Goal: Task Accomplishment & Management: Manage account settings

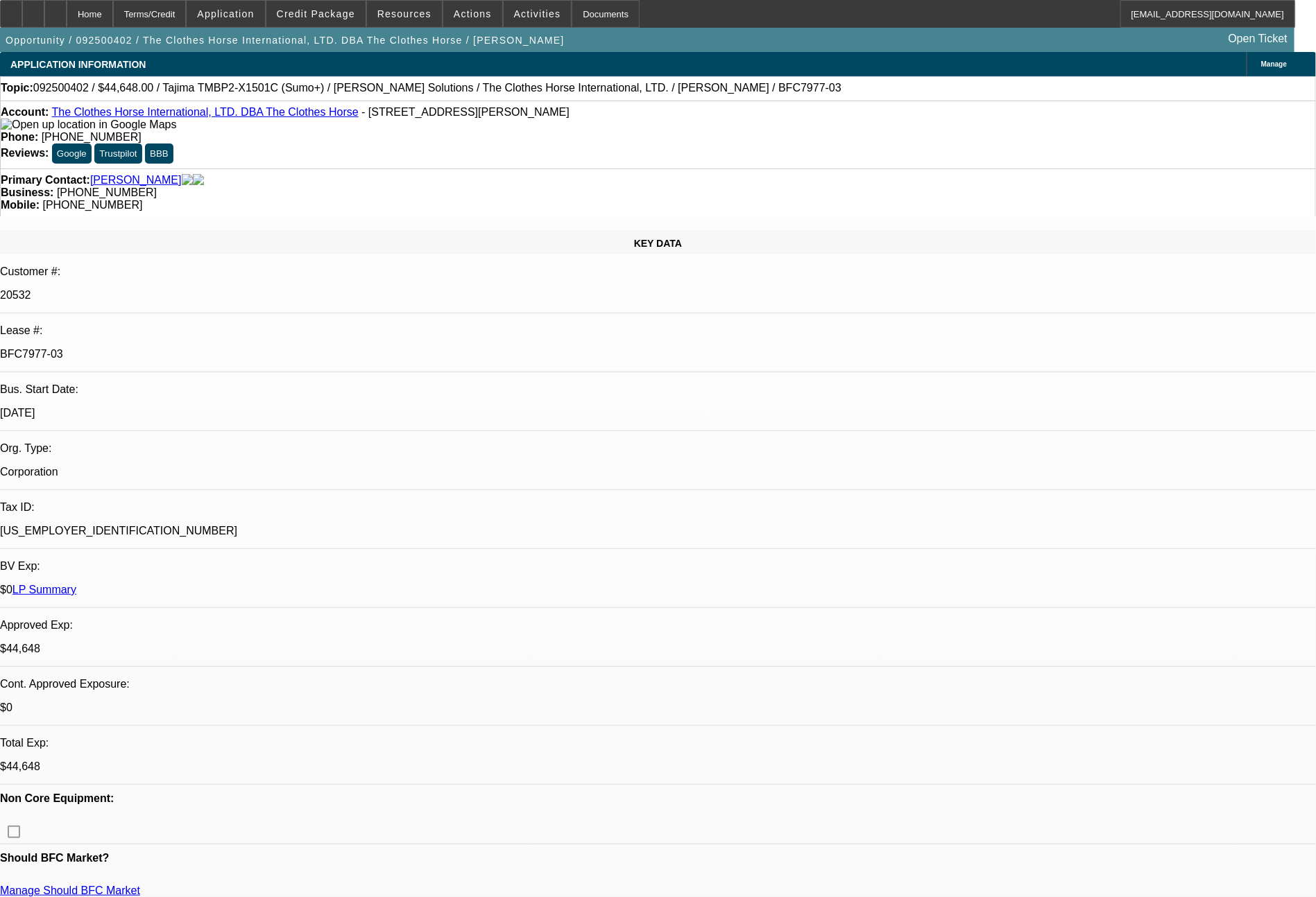
select select "0"
select select "2"
select select "0"
select select "6"
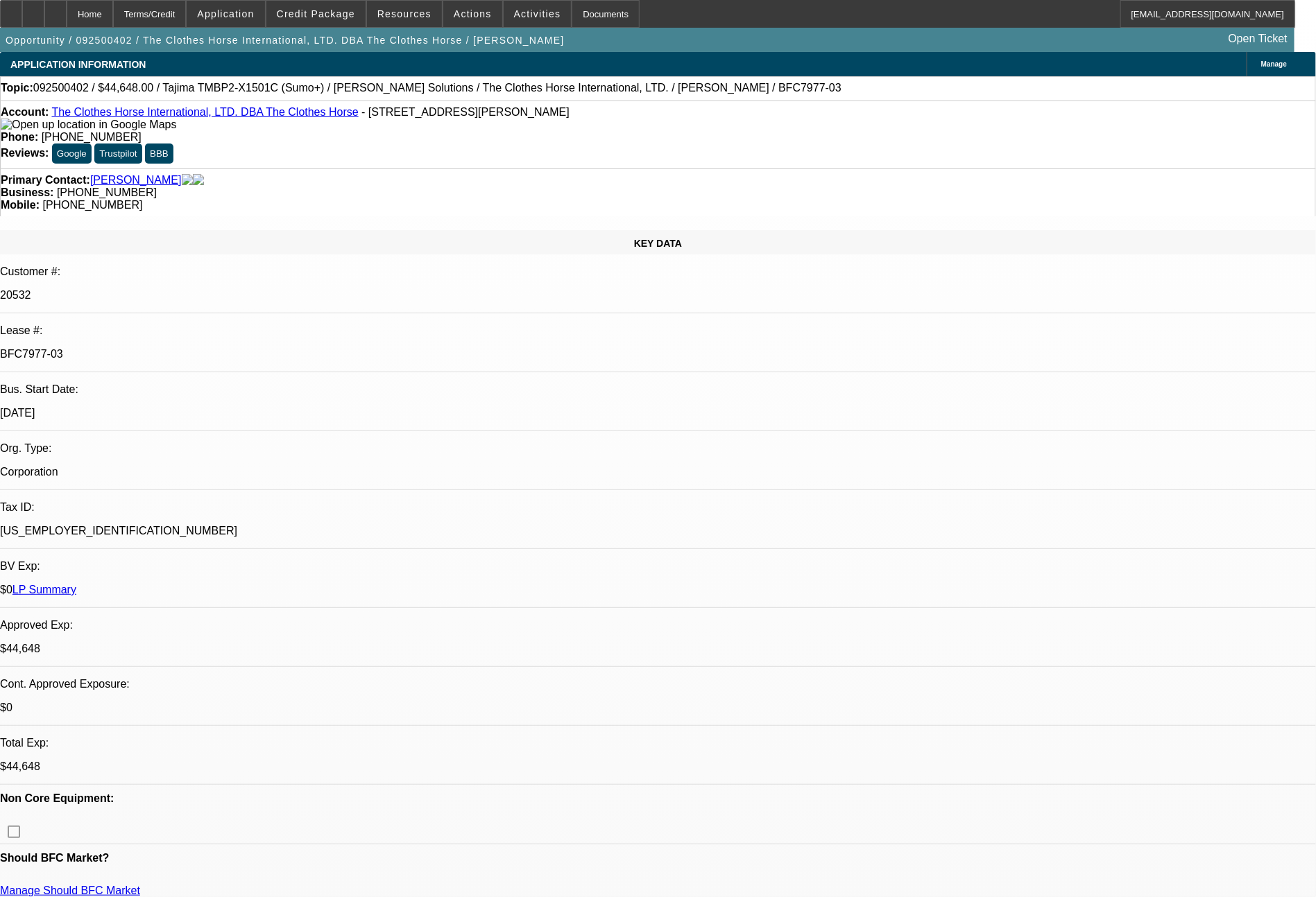
select select "0"
select select "2"
select select "0"
select select "6"
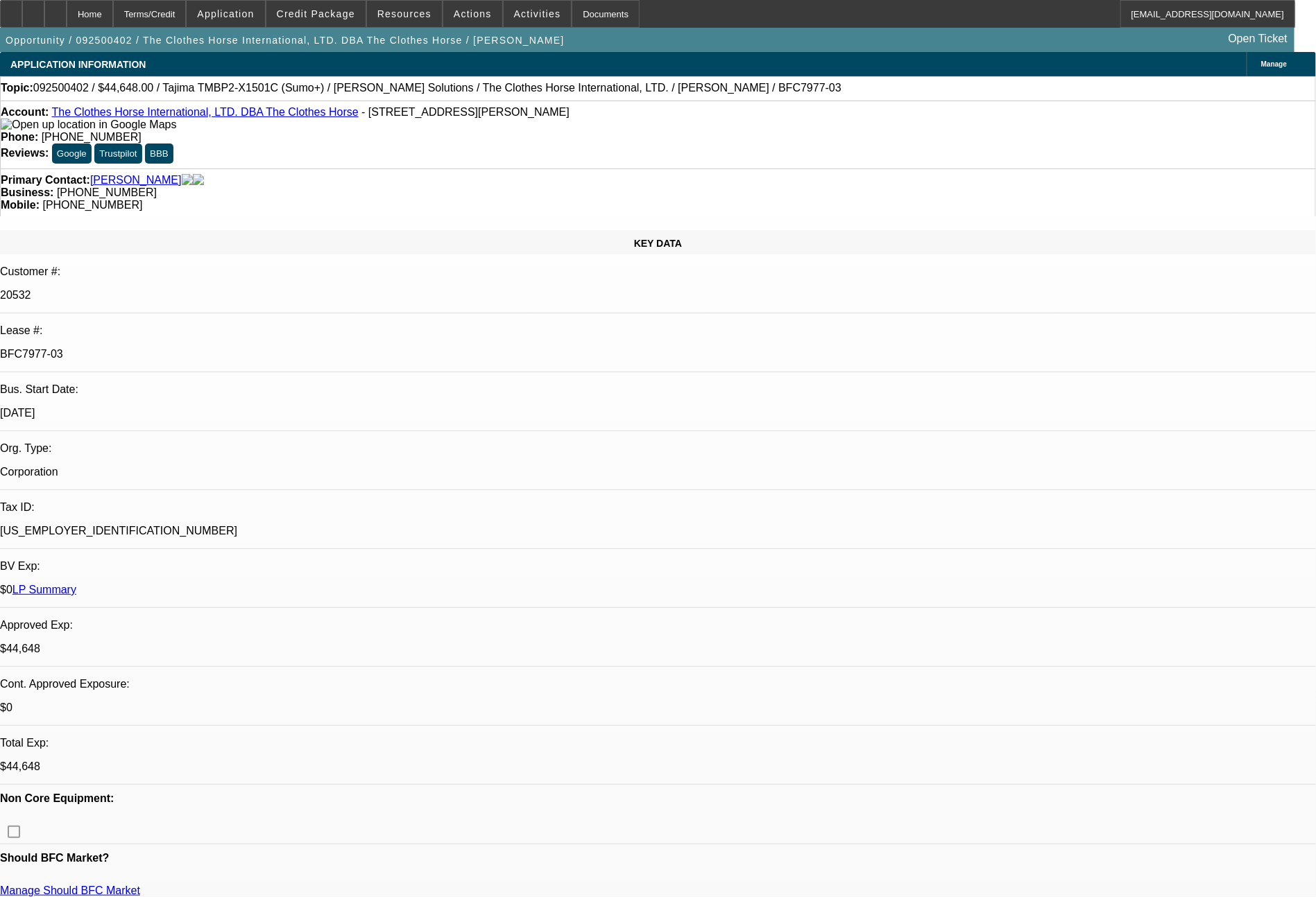
select select "0"
select select "2"
select select "0"
select select "6"
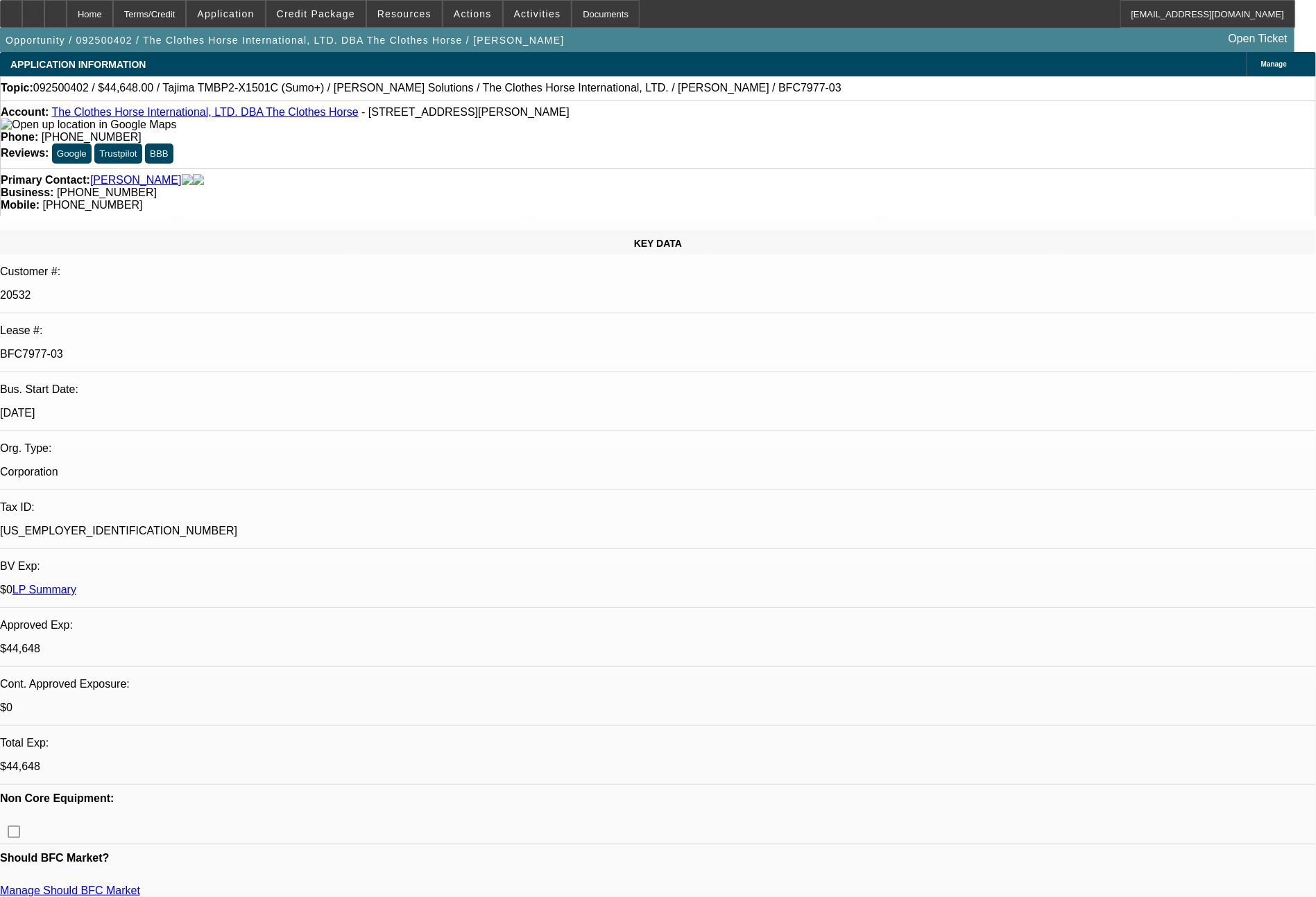
select select "0"
select select "2"
select select "0"
select select "6"
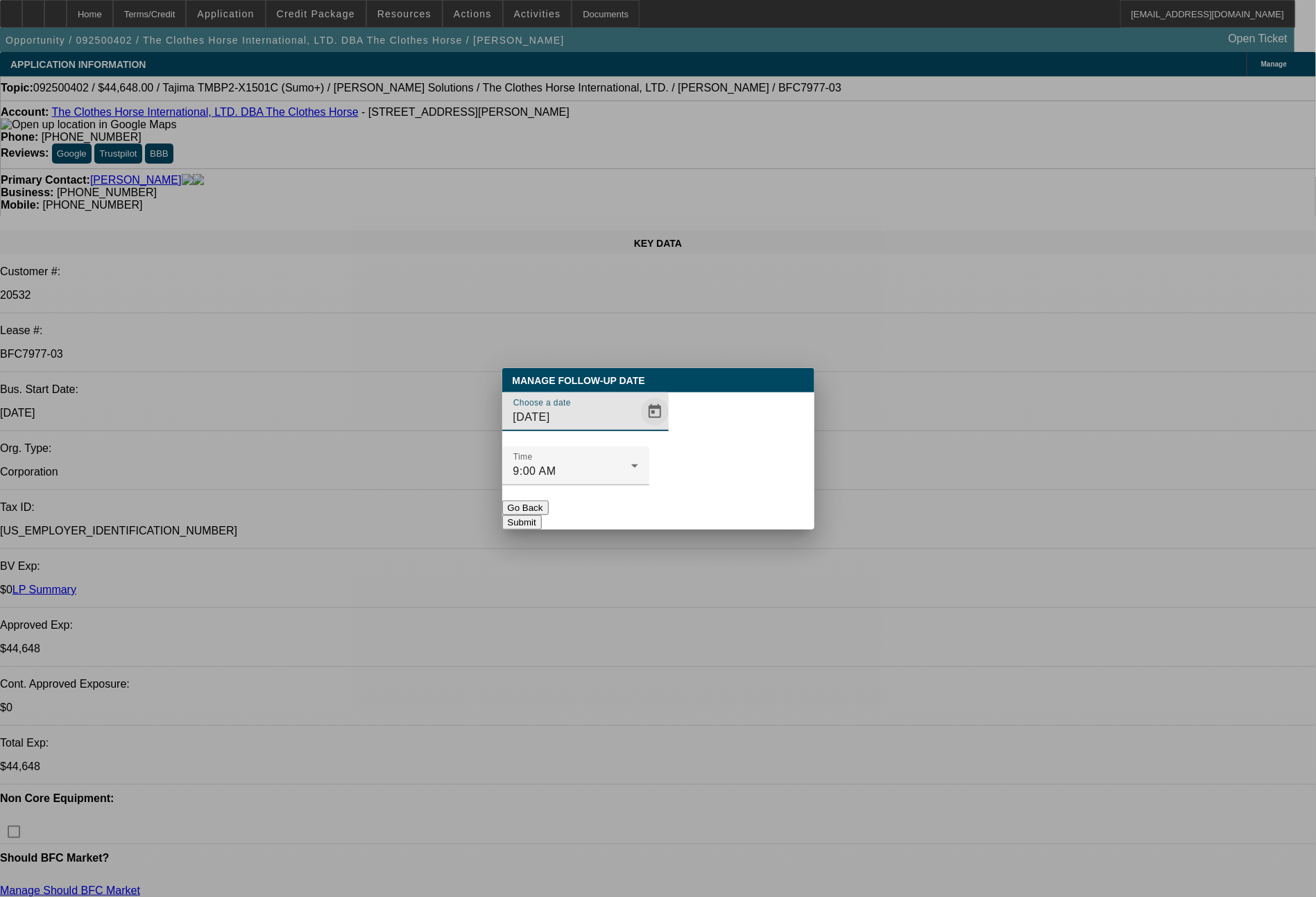
click at [638, 429] on span "Open calendar" at bounding box center [654, 412] width 33 height 33
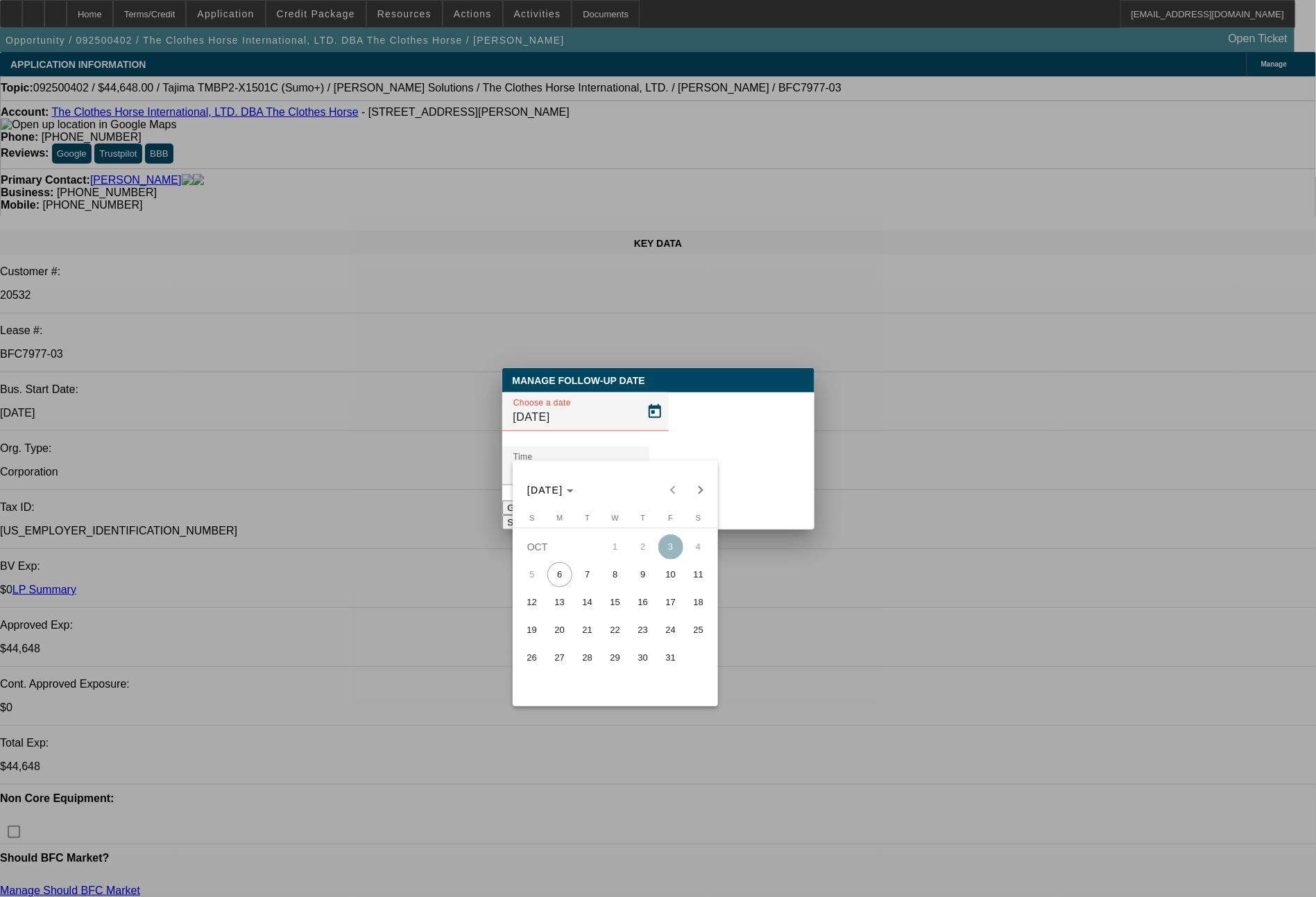
click at [601, 579] on button "8" at bounding box center [615, 575] width 28 height 28
type input "[DATE]"
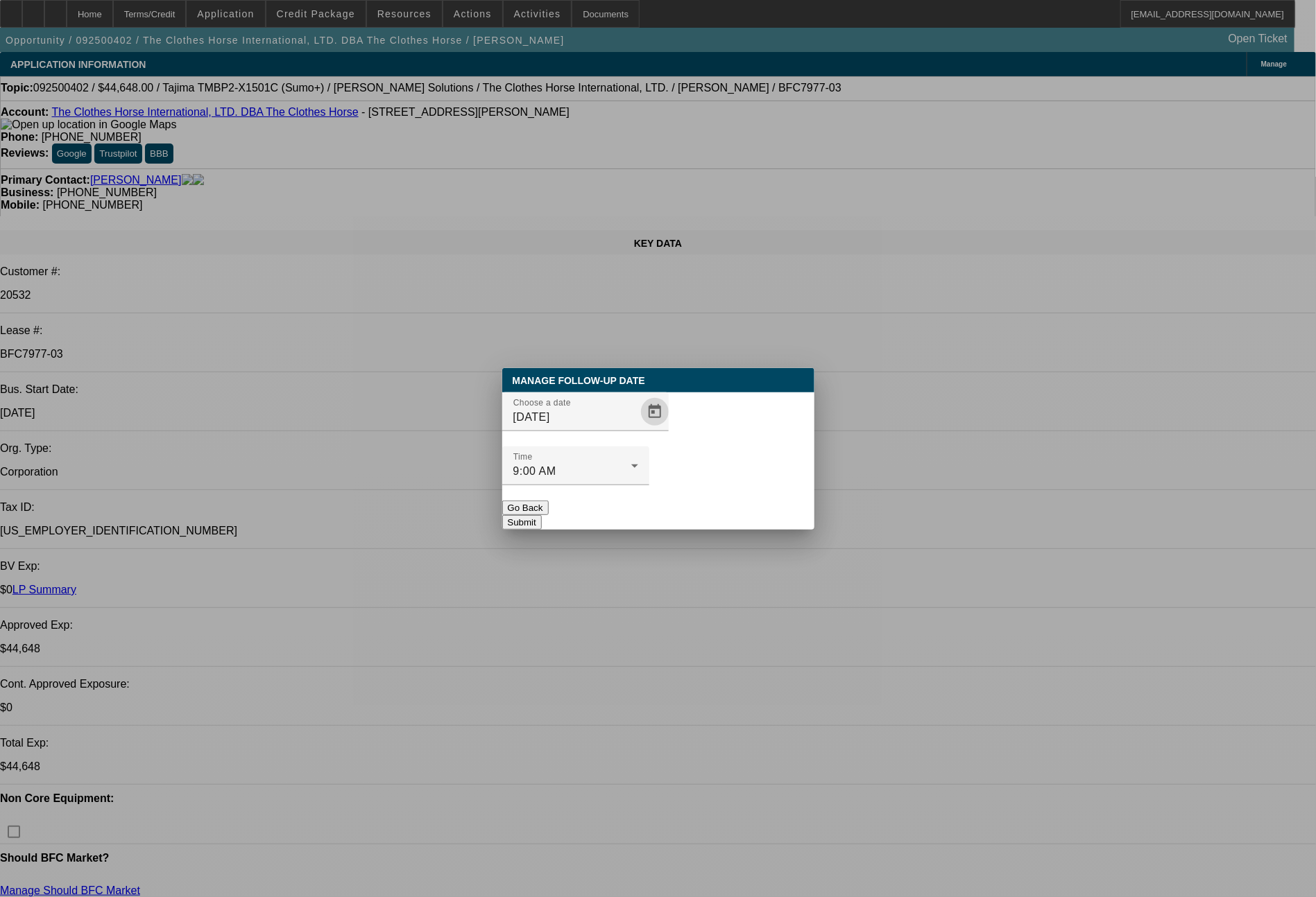
click at [541, 515] on button "Submit" at bounding box center [522, 523] width 40 height 15
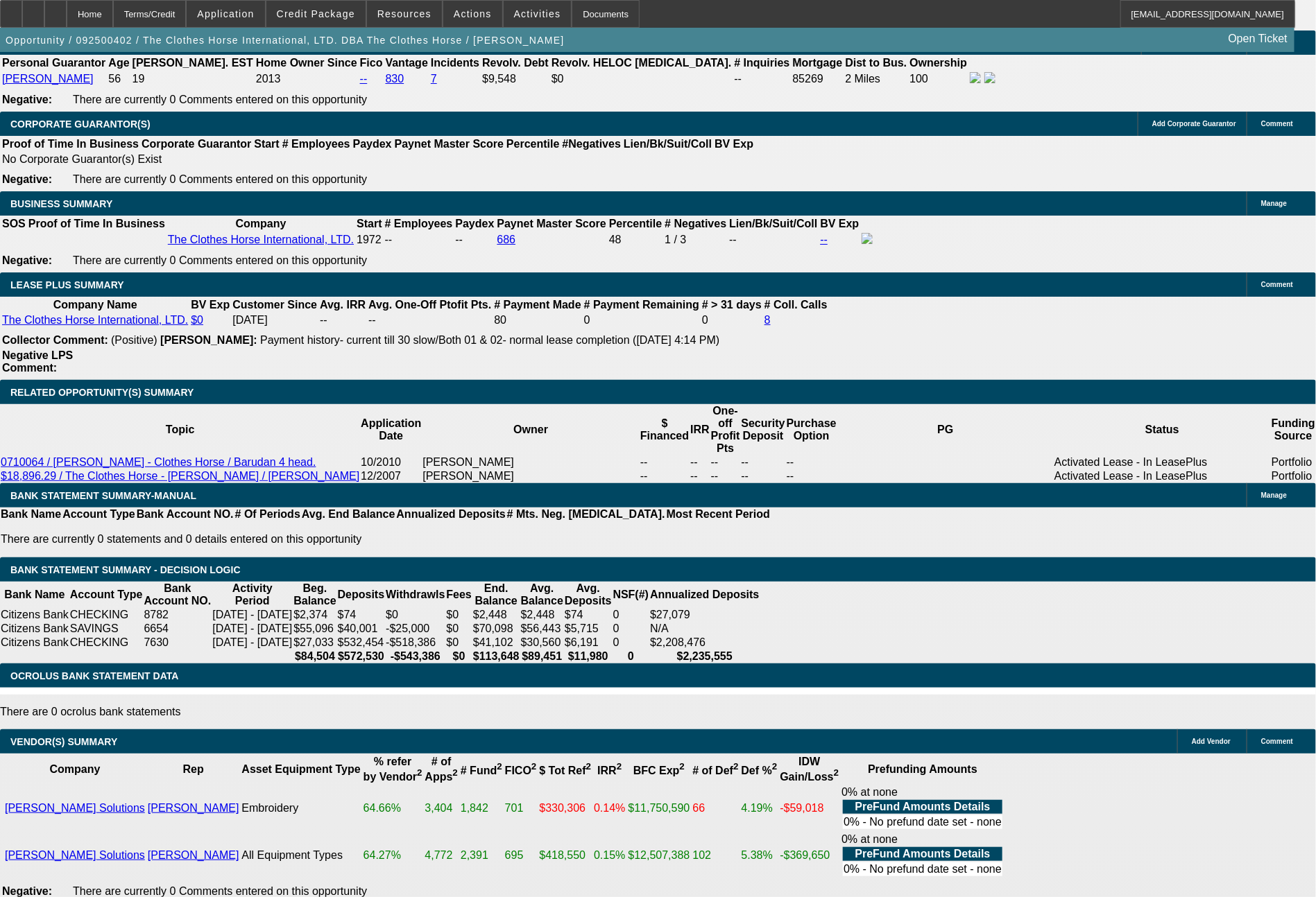
scroll to position [2052, 0]
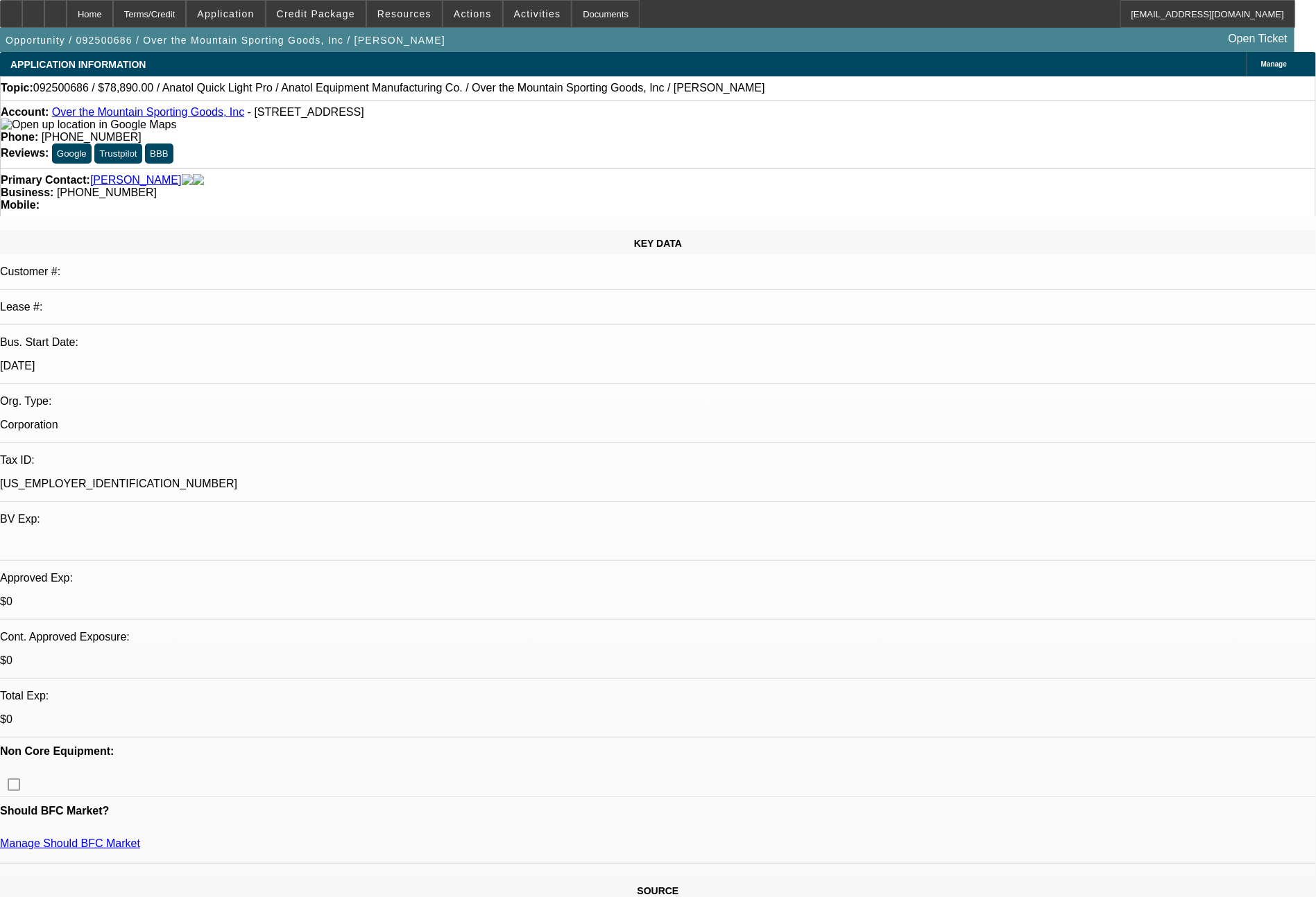
select select "0"
select select "2"
select select "0"
select select "6"
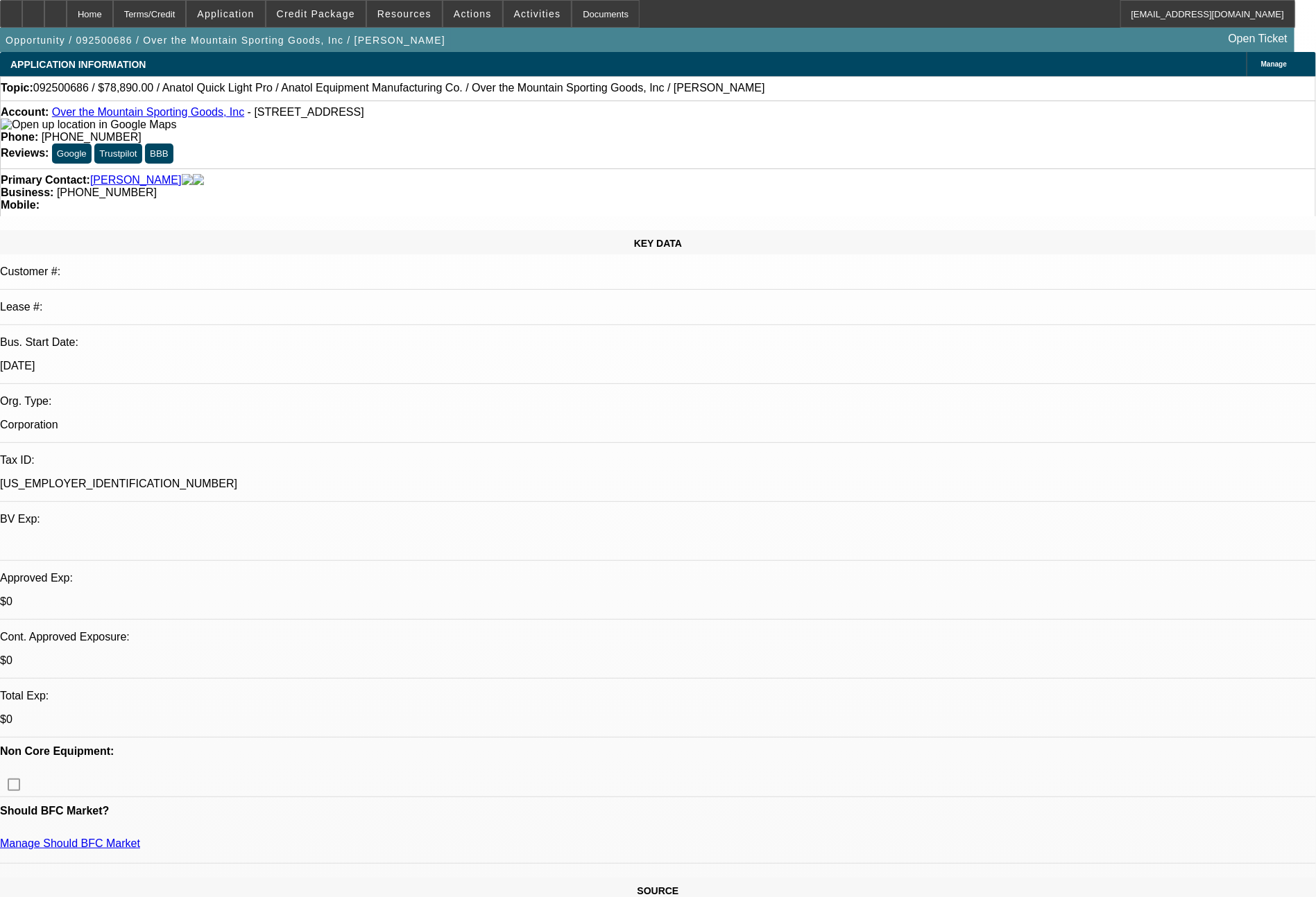
select select "0"
select select "2"
select select "0"
select select "6"
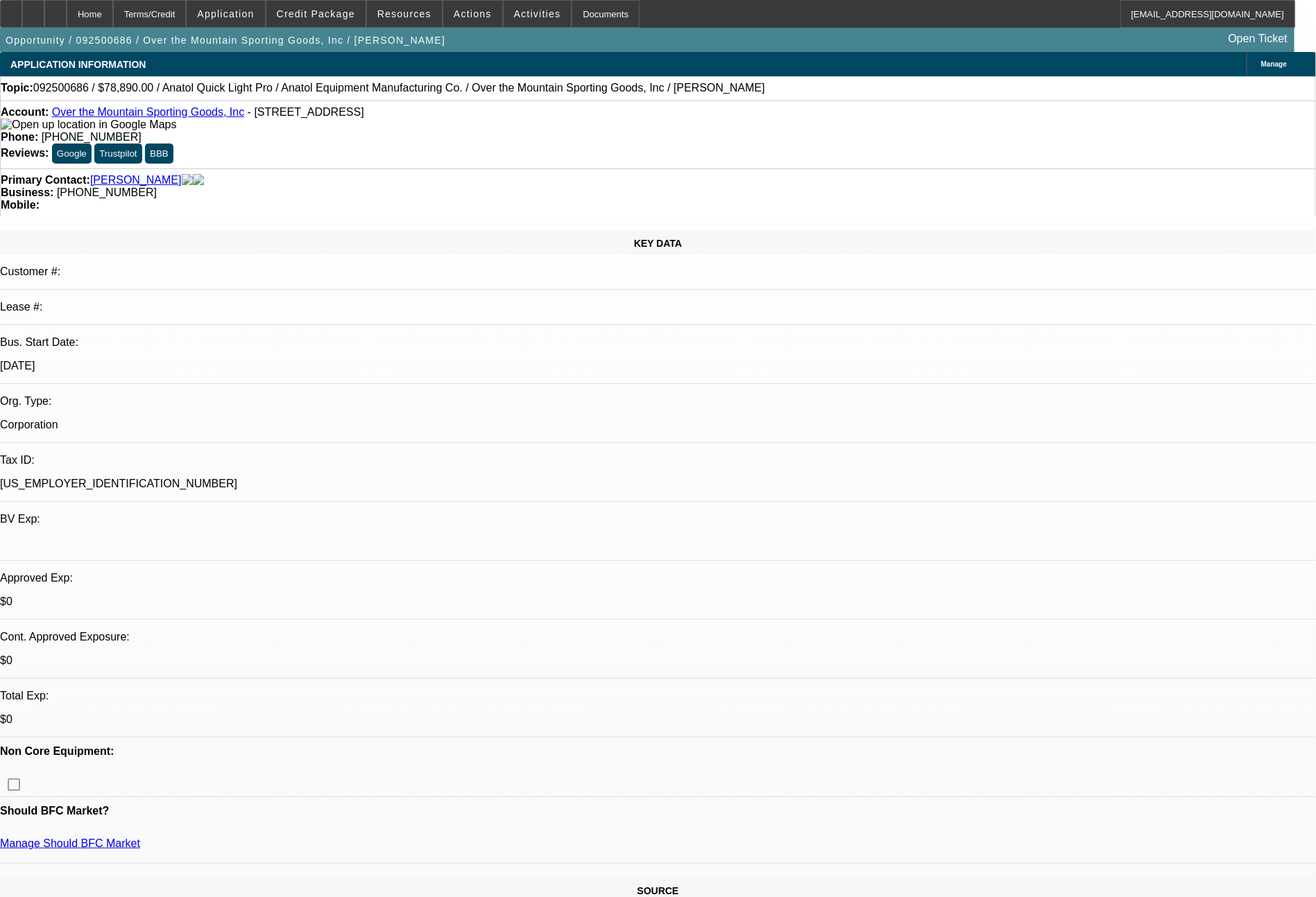
select select "0"
select select "2"
select select "0.1"
select select "4"
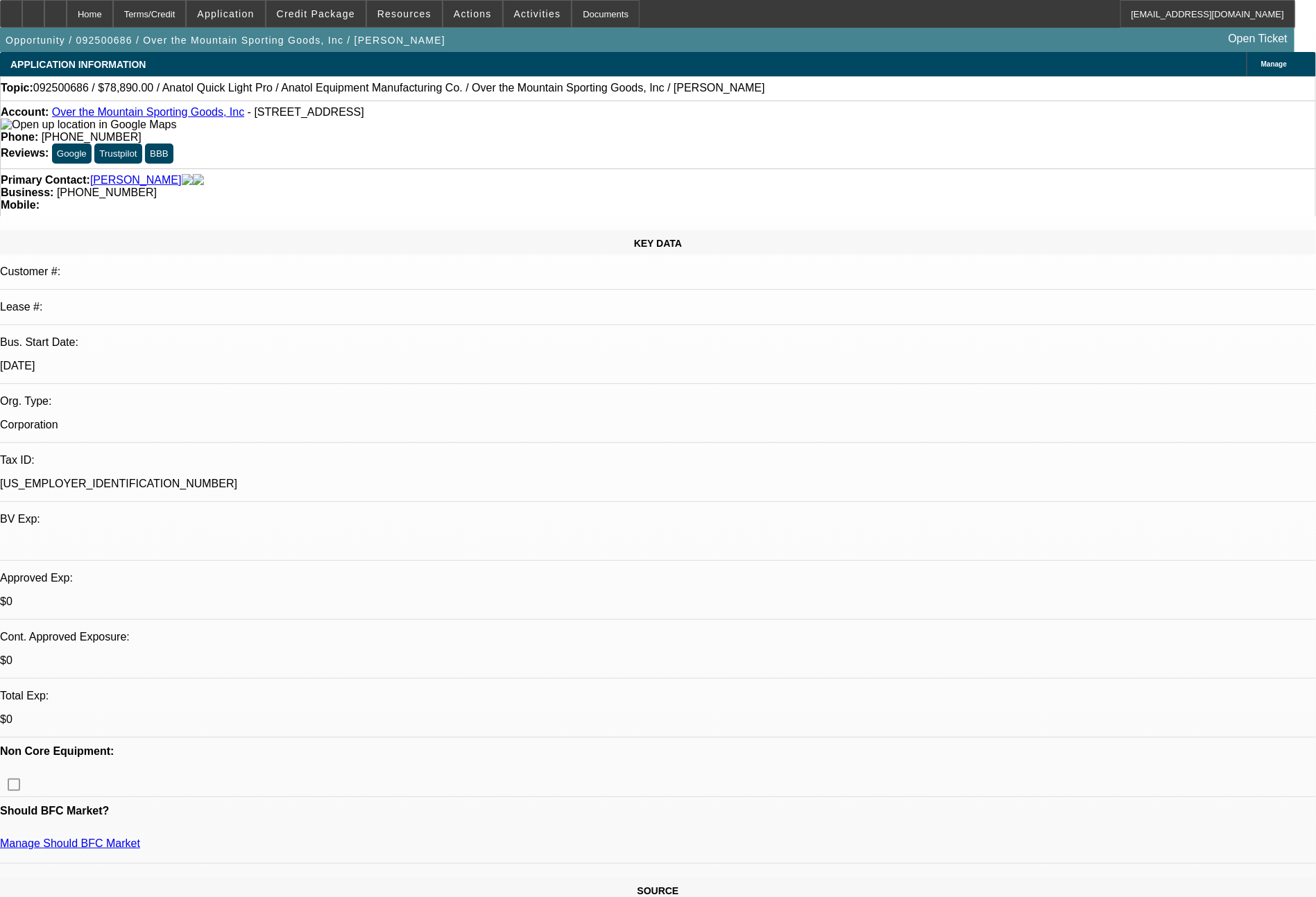
select select "0"
select select "2"
select select "0"
select select "6"
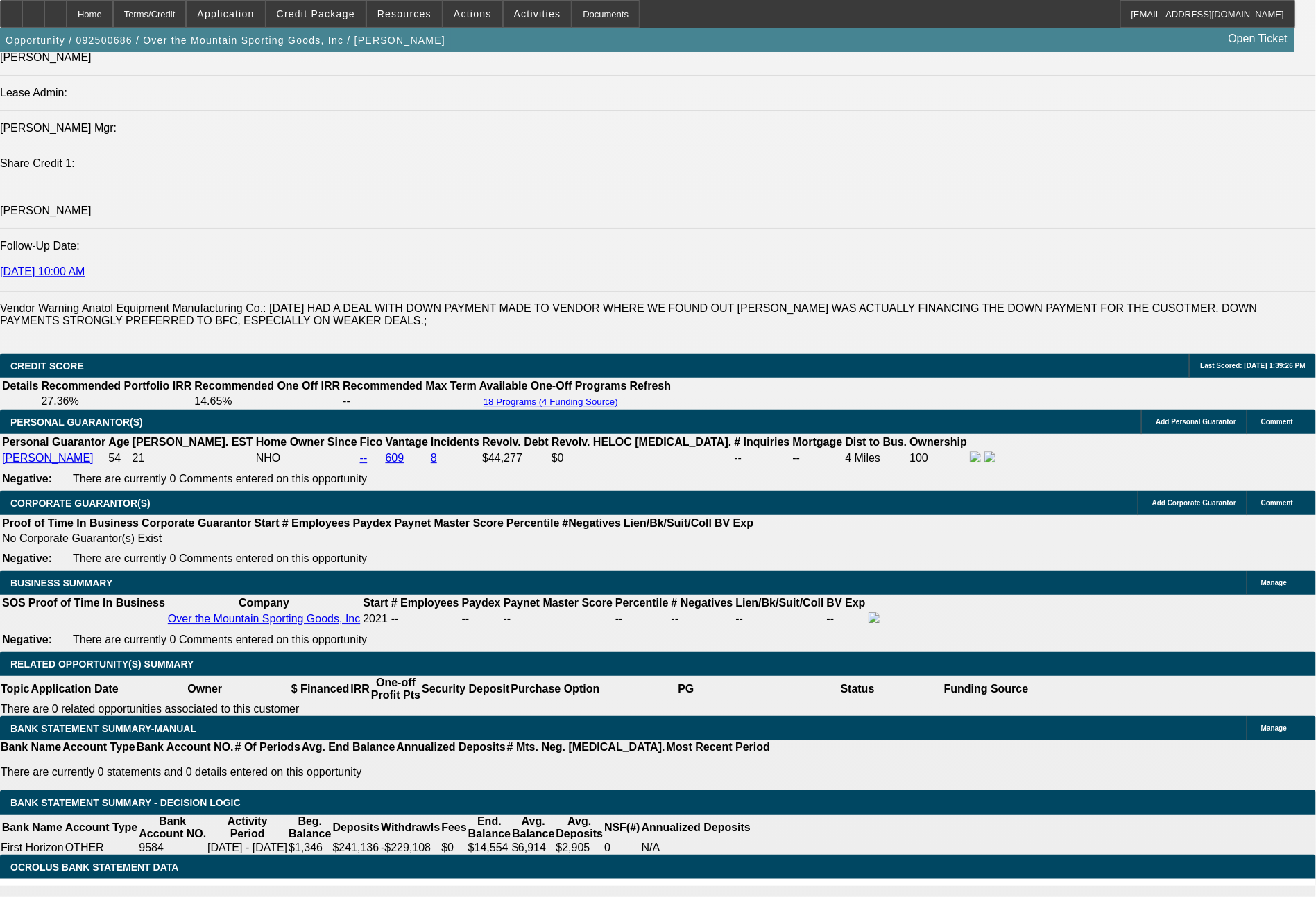
scroll to position [1848, 0]
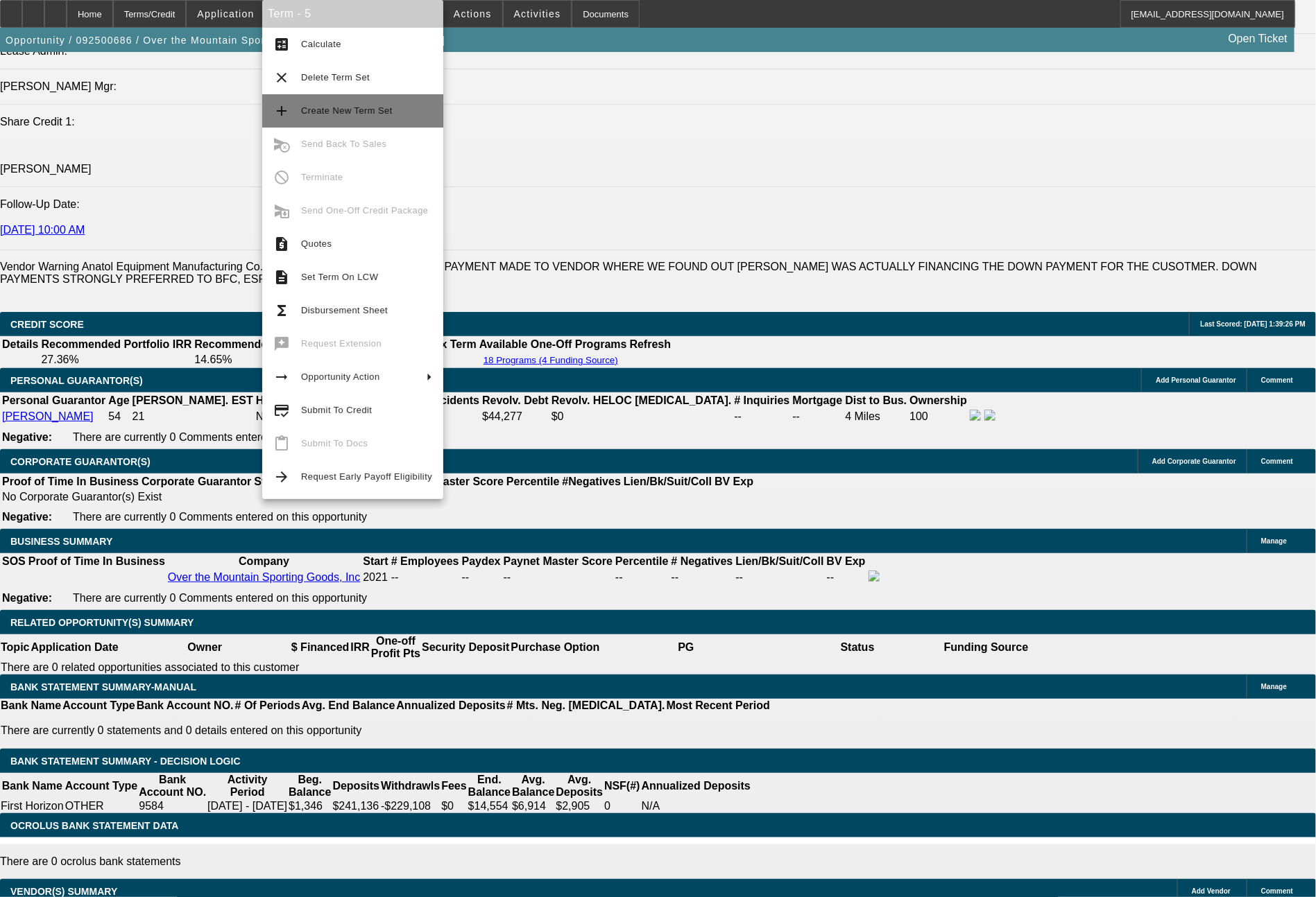
click at [349, 111] on span "Create New Term Set" at bounding box center [346, 110] width 92 height 11
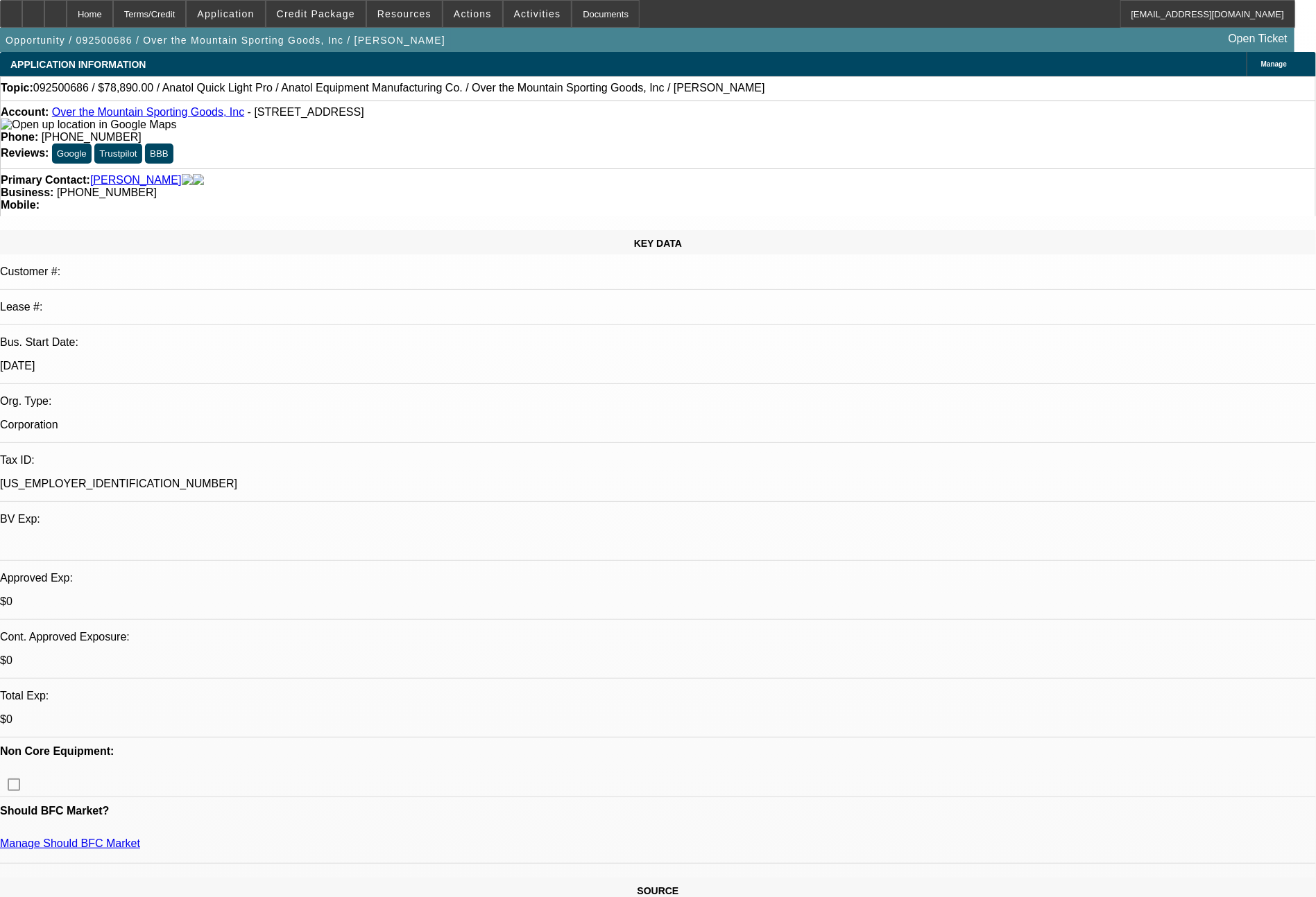
select select "0"
select select "2"
select select "0"
select select "6"
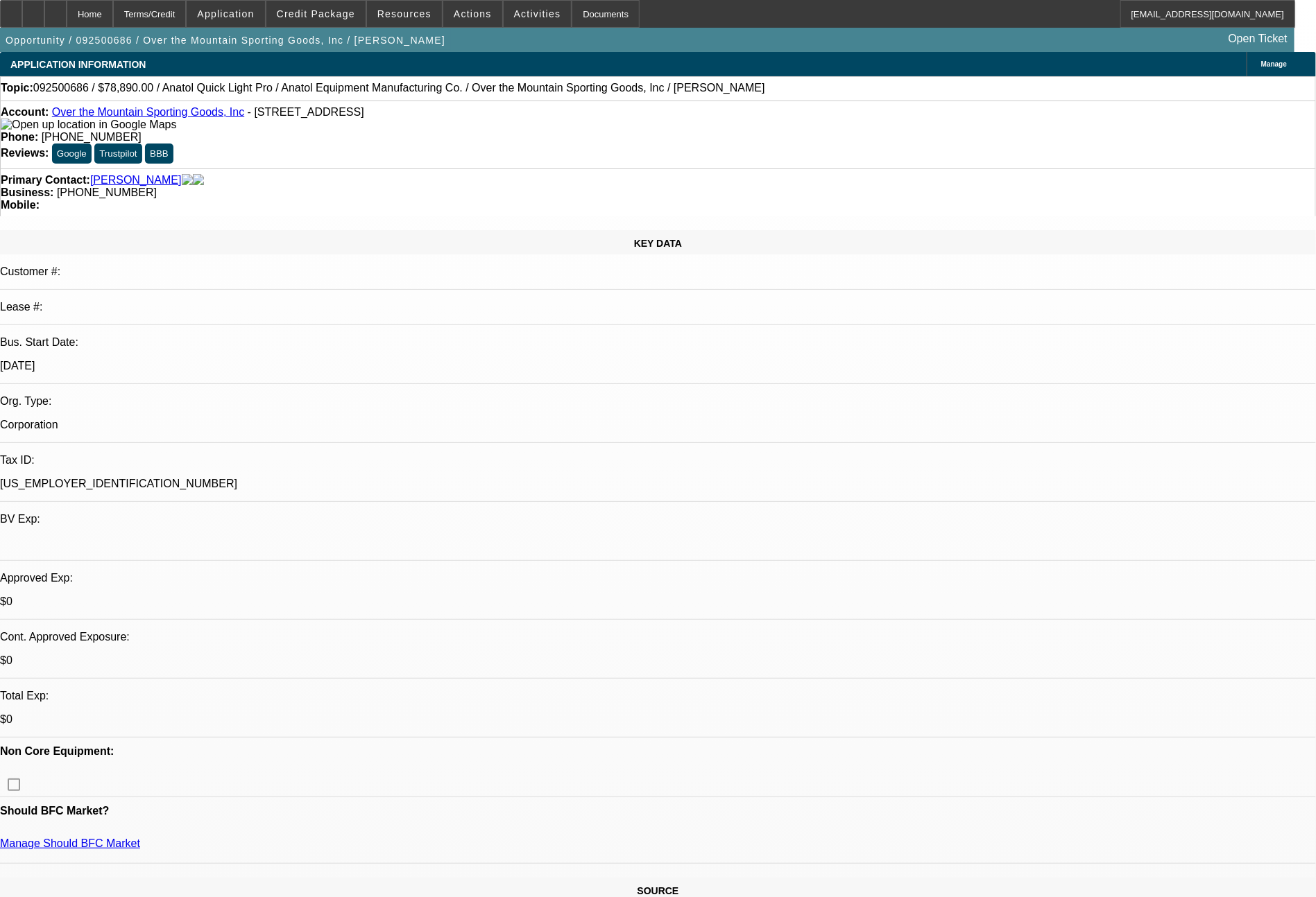
select select "0"
select select "2"
select select "0"
select select "6"
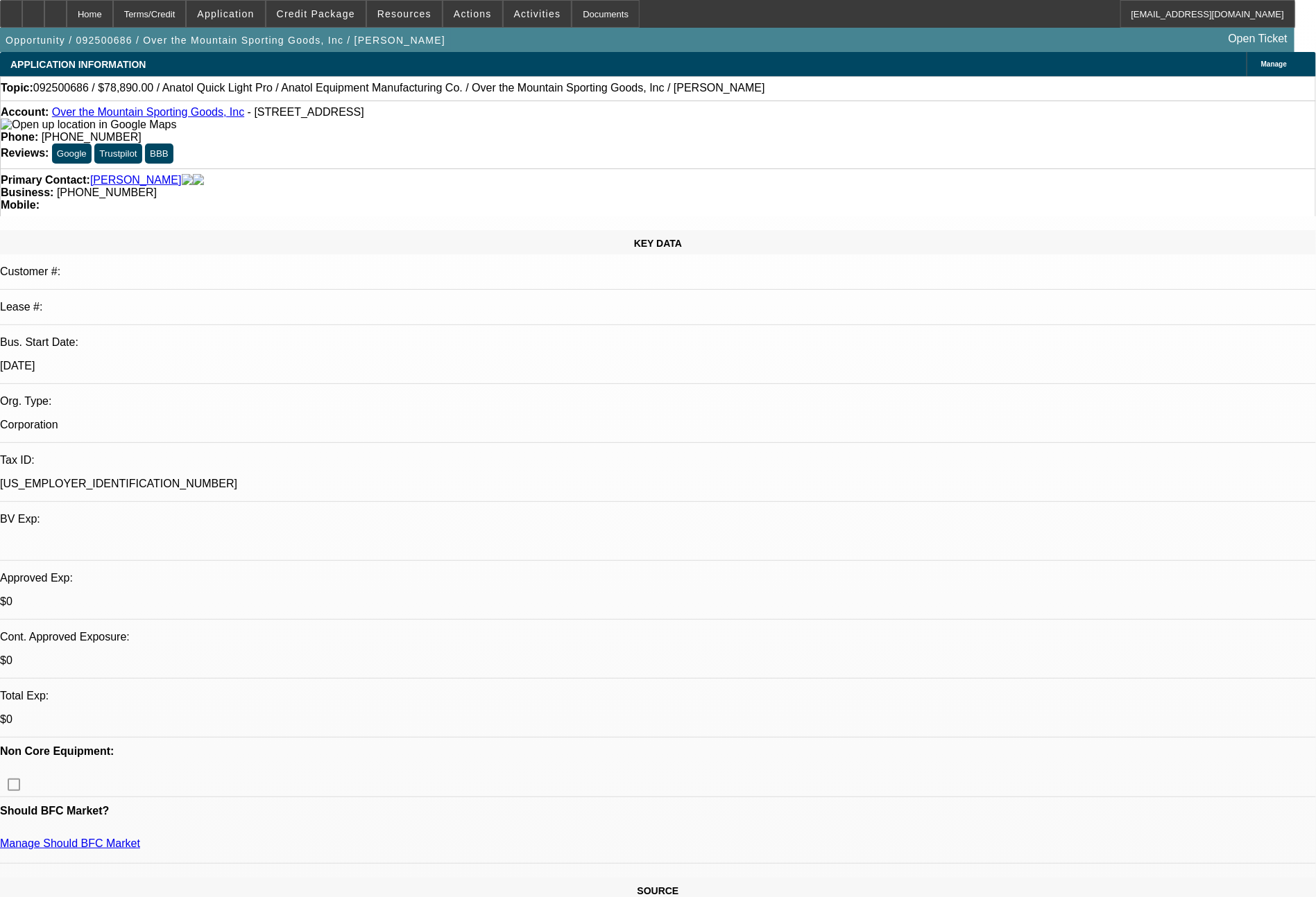
select select "0"
select select "2"
select select "0"
select select "6"
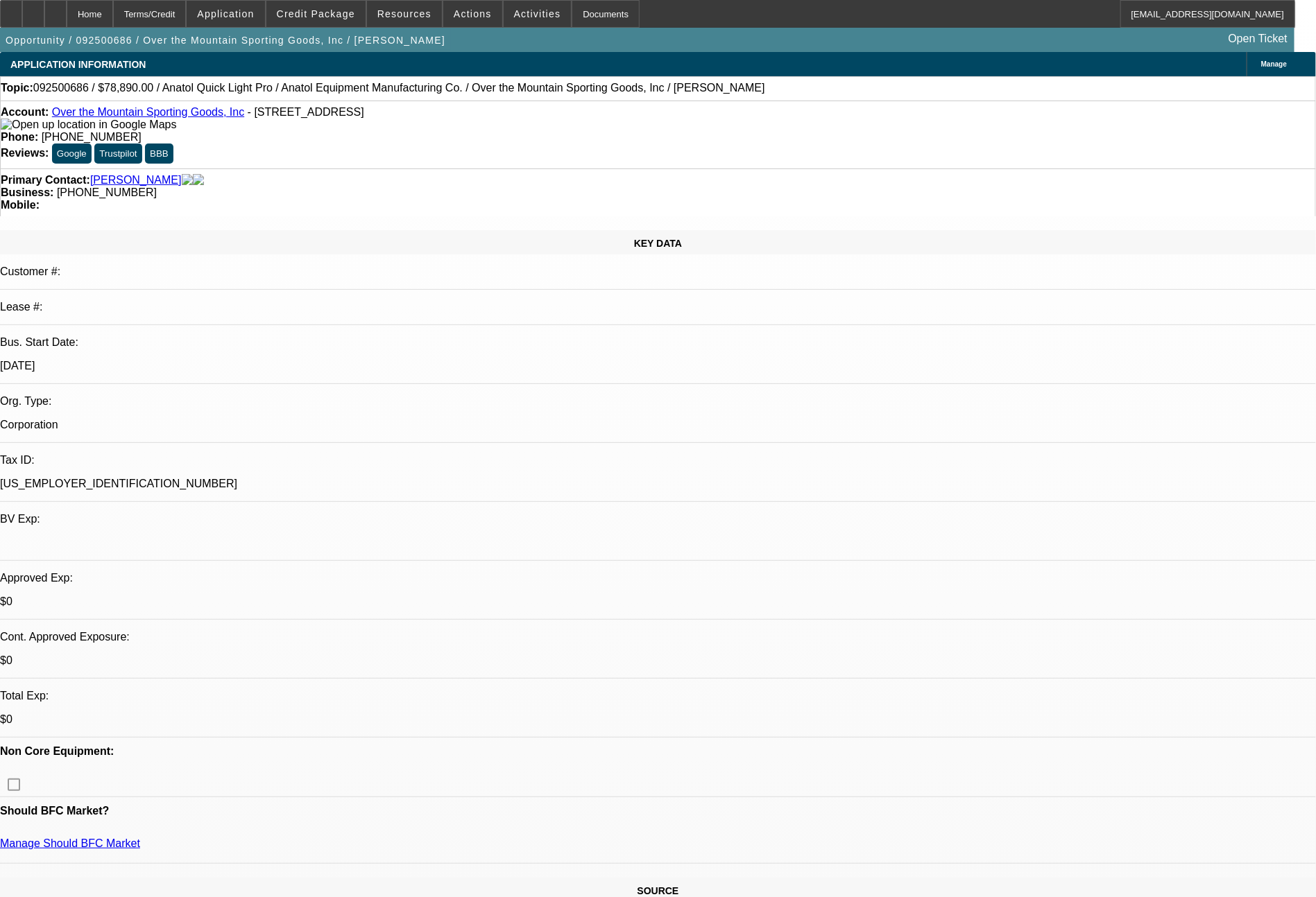
select select "0"
select select "2"
select select "0.1"
select select "4"
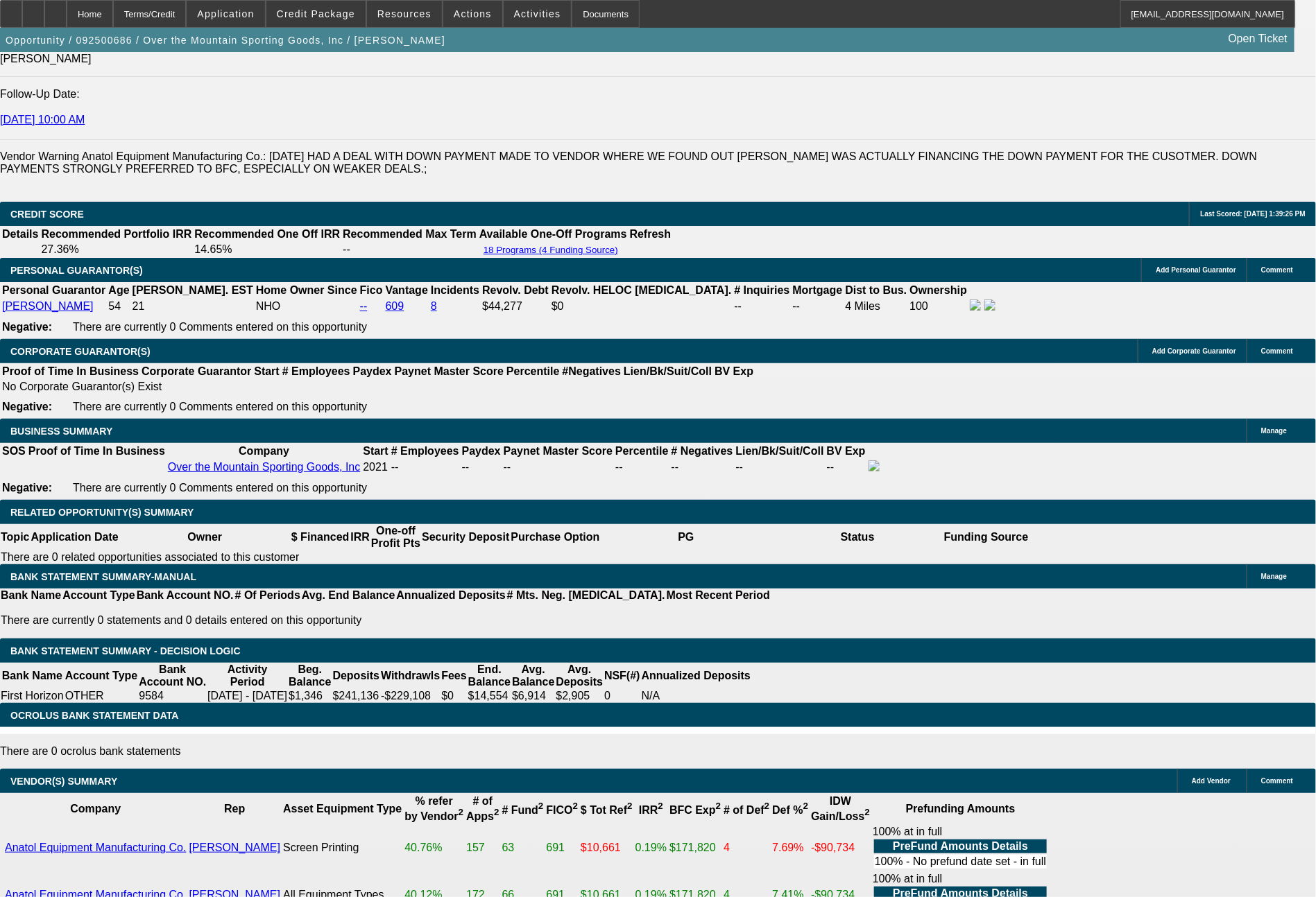
scroll to position [2000, 0]
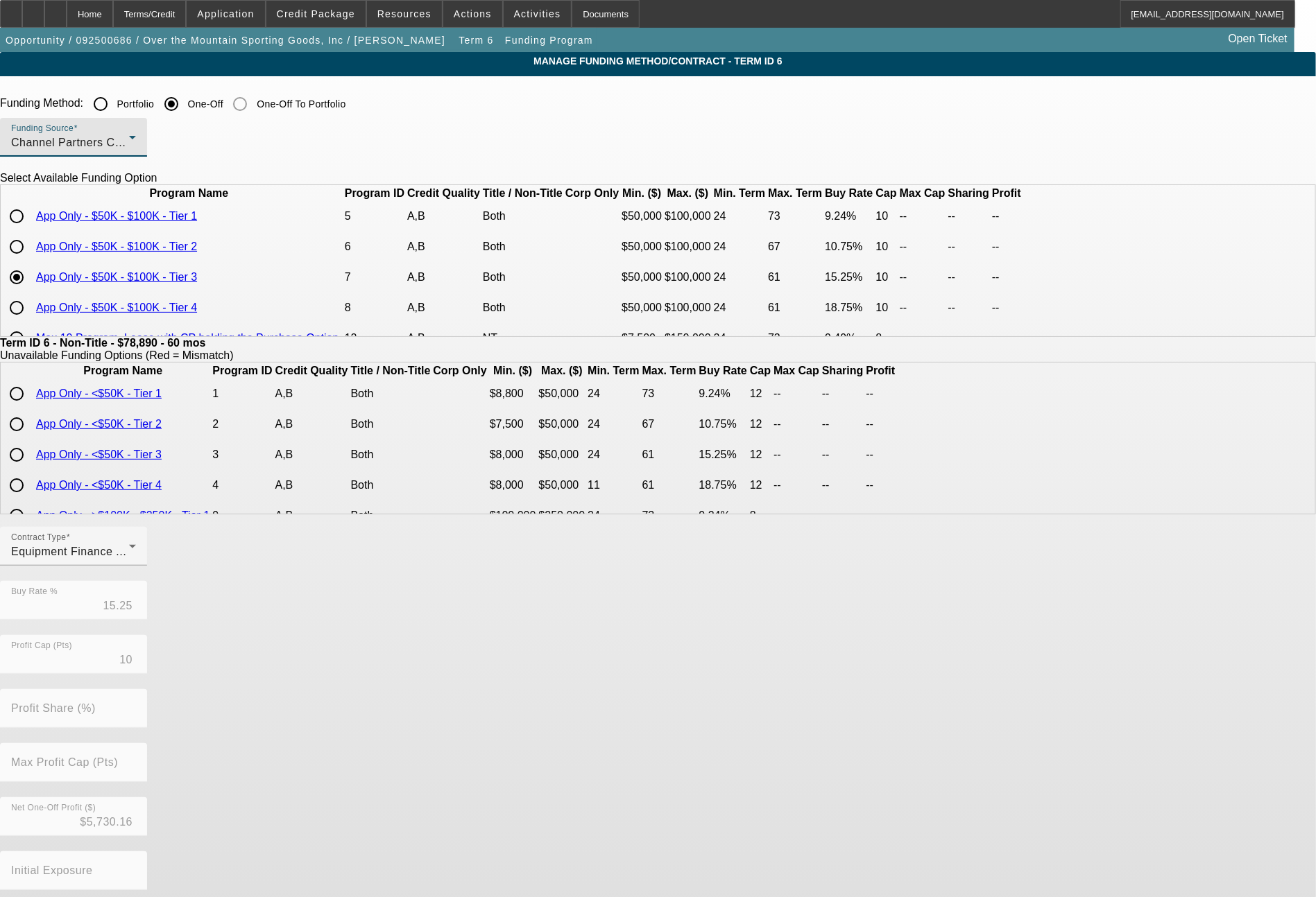
click at [194, 147] on span "Channel Partners Capital LLC (EF)" at bounding box center [103, 143] width 184 height 12
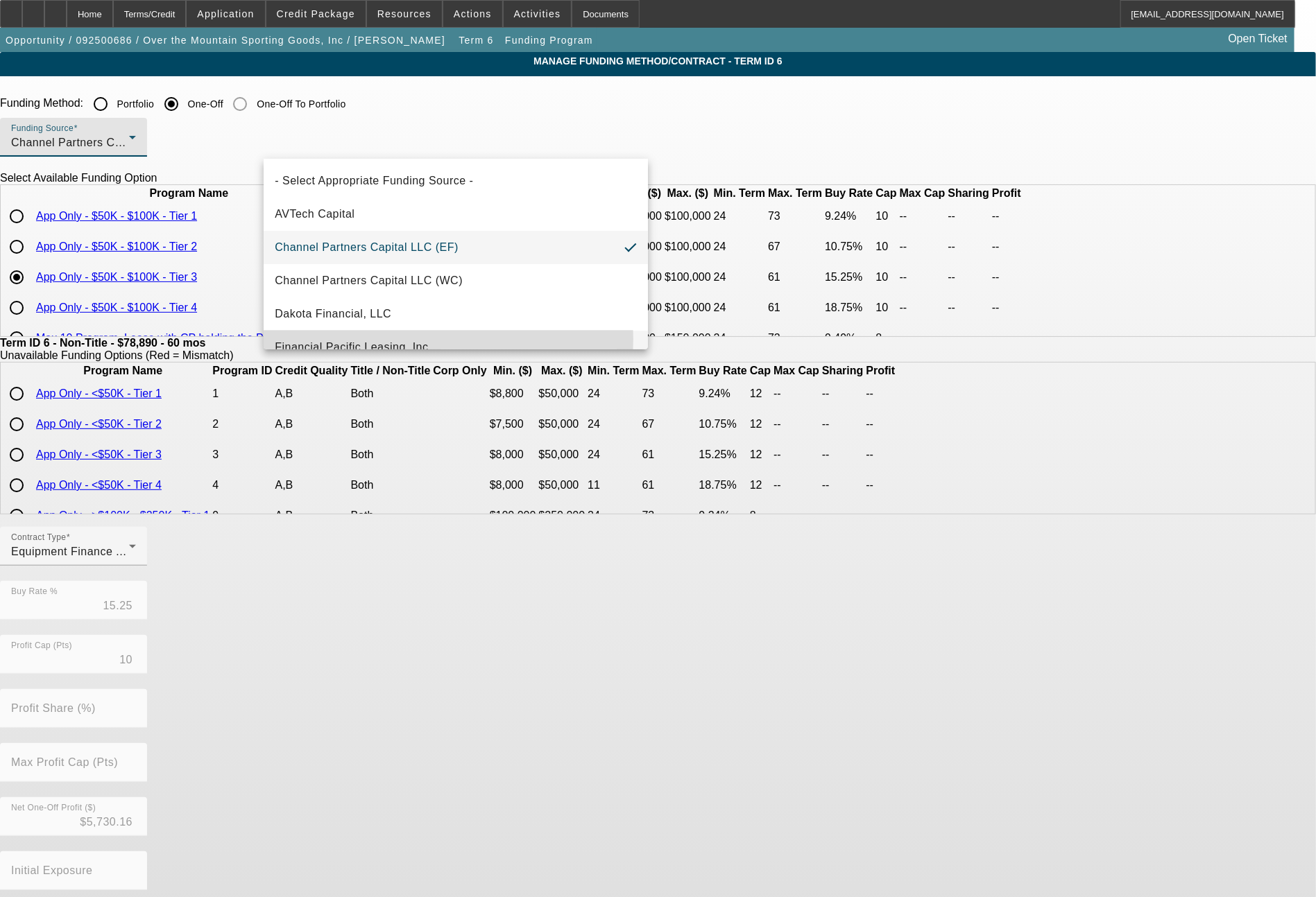
click at [414, 339] on span "Financial Pacific Leasing, Inc." at bounding box center [352, 347] width 156 height 17
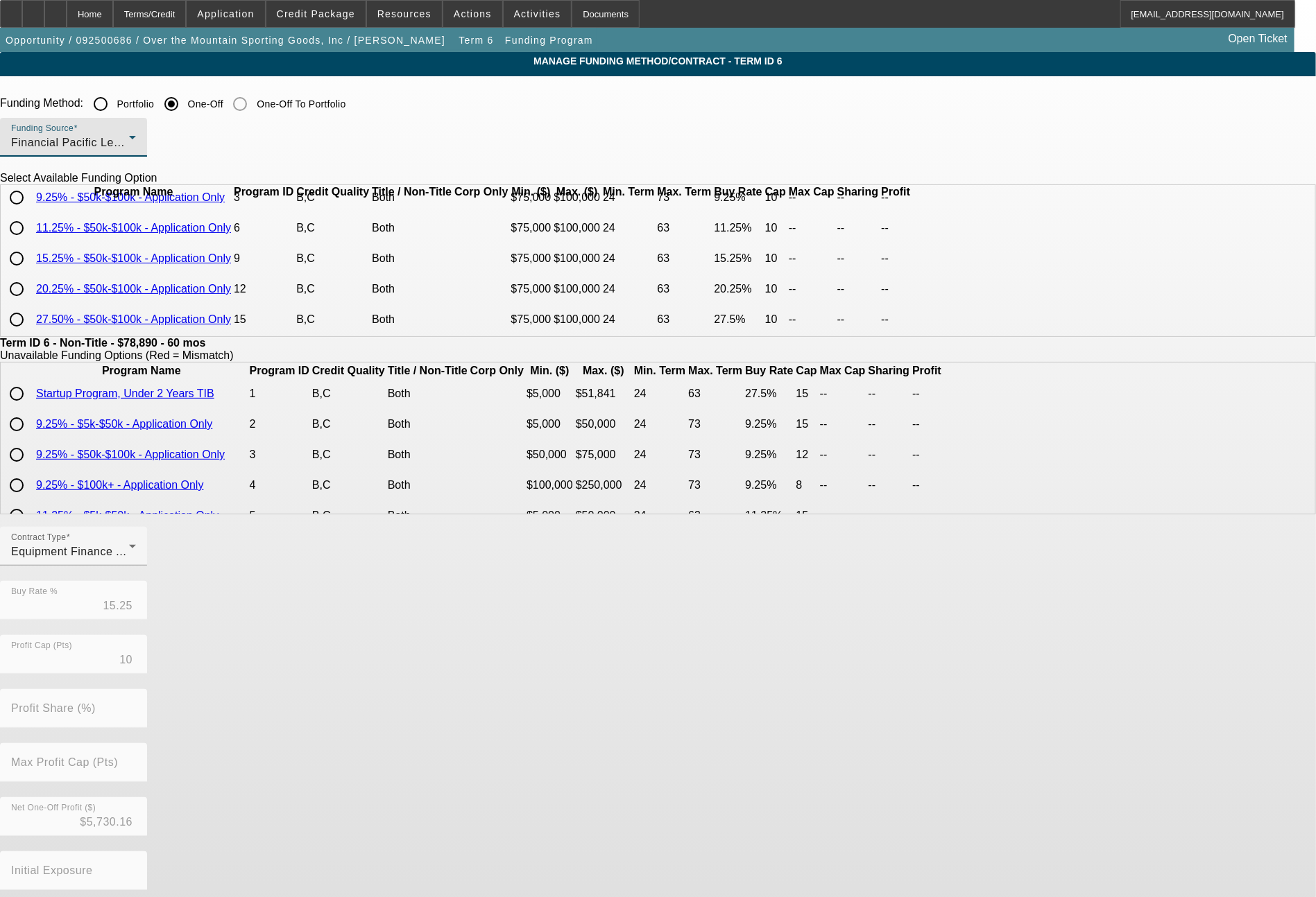
scroll to position [62, 0]
click at [31, 331] on input "radio" at bounding box center [16, 319] width 28 height 28
radio input "true"
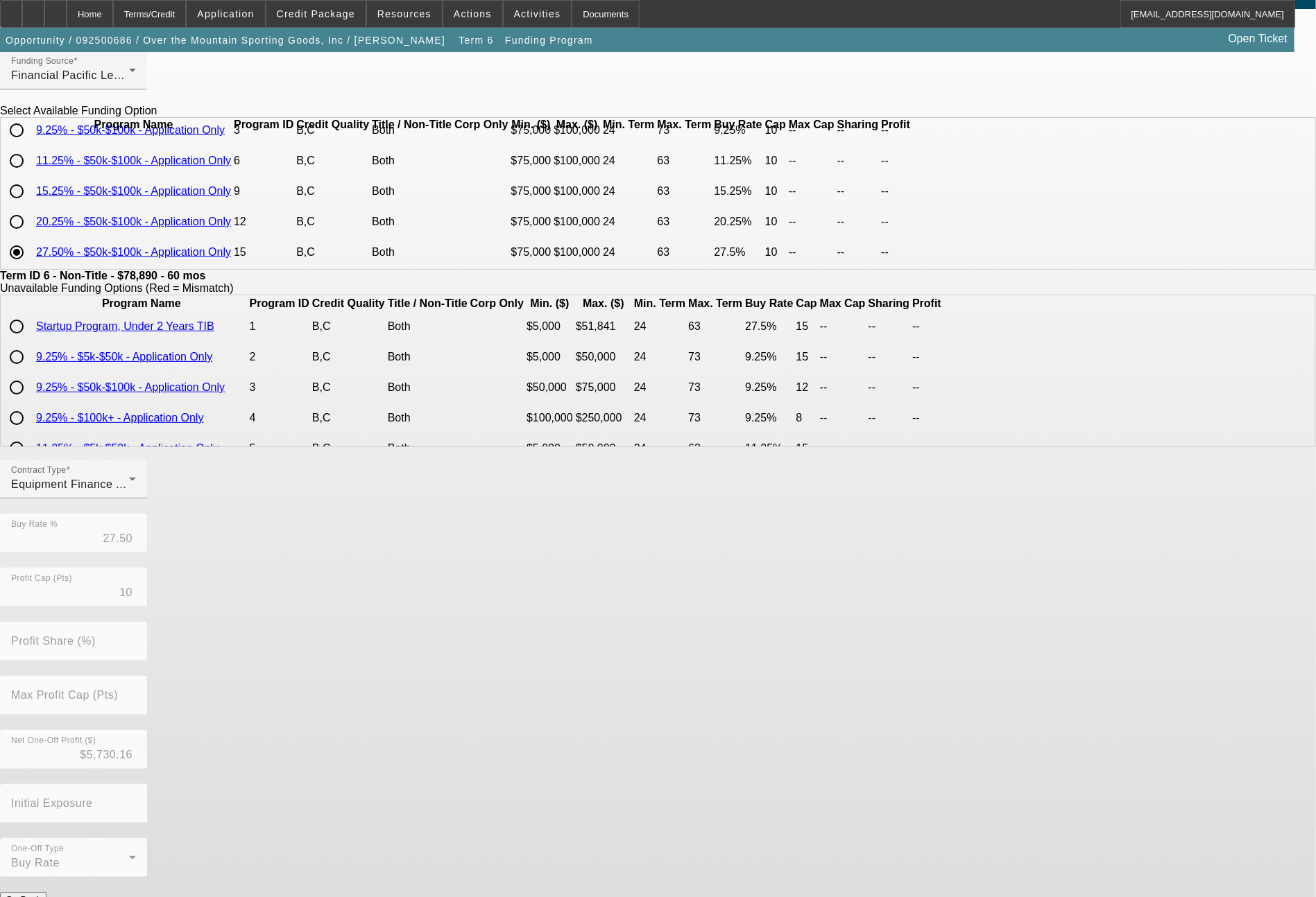
click at [40, 897] on button "Submit" at bounding box center [19, 914] width 40 height 15
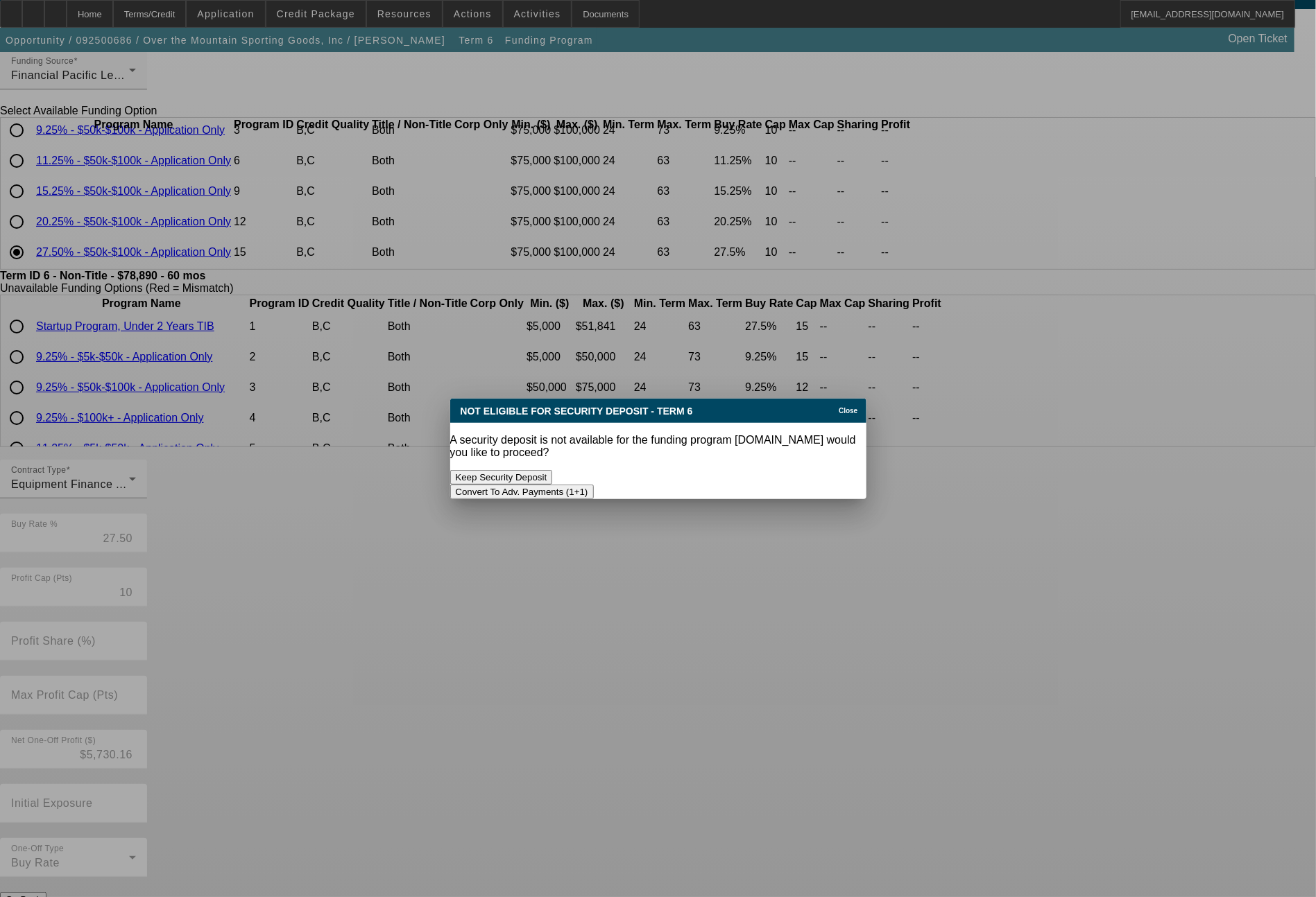
scroll to position [0, 0]
click at [594, 485] on button "Convert To Adv. Payments (1+1)" at bounding box center [521, 492] width 143 height 15
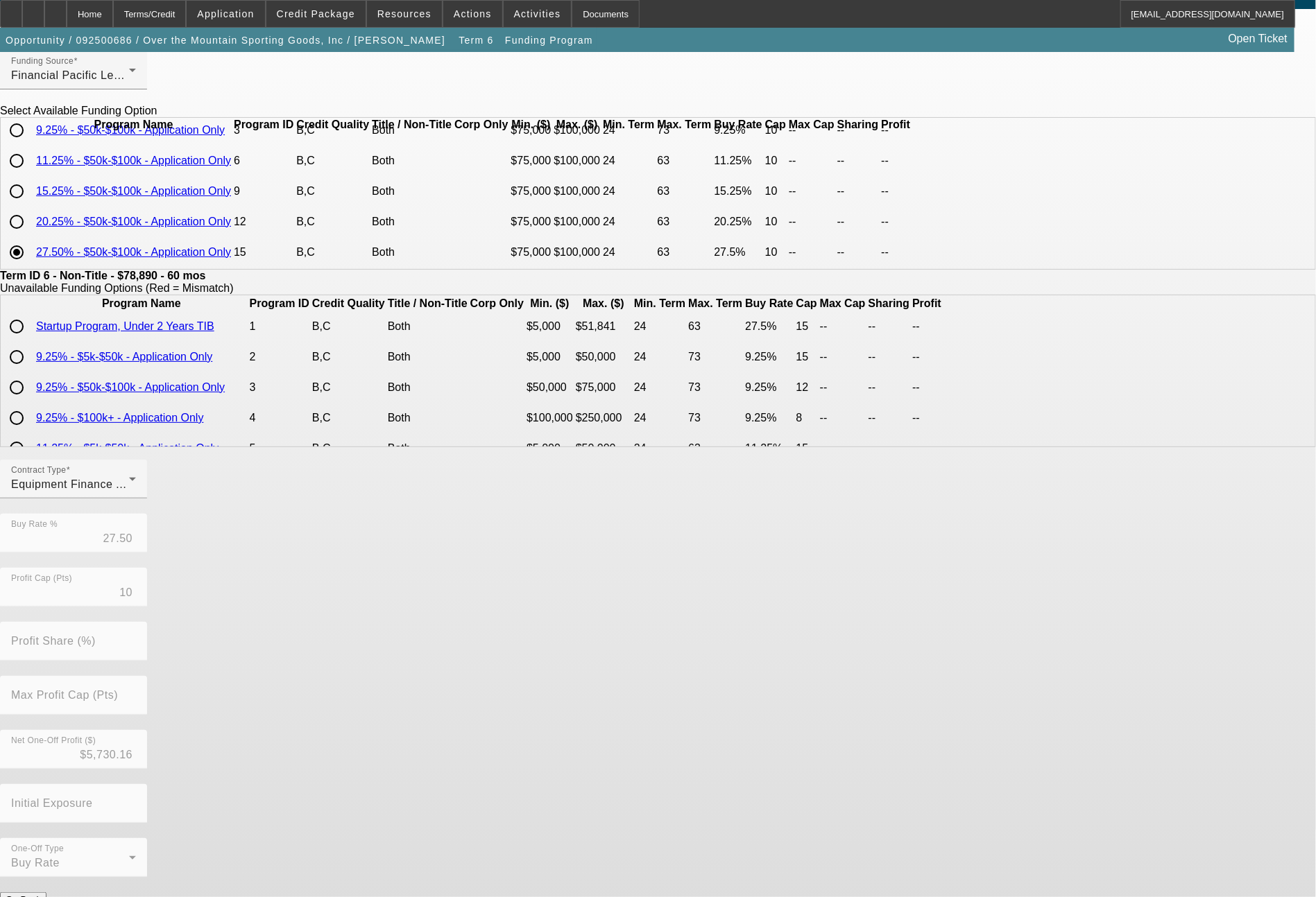
scroll to position [67, 0]
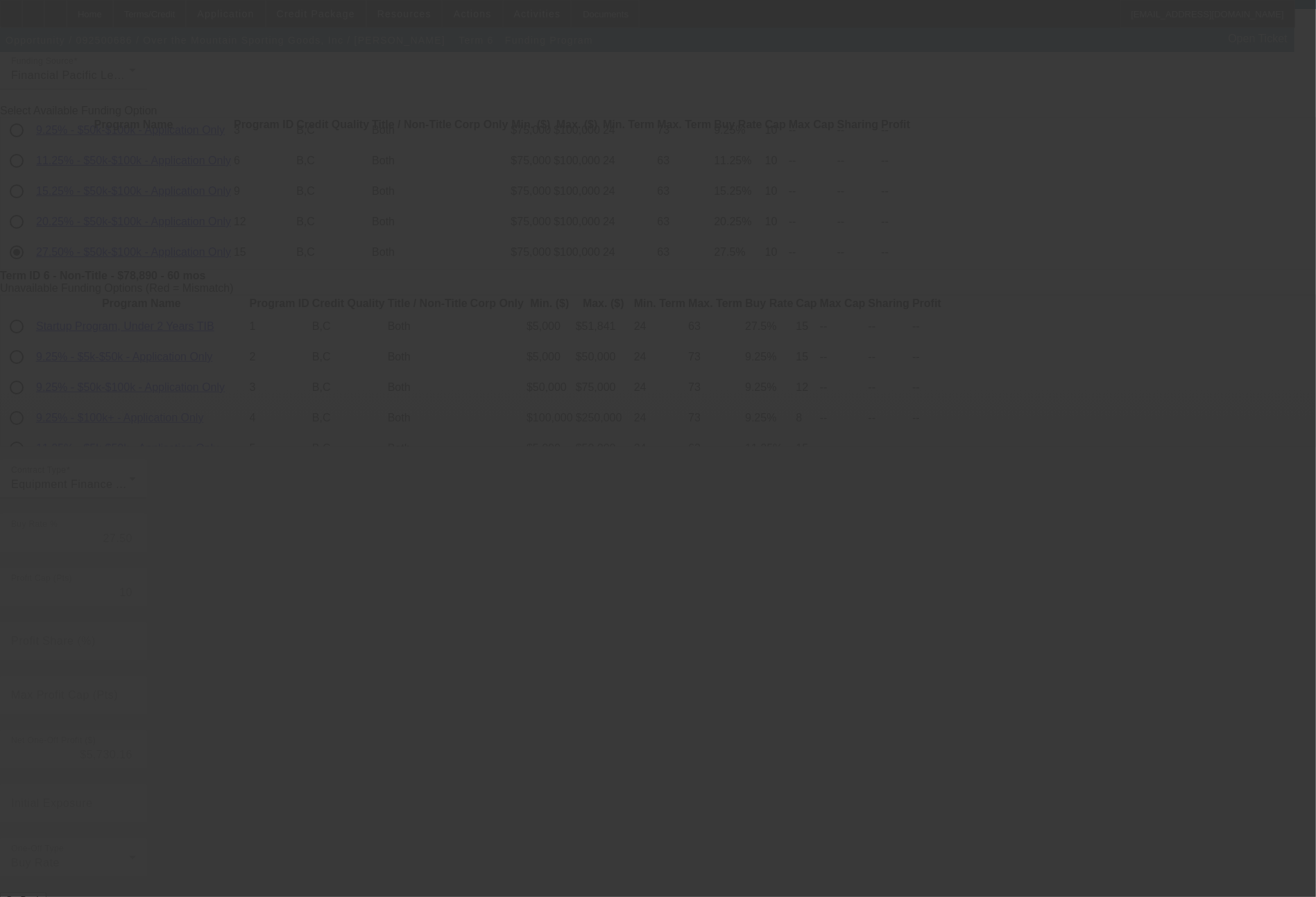
type input "15.25"
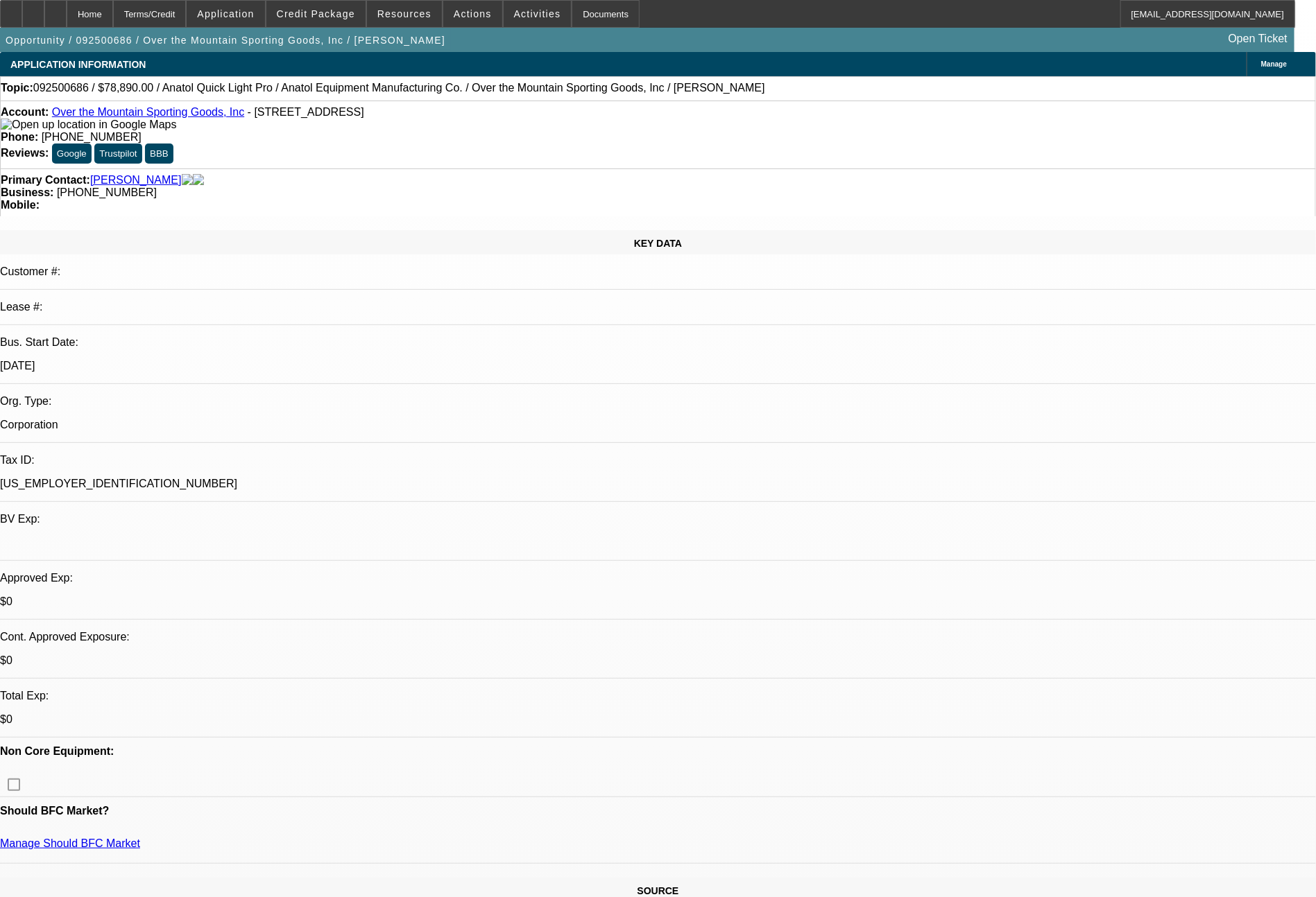
select select "0"
select select "6"
select select "0"
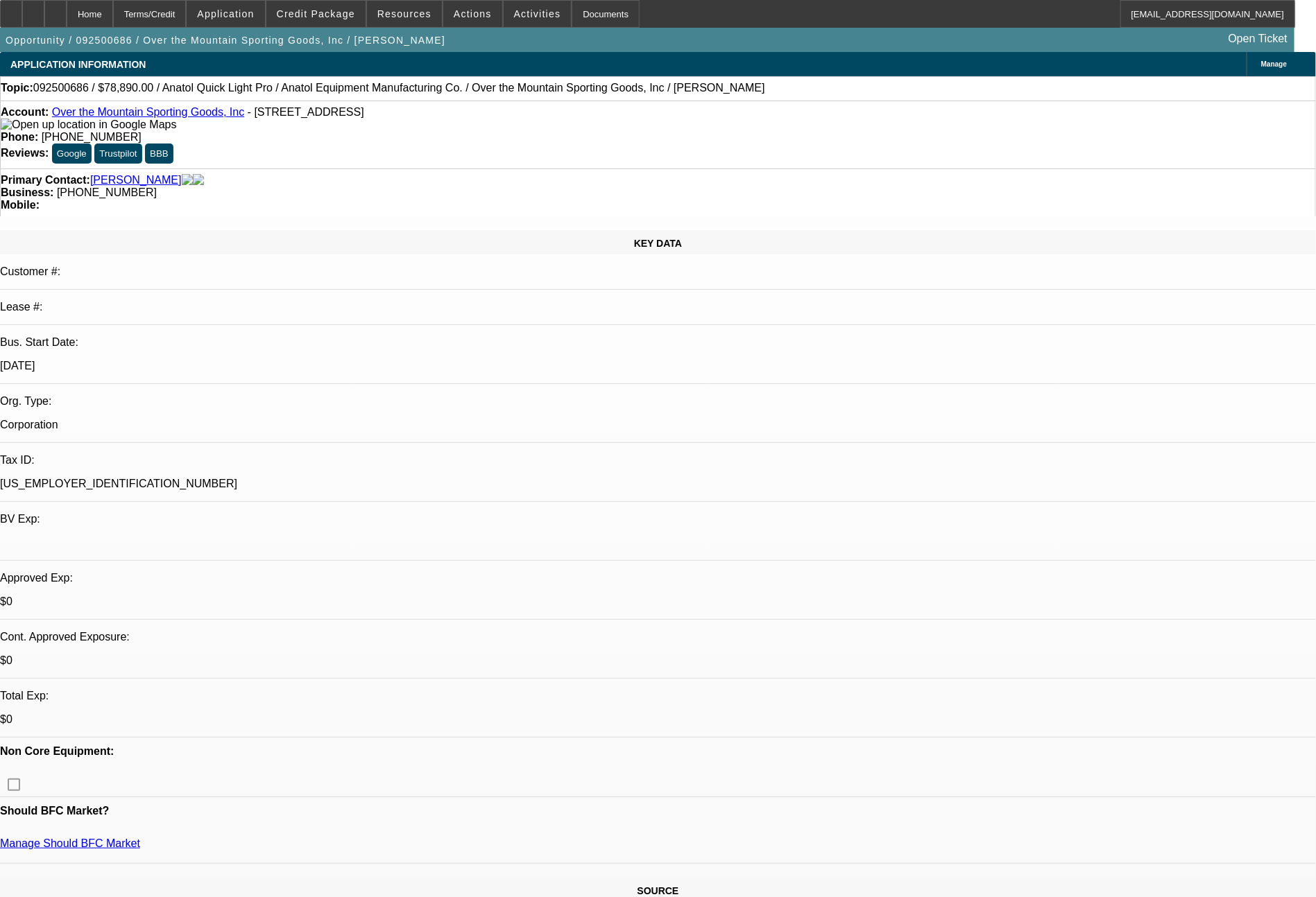
select select "2"
select select "0"
select select "6"
select select "0"
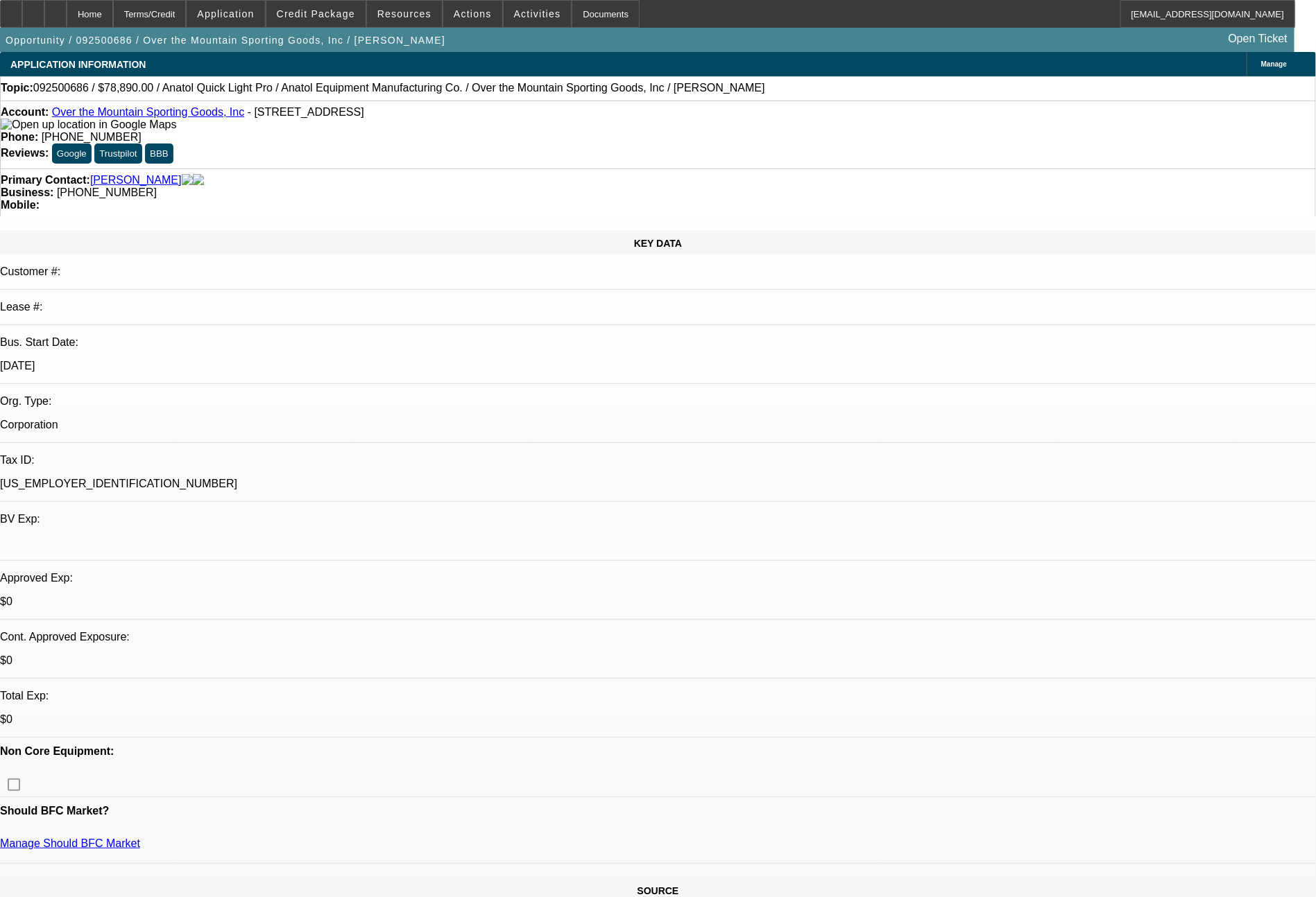
select select "2"
select select "0"
select select "6"
select select "0"
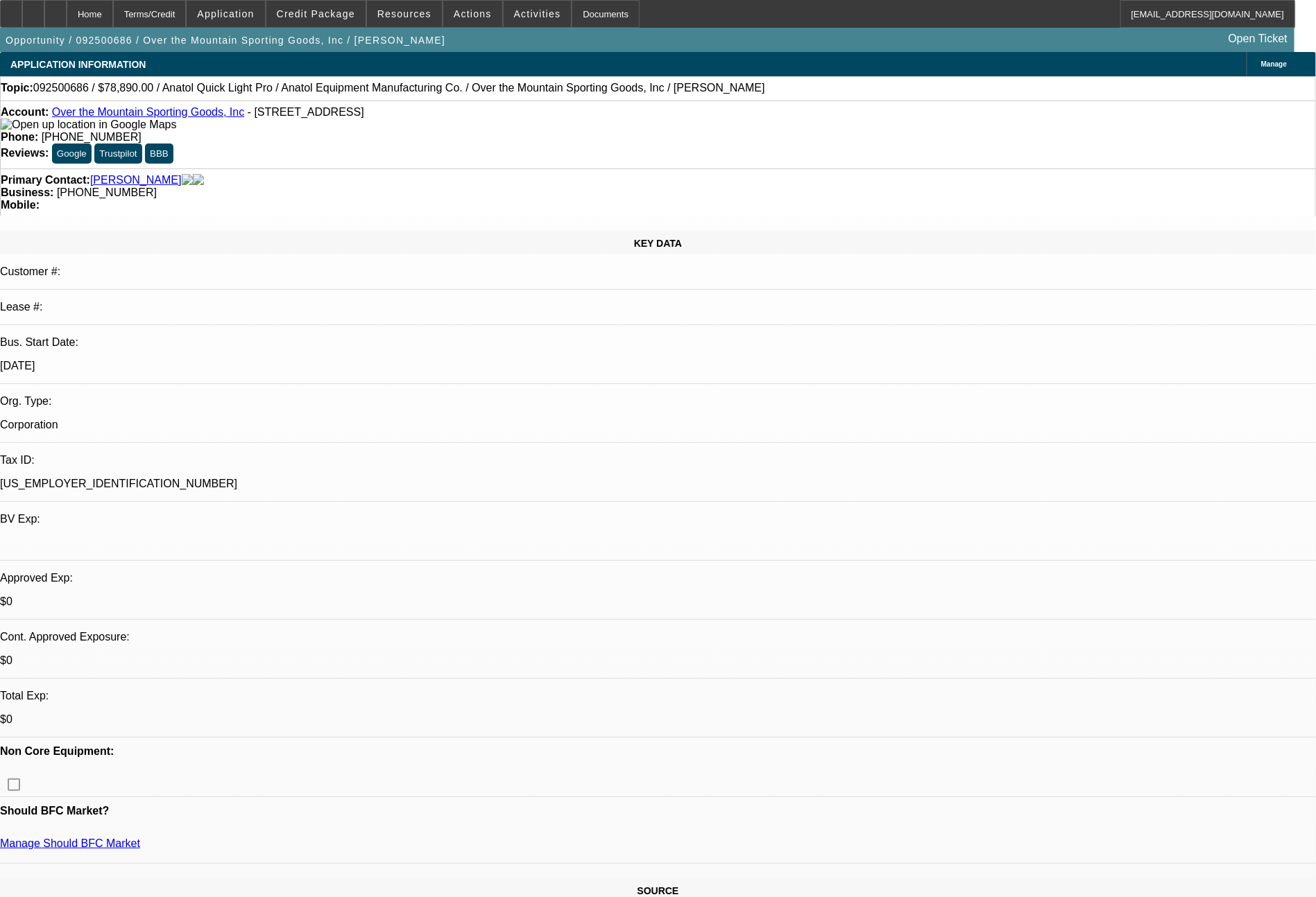
select select "2"
select select "0.1"
select select "4"
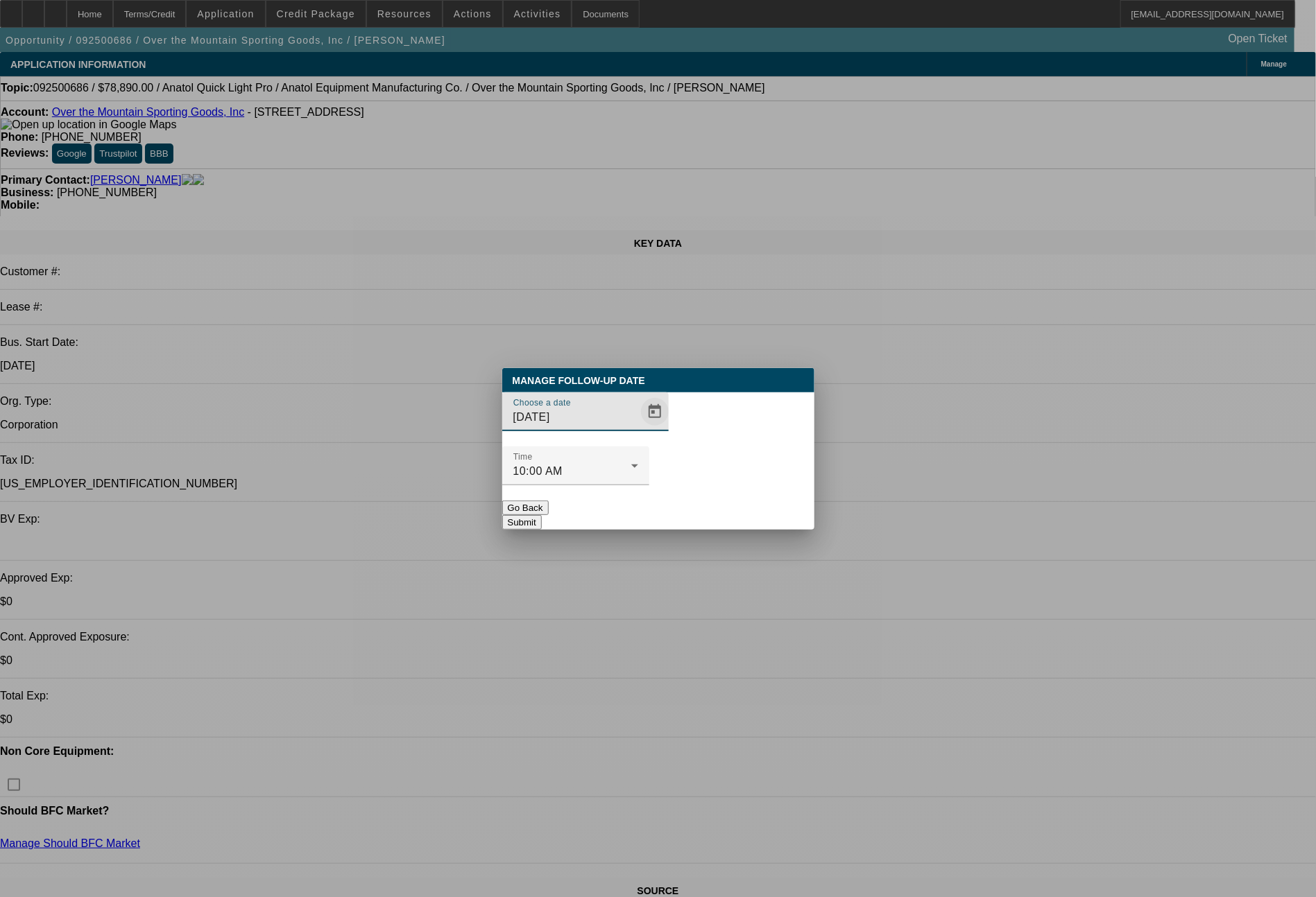
click at [638, 429] on span "Open calendar" at bounding box center [654, 412] width 33 height 33
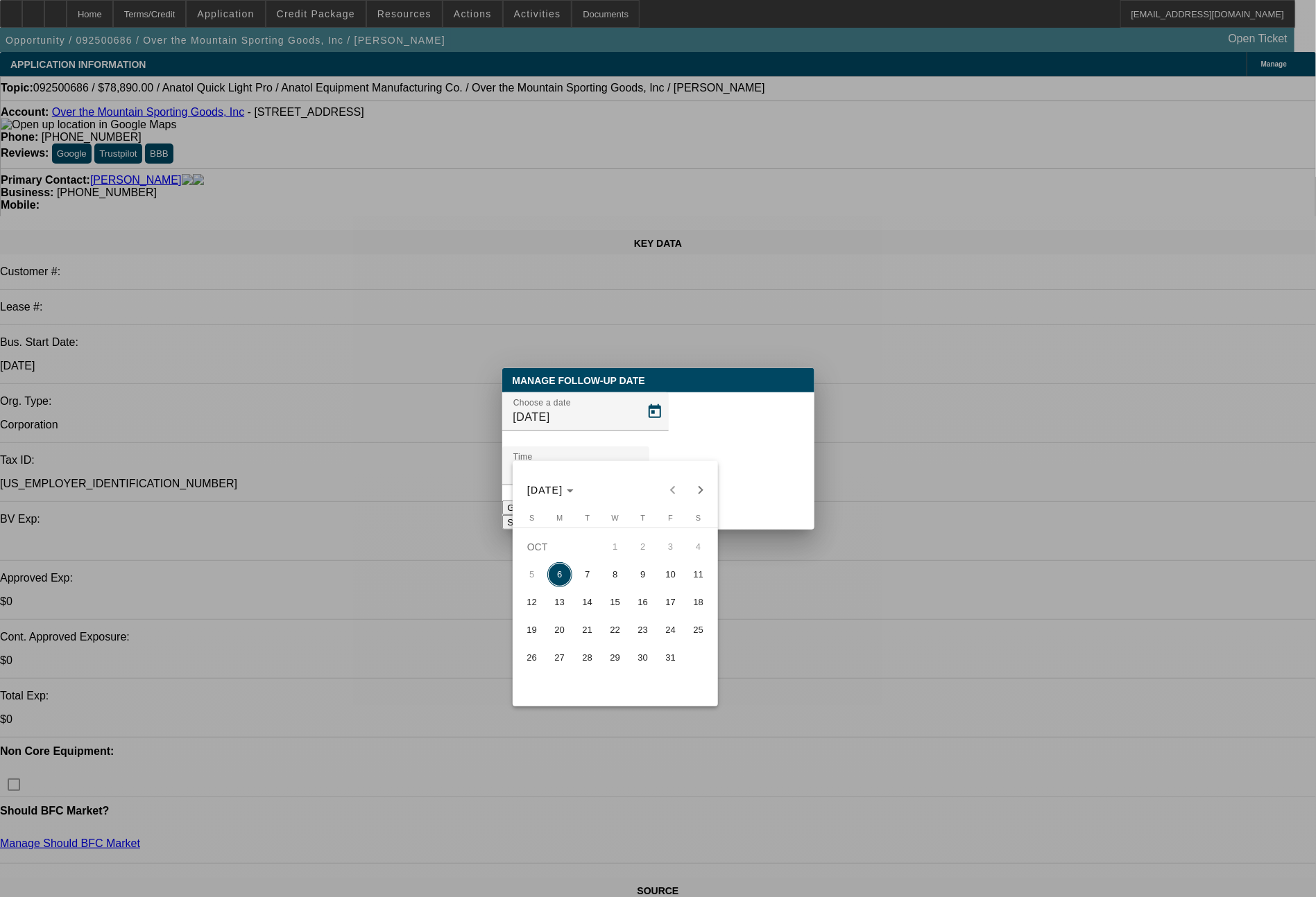
click at [613, 575] on span "8" at bounding box center [615, 575] width 25 height 25
type input "10/8/2025"
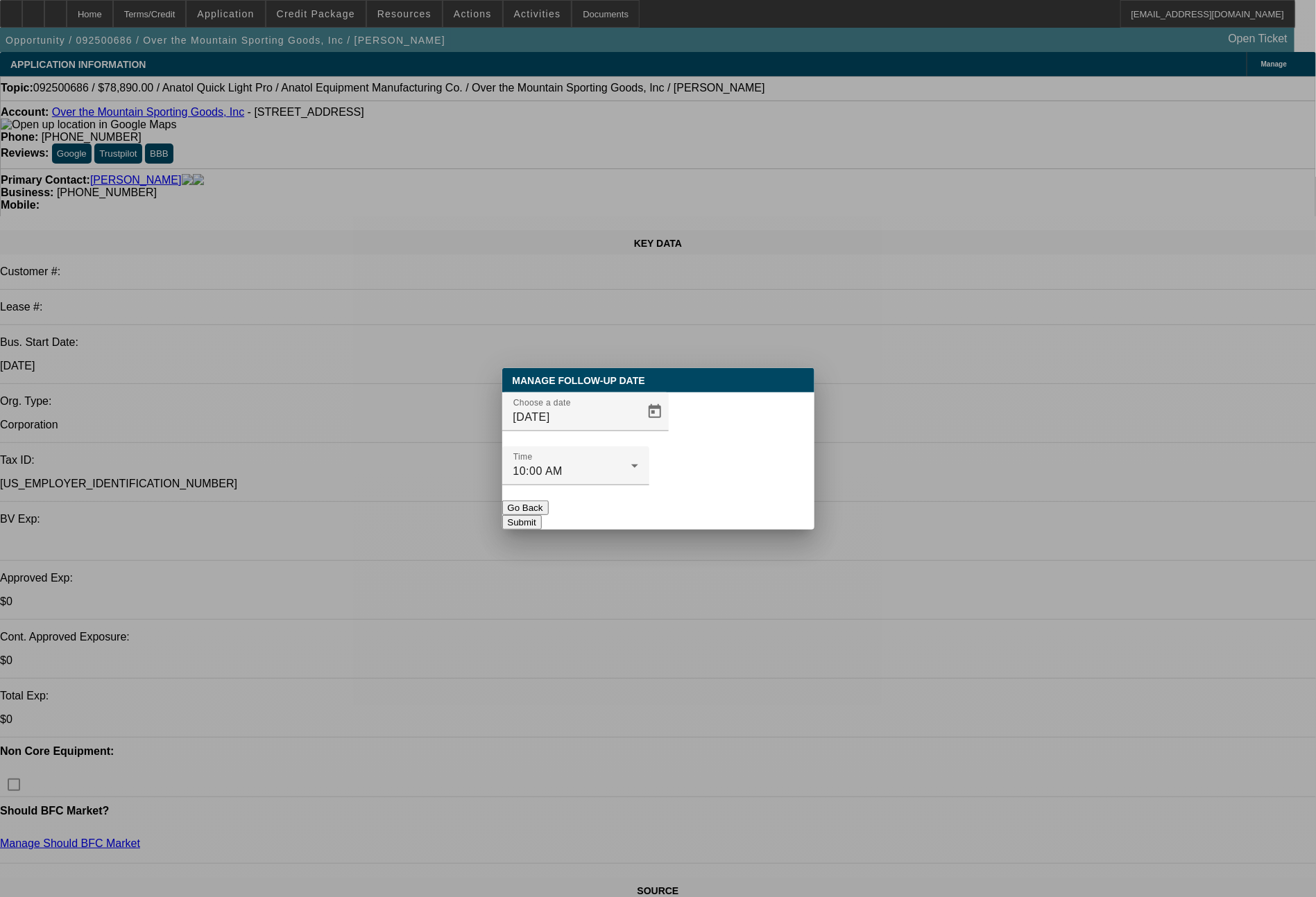
click at [541, 515] on button "Submit" at bounding box center [522, 523] width 40 height 15
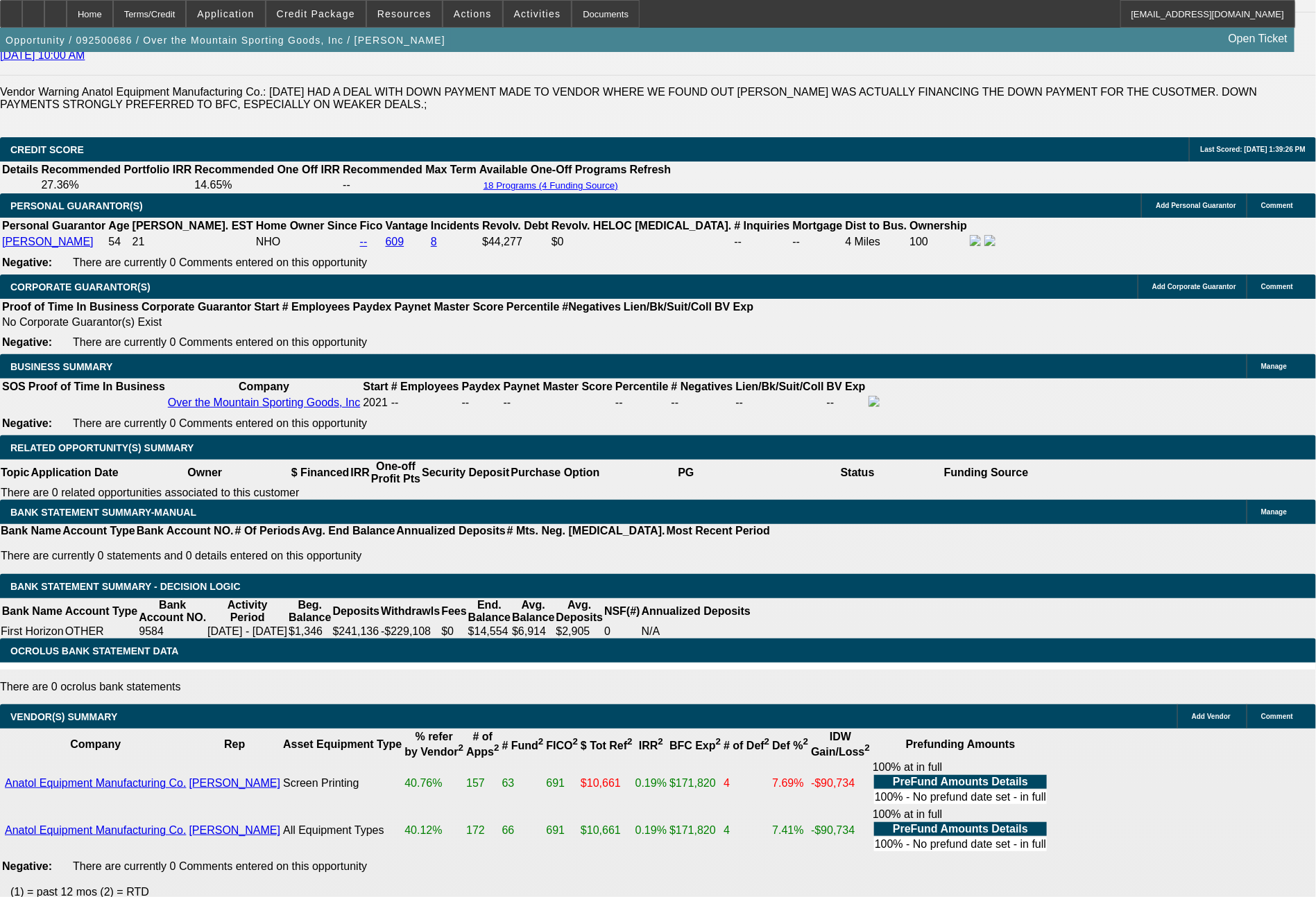
scroll to position [1981, 0]
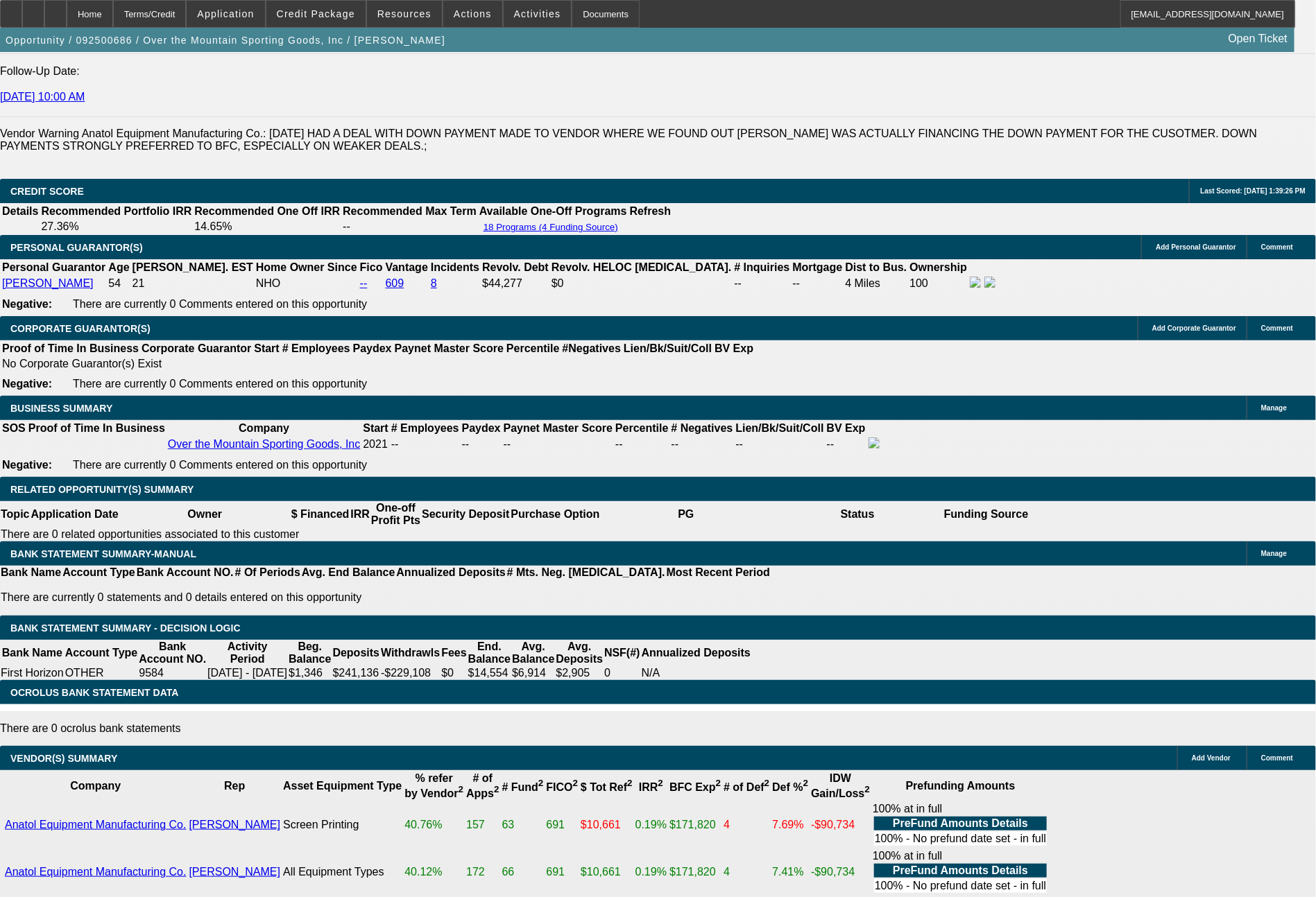
drag, startPoint x: 211, startPoint y: 521, endPoint x: 293, endPoint y: 527, distance: 82.2
type input "2400"
type input "UNKNOWN"
type input "26.8"
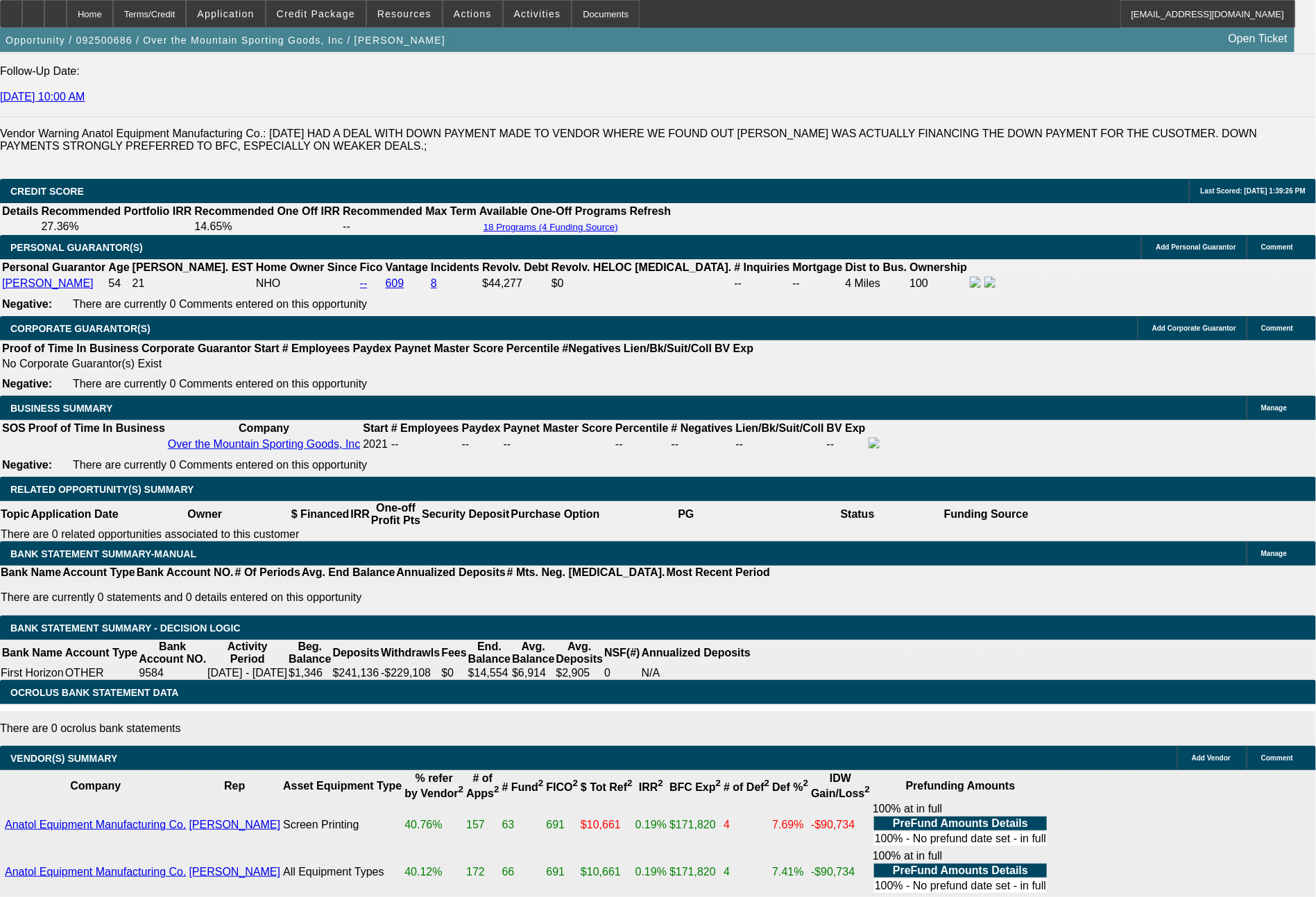
type input "240"
type input "24096"
type input "366.5"
type input "24"
type input "27"
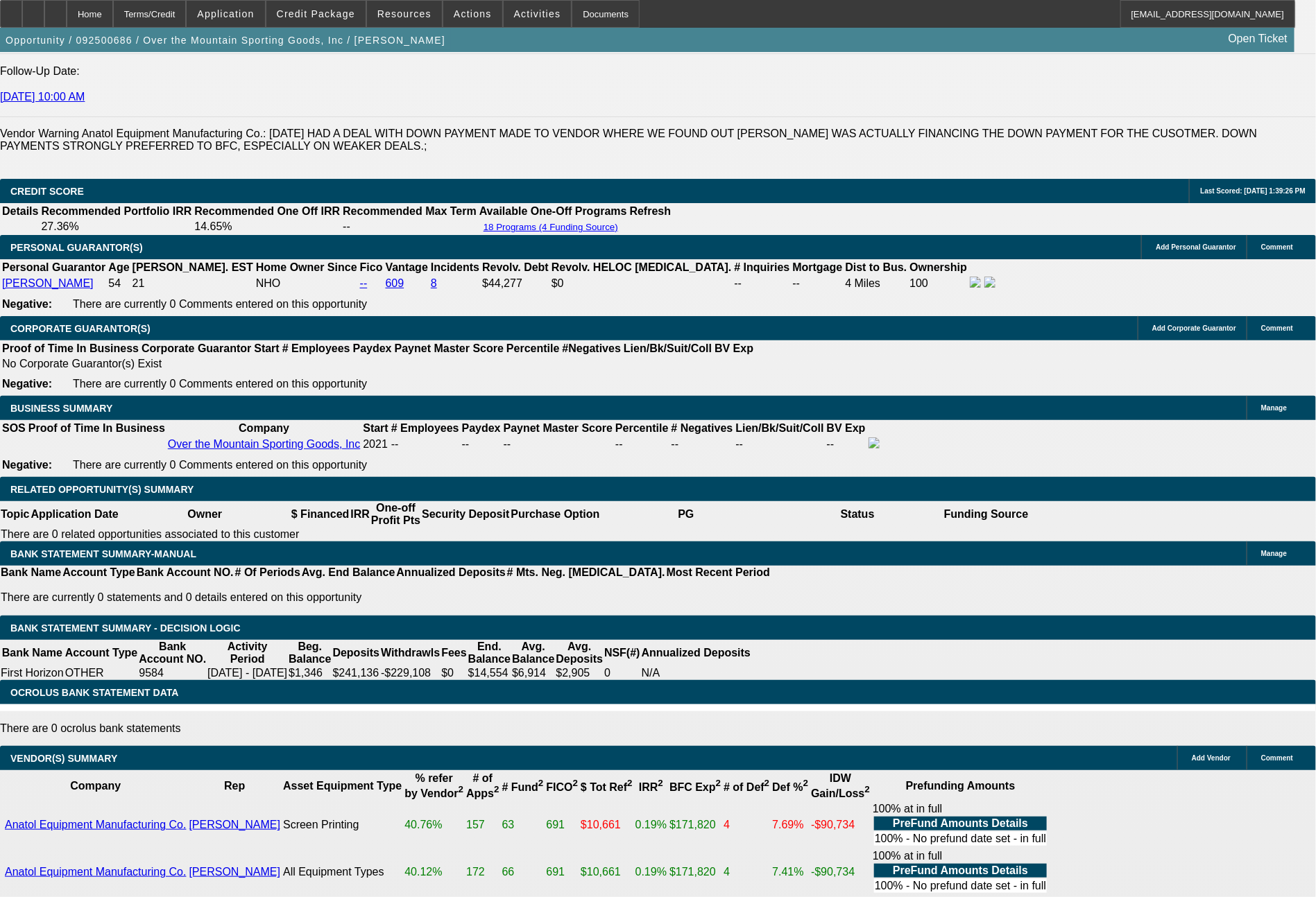
type input "2483"
type input "28.6"
type input "$2,483.00"
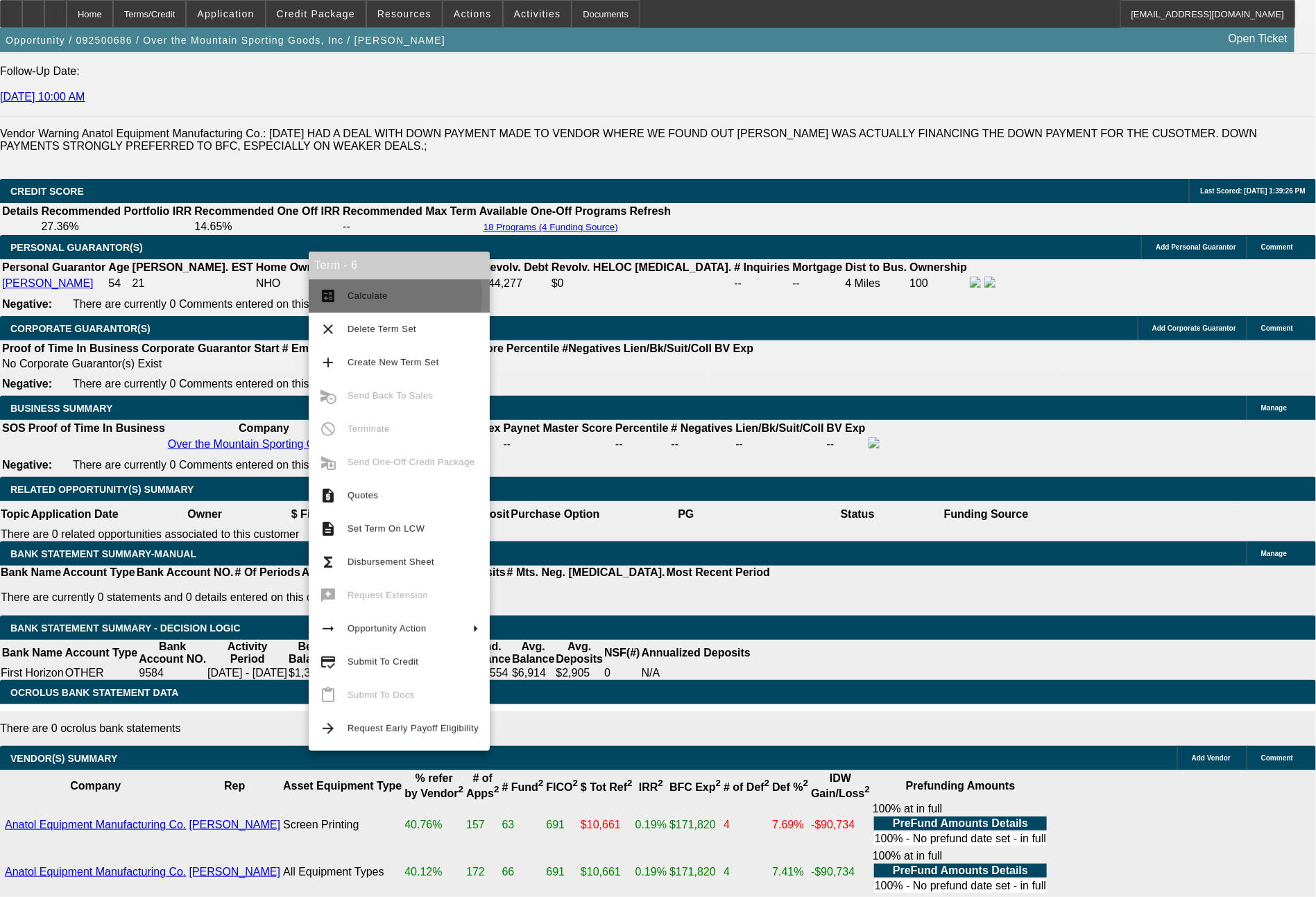
click at [378, 296] on span "Calculate" at bounding box center [368, 296] width 41 height 11
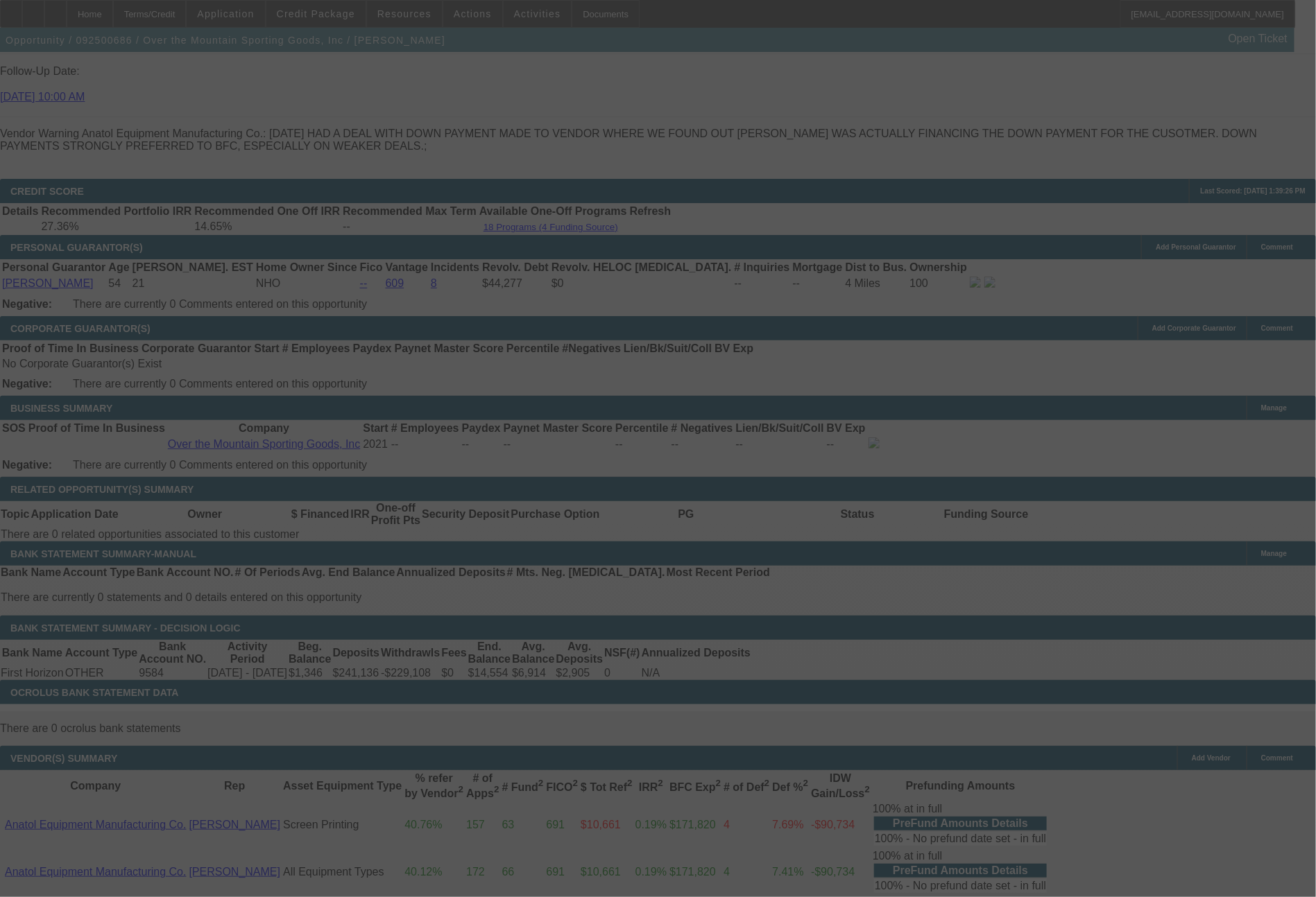
select select "0"
select select "6"
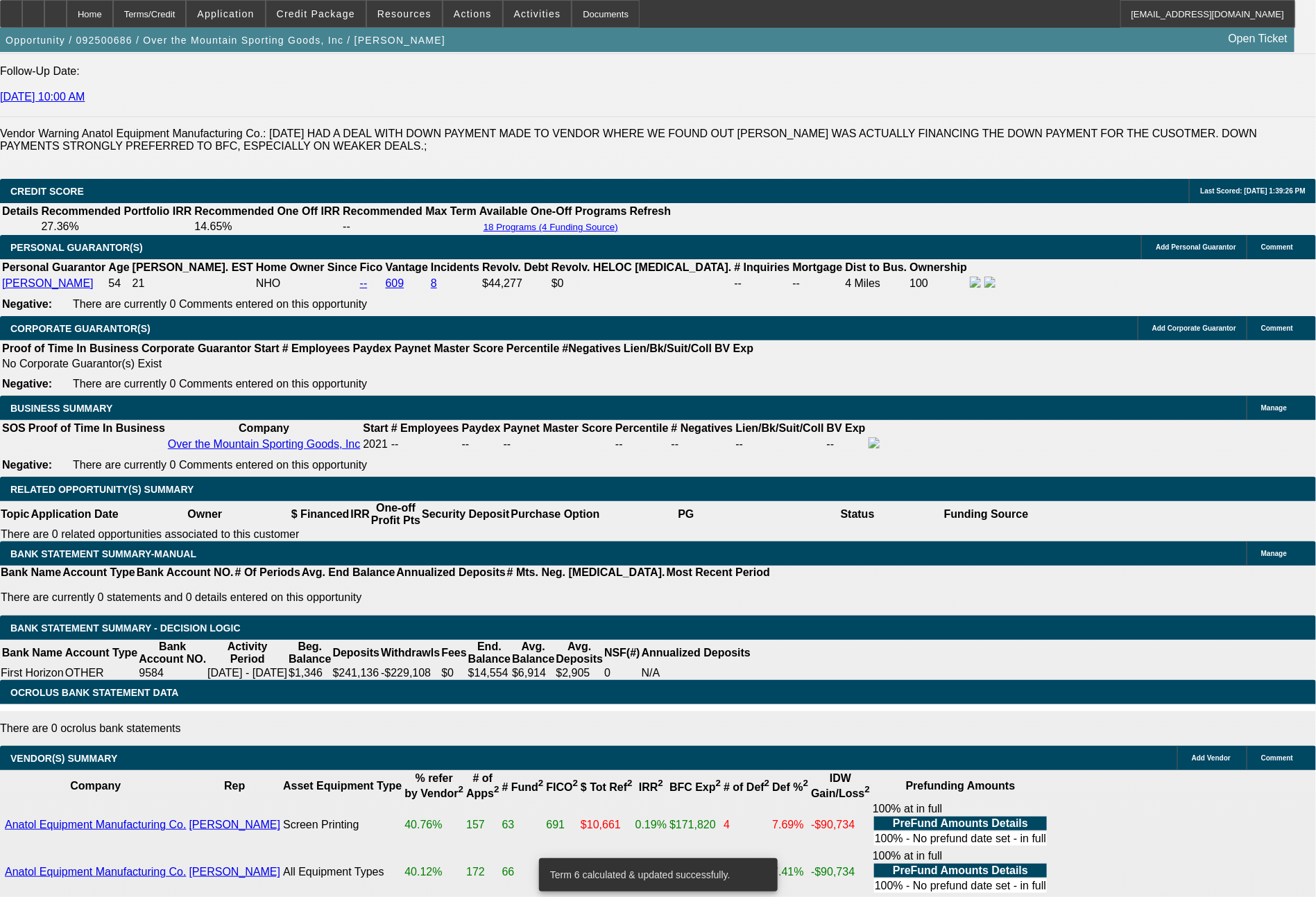
drag, startPoint x: 202, startPoint y: 524, endPoint x: 301, endPoint y: 533, distance: 99.4
type input "25"
type input "UNKNOWN"
type input "2549"
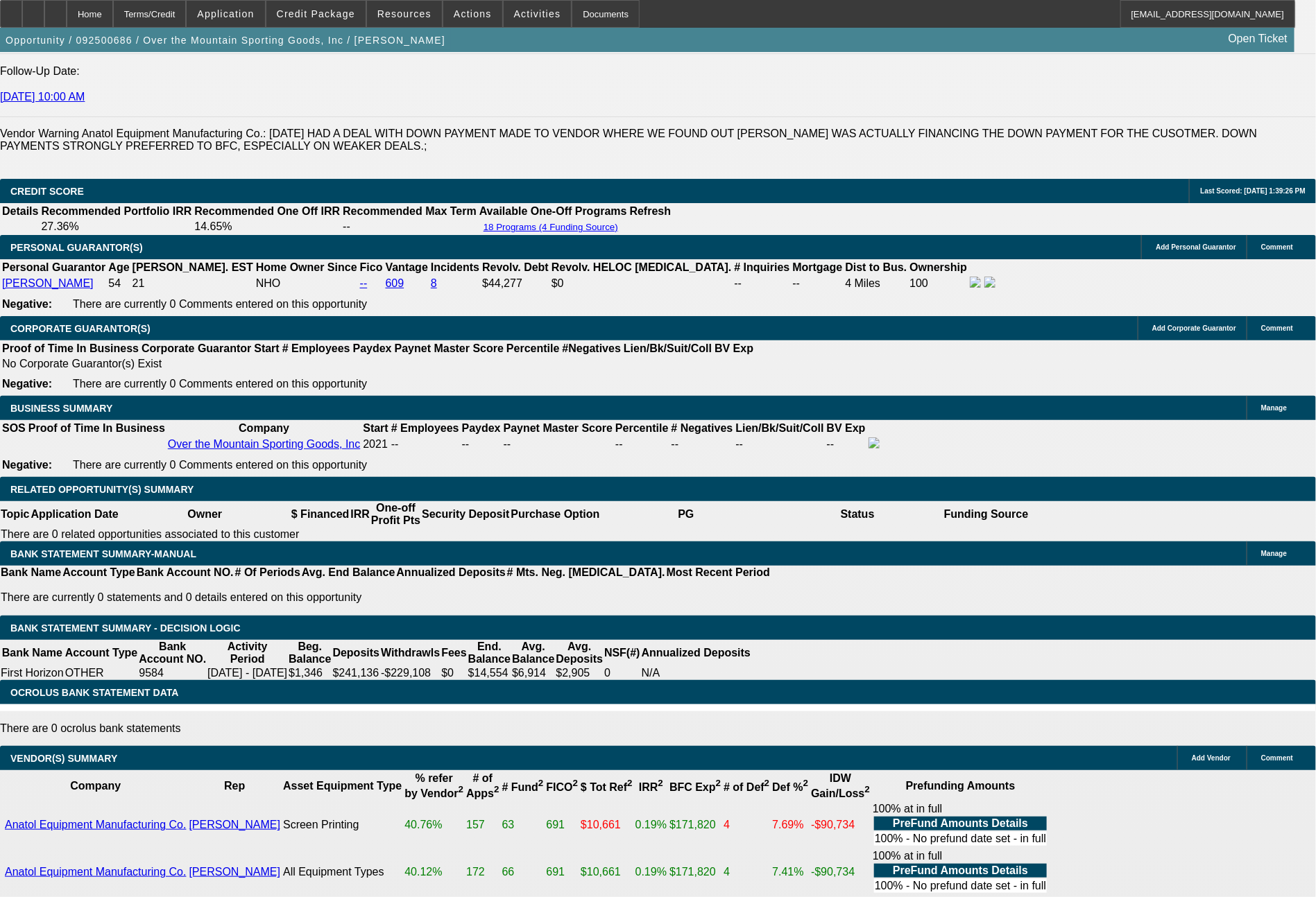
type input "29.9"
type input "$2,549.00"
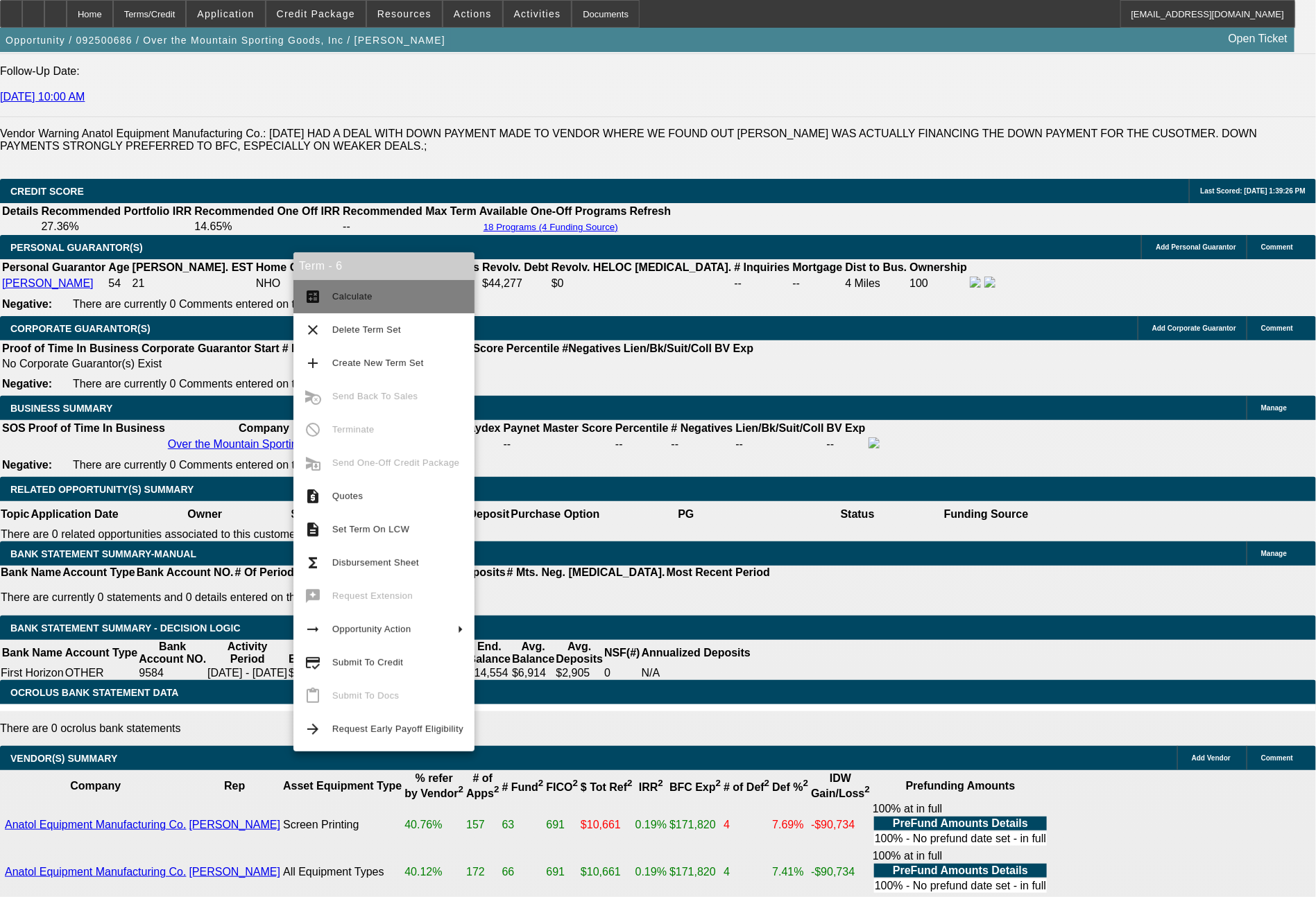
click at [350, 305] on button "calculate Calculate" at bounding box center [383, 297] width 181 height 33
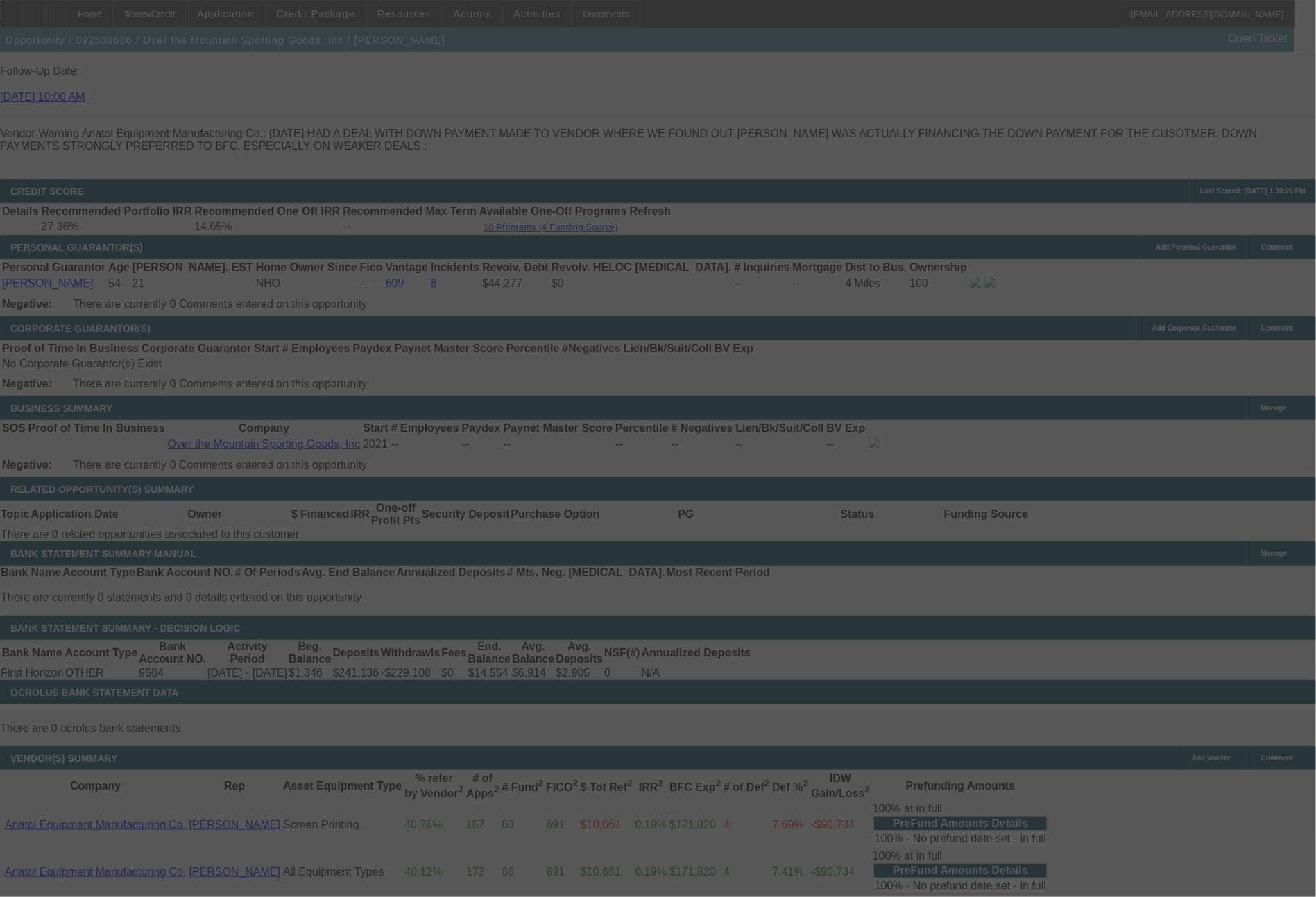
select select "0"
select select "6"
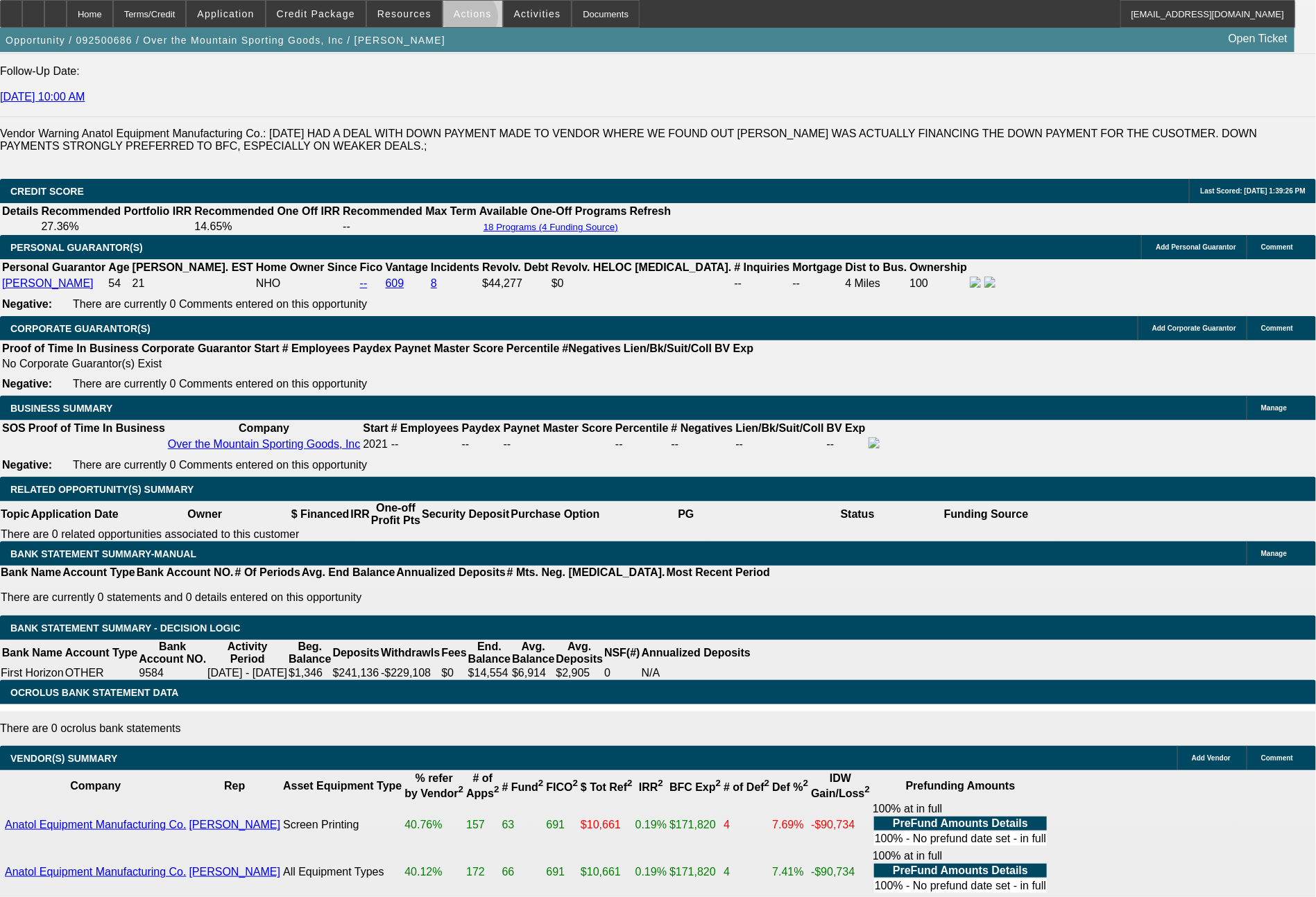
click at [467, 21] on span at bounding box center [472, 14] width 59 height 33
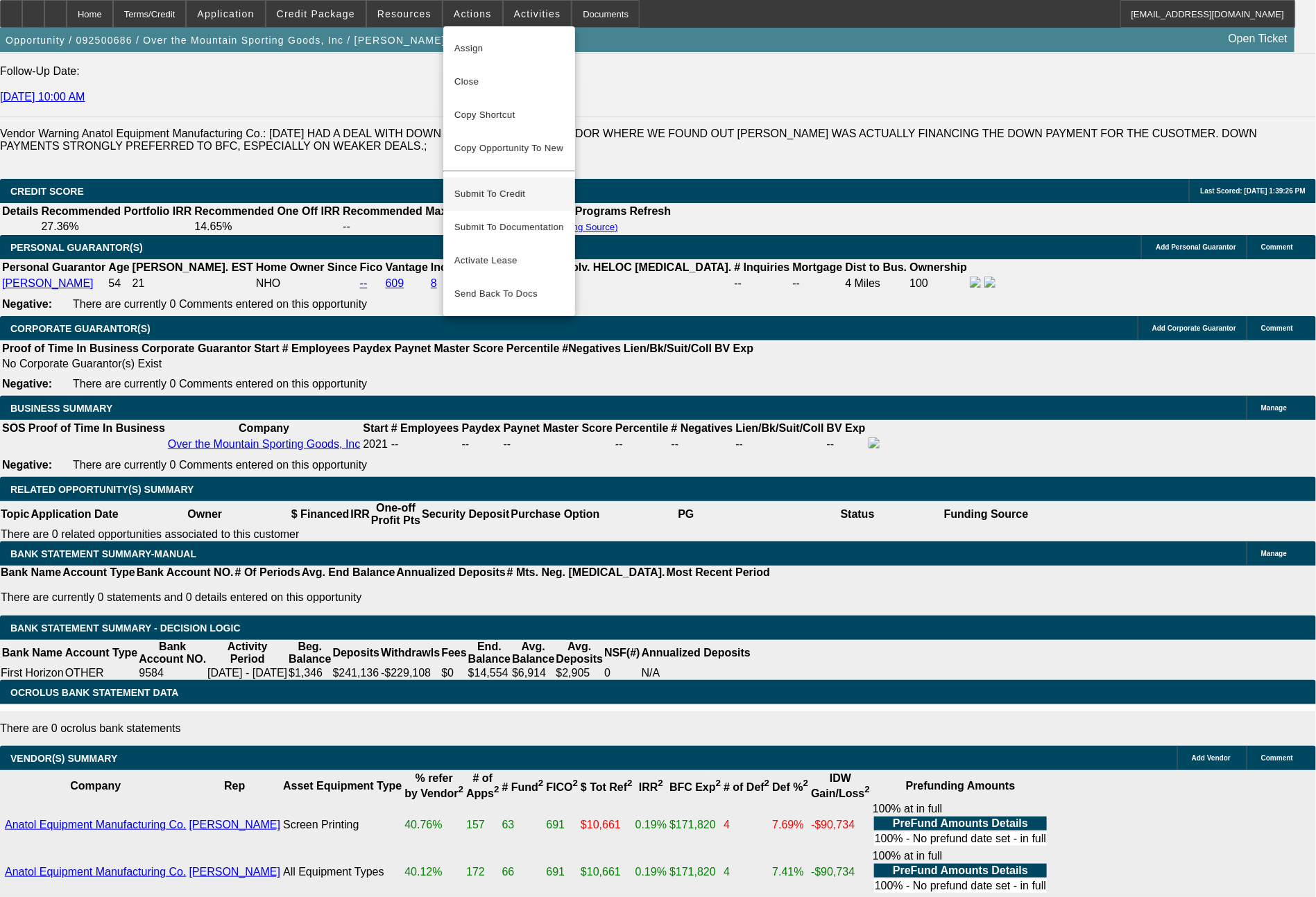
click at [508, 186] on span "Submit To Credit" at bounding box center [509, 194] width 109 height 17
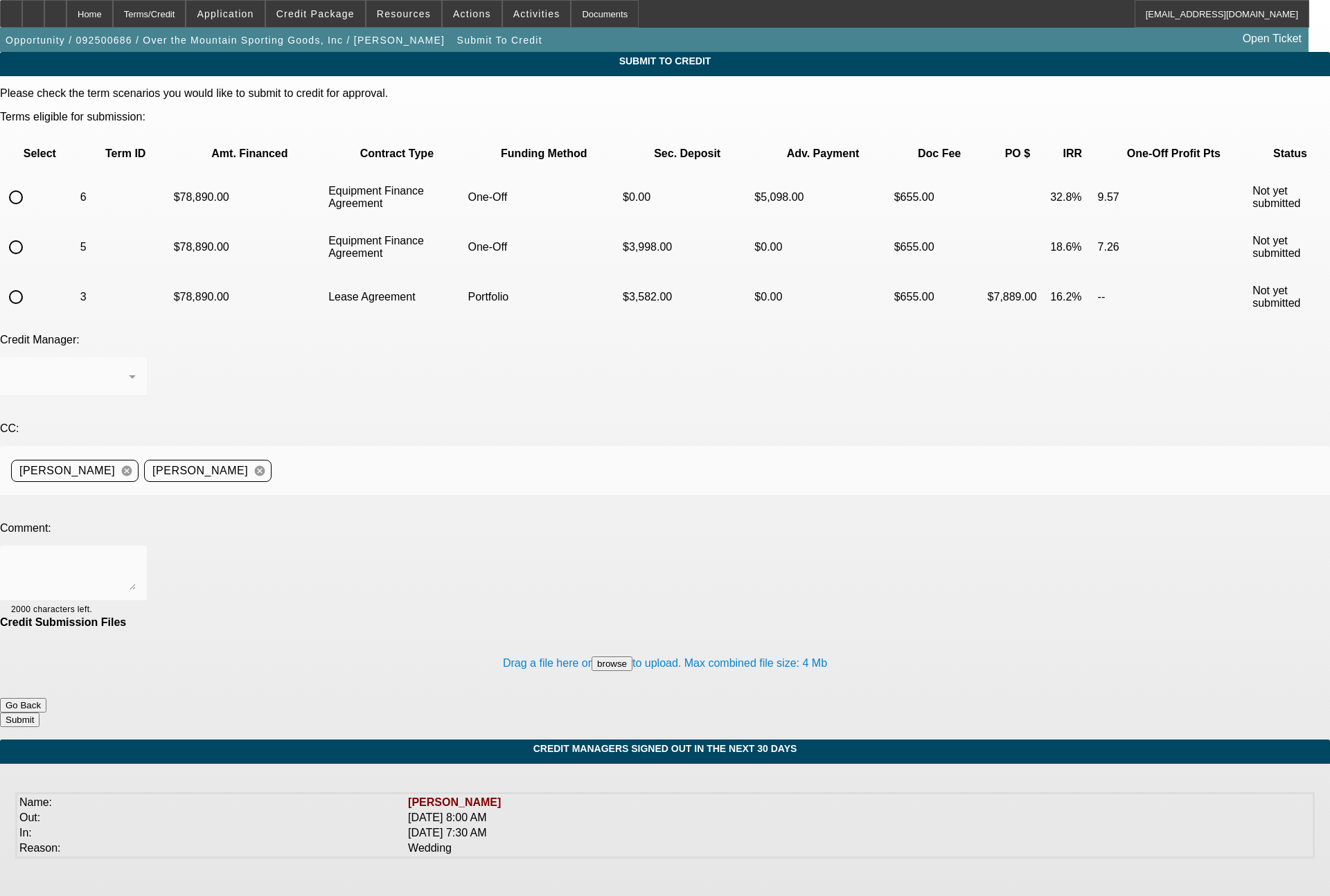
click at [30, 184] on input "radio" at bounding box center [16, 197] width 28 height 28
radio input "true"
click at [136, 557] on textarea at bounding box center [74, 573] width 125 height 33
click at [136, 557] on textarea "please send to Finpac for one off review. thanks" at bounding box center [74, 573] width 125 height 33
type textarea "since CP will not approve. please send to Finpac for one off review. thanks"
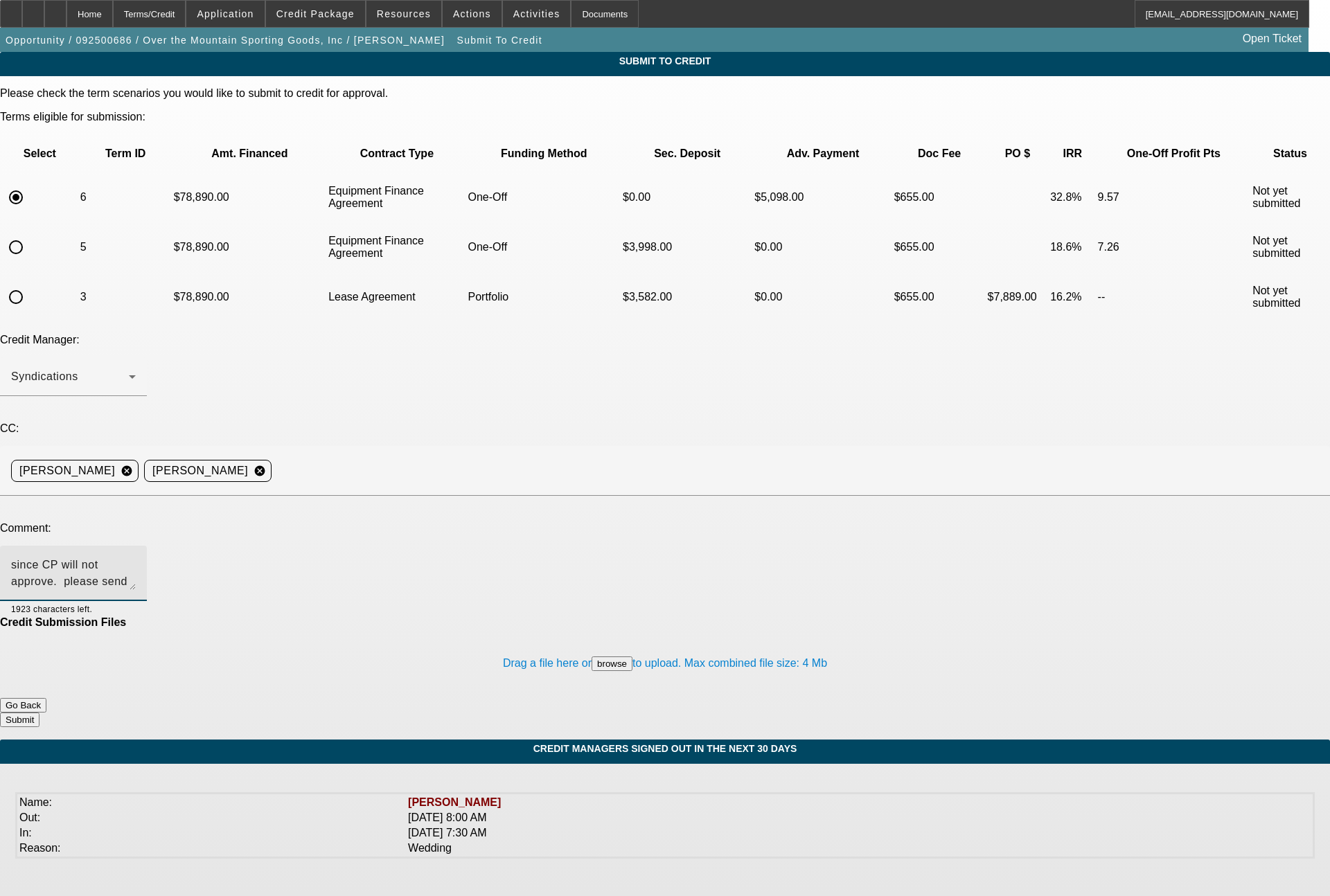
click at [40, 713] on button "Submit" at bounding box center [19, 720] width 40 height 15
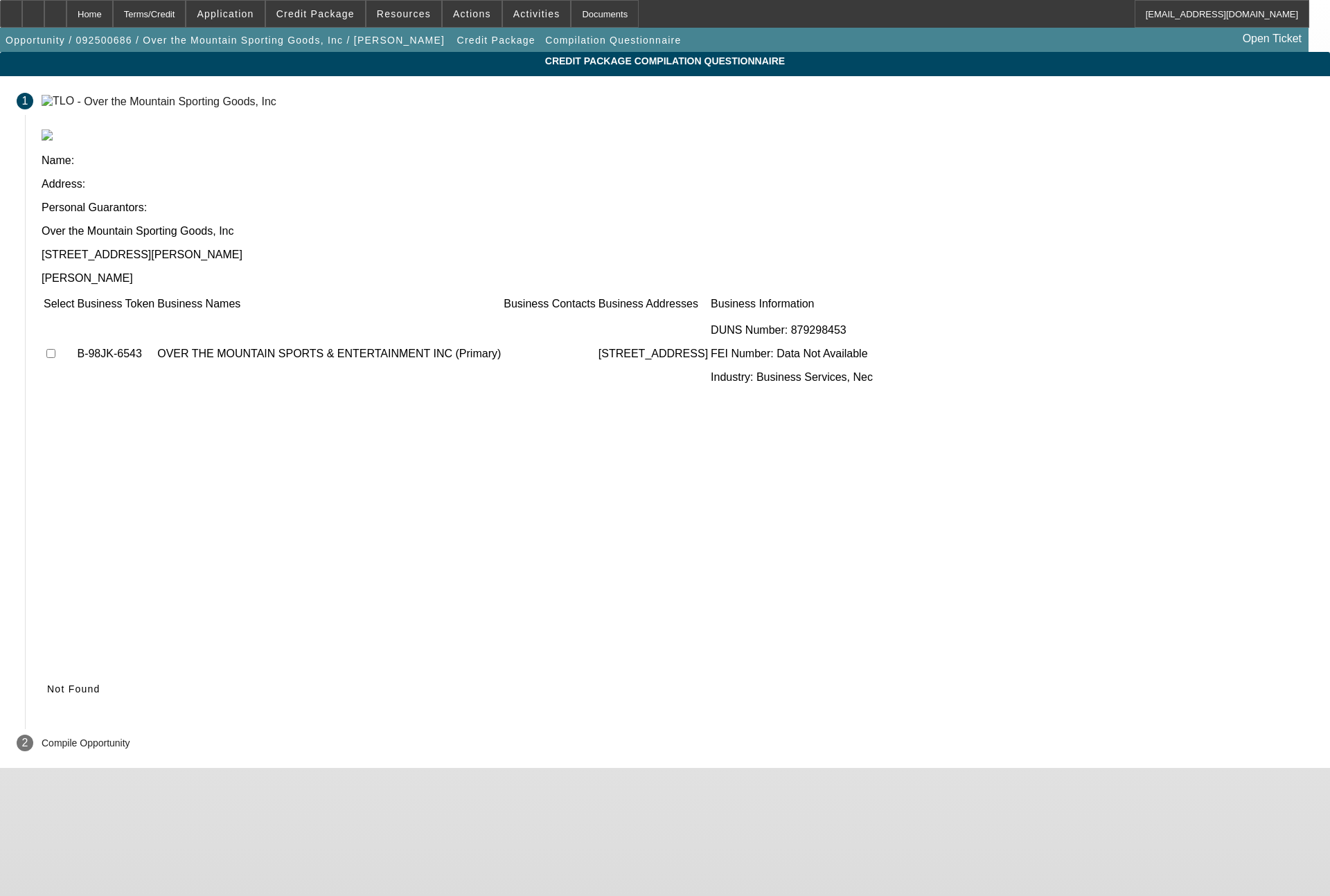
click at [55, 349] on input "checkbox" at bounding box center [50, 353] width 9 height 9
checkbox input "true"
click at [83, 684] on span "Submit" at bounding box center [65, 690] width 36 height 11
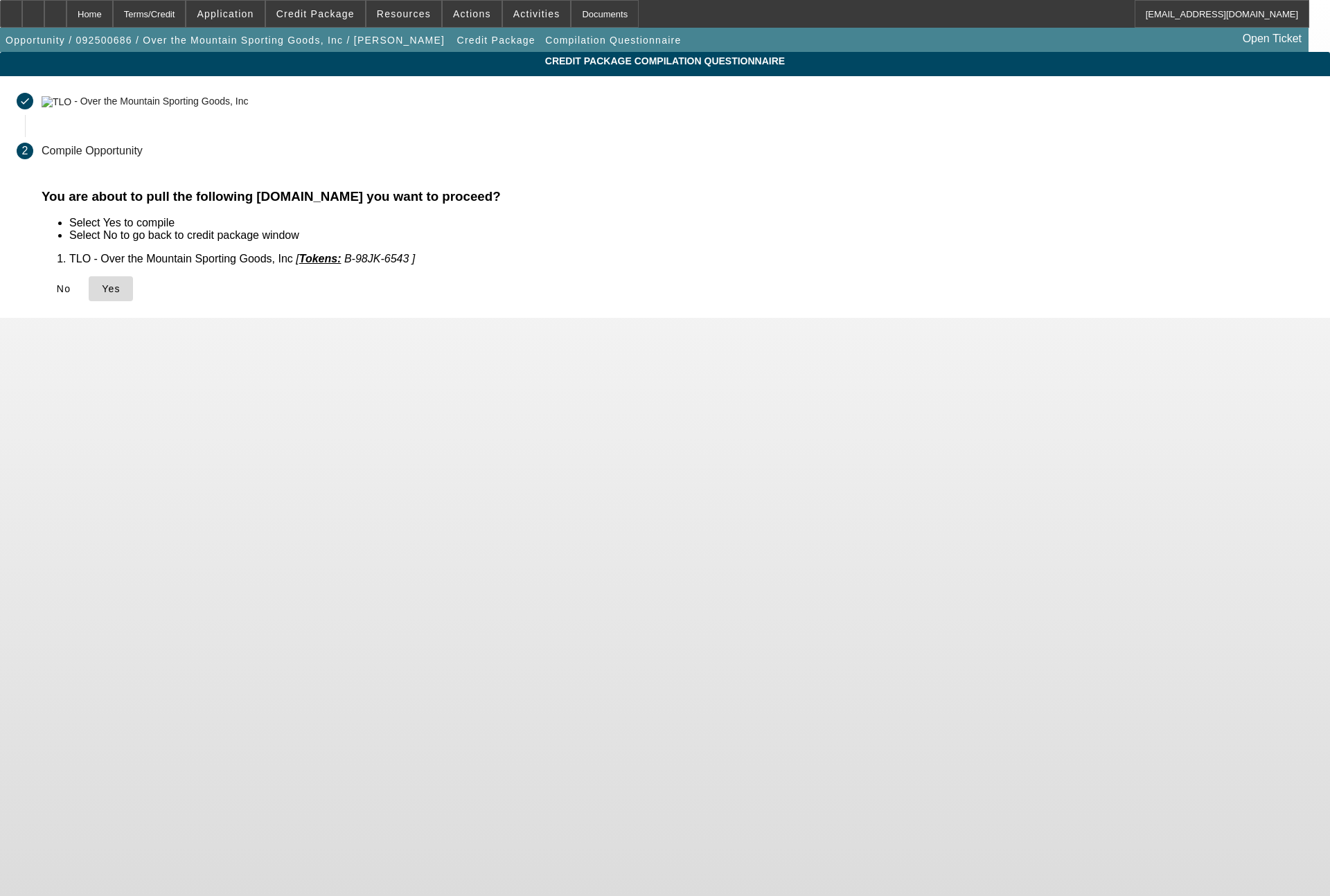
click at [121, 294] on span "Yes" at bounding box center [111, 289] width 19 height 11
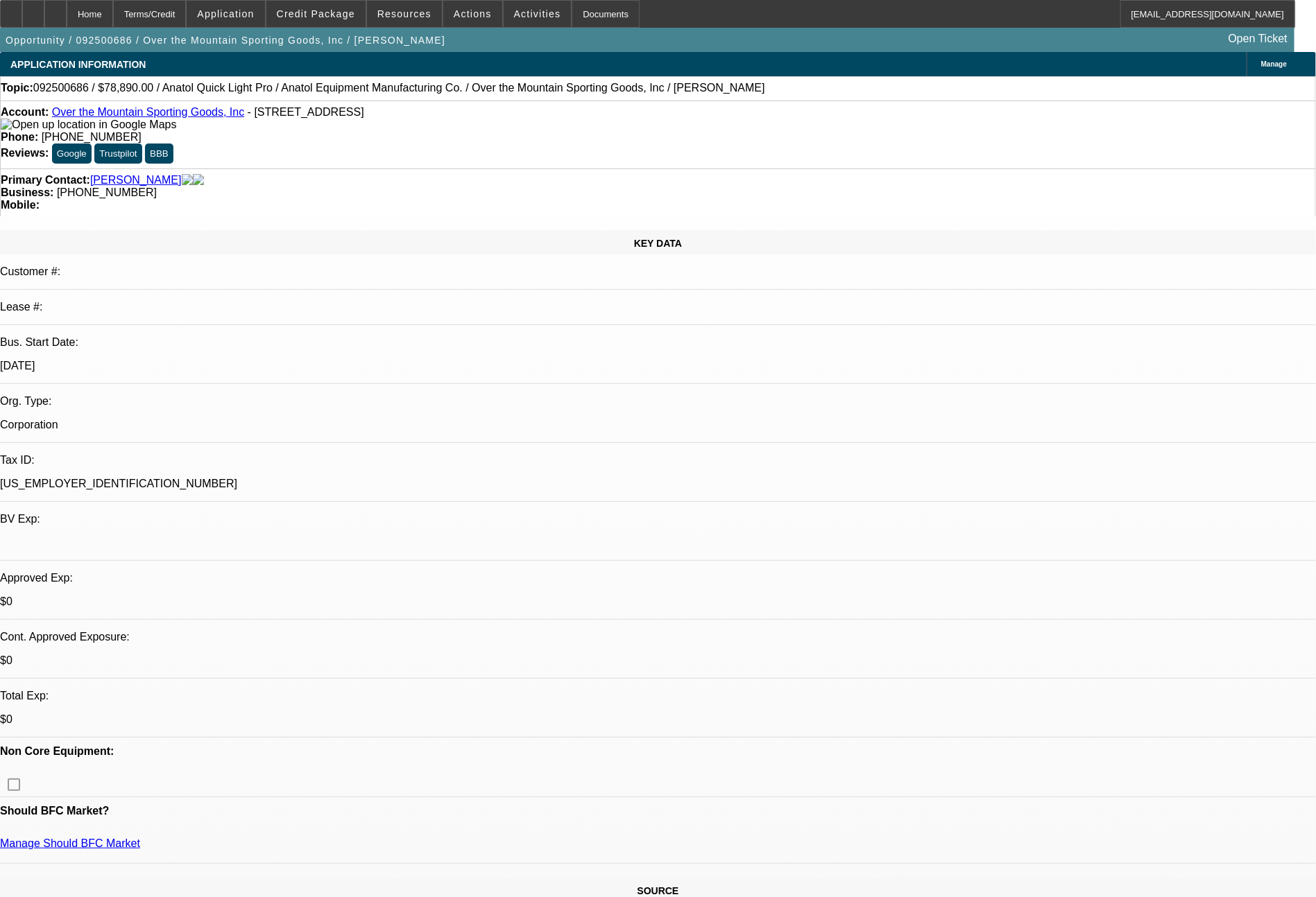
select select "0"
select select "6"
select select "0"
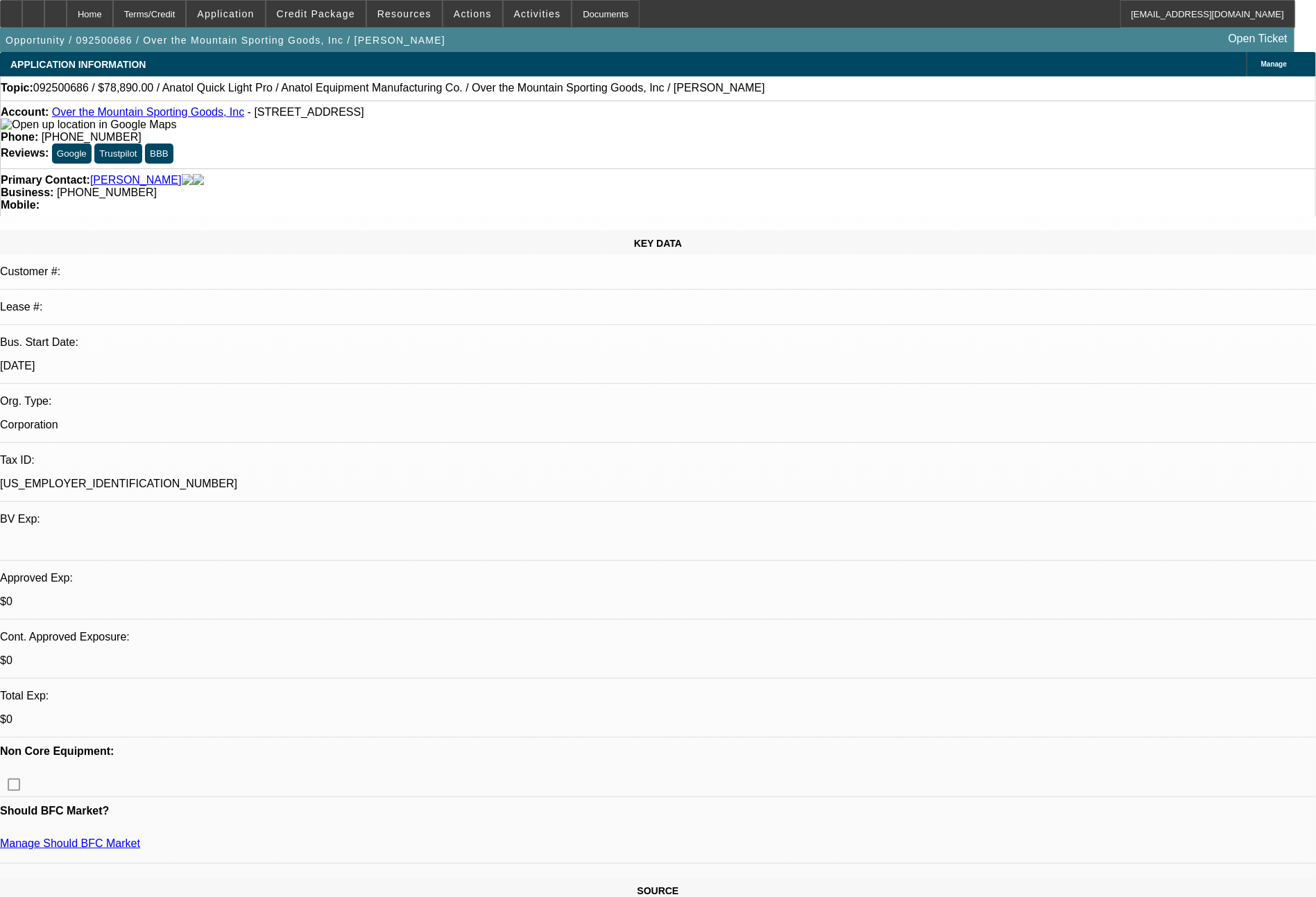
select select "2"
select select "0"
select select "6"
select select "0"
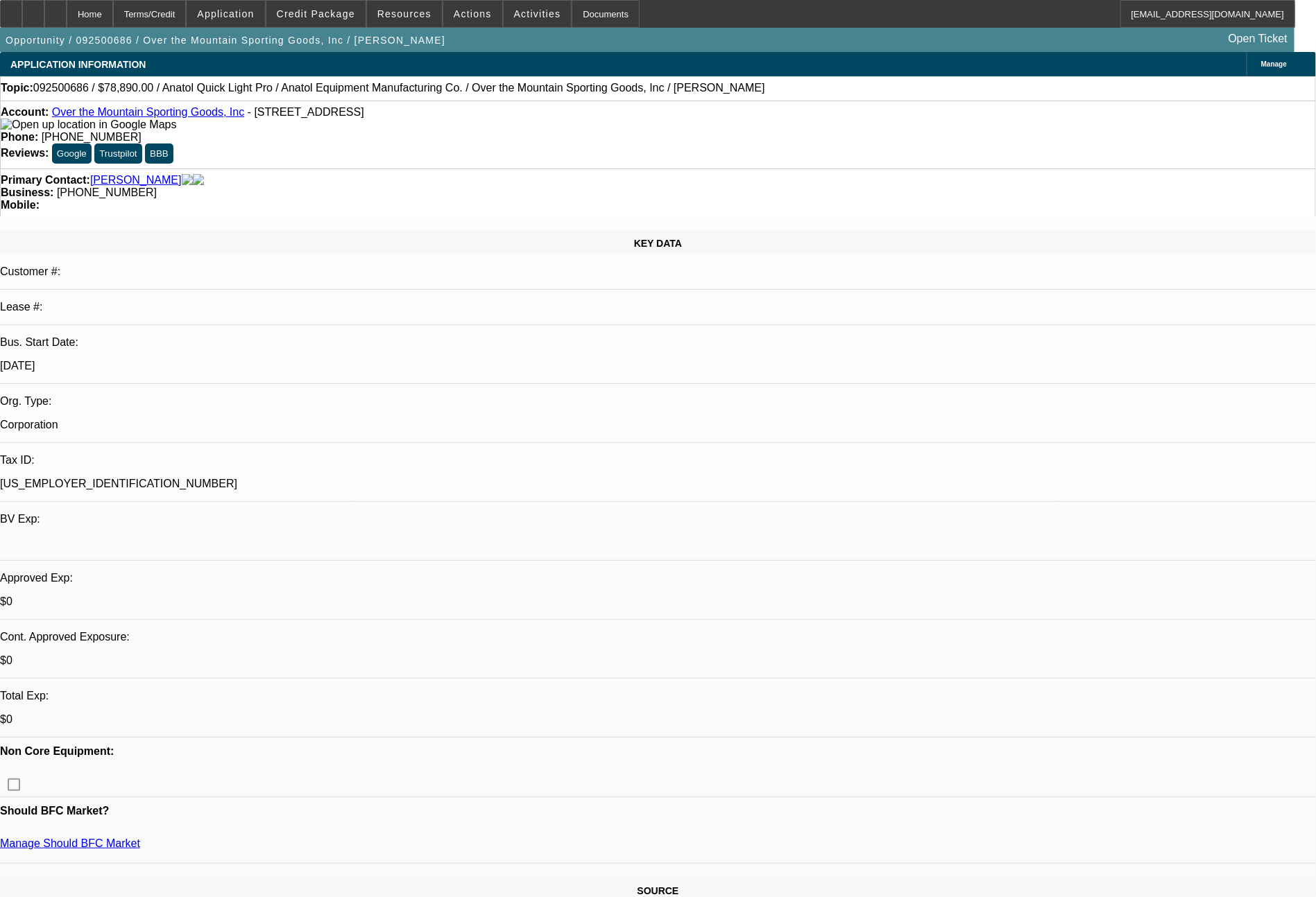
select select "2"
select select "0"
select select "6"
select select "0"
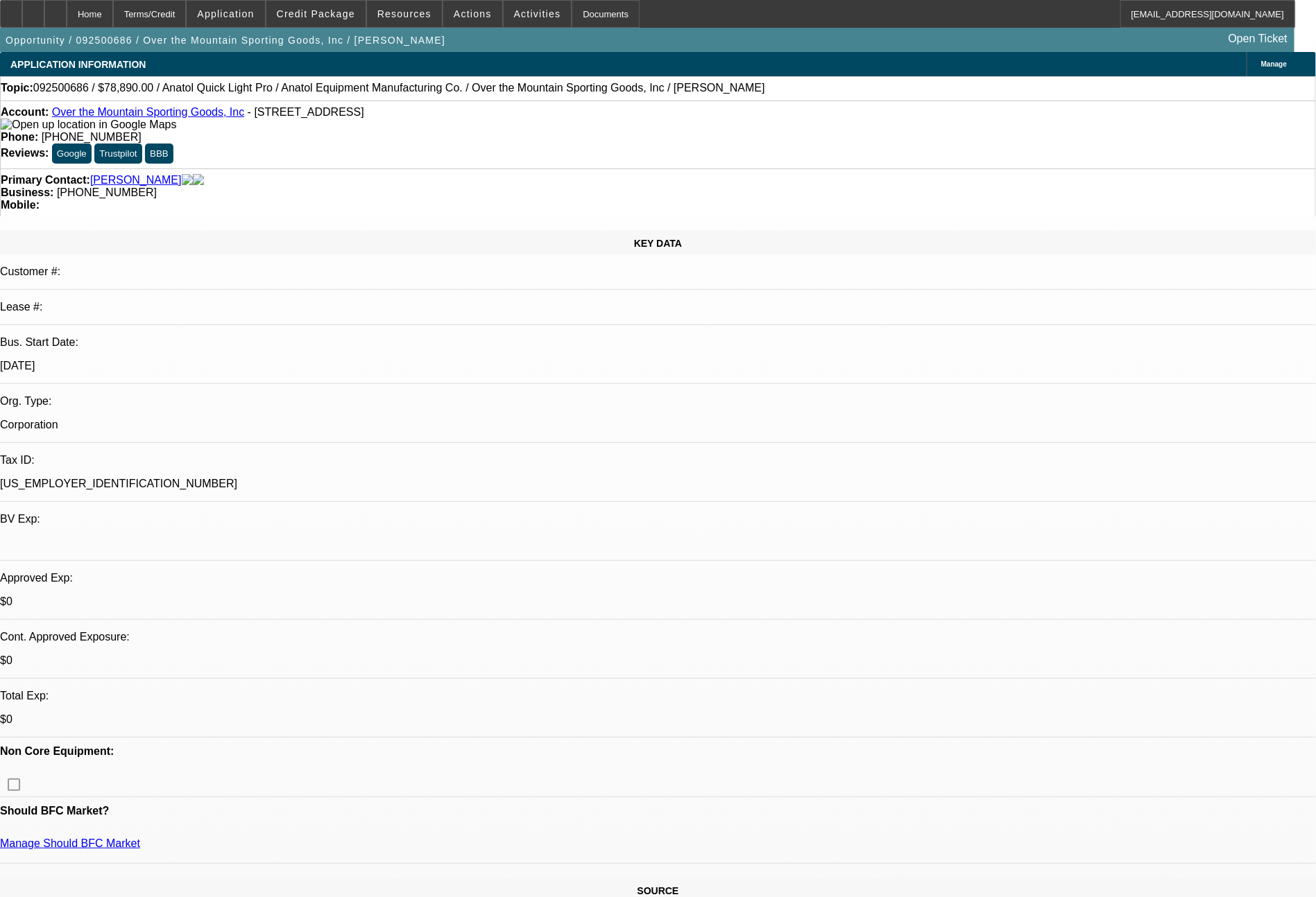
select select "2"
select select "0.1"
select select "4"
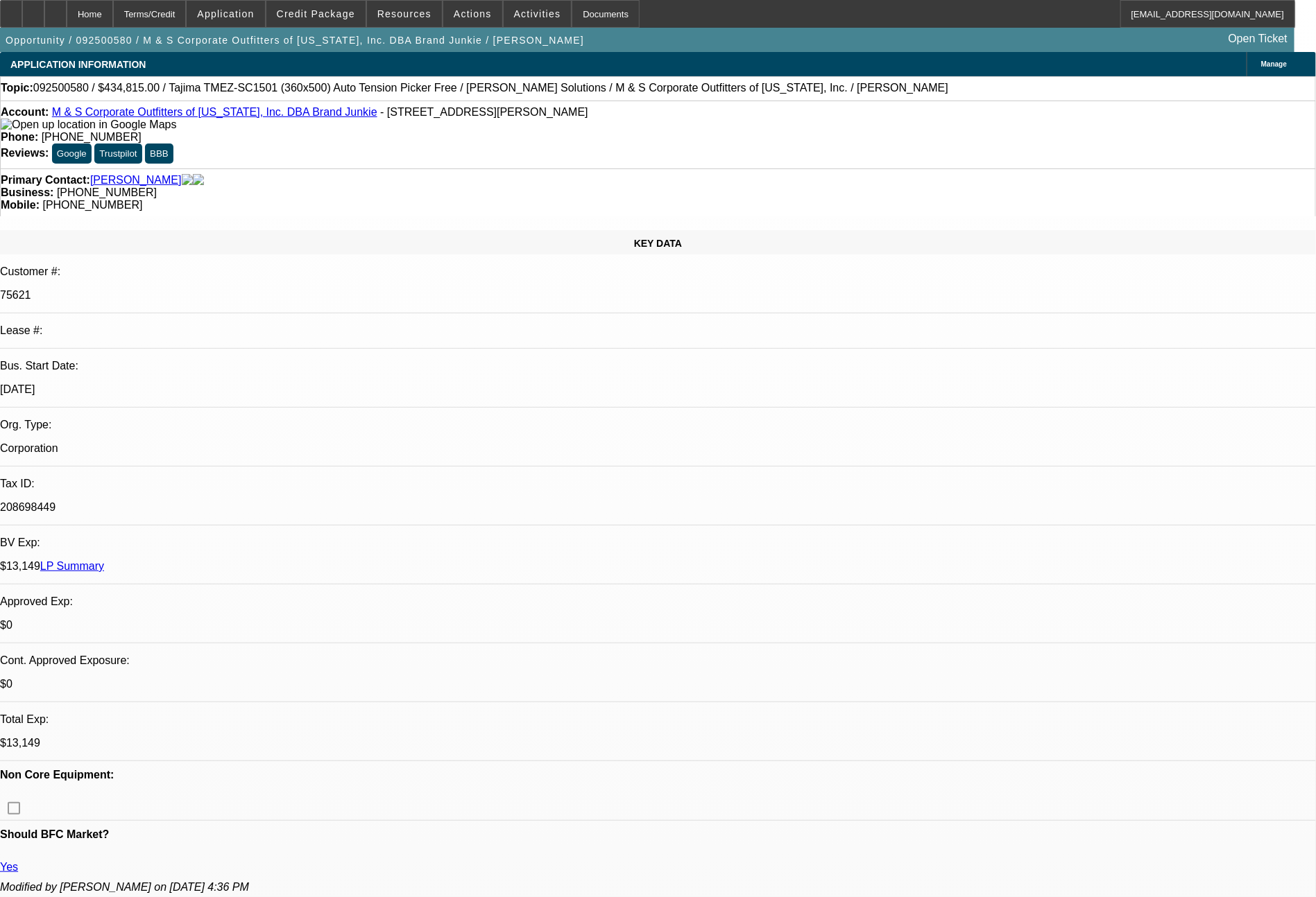
select select "0"
select select "2"
select select "0"
select select "6"
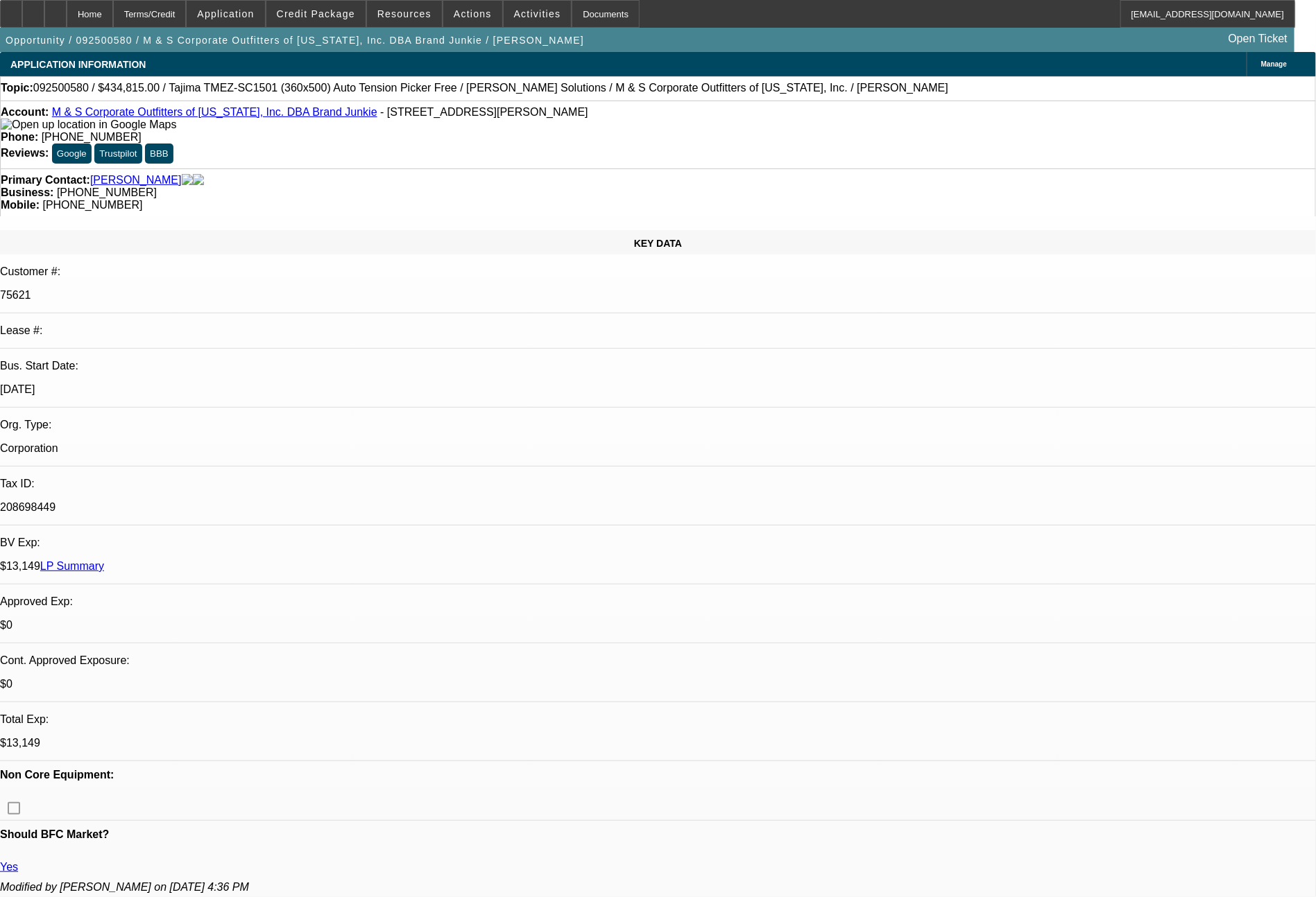
select select "0"
select select "2"
select select "0"
select select "6"
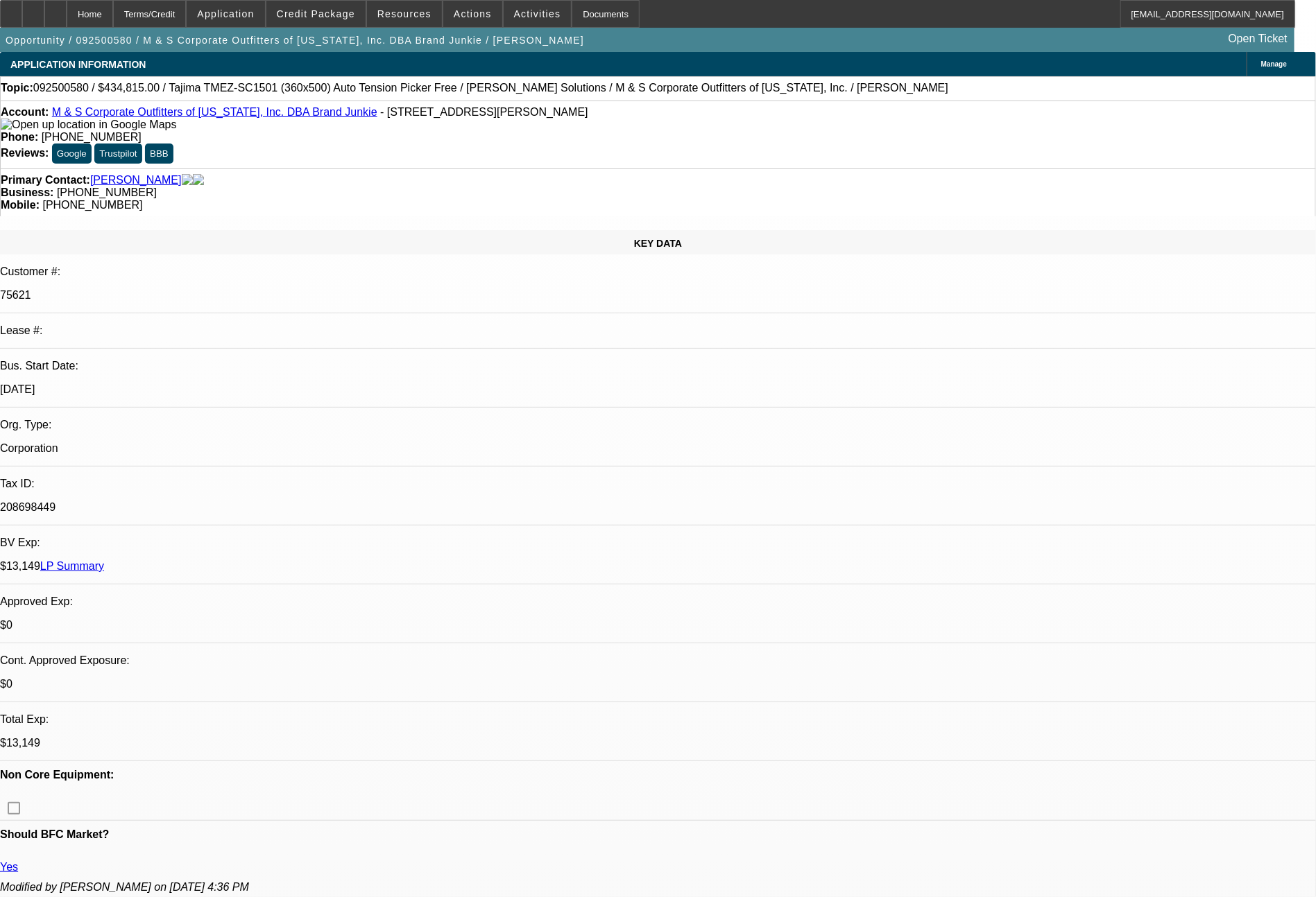
select select "0"
select select "2"
select select "0"
select select "6"
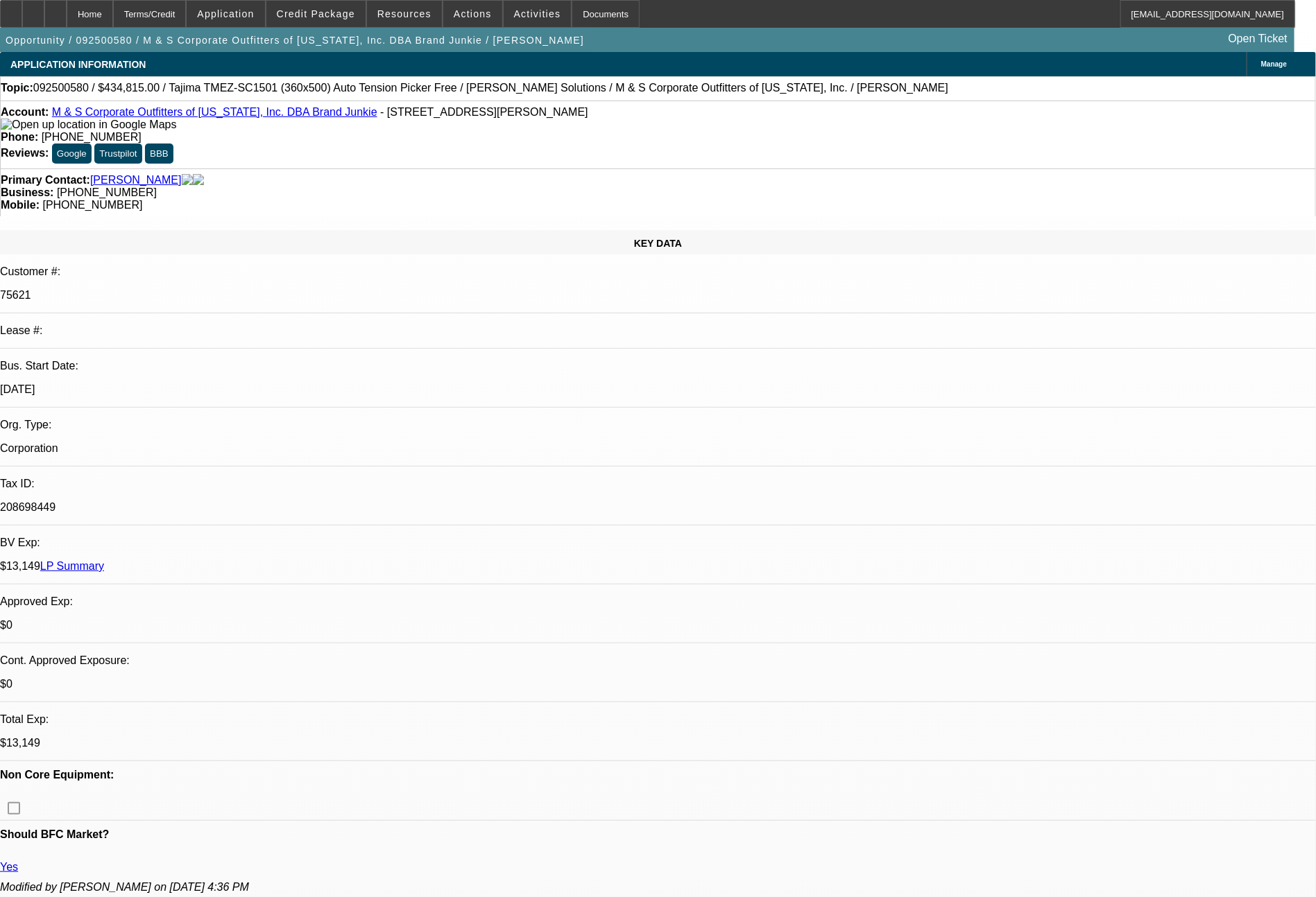
select select "0"
select select "2"
select select "0"
select select "6"
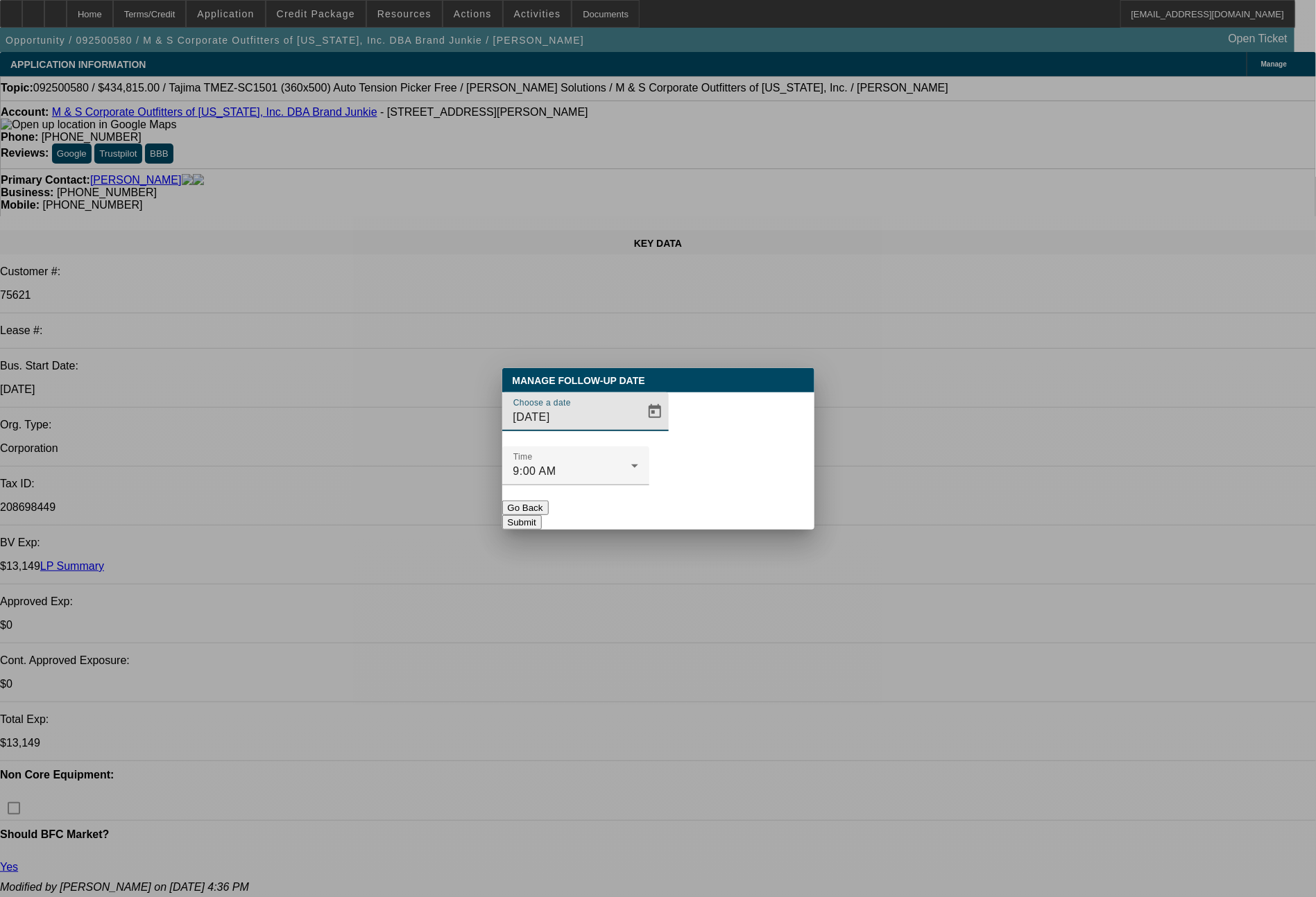
click at [638, 429] on span "Open calendar" at bounding box center [654, 412] width 33 height 33
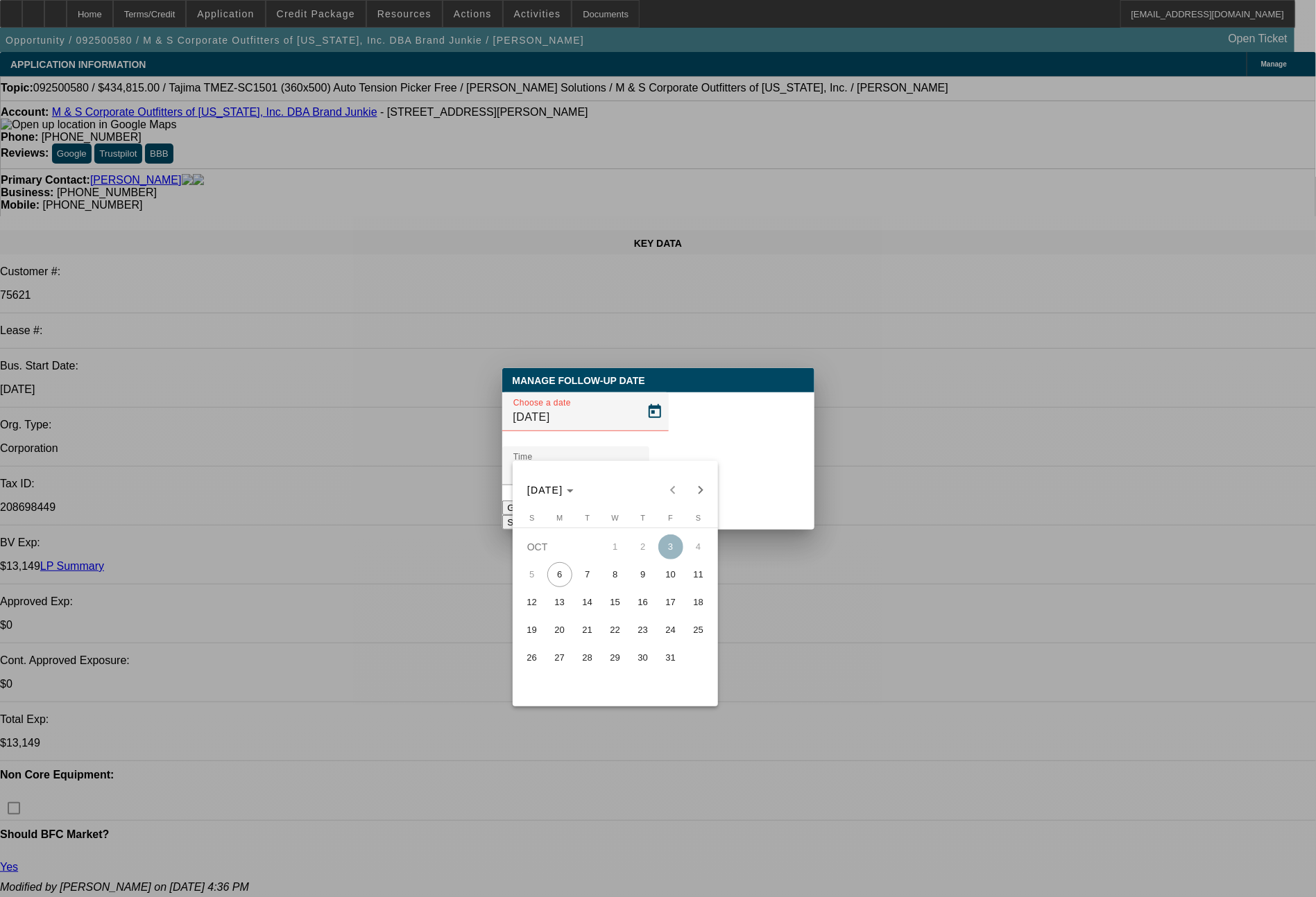
click at [618, 583] on span "8" at bounding box center [615, 575] width 25 height 25
type input "10/8/2025"
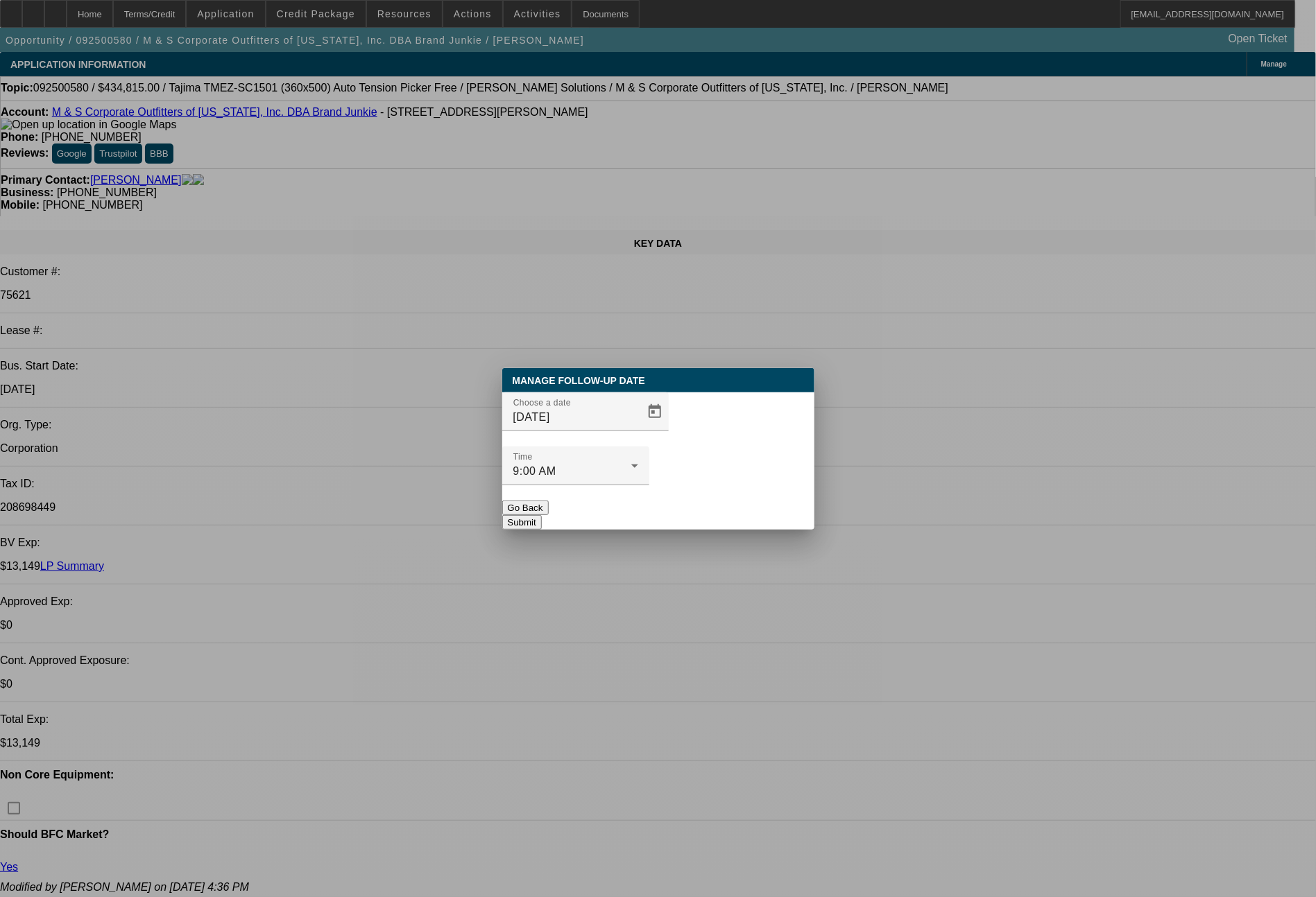
click at [541, 515] on button "Submit" at bounding box center [522, 523] width 40 height 15
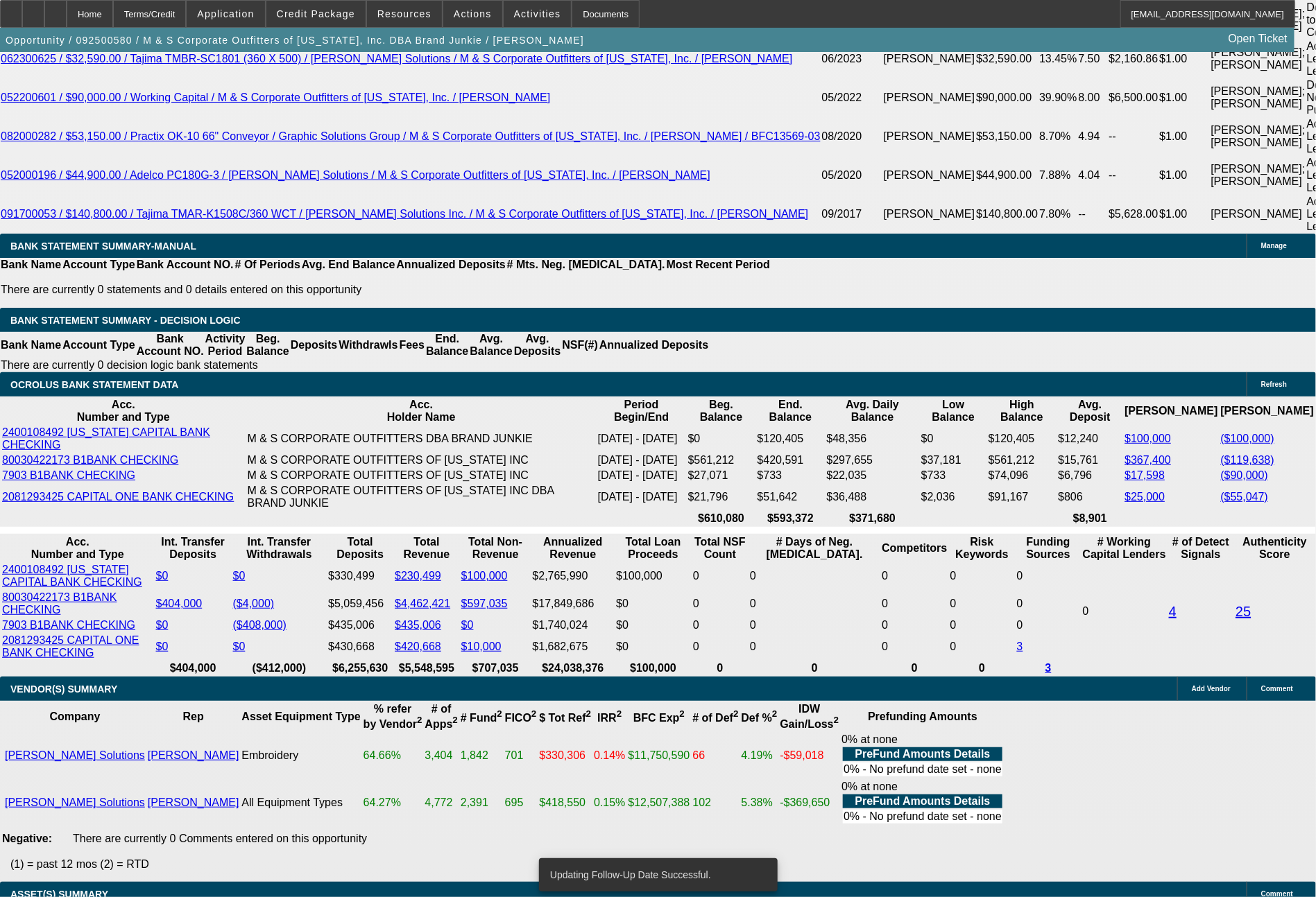
scroll to position [2702, 0]
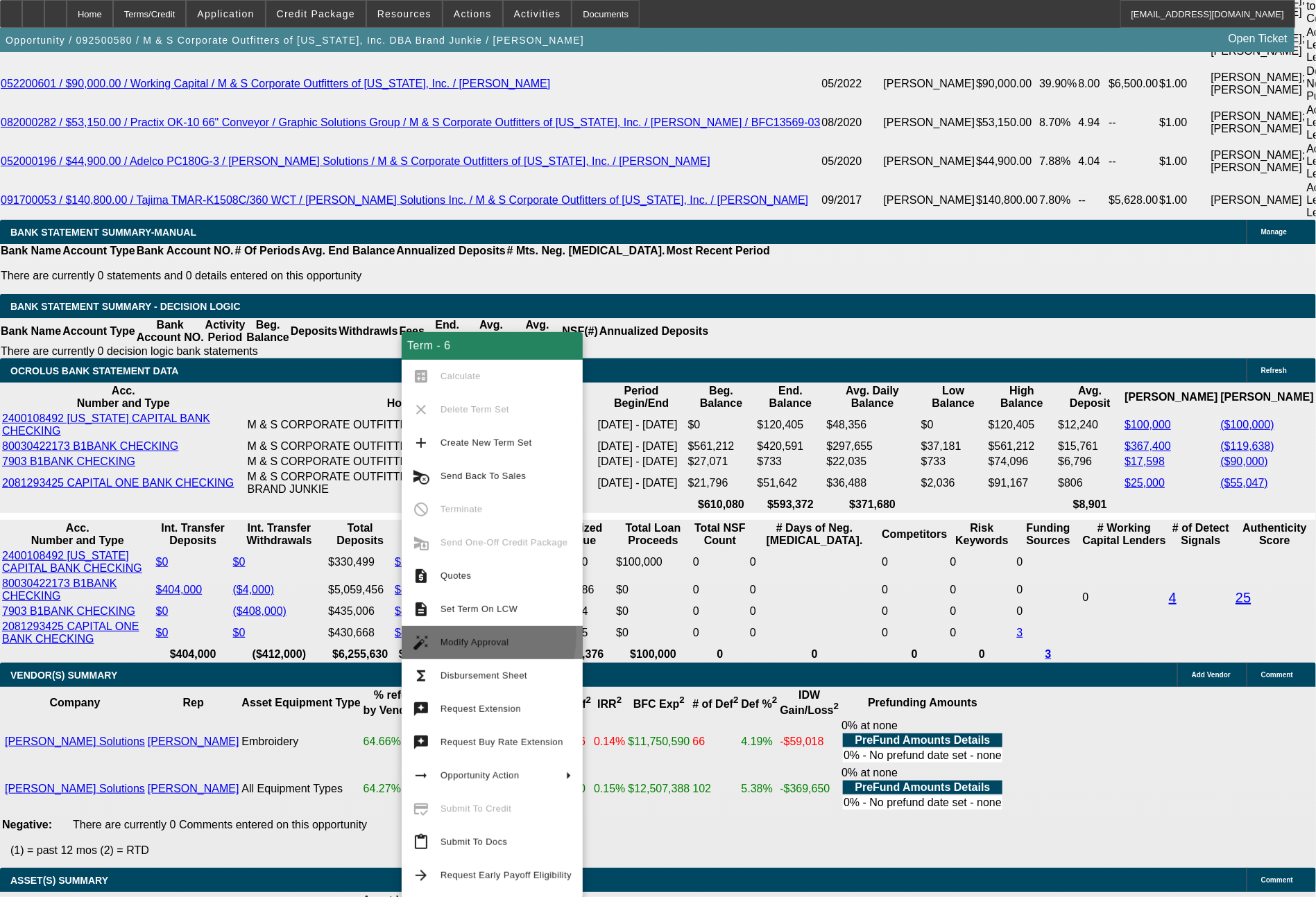
click at [460, 635] on span "Modify Approval" at bounding box center [506, 643] width 131 height 17
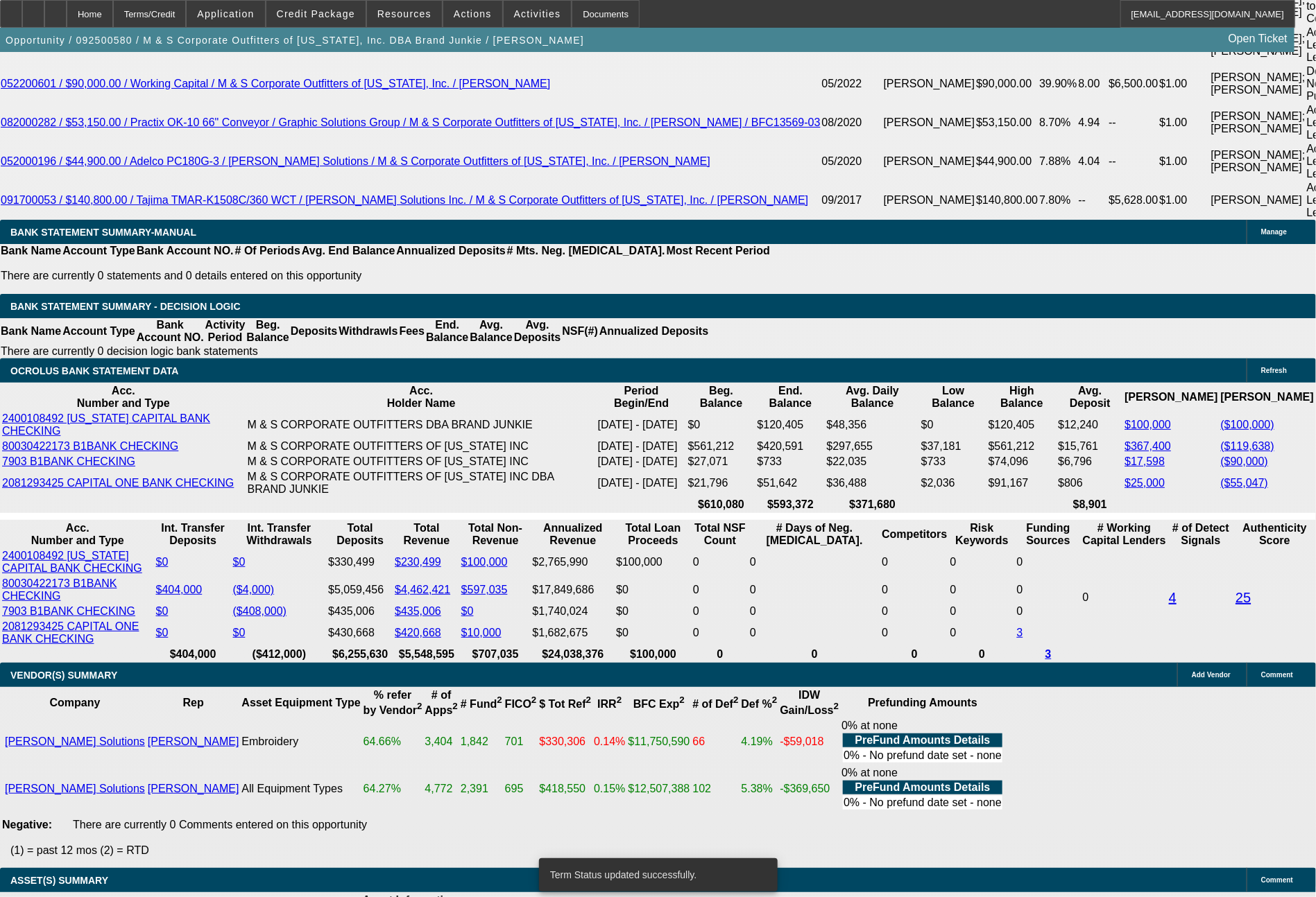
select select "0"
select select "2"
select select "0"
select select "6"
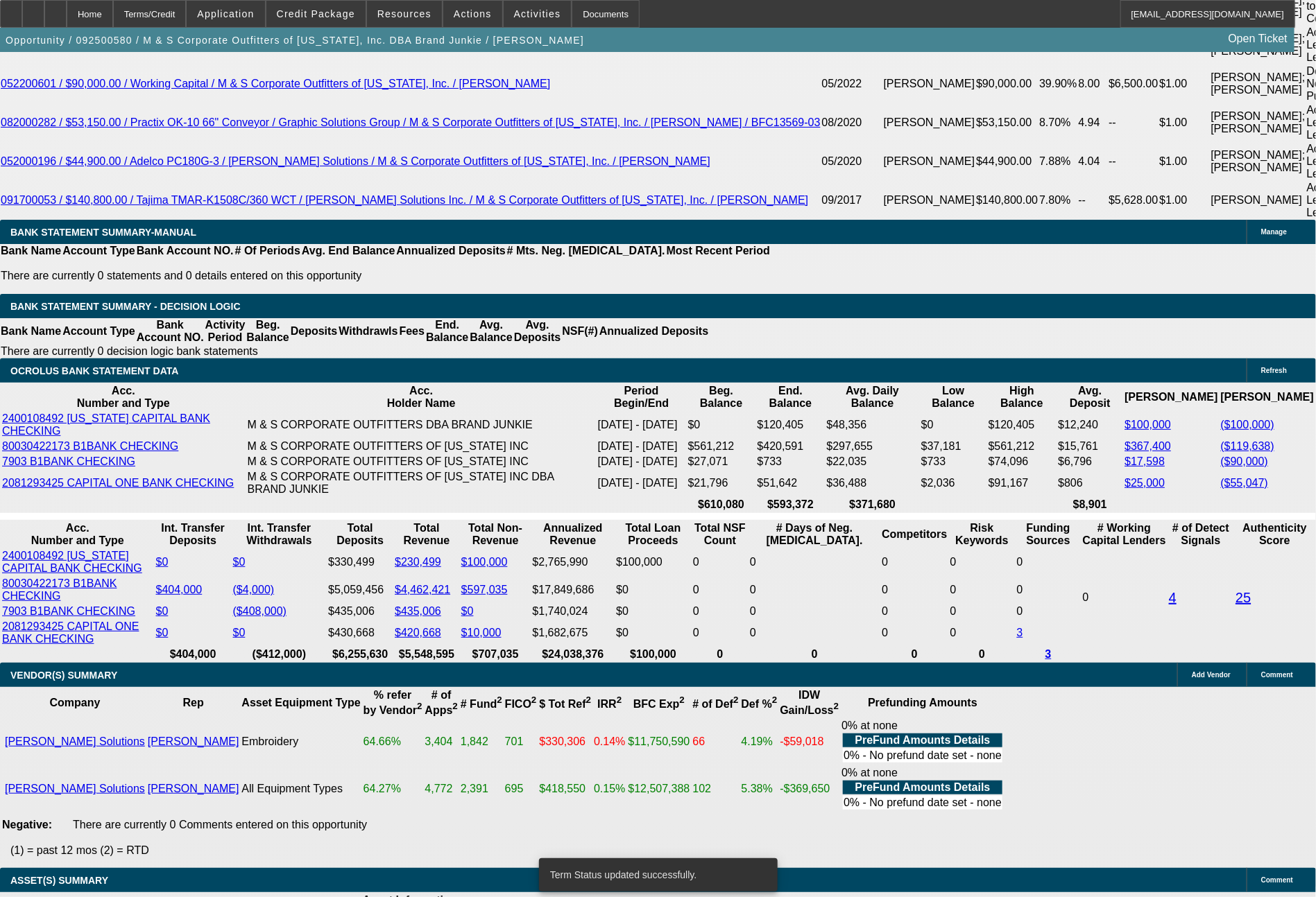
select select "0"
select select "2"
select select "0"
select select "6"
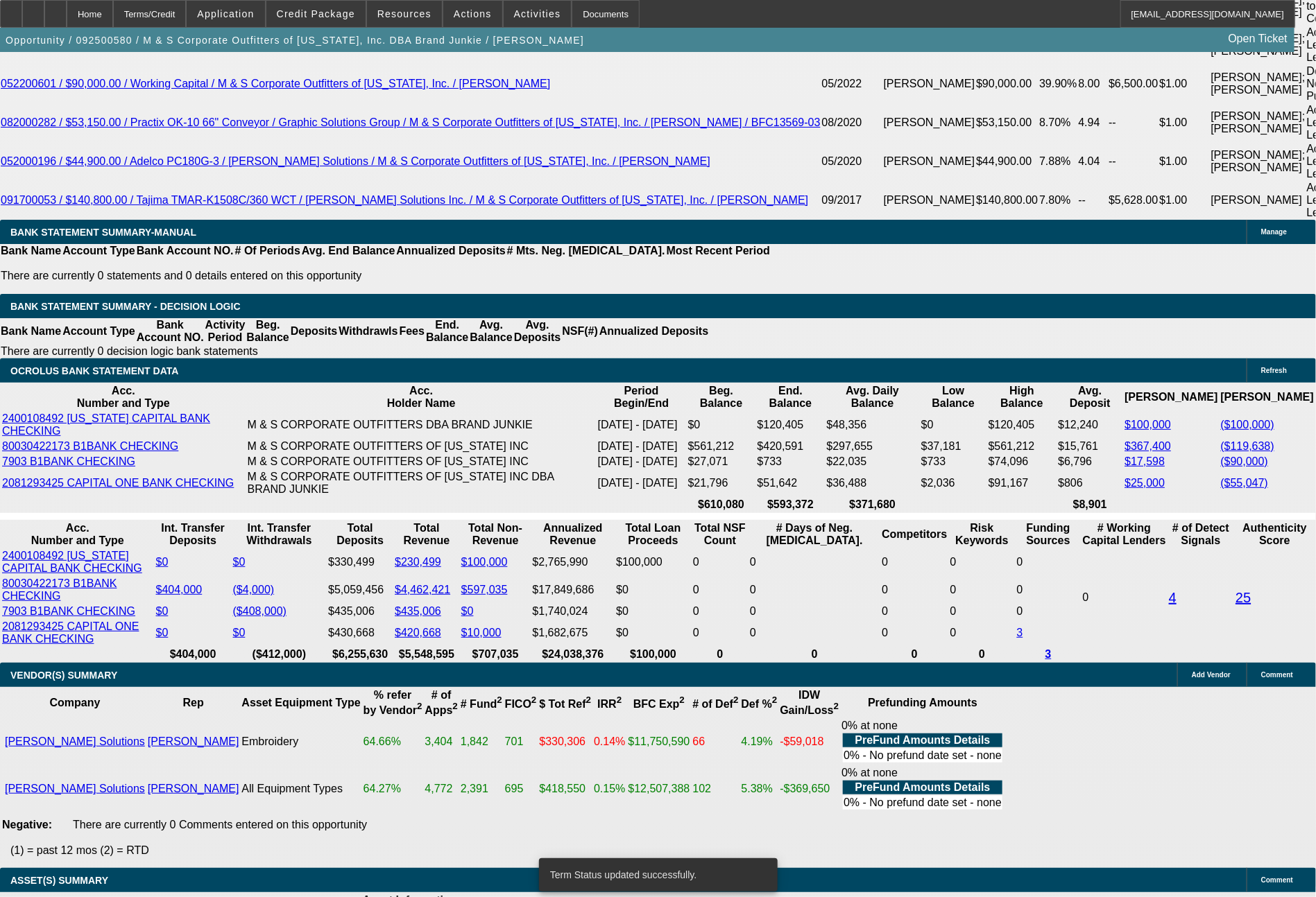
select select "0"
select select "2"
select select "0"
select select "6"
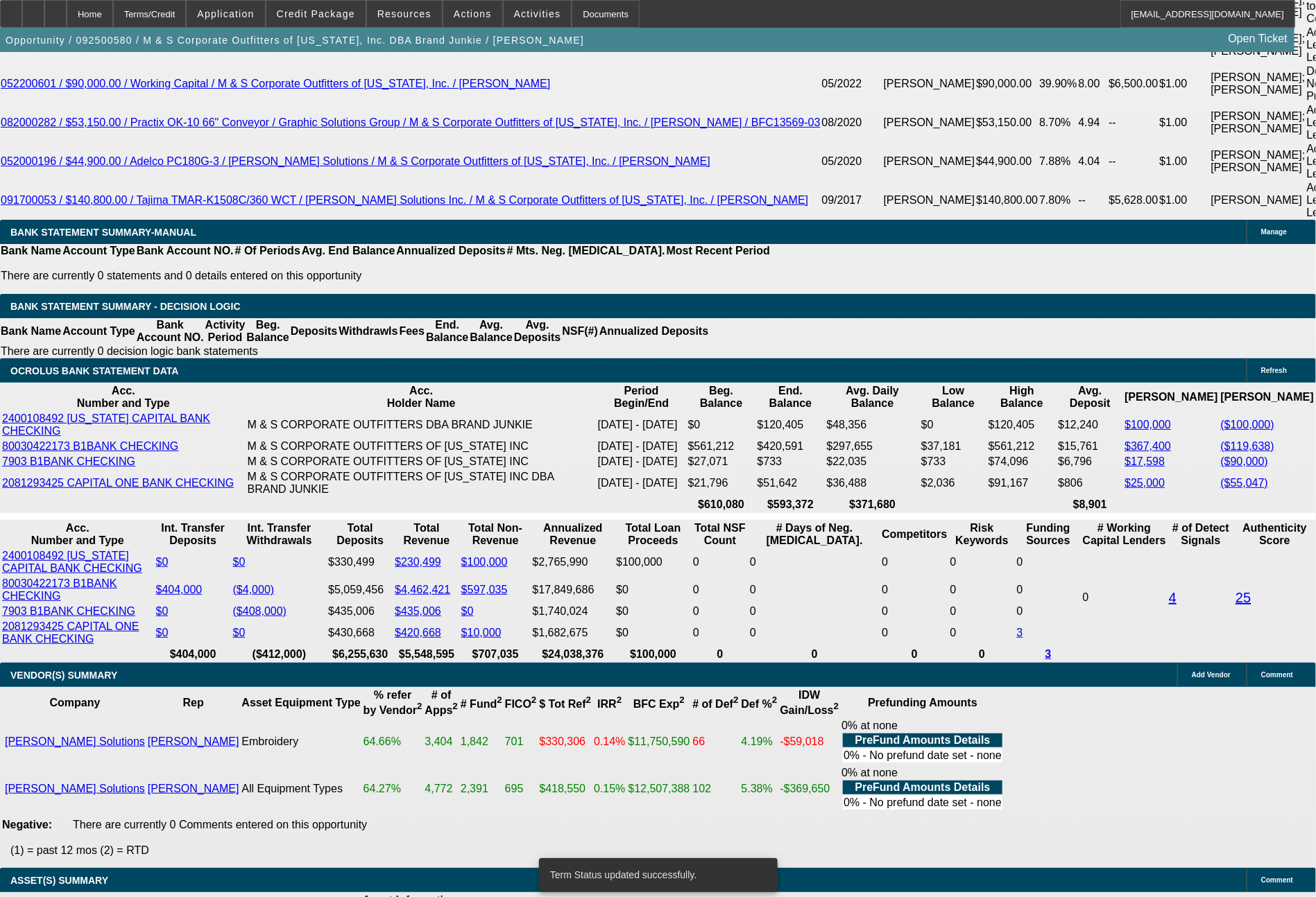
select select "0"
select select "2"
select select "0"
select select "6"
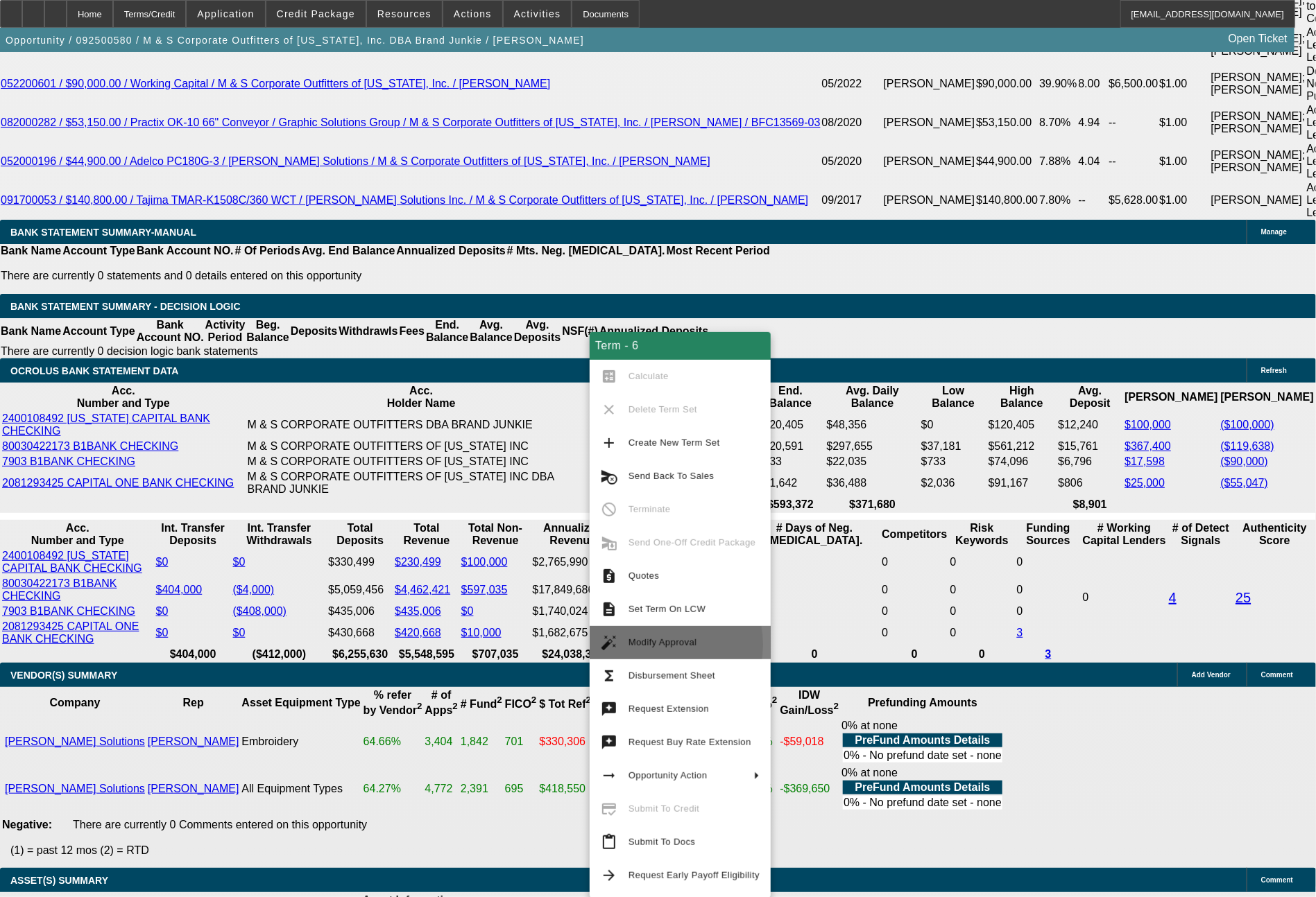
click at [643, 645] on span "Modify Approval" at bounding box center [662, 643] width 69 height 11
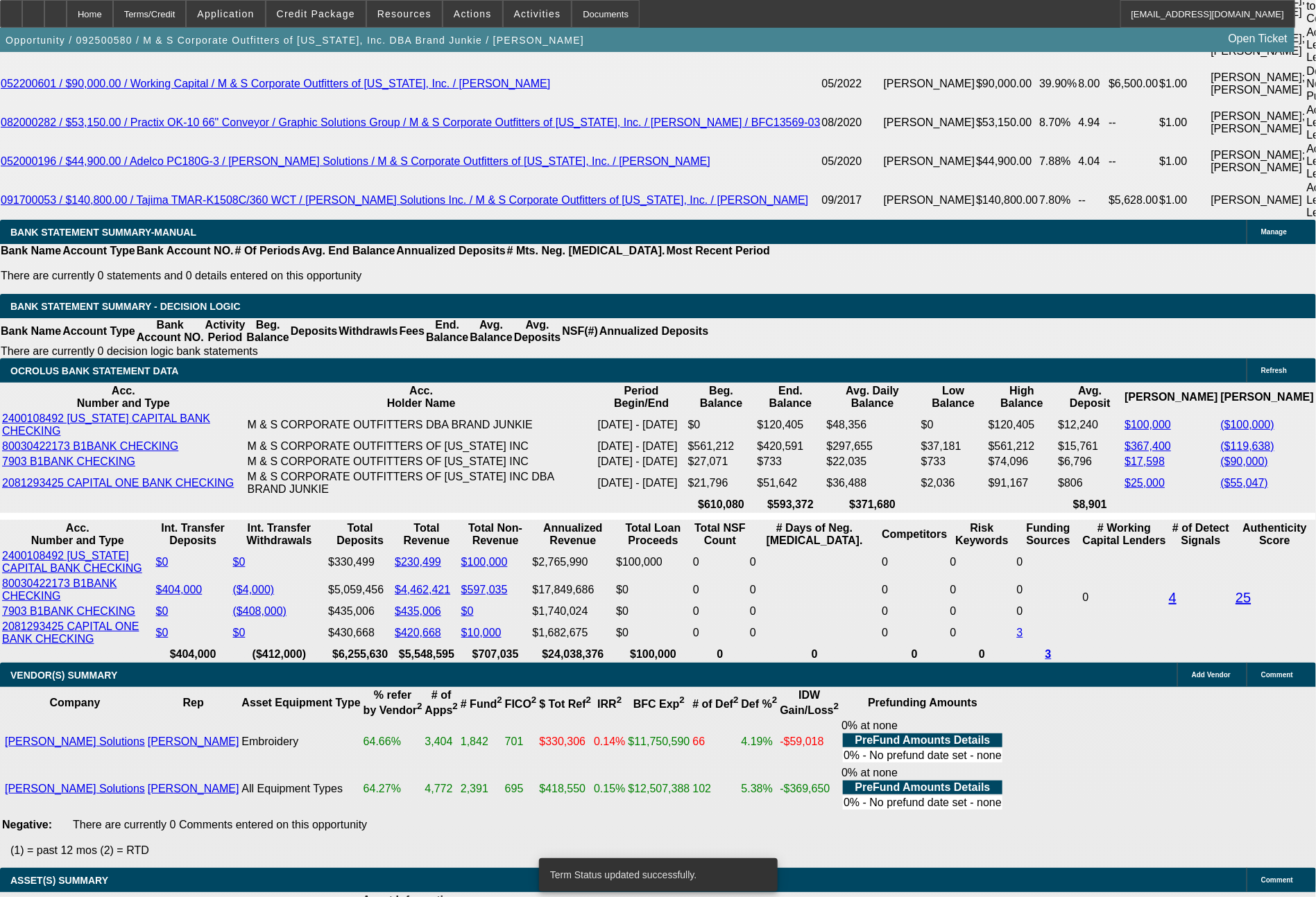
select select "0"
select select "2"
select select "0"
select select "6"
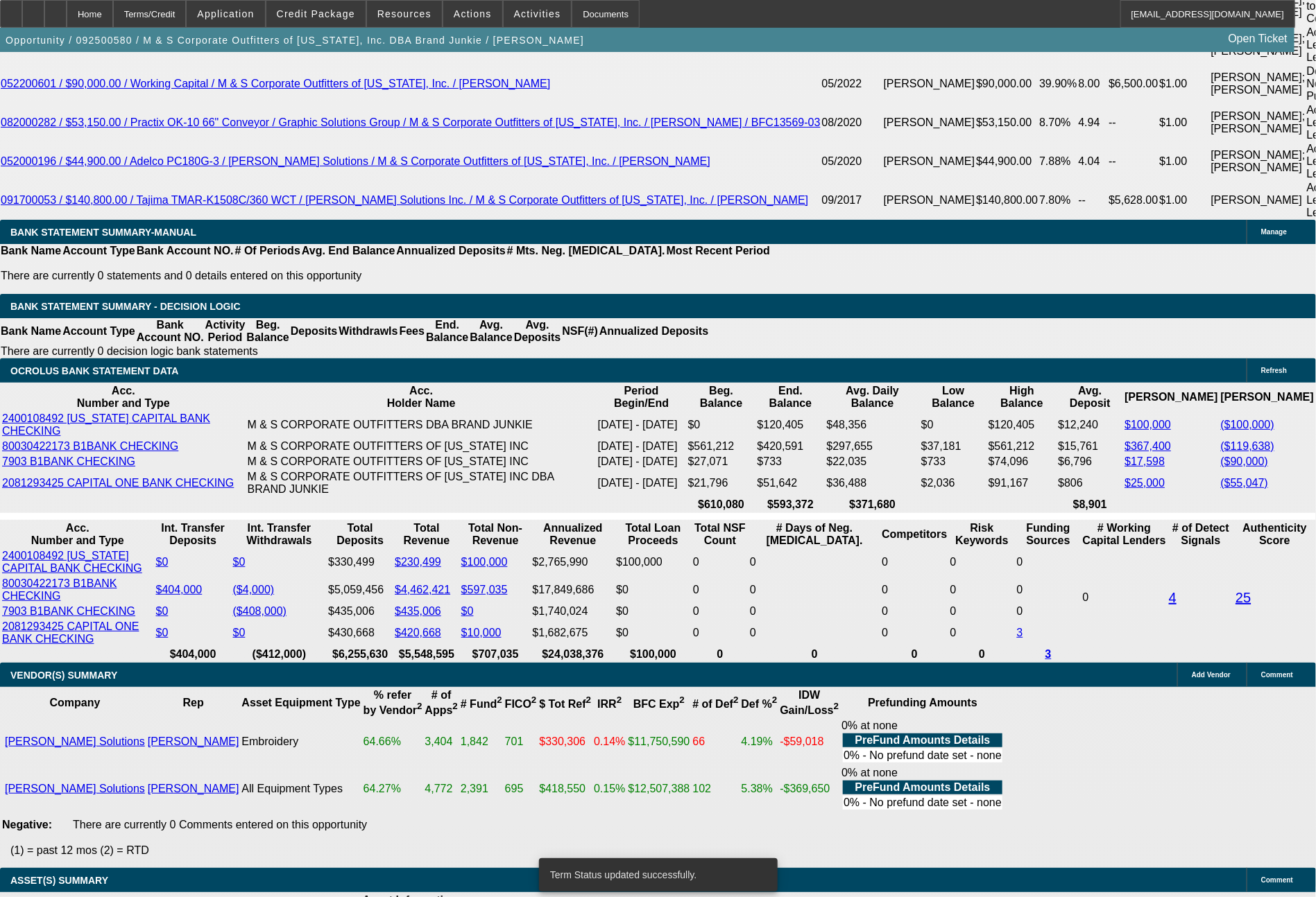
select select "0"
select select "2"
select select "0"
select select "6"
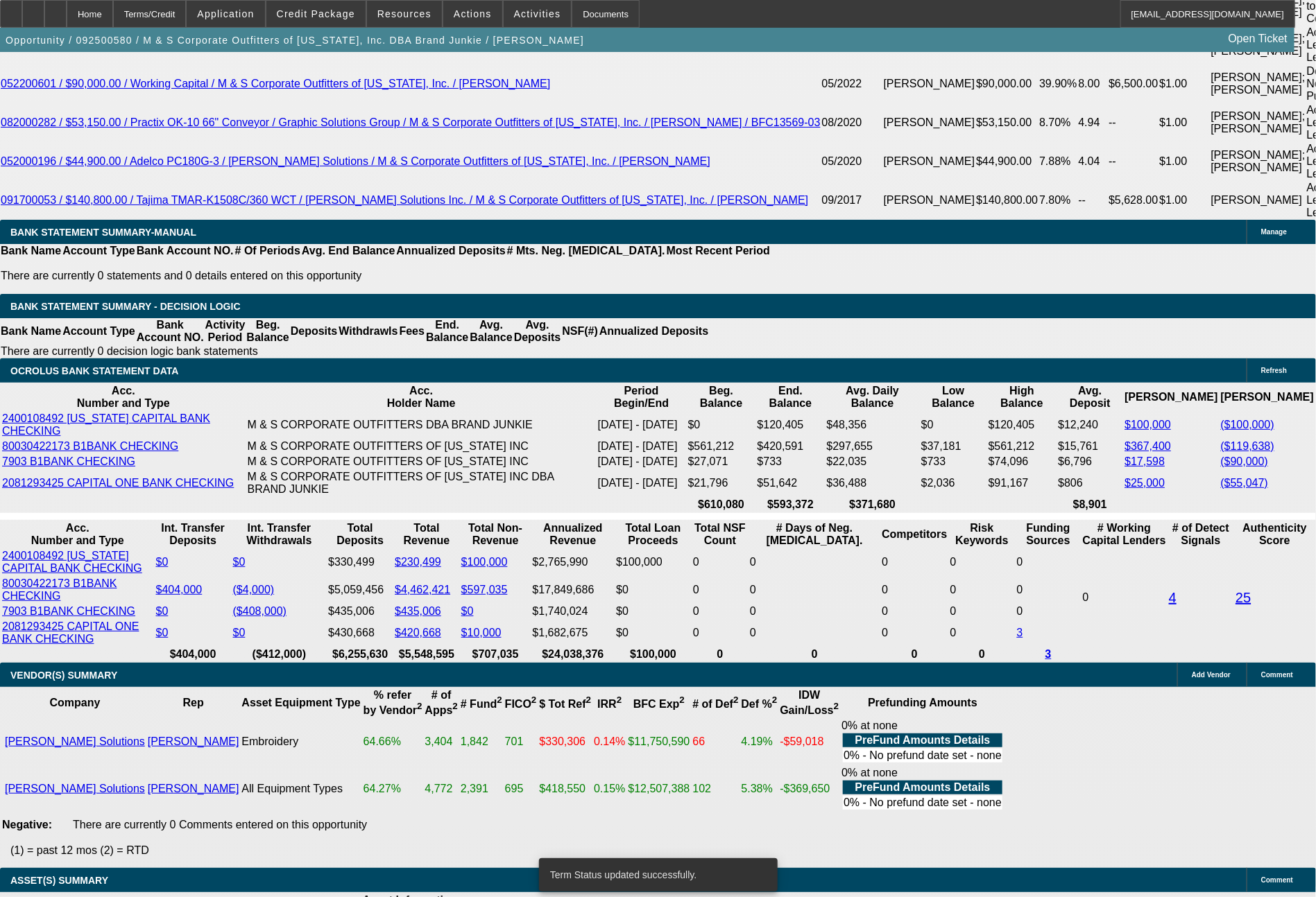
select select "0"
select select "2"
select select "0"
select select "6"
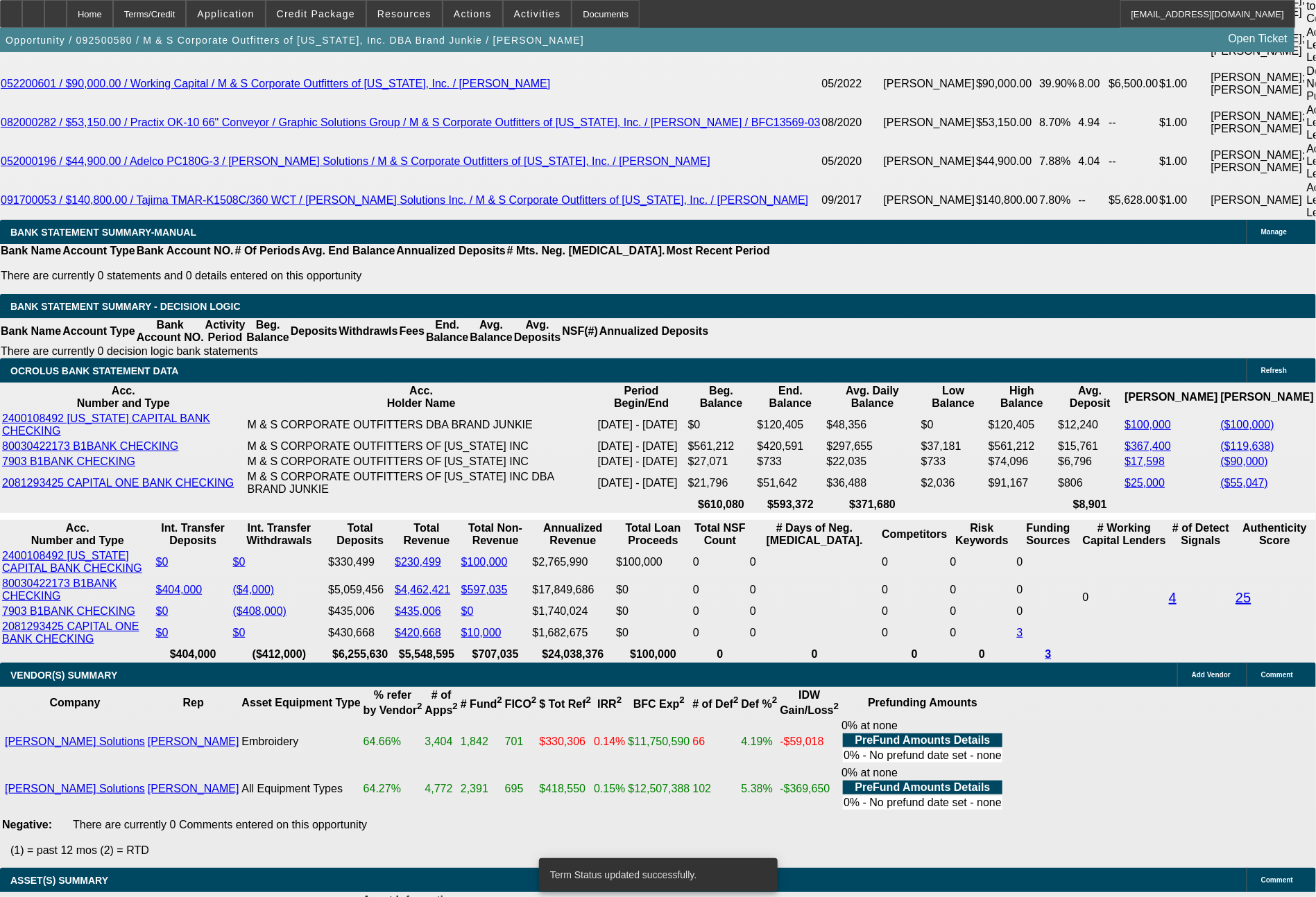
select select "0"
select select "2"
select select "0"
select select "6"
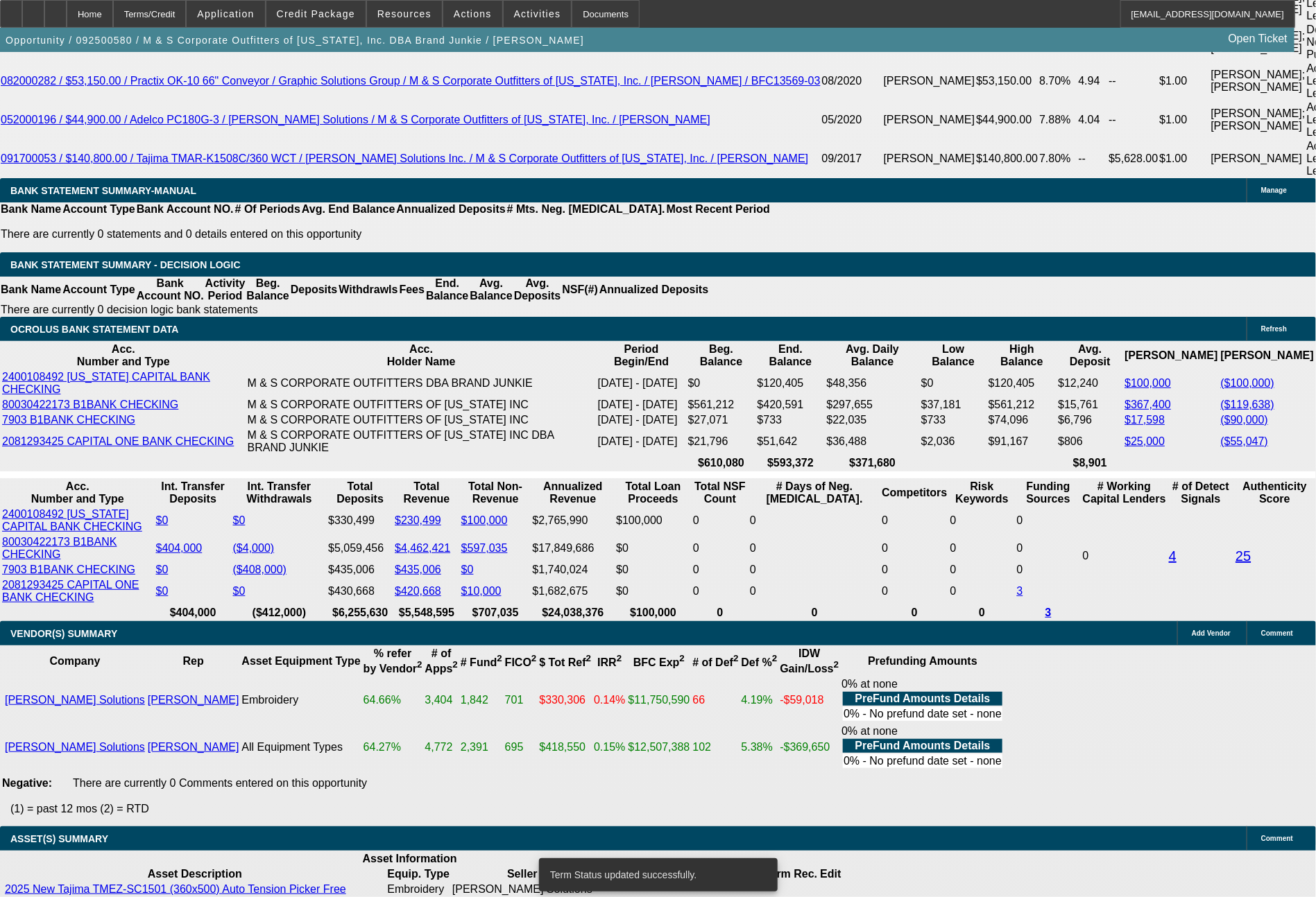
scroll to position [2897, 0]
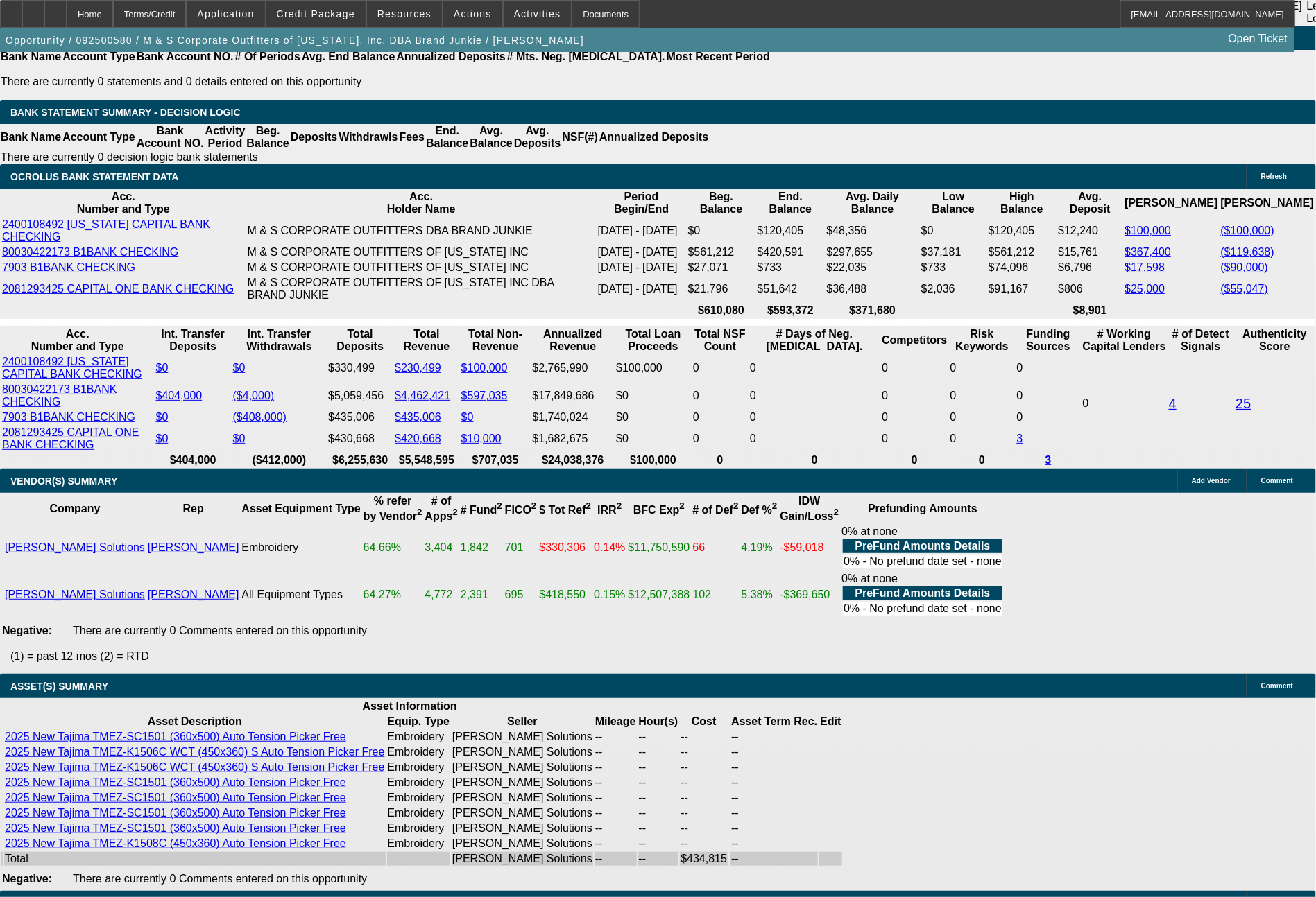
drag, startPoint x: 368, startPoint y: 385, endPoint x: 444, endPoint y: 385, distance: 76.0
type input "8183"
type input "10.6"
type input "$16,366.00"
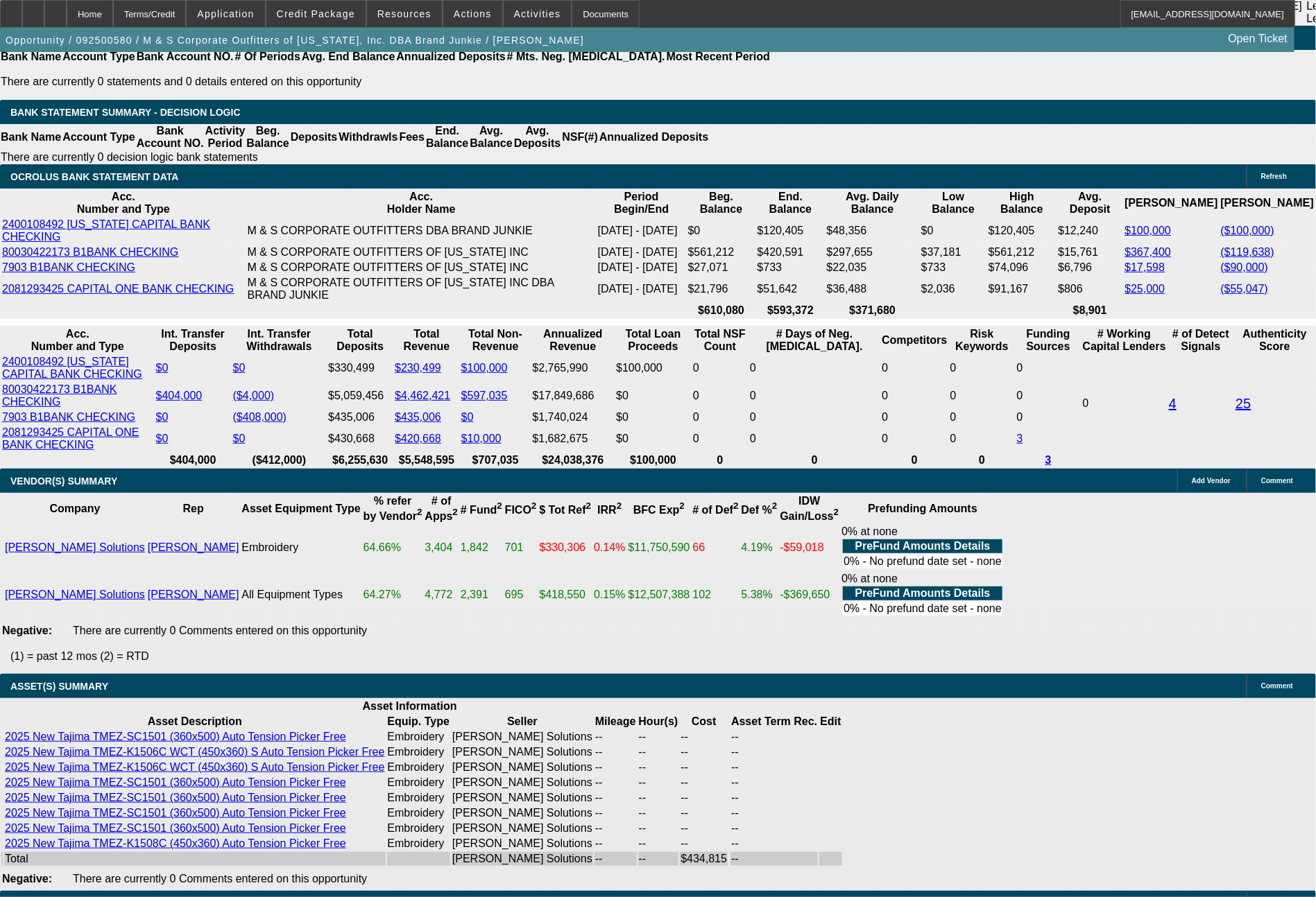
type input "UNKNOWN"
type input "$8,183.00"
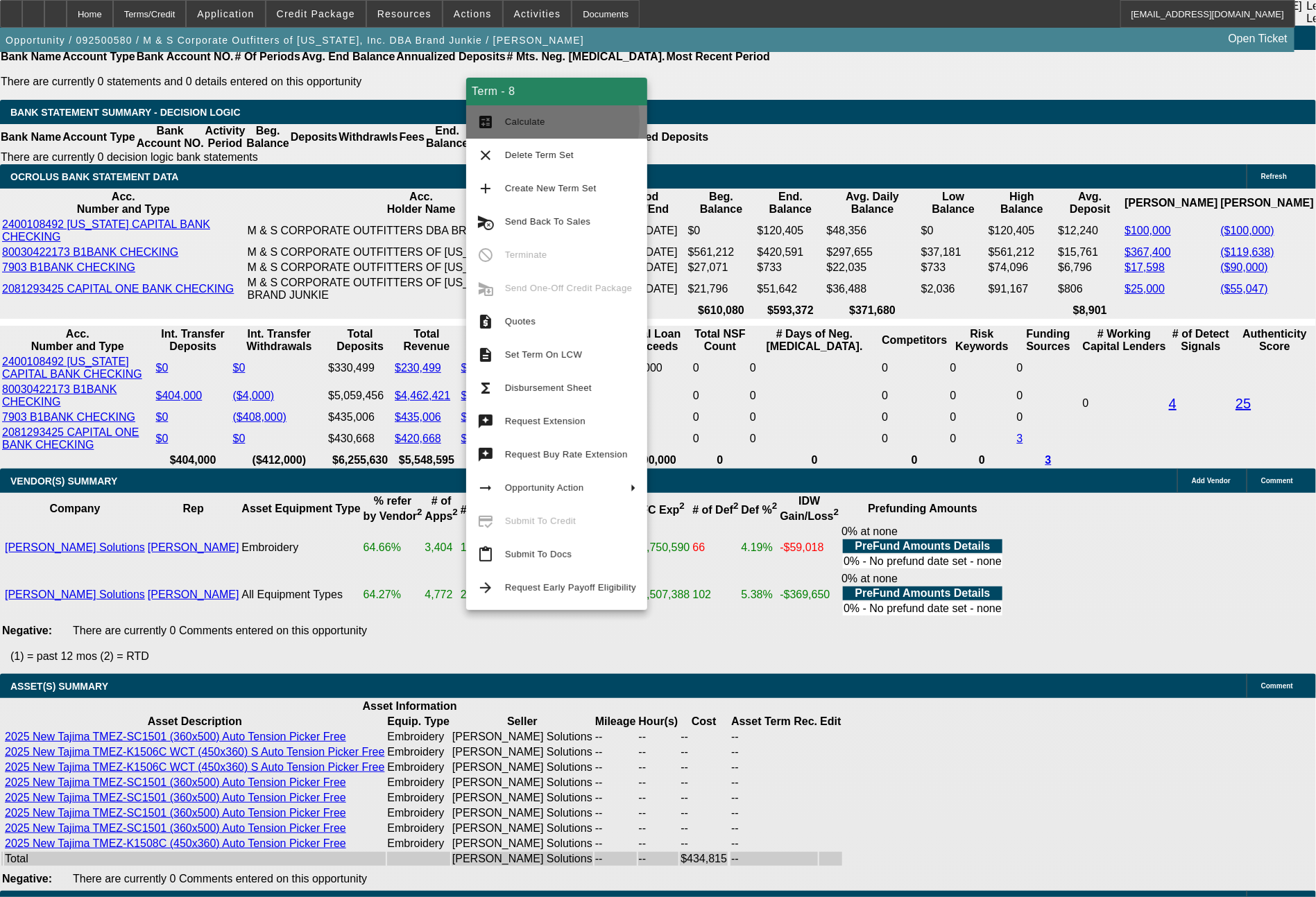
click at [511, 122] on span "Calculate" at bounding box center [525, 122] width 41 height 11
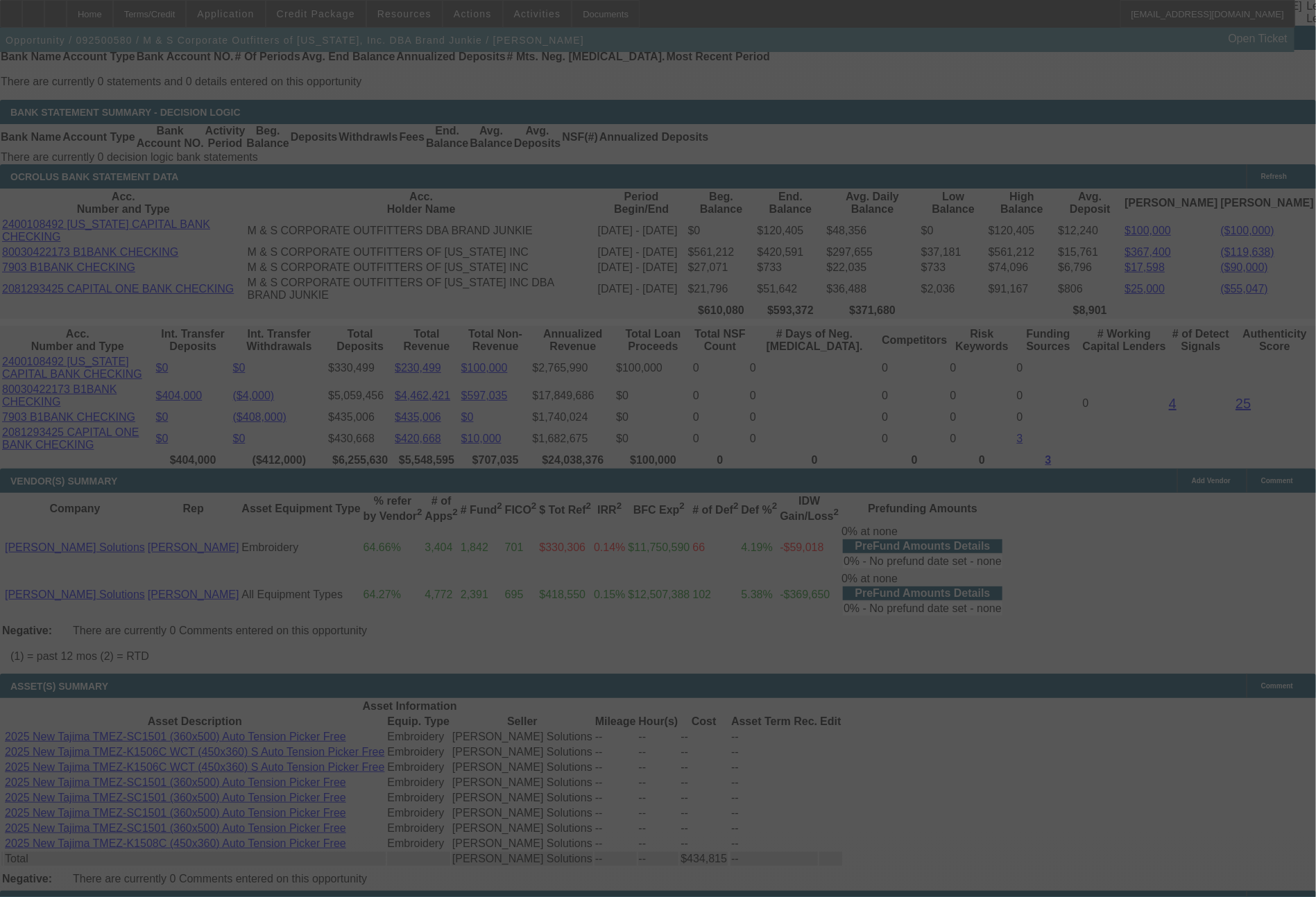
select select "0"
select select "2"
select select "0"
select select "6"
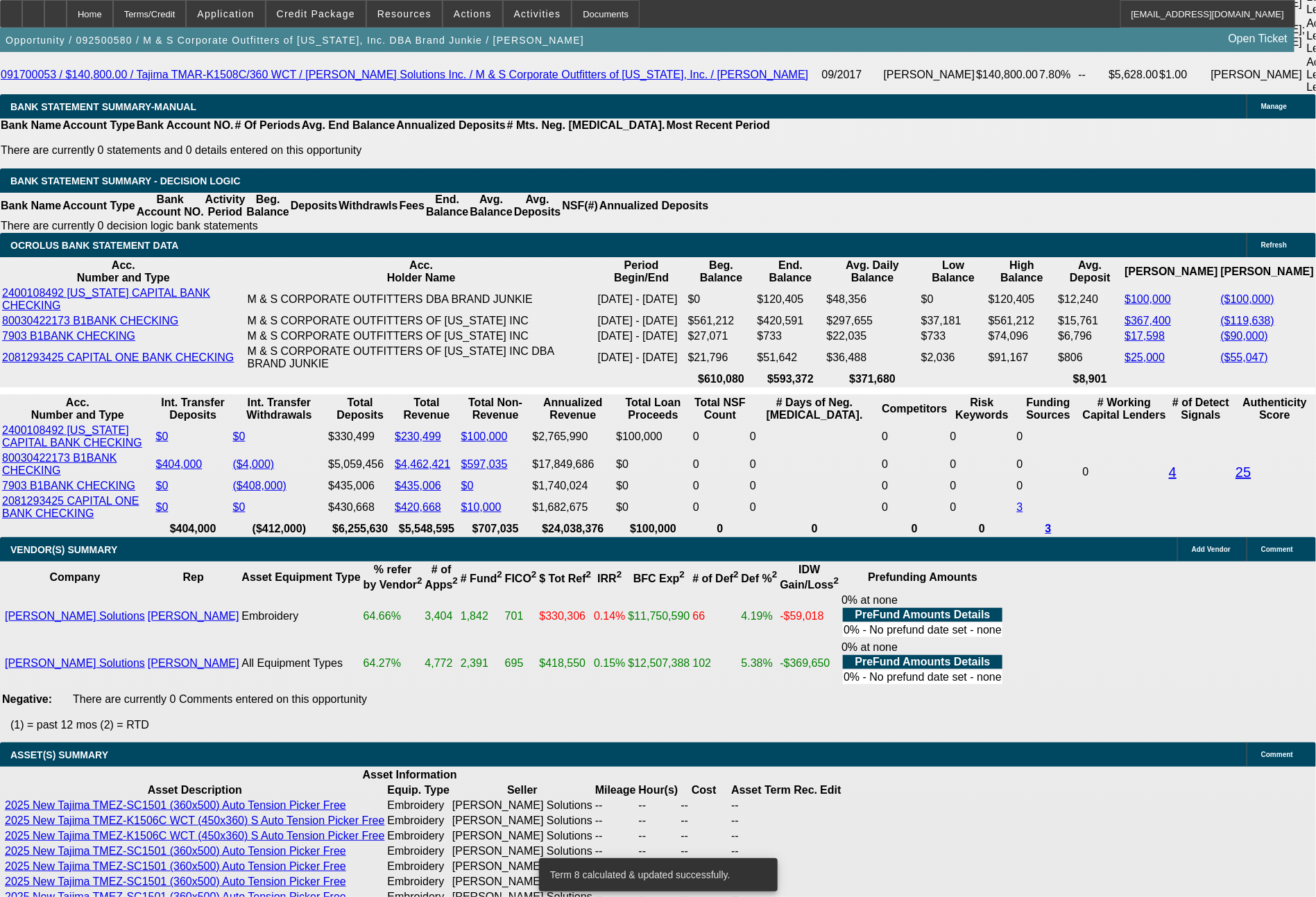
scroll to position [2798, 0]
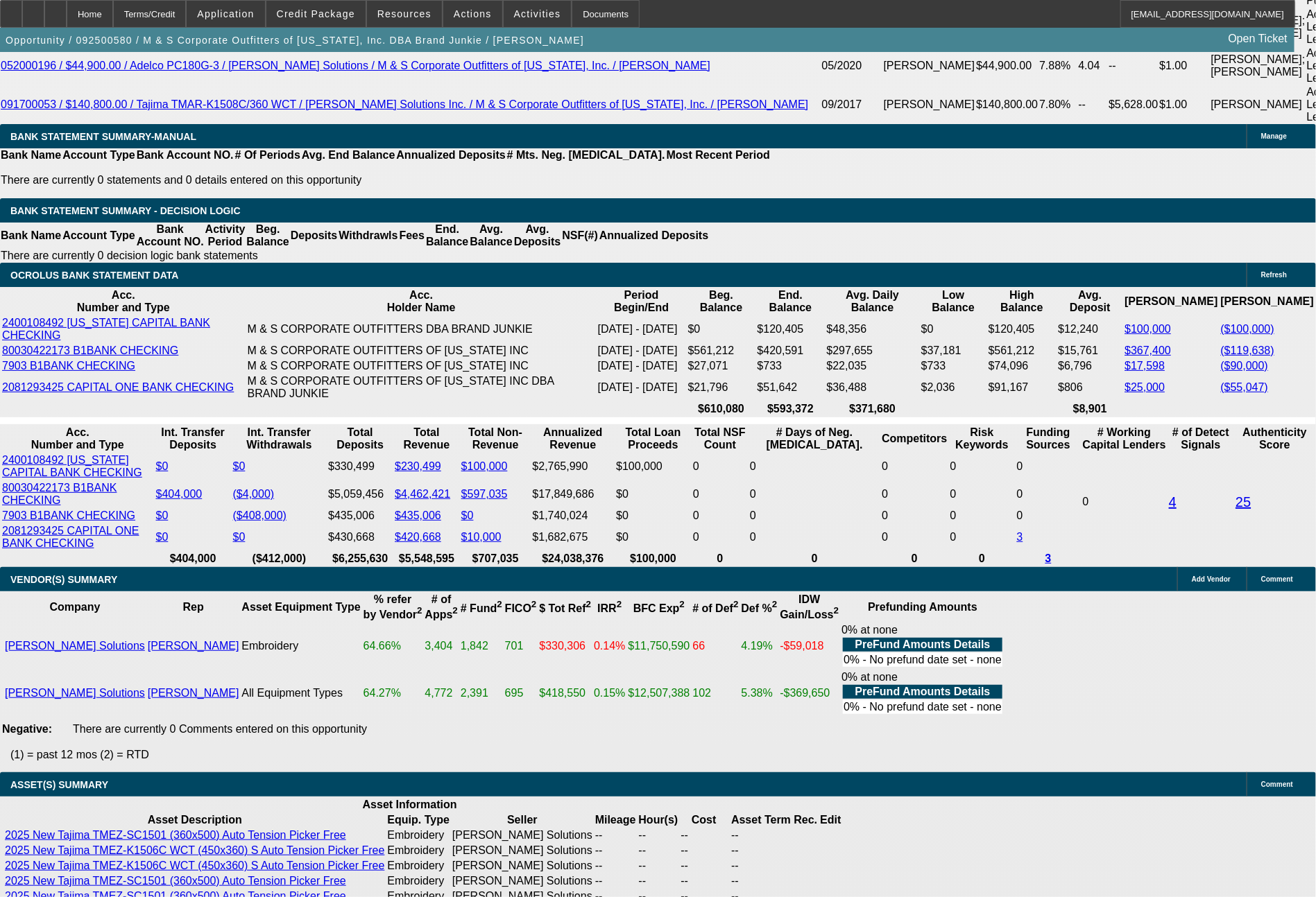
drag, startPoint x: 404, startPoint y: 479, endPoint x: 464, endPoint y: 481, distance: 60.0
type input "8187"
type input "$16,374.00"
type input "UNKNOWN"
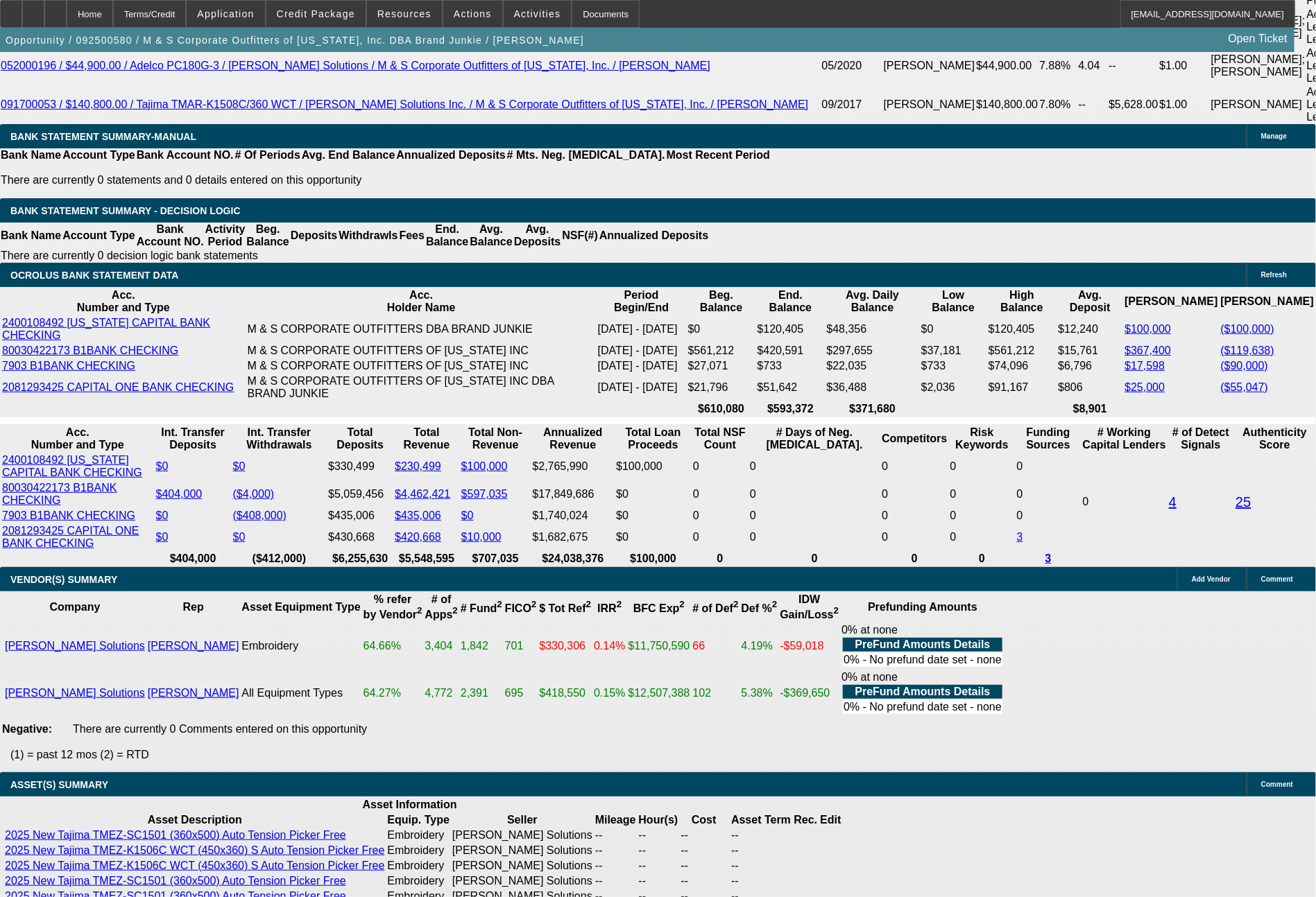
type input "10.6"
type input "8189"
type input "$16,378.00"
type input "10.6"
type input "$8,189.00"
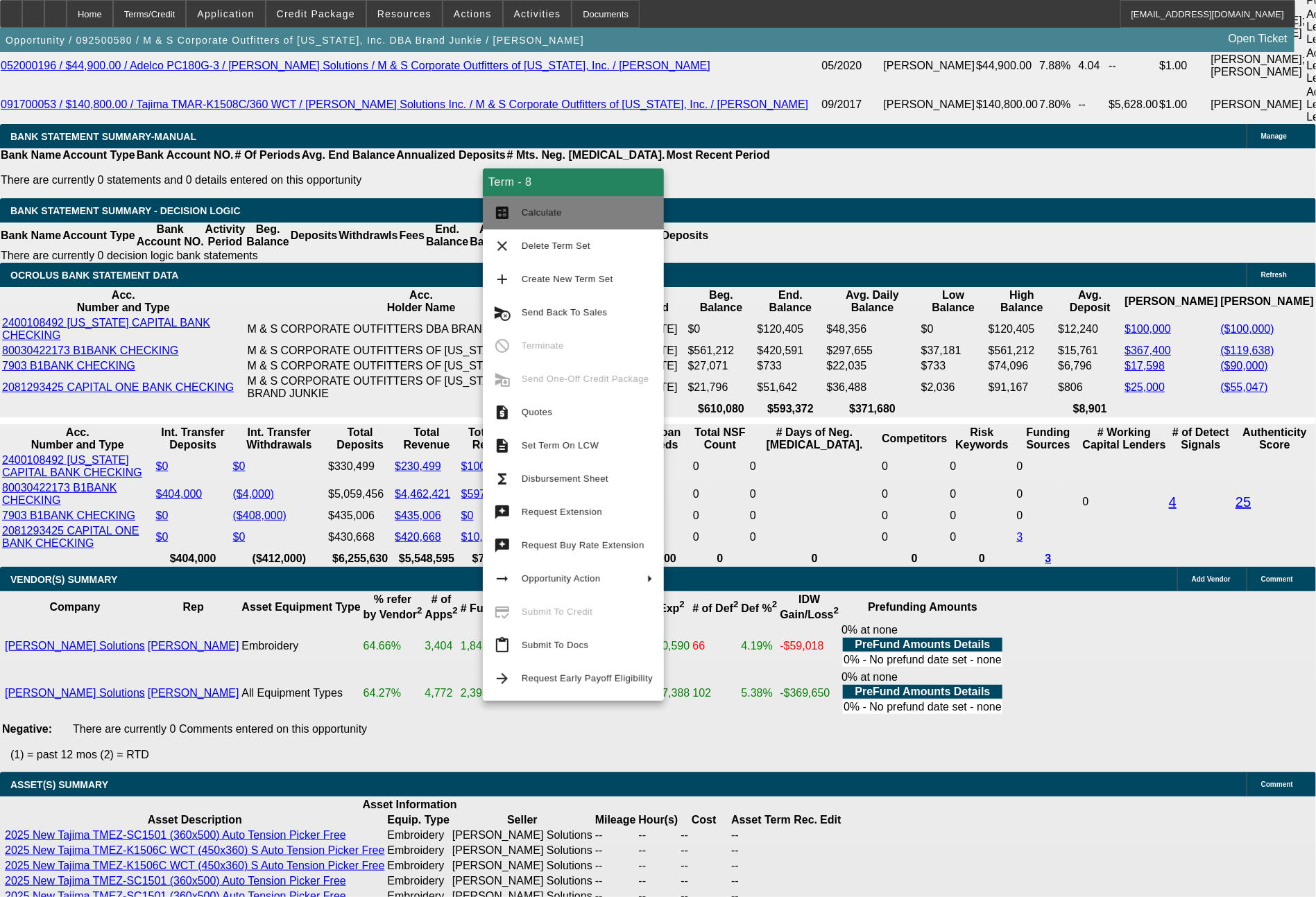
click at [554, 204] on span "Calculate" at bounding box center [588, 212] width 131 height 17
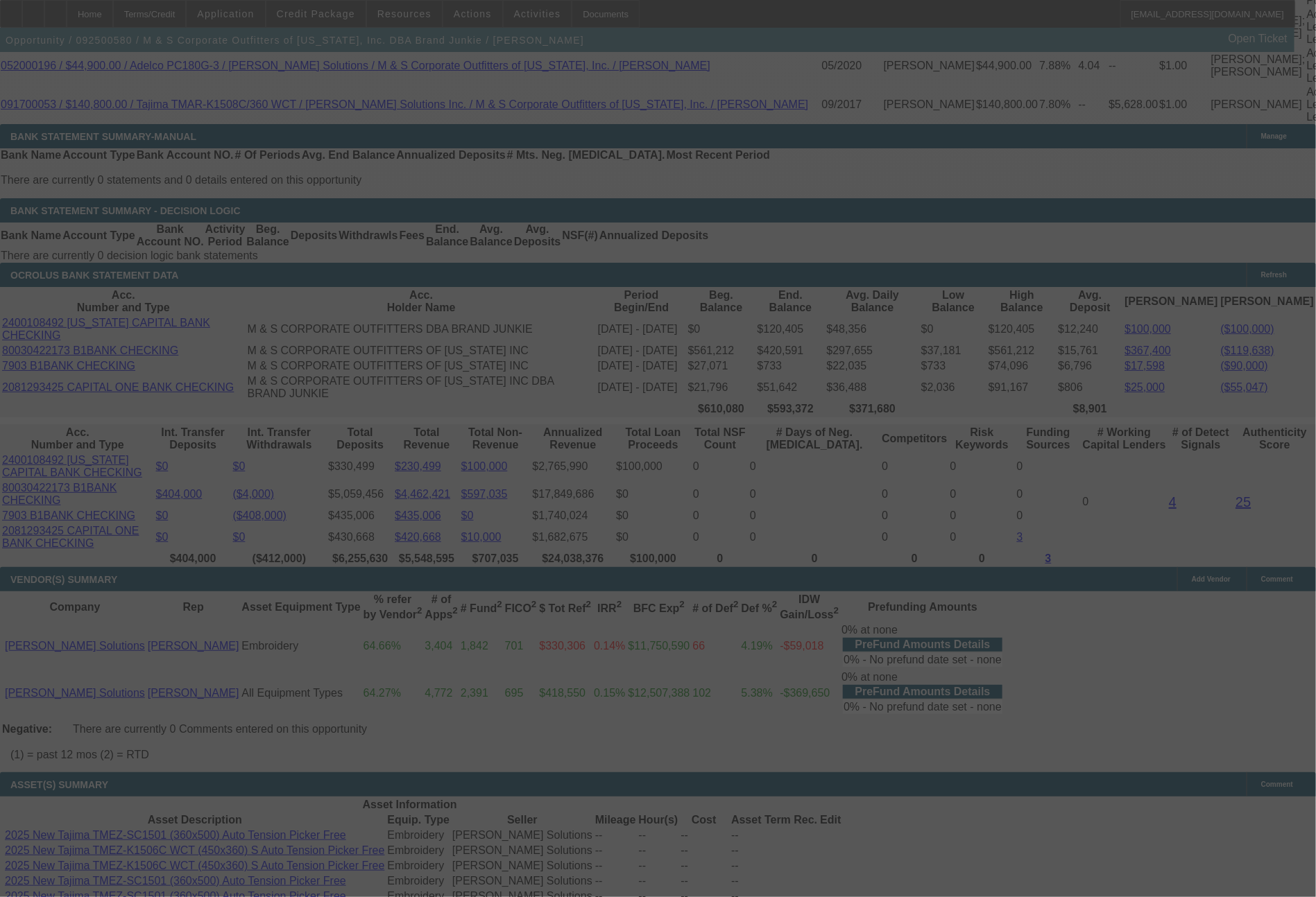
select select "0"
select select "2"
select select "0"
select select "6"
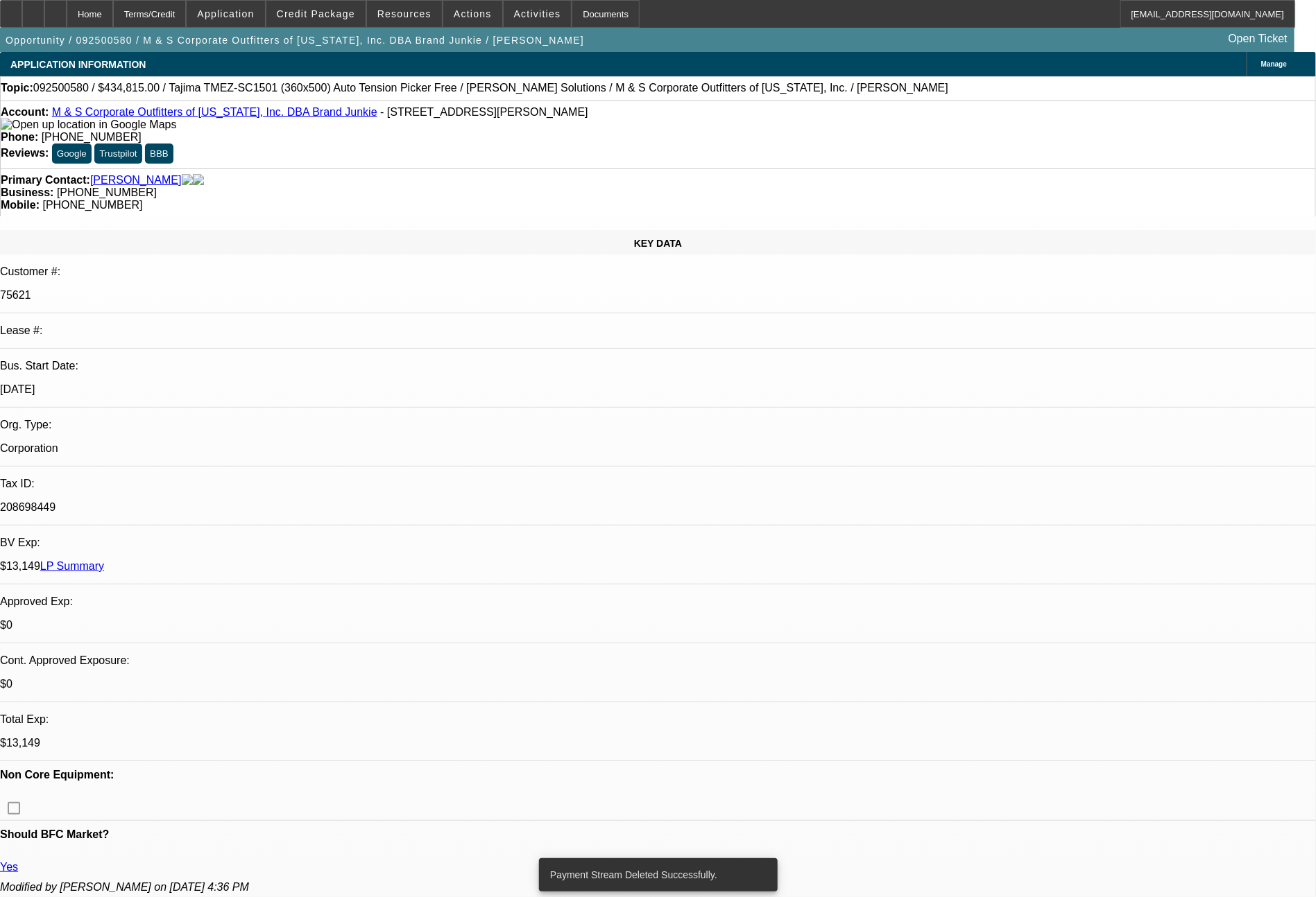
select select "0"
select select "2"
select select "0"
select select "6"
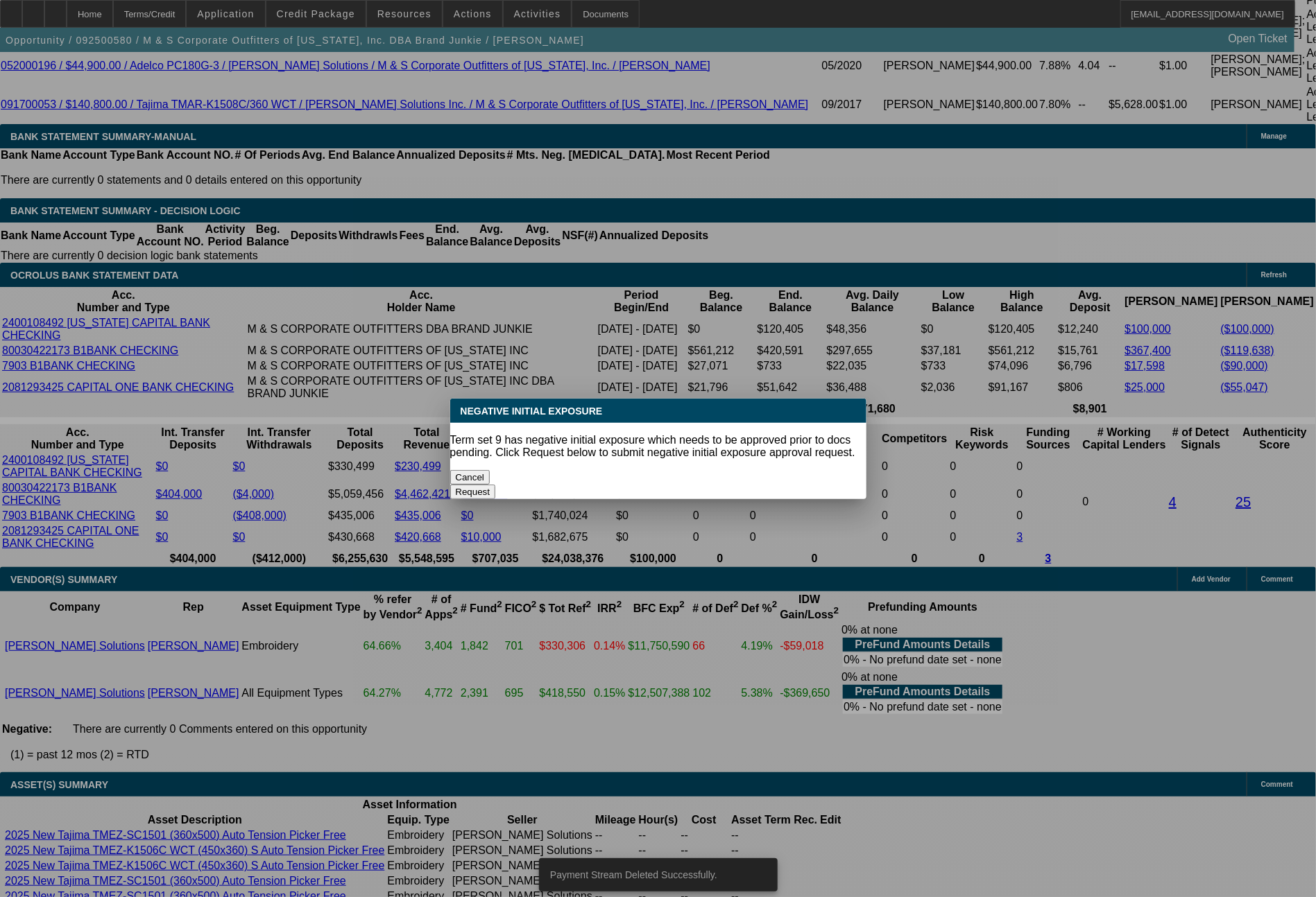
drag, startPoint x: 277, startPoint y: 463, endPoint x: 312, endPoint y: 470, distance: 35.7
click at [312, 470] on div at bounding box center [658, 448] width 1316 height 897
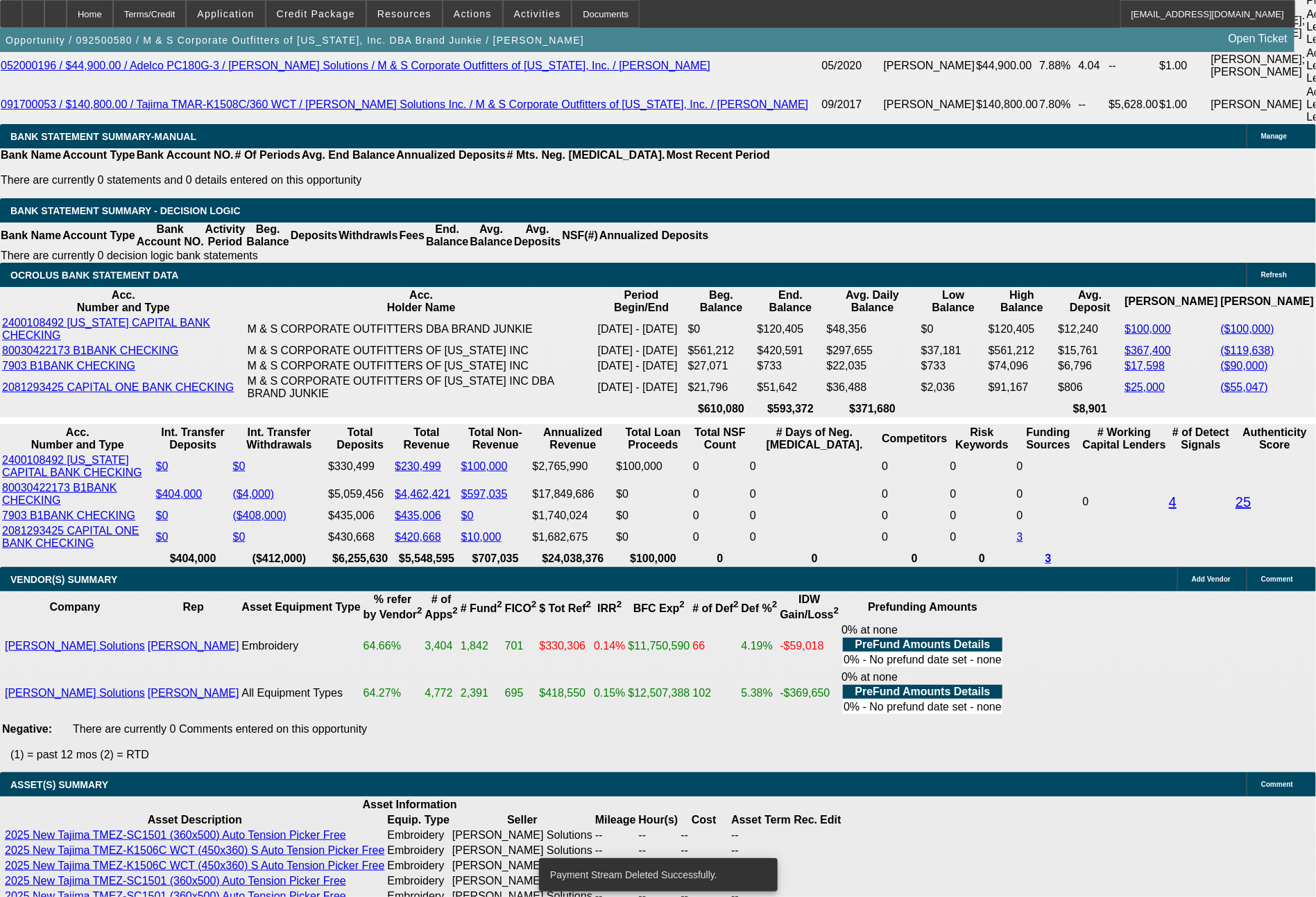
scroll to position [2798, 0]
type input "$0.00"
type input "UNKNOWN"
type input "3"
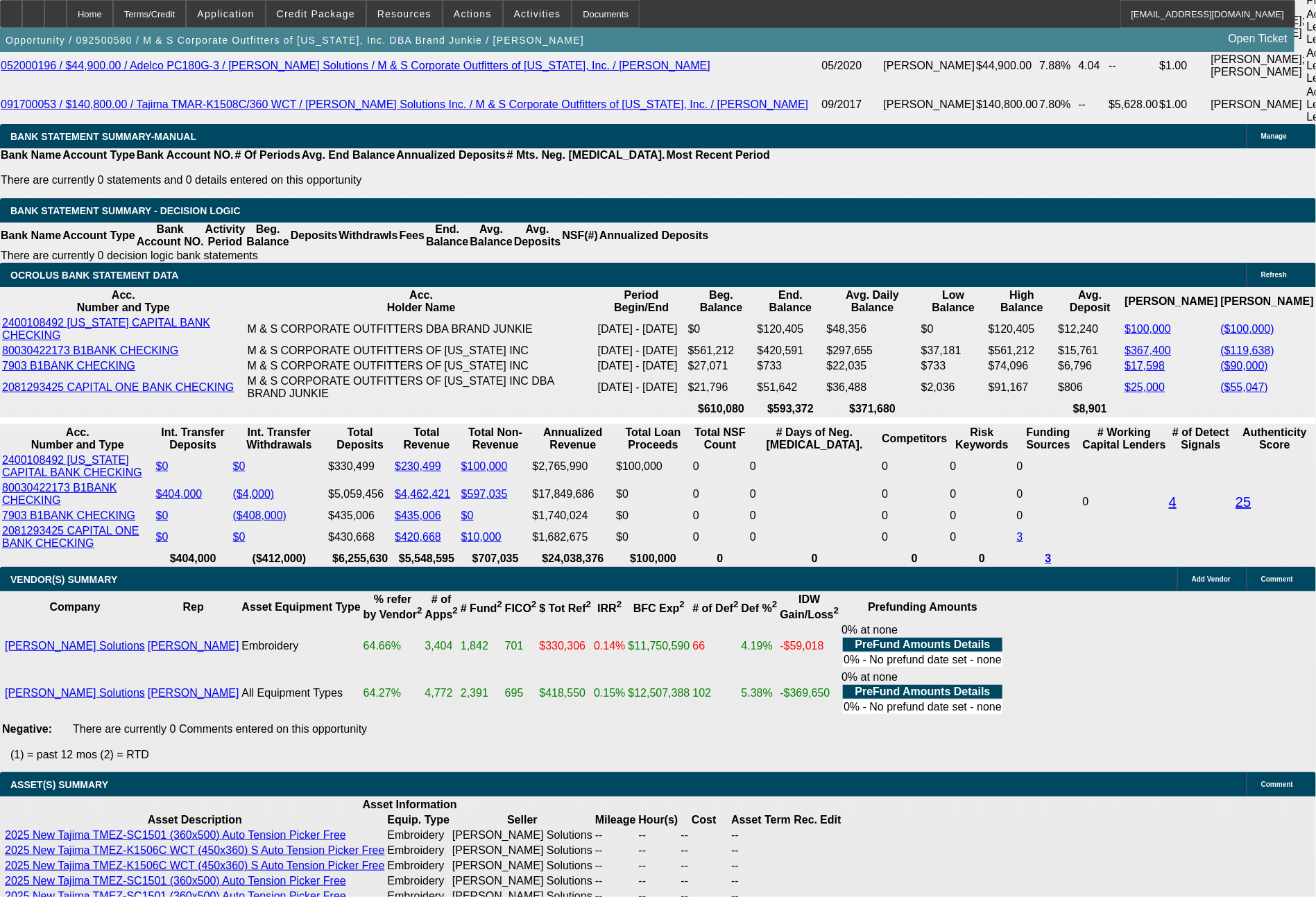
type input "72"
drag, startPoint x: 219, startPoint y: 473, endPoint x: 279, endPoint y: 471, distance: 60.0
type input "7900"
type input "$15,800.00"
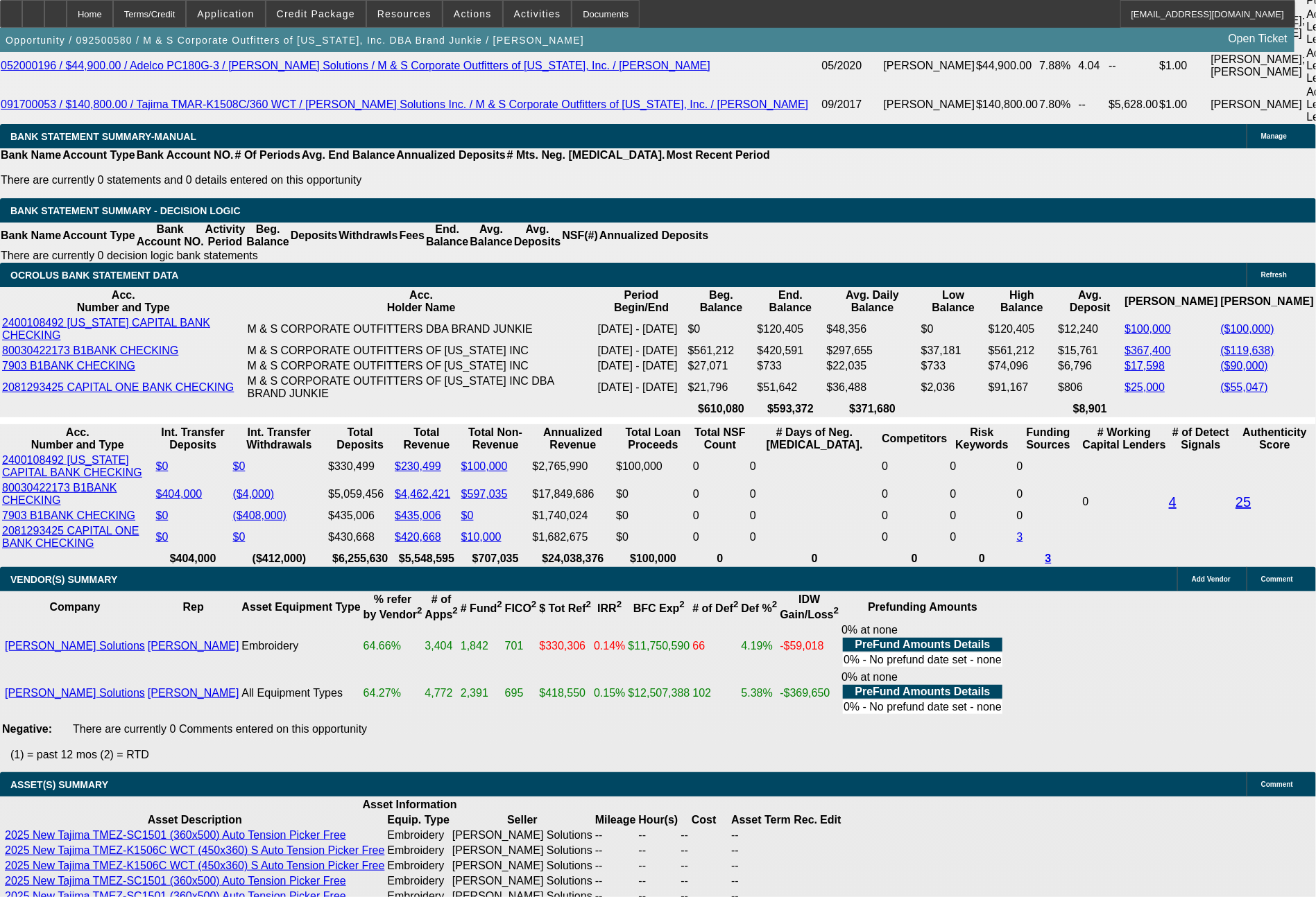
type input "9.3"
type input "$7,900.00"
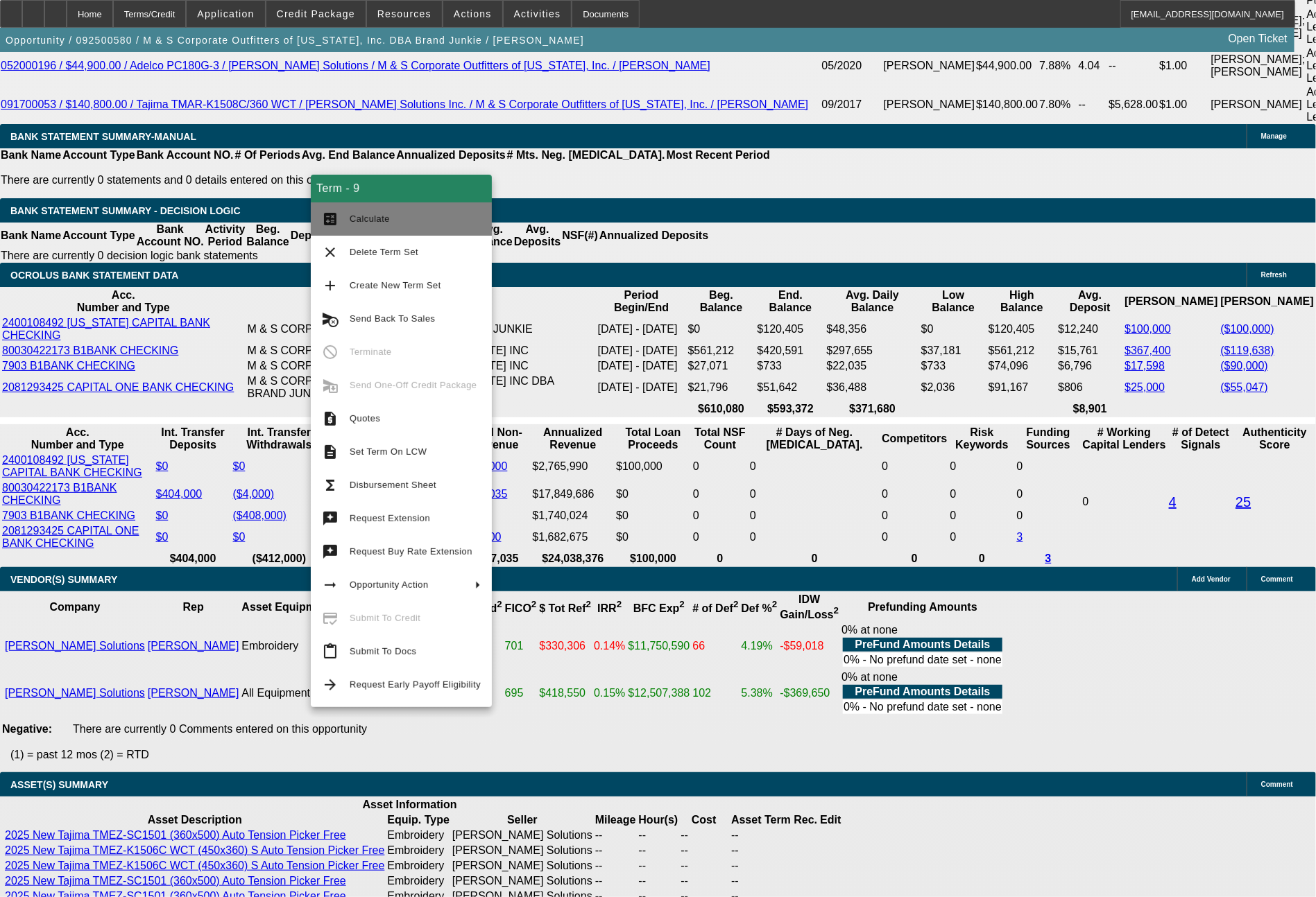
click at [378, 224] on span "Calculate" at bounding box center [415, 219] width 131 height 17
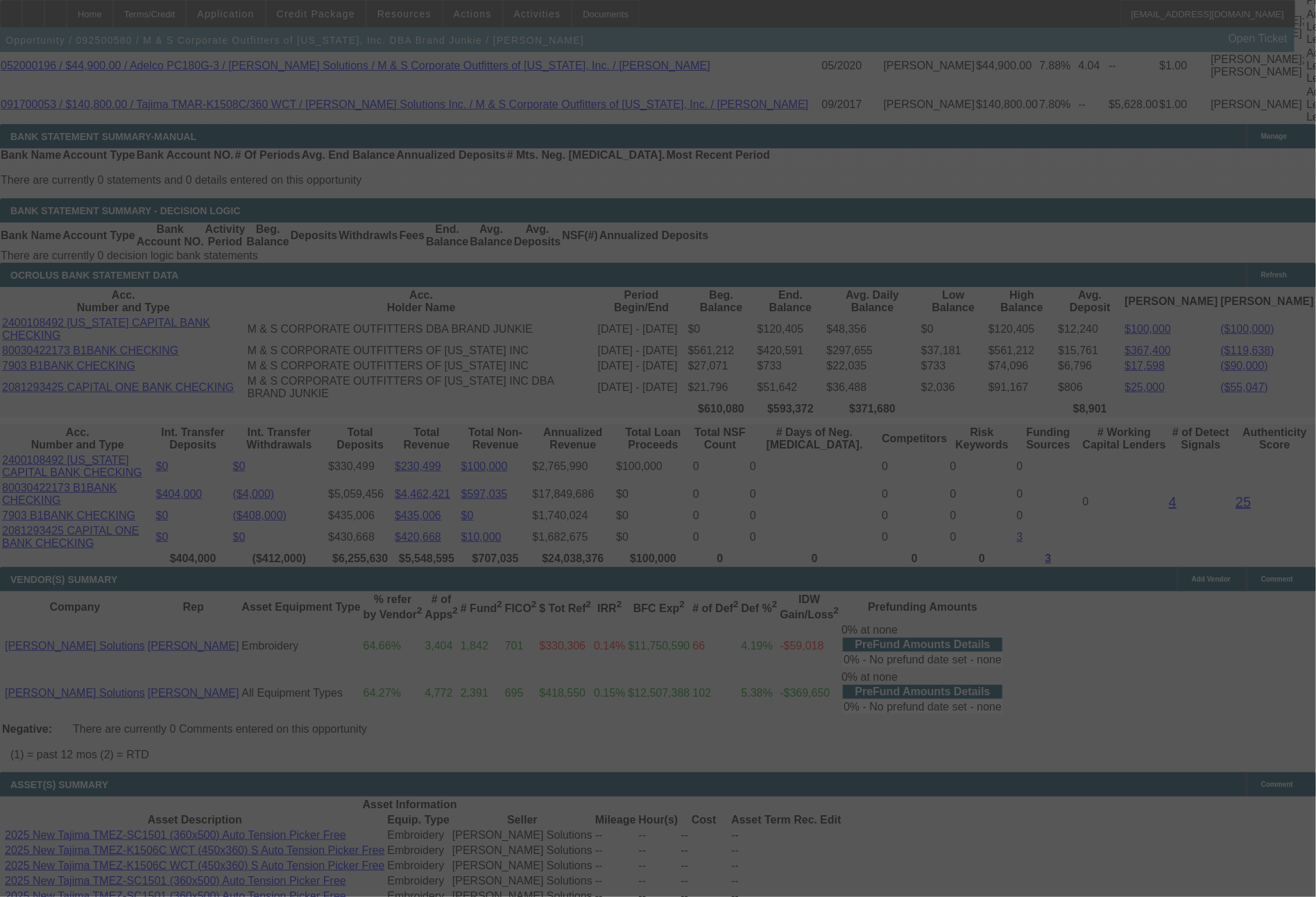
select select "0"
select select "2"
select select "0"
select select "6"
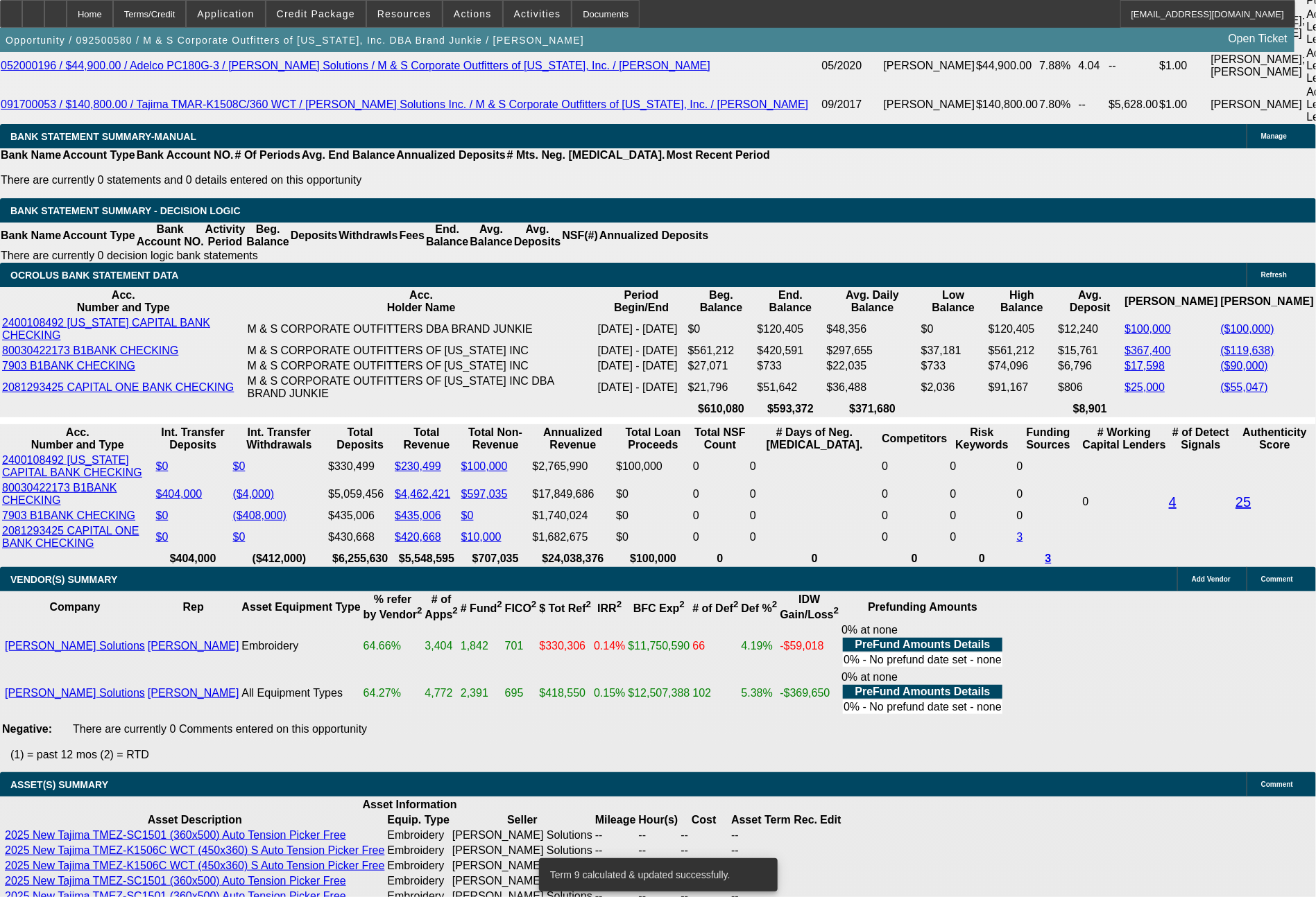
drag, startPoint x: 204, startPoint y: 464, endPoint x: 297, endPoint y: 468, distance: 93.1
type input "81"
type input "$162.00"
type input "UNKNOWN"
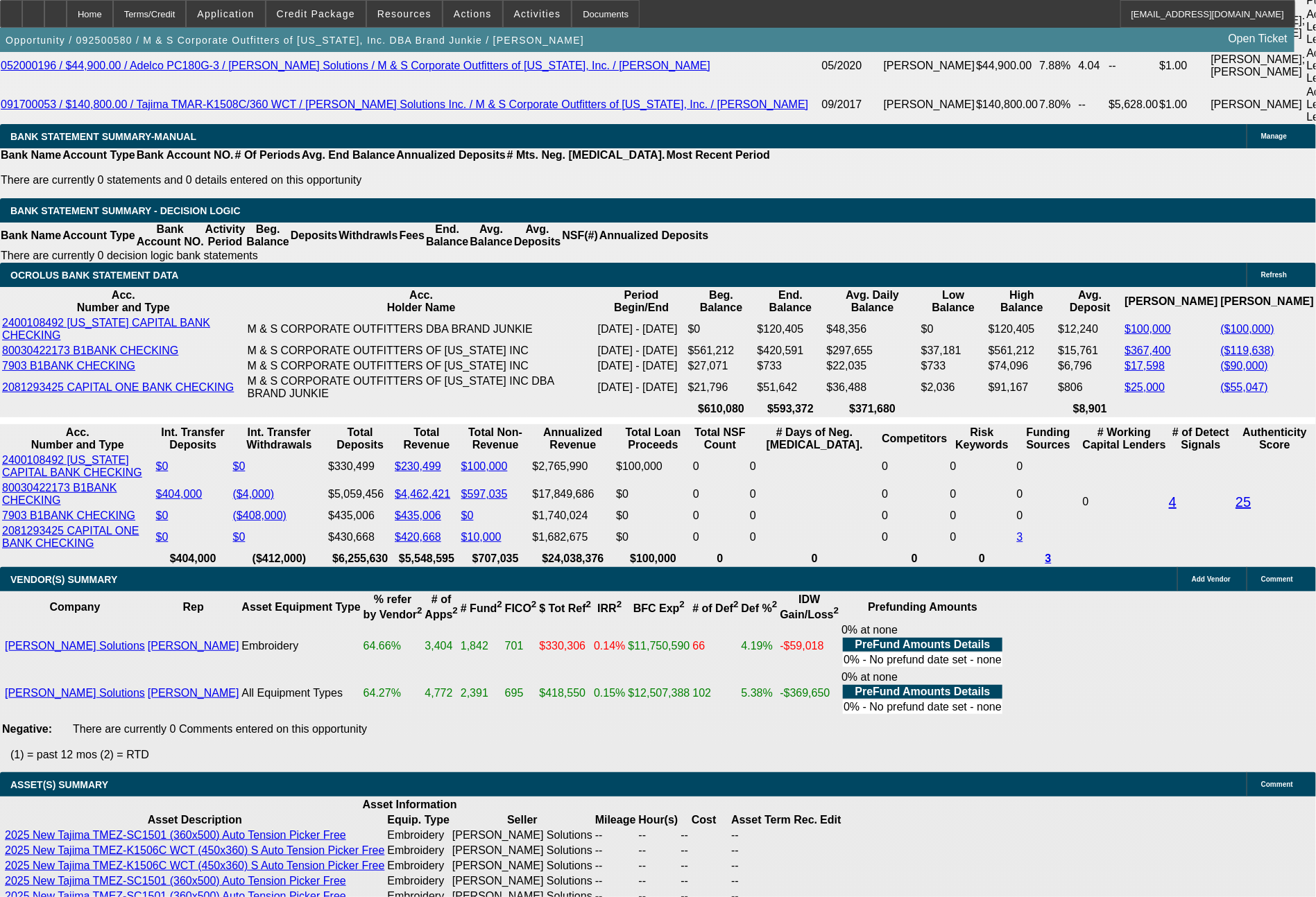
type input "8100"
type input "$16,200.00"
type input "10.2"
type input "$8,100.00"
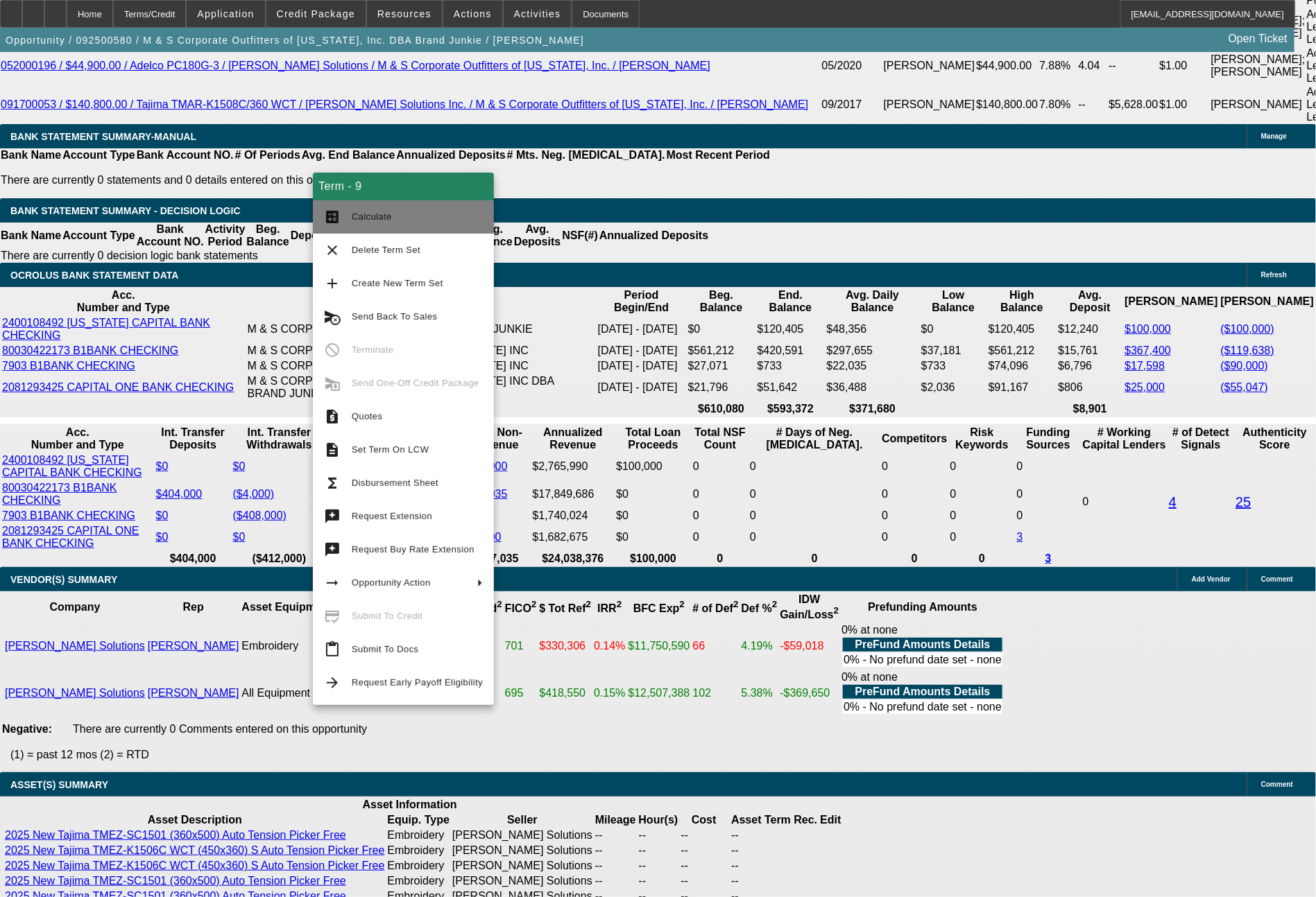
click at [379, 212] on span "Calculate" at bounding box center [372, 216] width 41 height 11
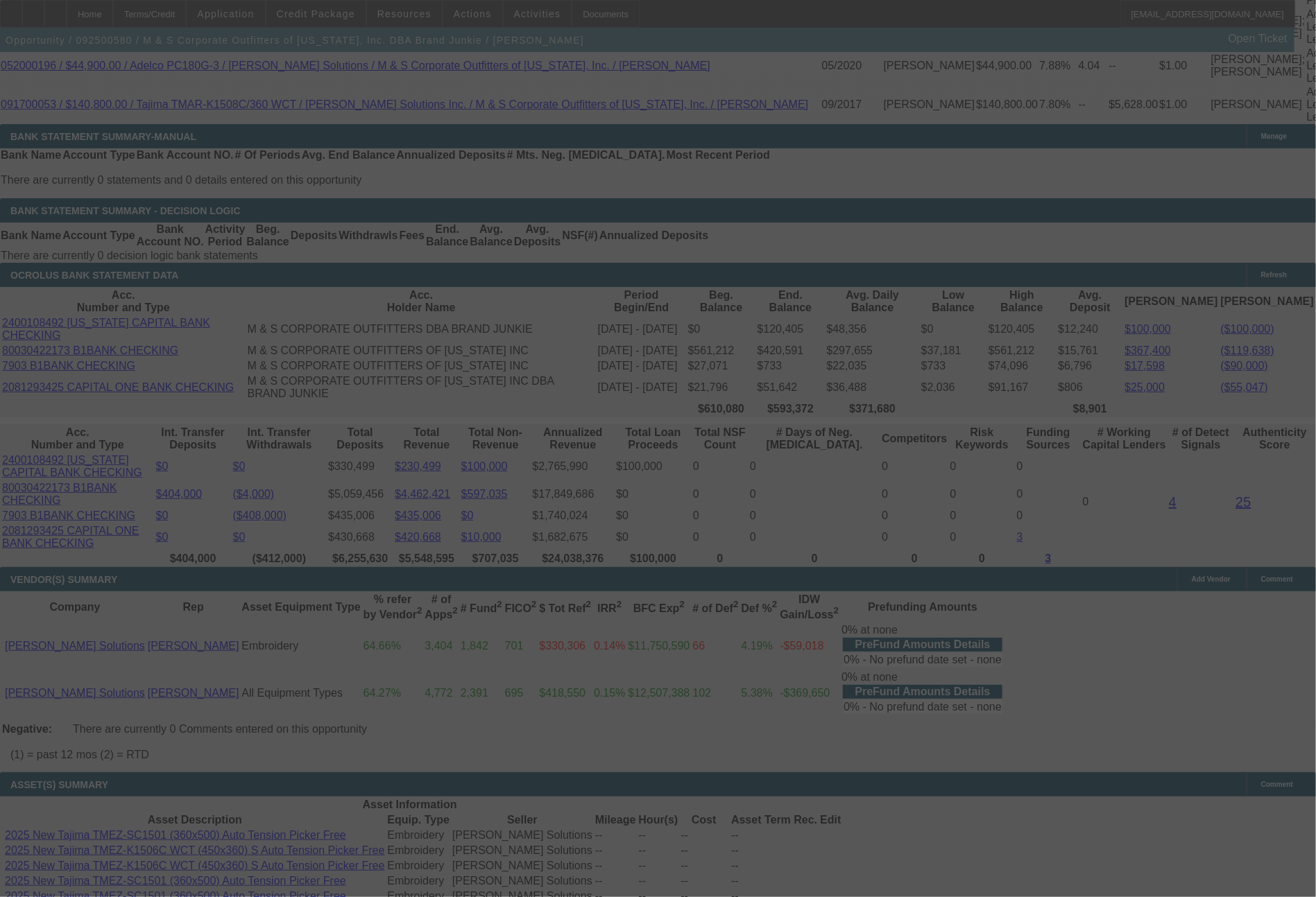
select select "0"
select select "2"
select select "0"
select select "6"
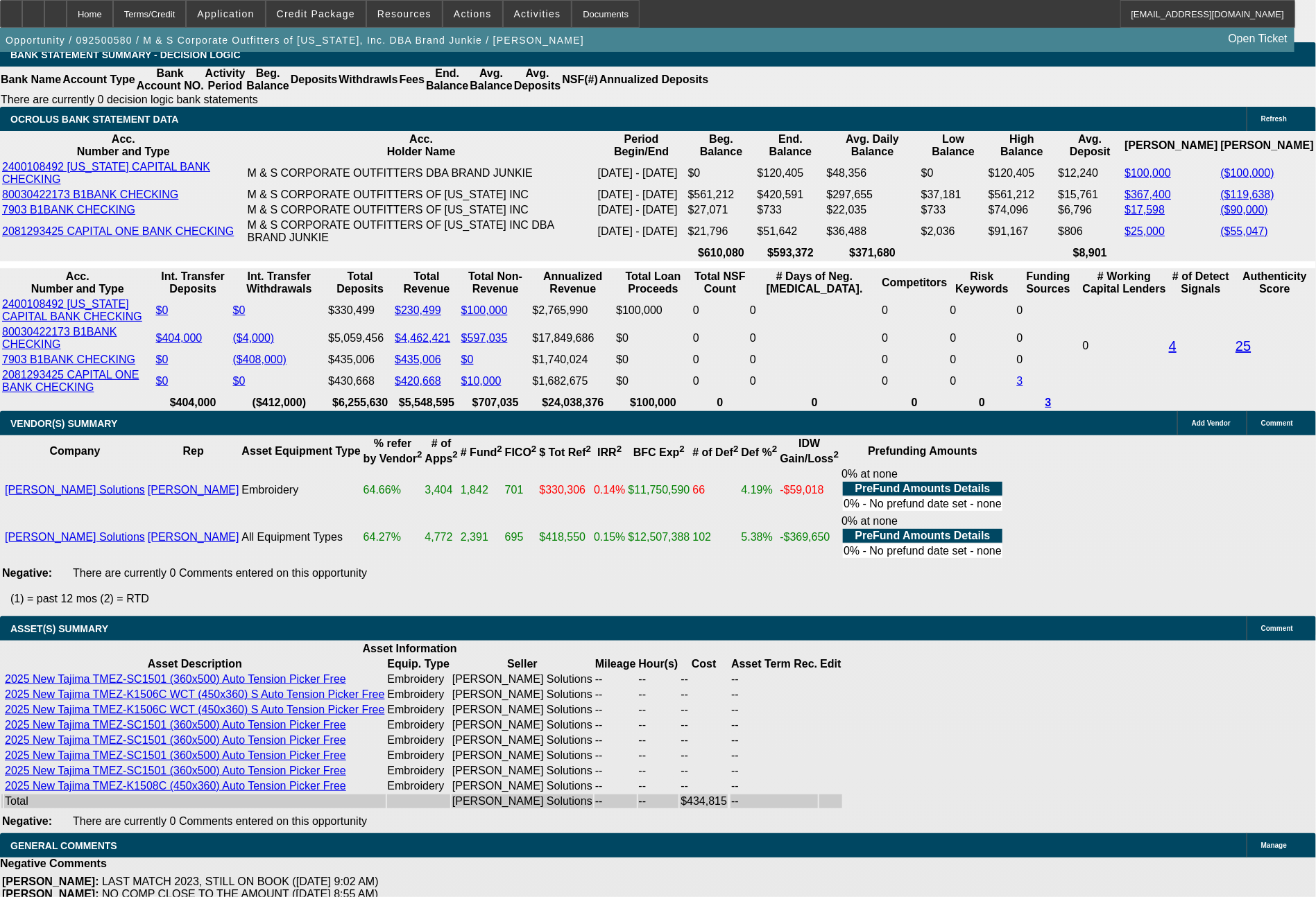
scroll to position [2898, 0]
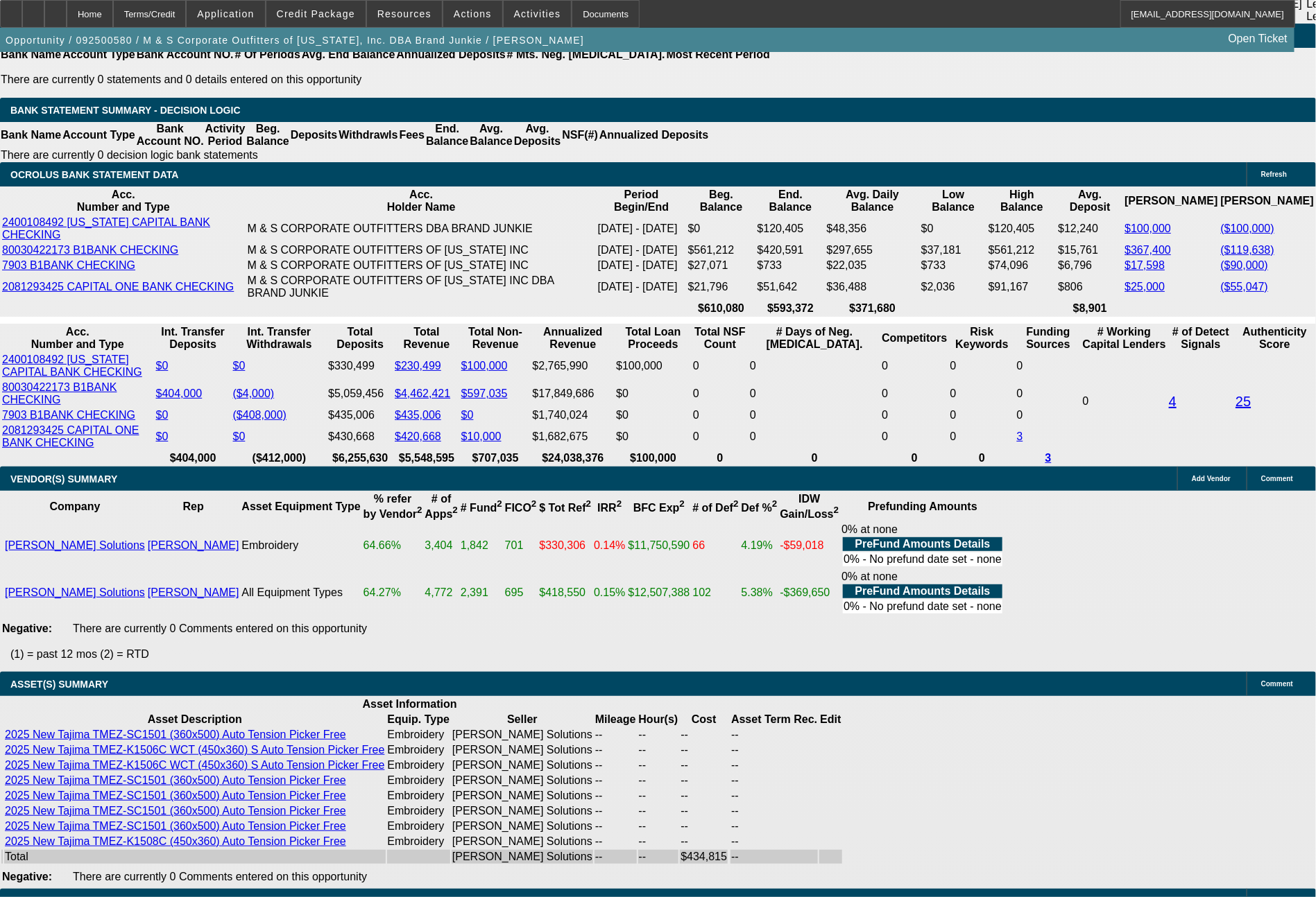
drag, startPoint x: 199, startPoint y: 368, endPoint x: 291, endPoint y: 367, distance: 92.0
type input "80"
type input "$160.00"
type input "UNKNOWN"
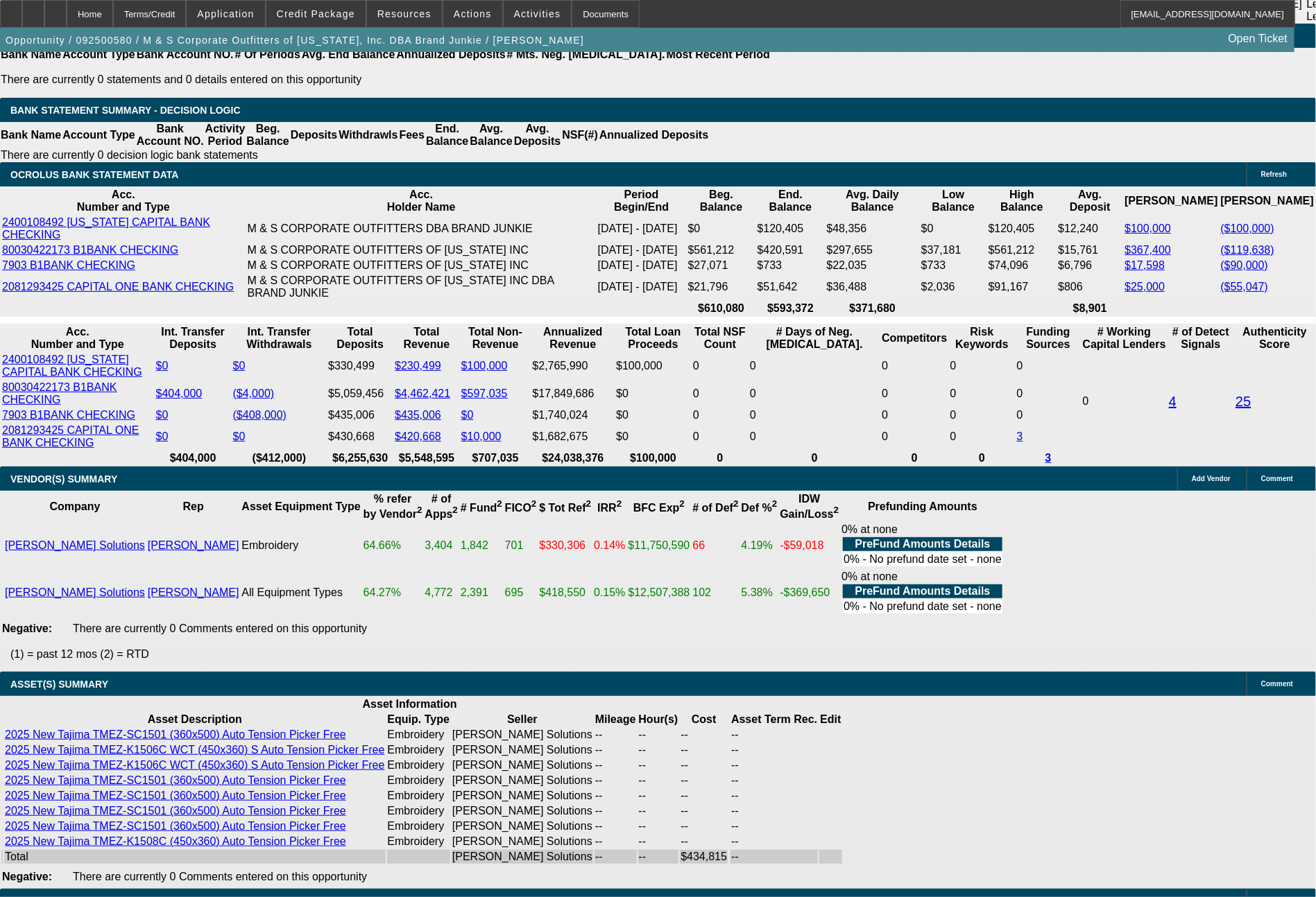
type input "8055"
type input "10"
type input "$16,110.00"
type input "80"
type input "$160.00"
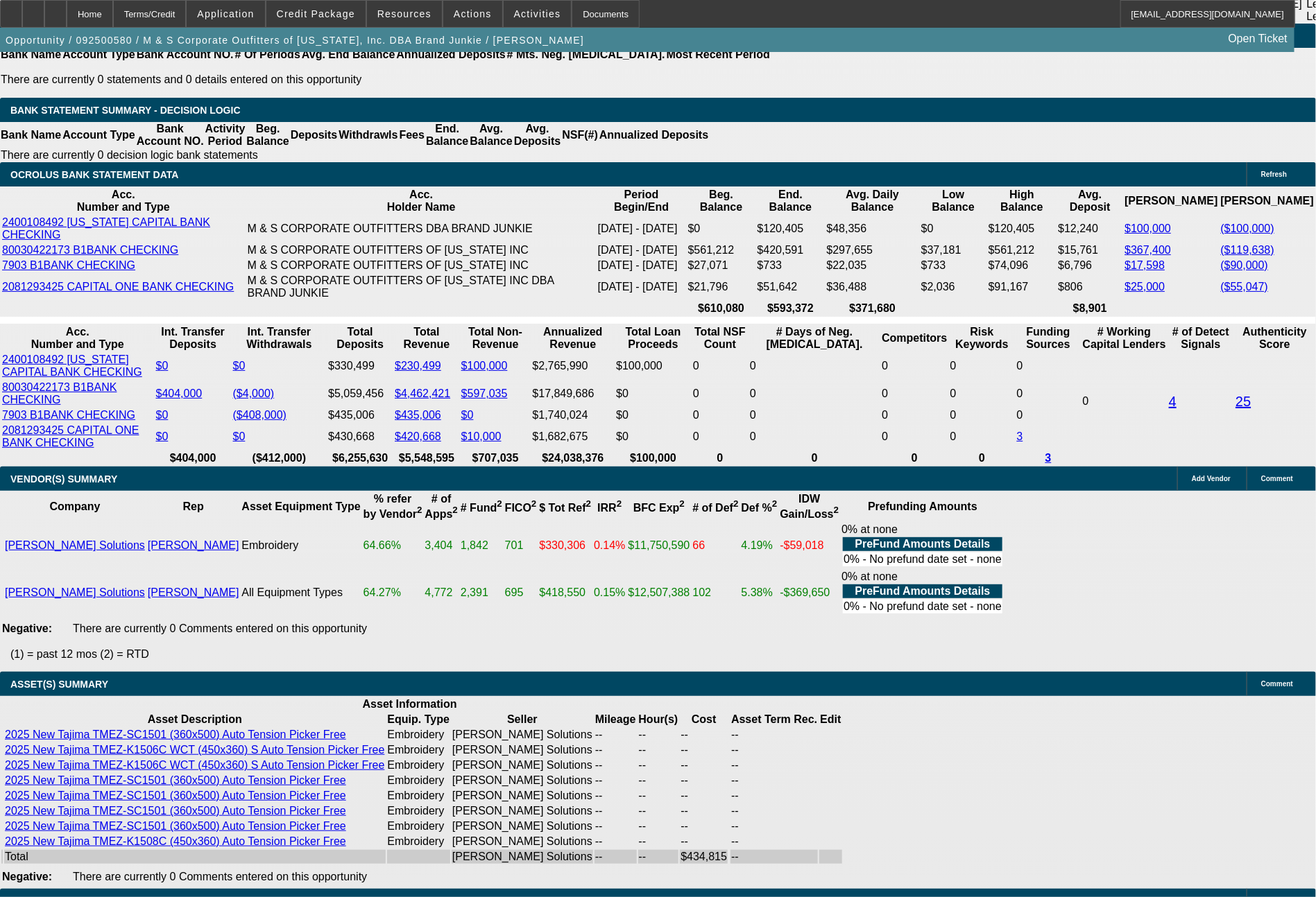
type input "8066"
type input "10"
type input "$16,132.00"
type input "806"
type input "$1,612.00"
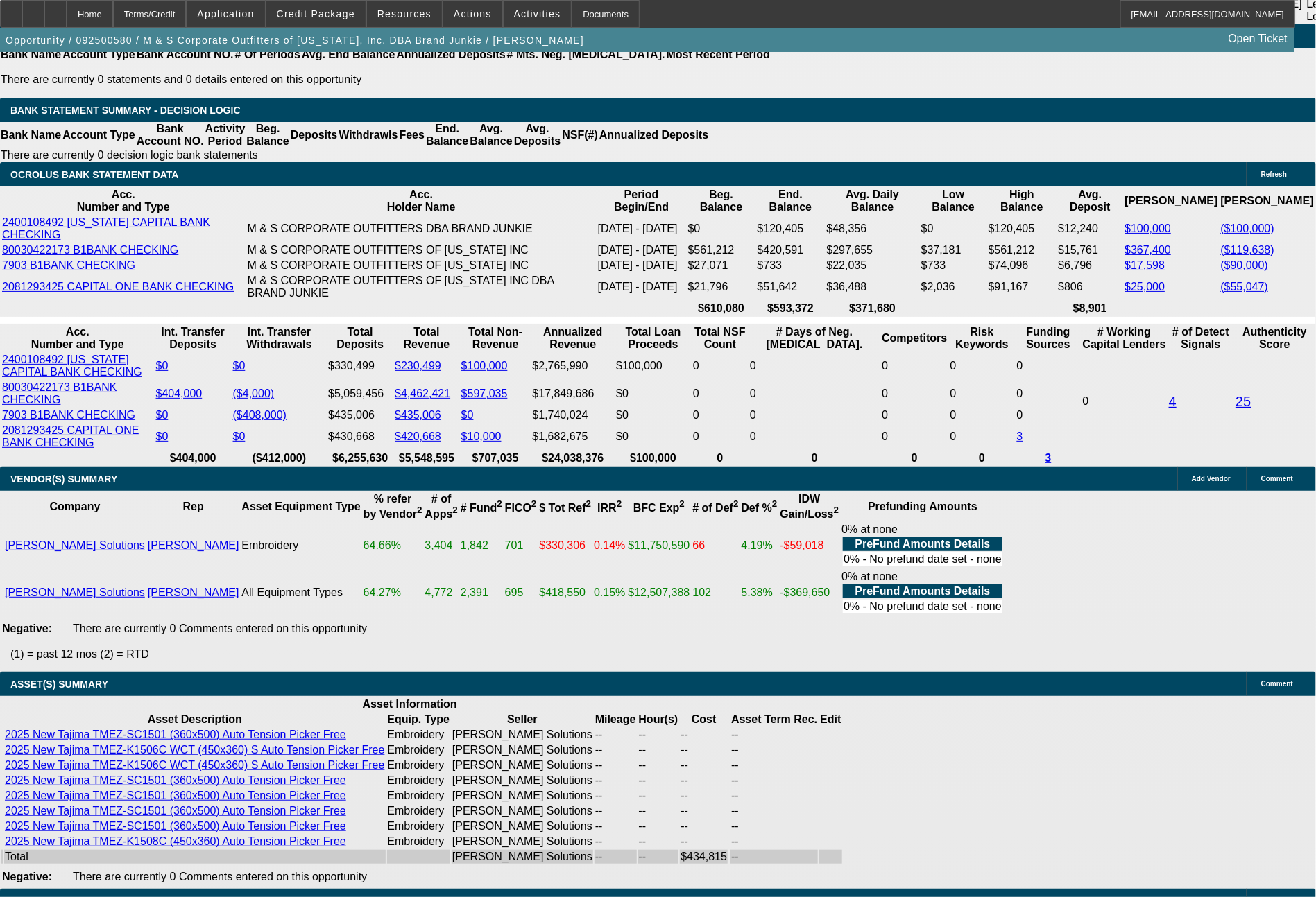
type input "8057"
type input "10"
type input "$16,114.00"
type input "805"
type input "$1,610.00"
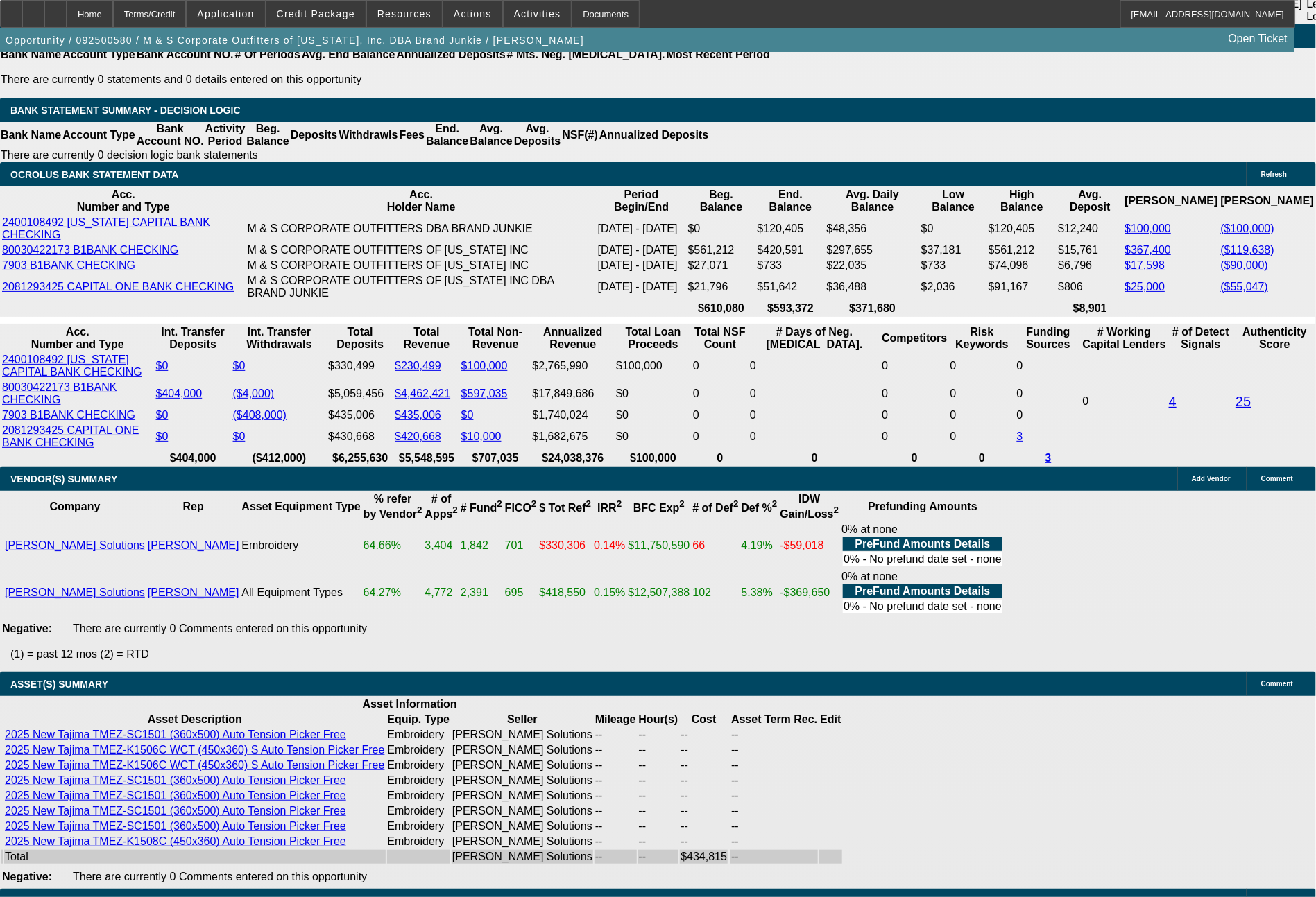
type input "8049"
type input "10"
type input "$16,098.00"
type input "804"
type input "$1,608.00"
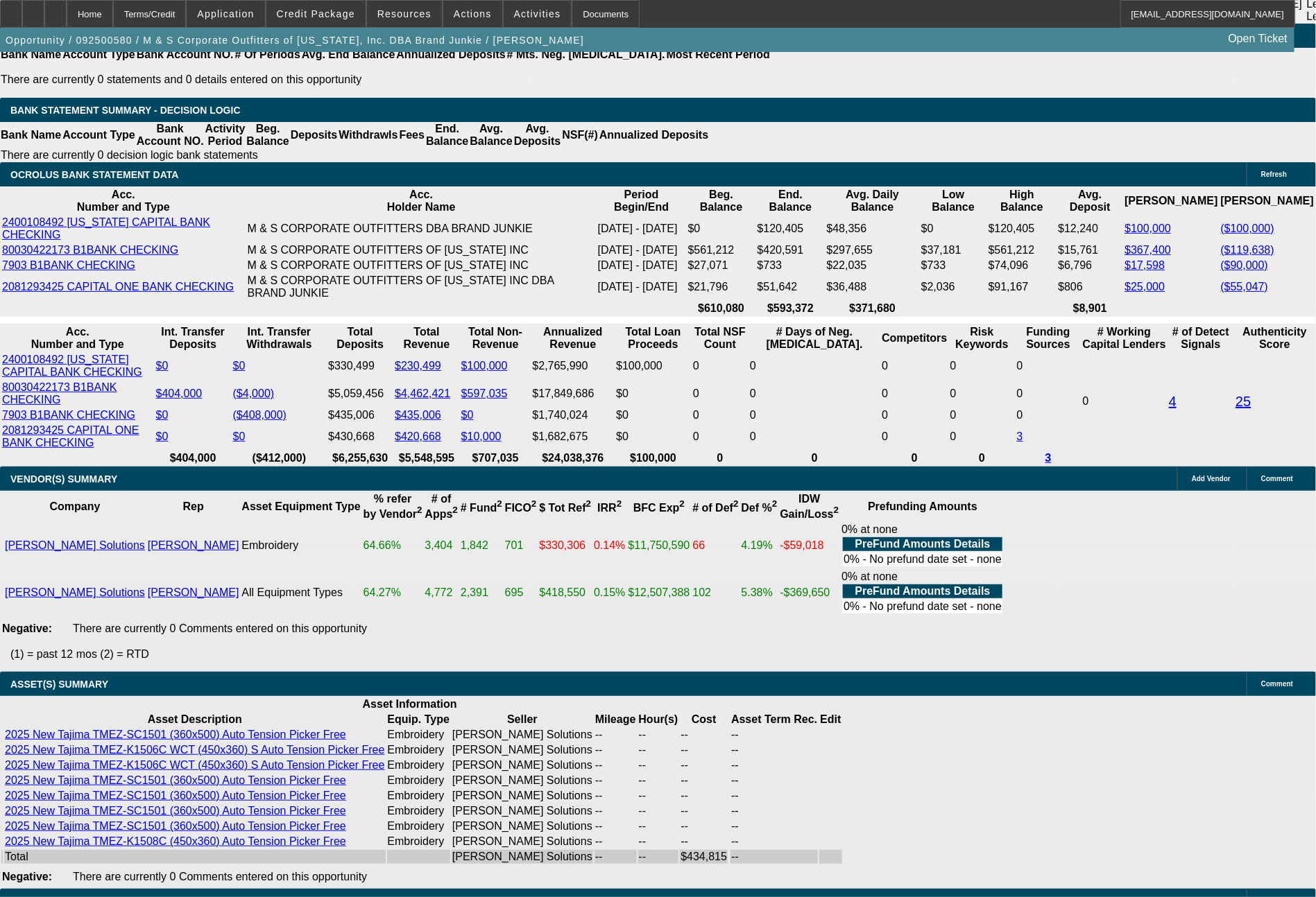
type input "8041"
type input "9.9"
type input "$16,082.00"
type input "$8,041.00"
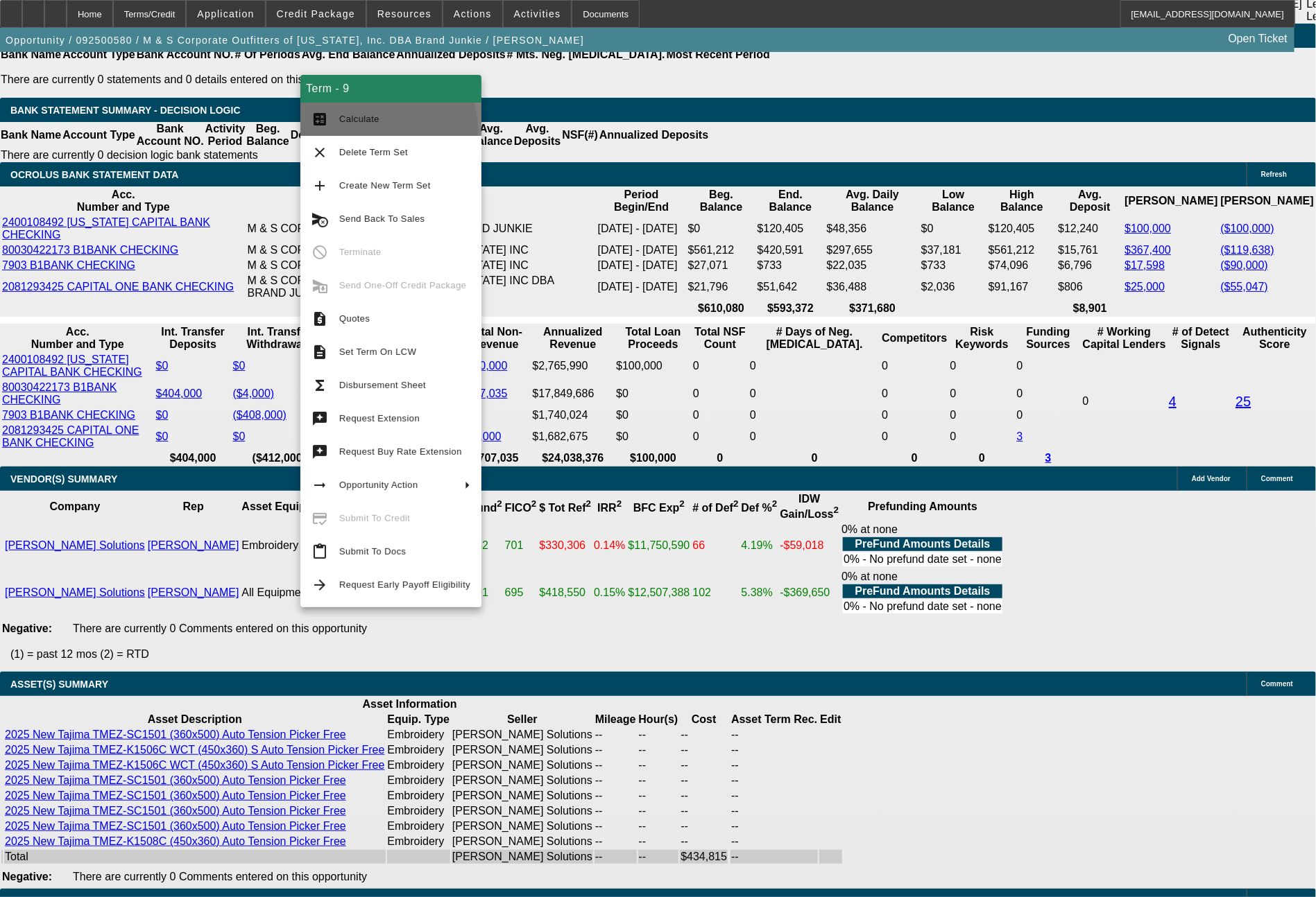
click at [387, 129] on button "calculate Calculate" at bounding box center [391, 119] width 181 height 33
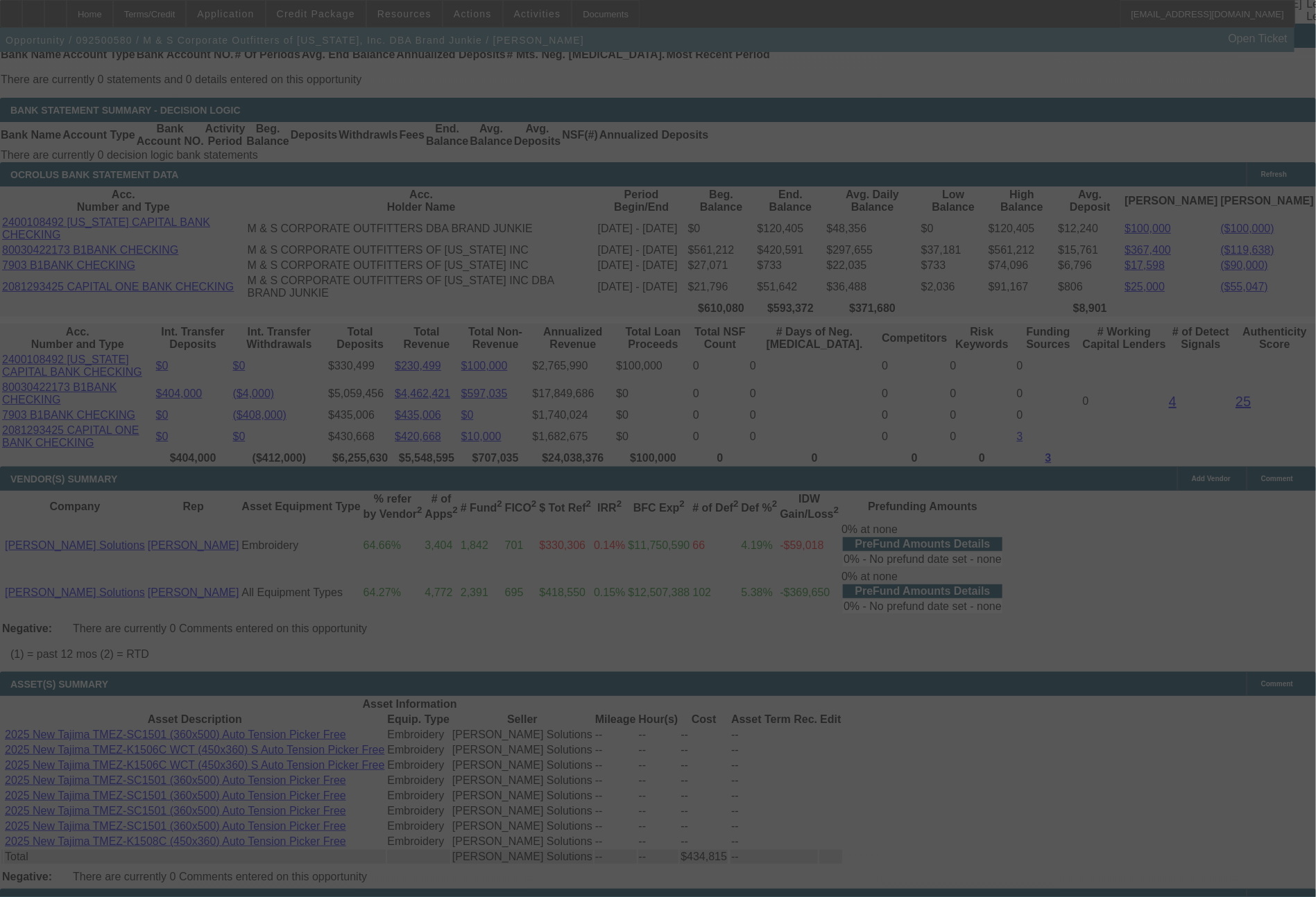
scroll to position [2884, 0]
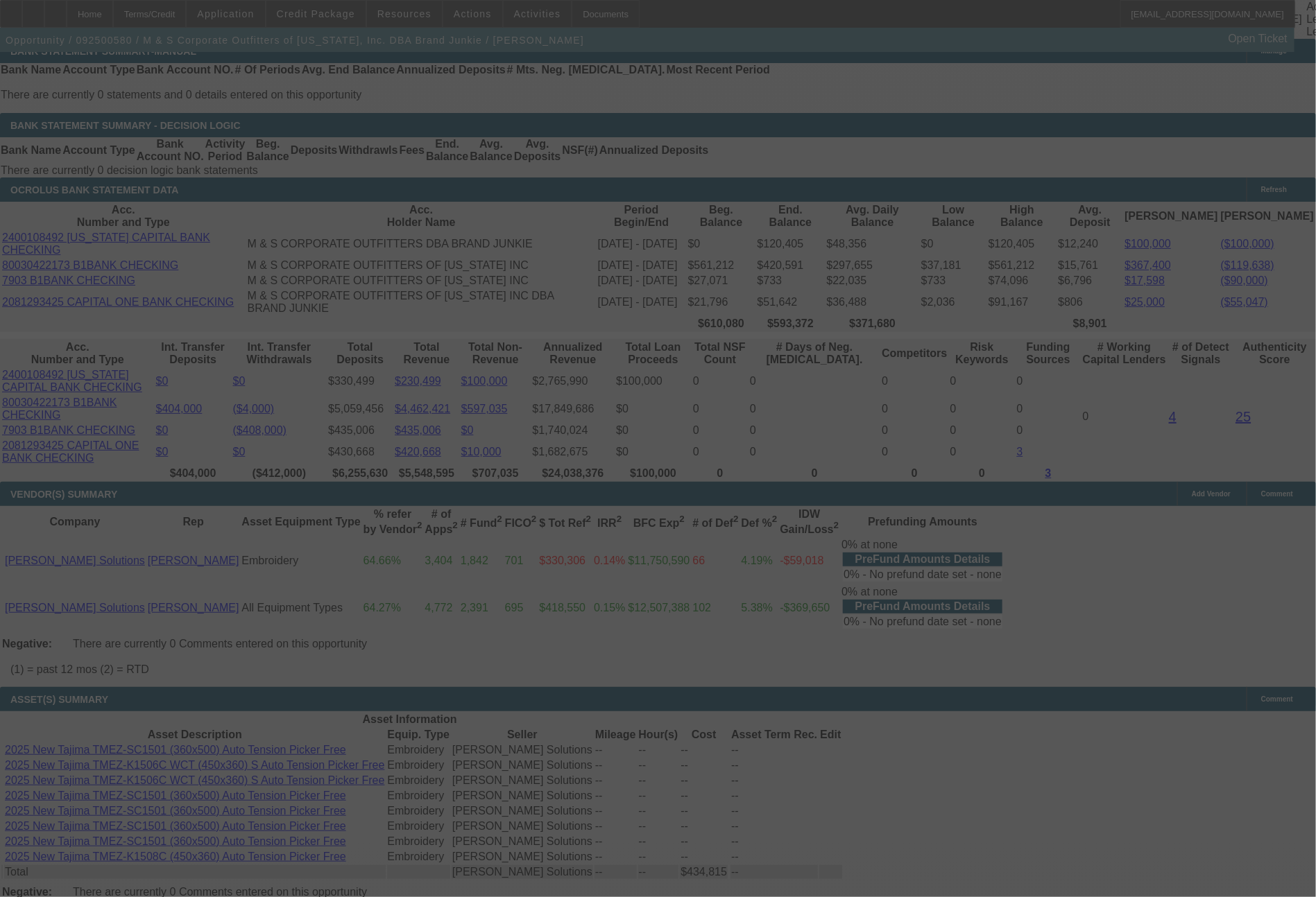
select select "0"
select select "2"
select select "0"
select select "6"
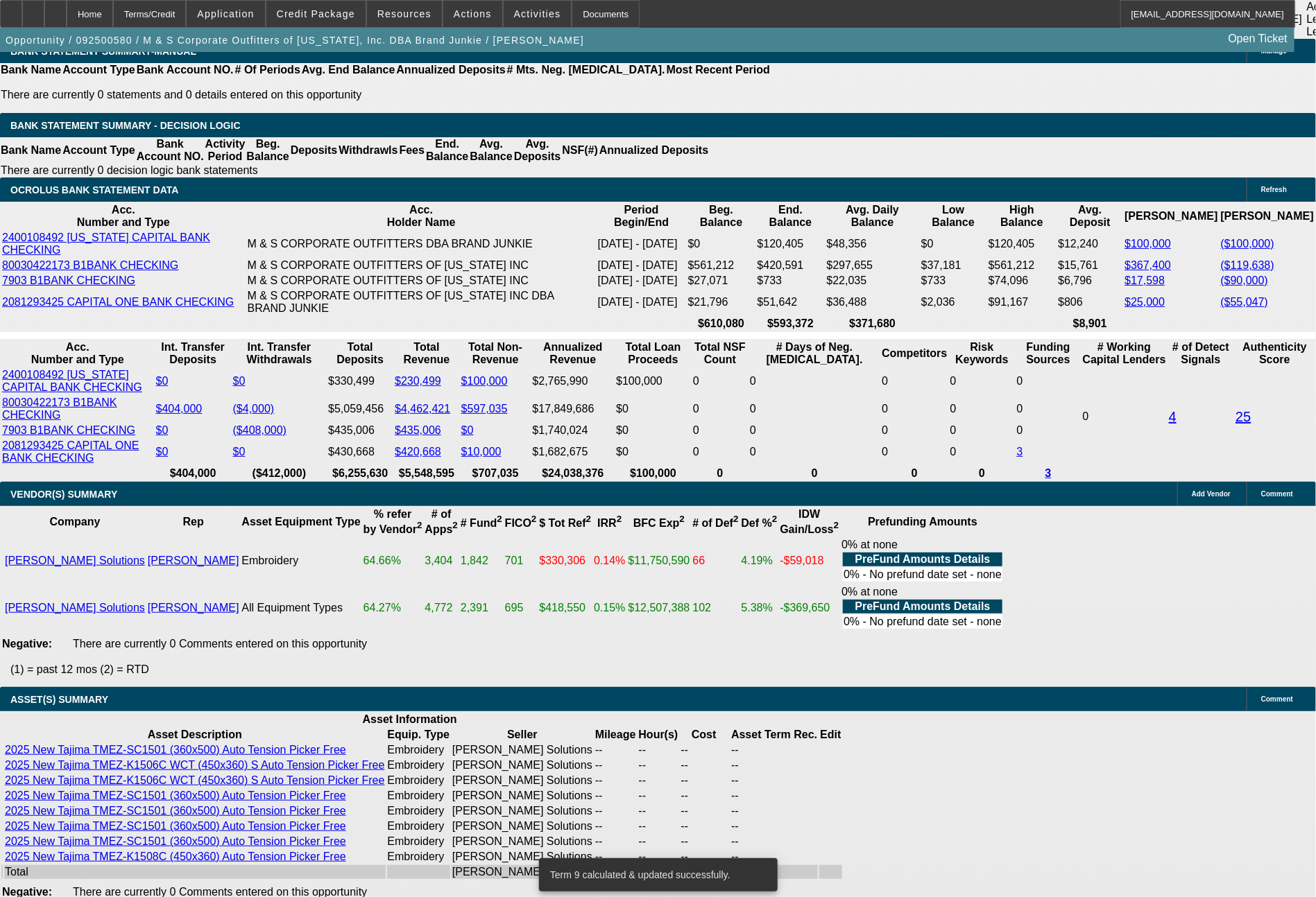
type input "8041"
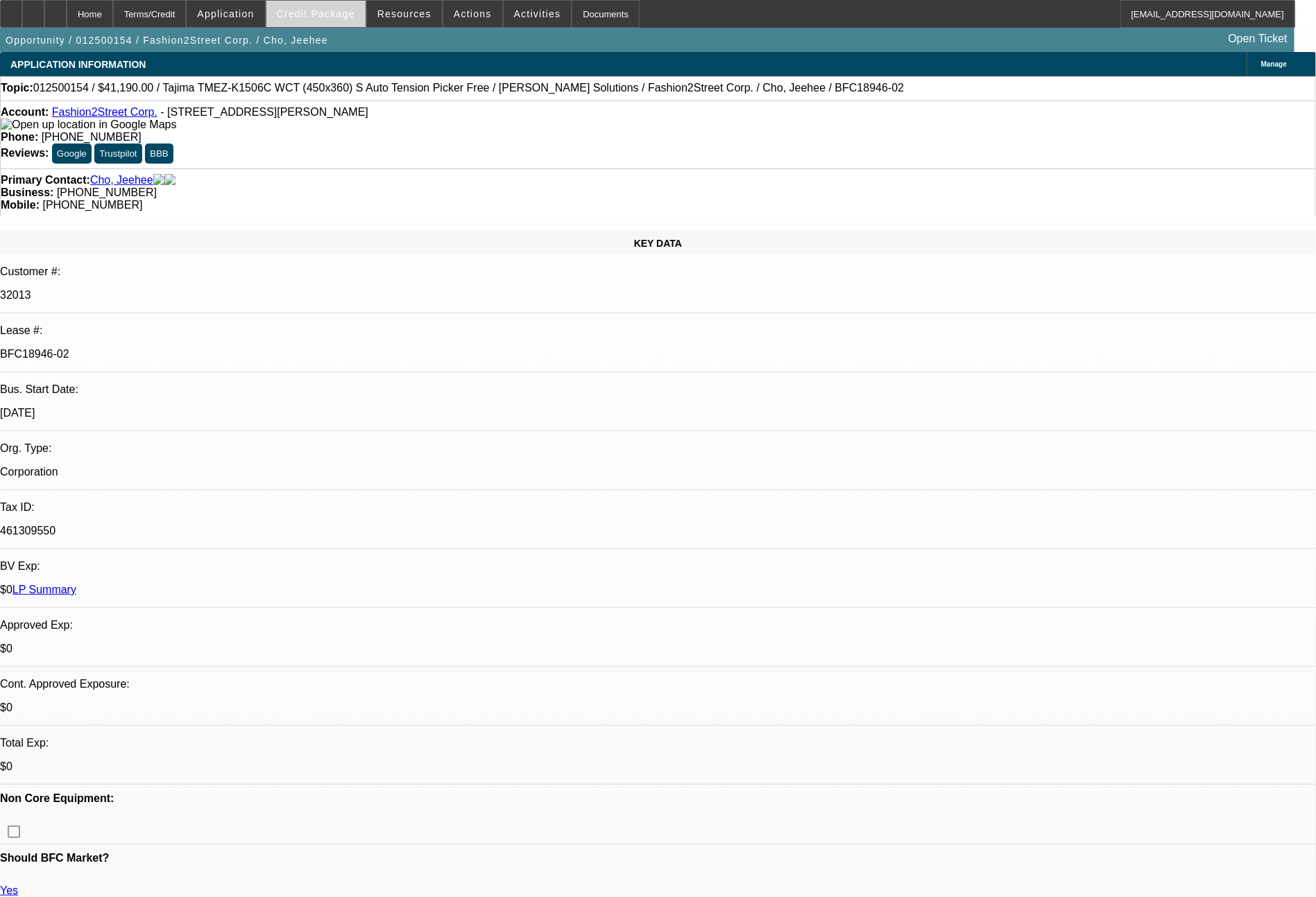
select select "0"
select select "2"
select select "0"
select select "6"
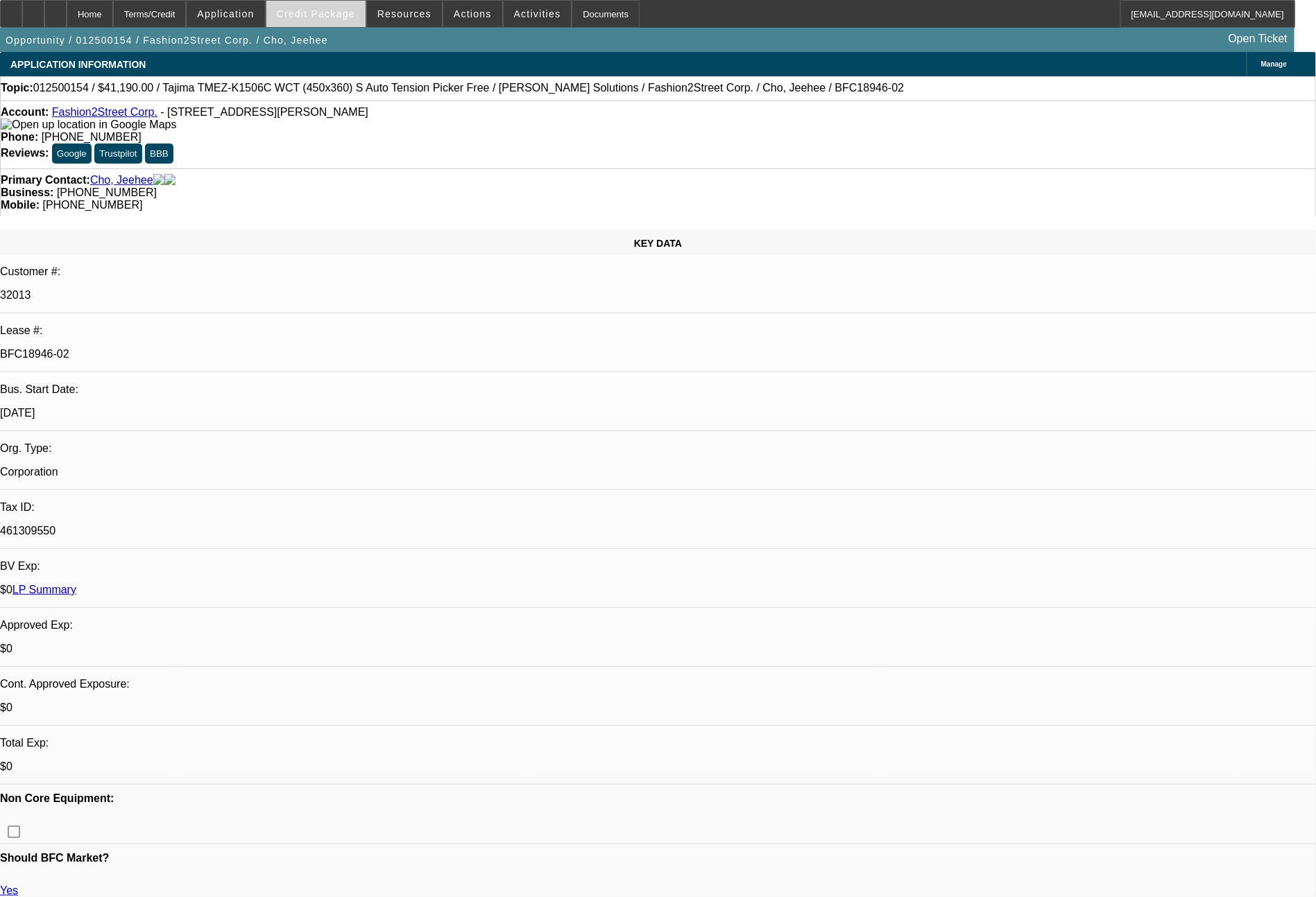
select select "0"
select select "2"
select select "0"
select select "6"
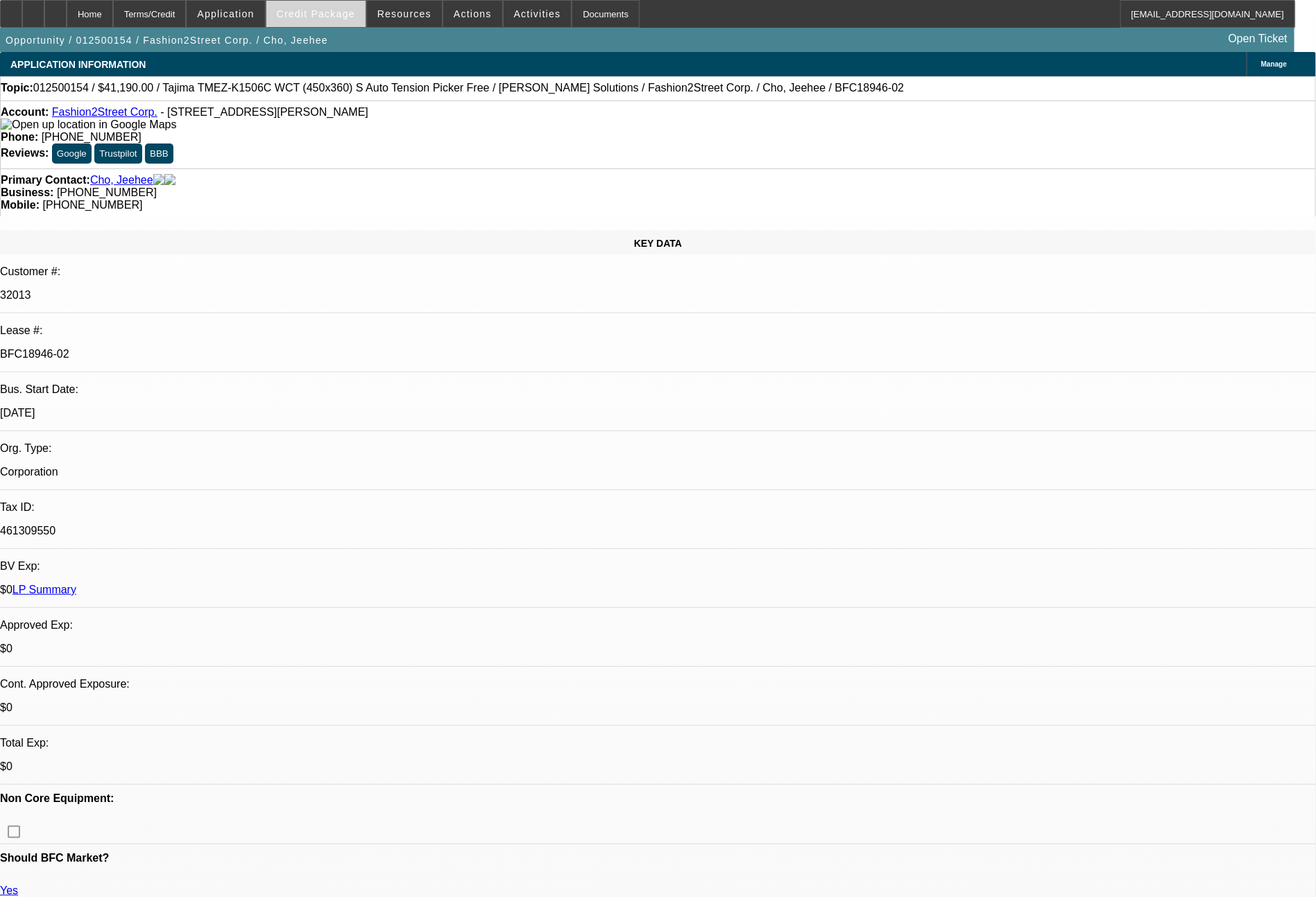
select select "0"
select select "2"
select select "0"
select select "6"
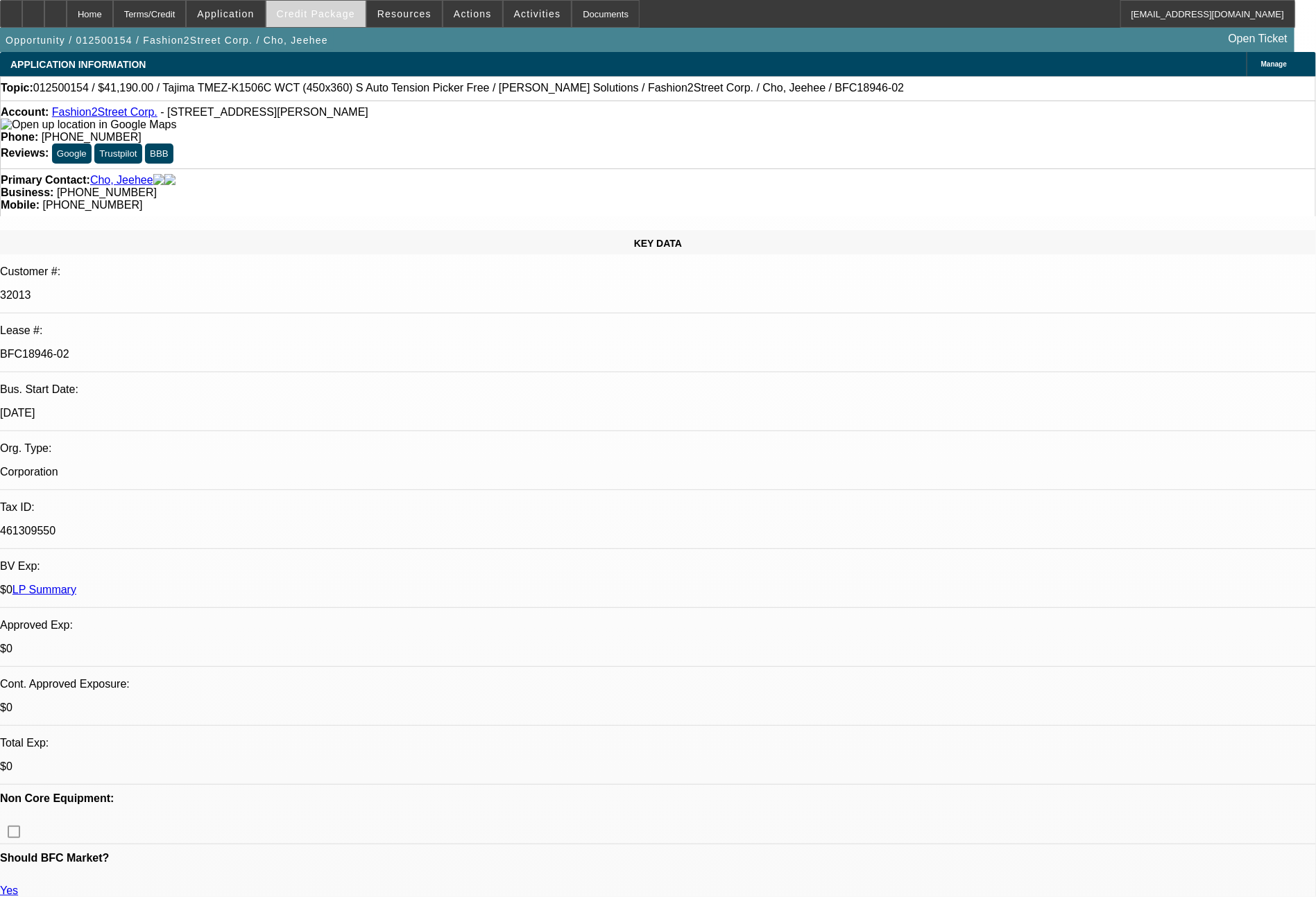
select select "0"
select select "2"
select select "0"
select select "6"
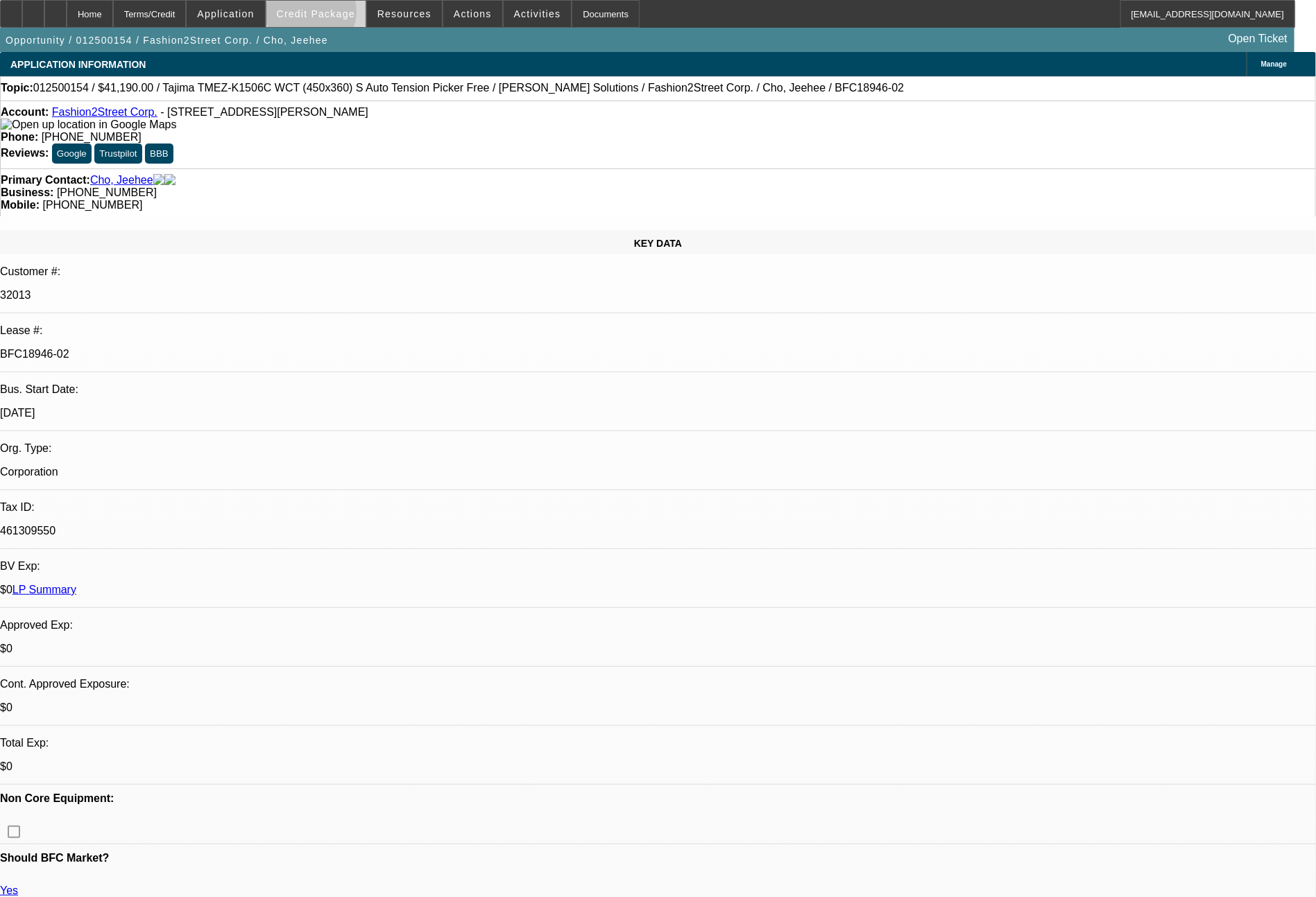
click at [337, 15] on span "Credit Package" at bounding box center [315, 14] width 79 height 11
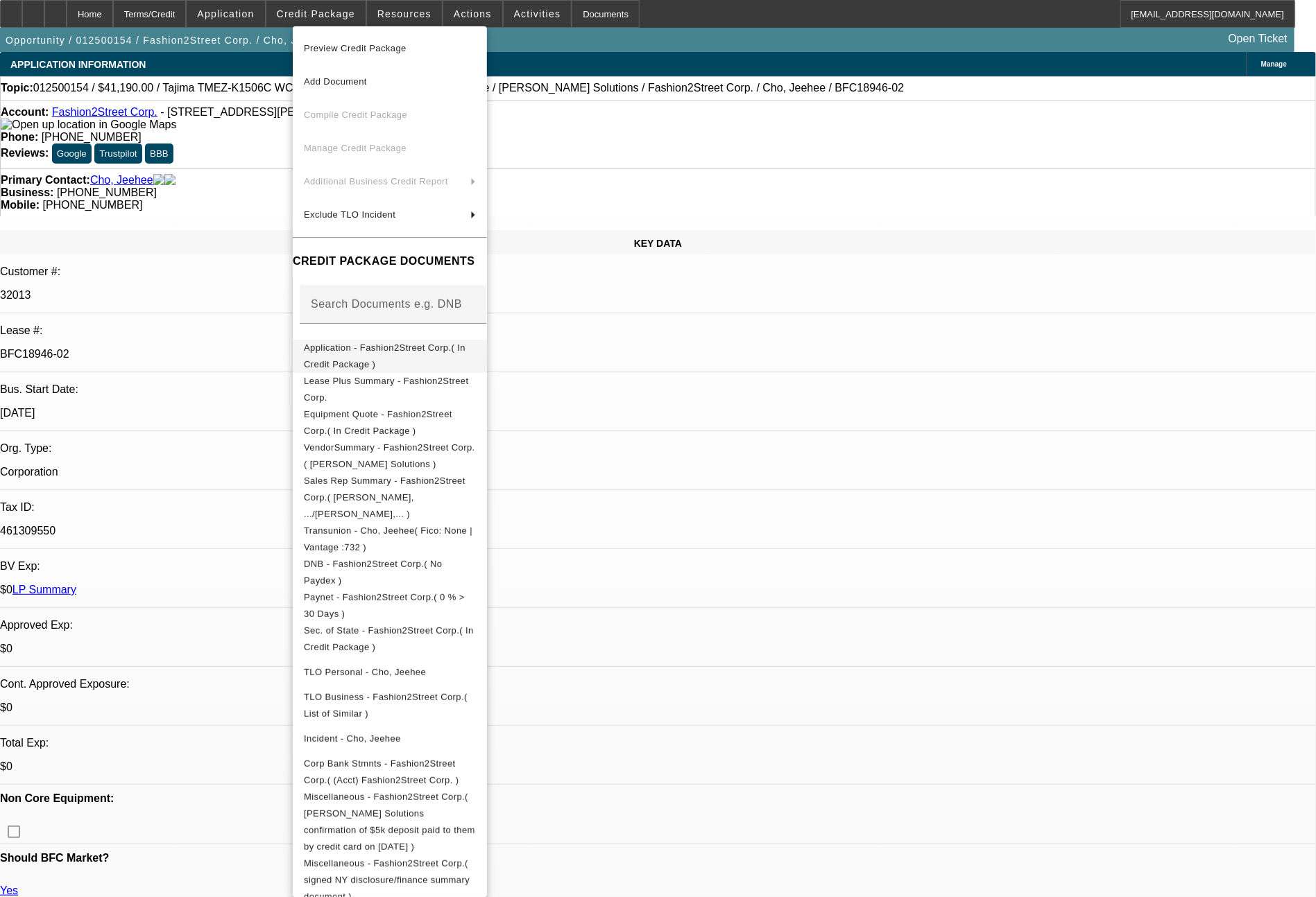
click at [454, 356] on span "Application - Fashion2Street Corp.( In Credit Package )" at bounding box center [384, 356] width 161 height 27
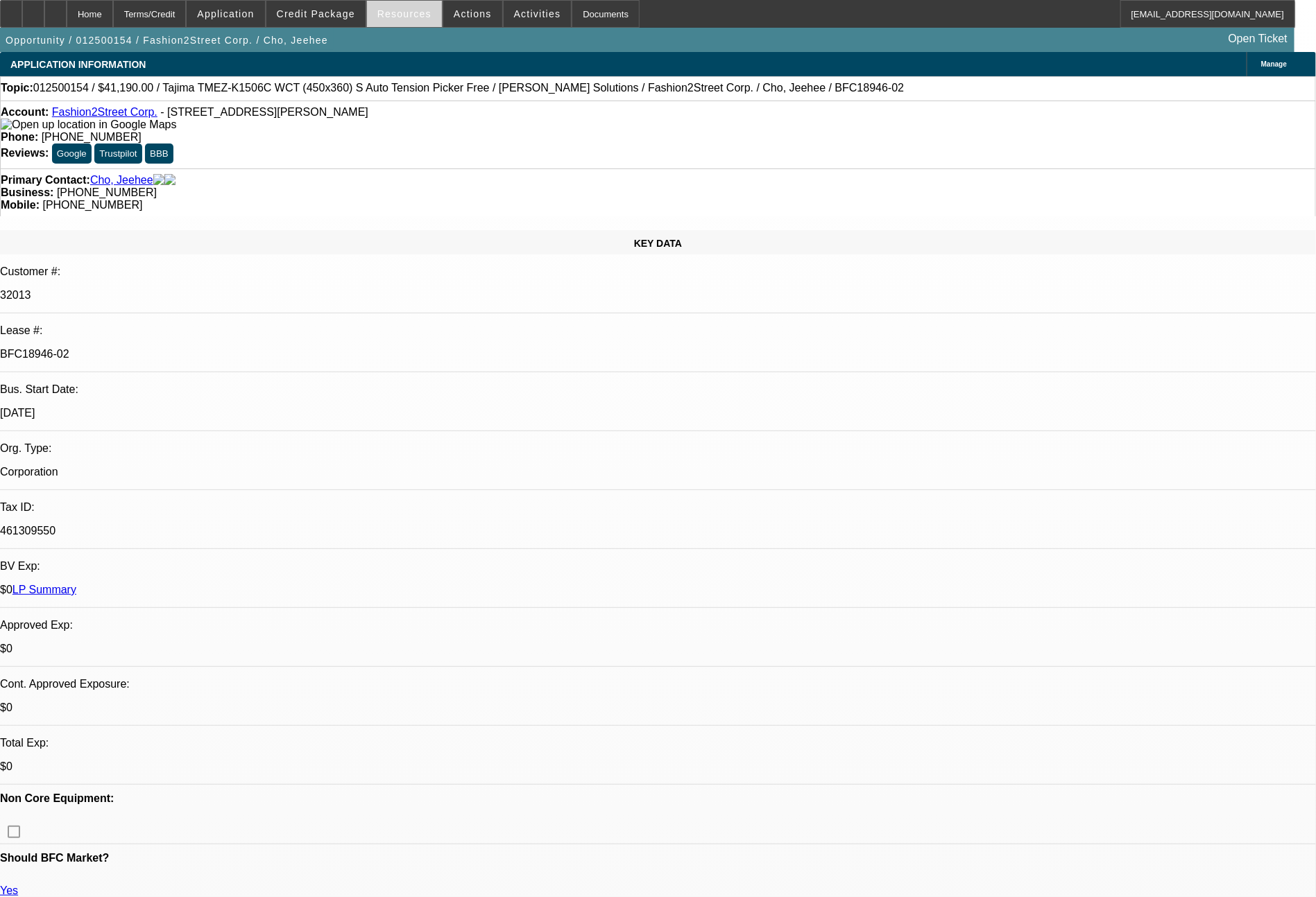
click at [404, 17] on span "Resources" at bounding box center [404, 14] width 54 height 11
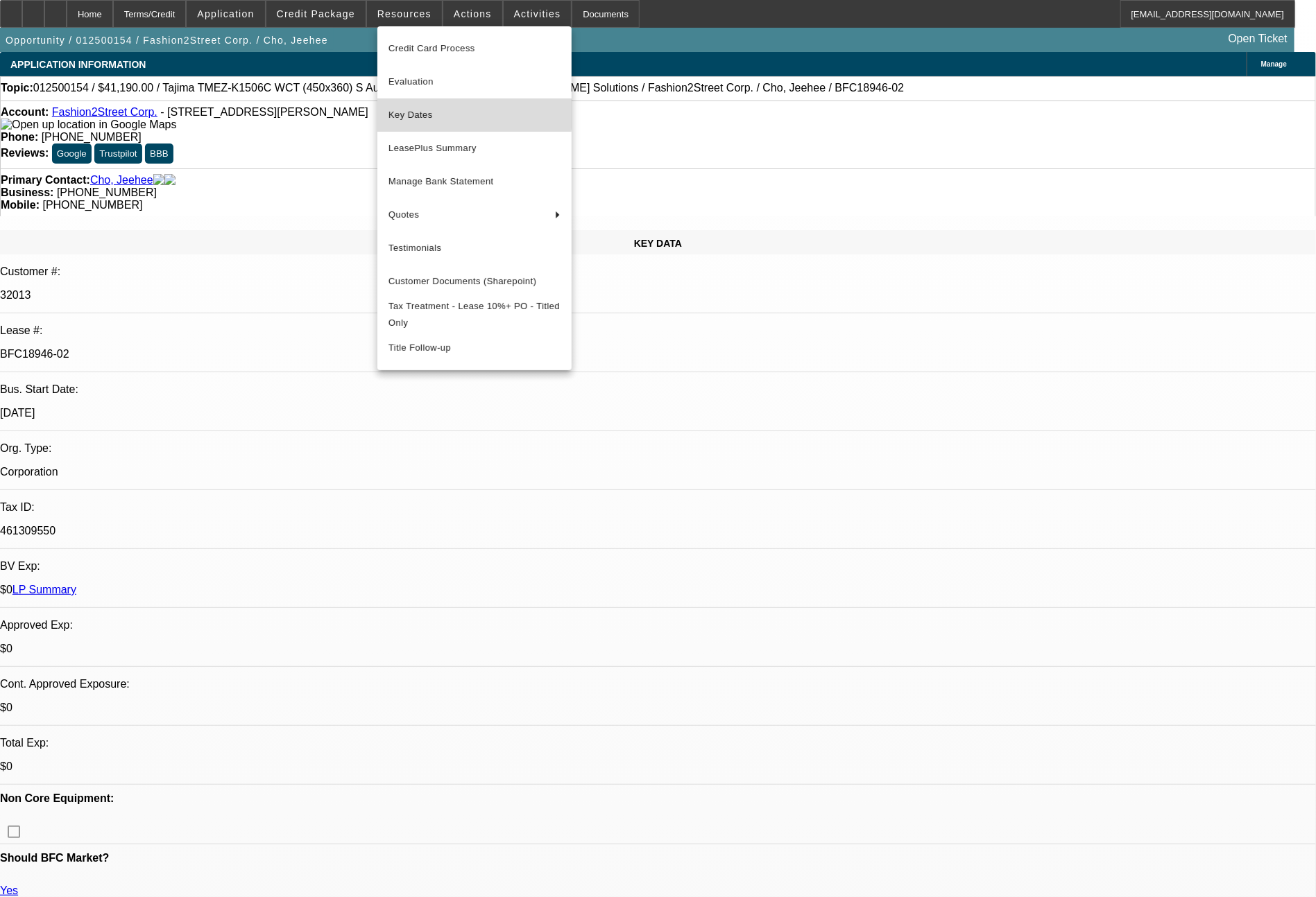
click at [416, 114] on span "Key Dates" at bounding box center [474, 115] width 172 height 17
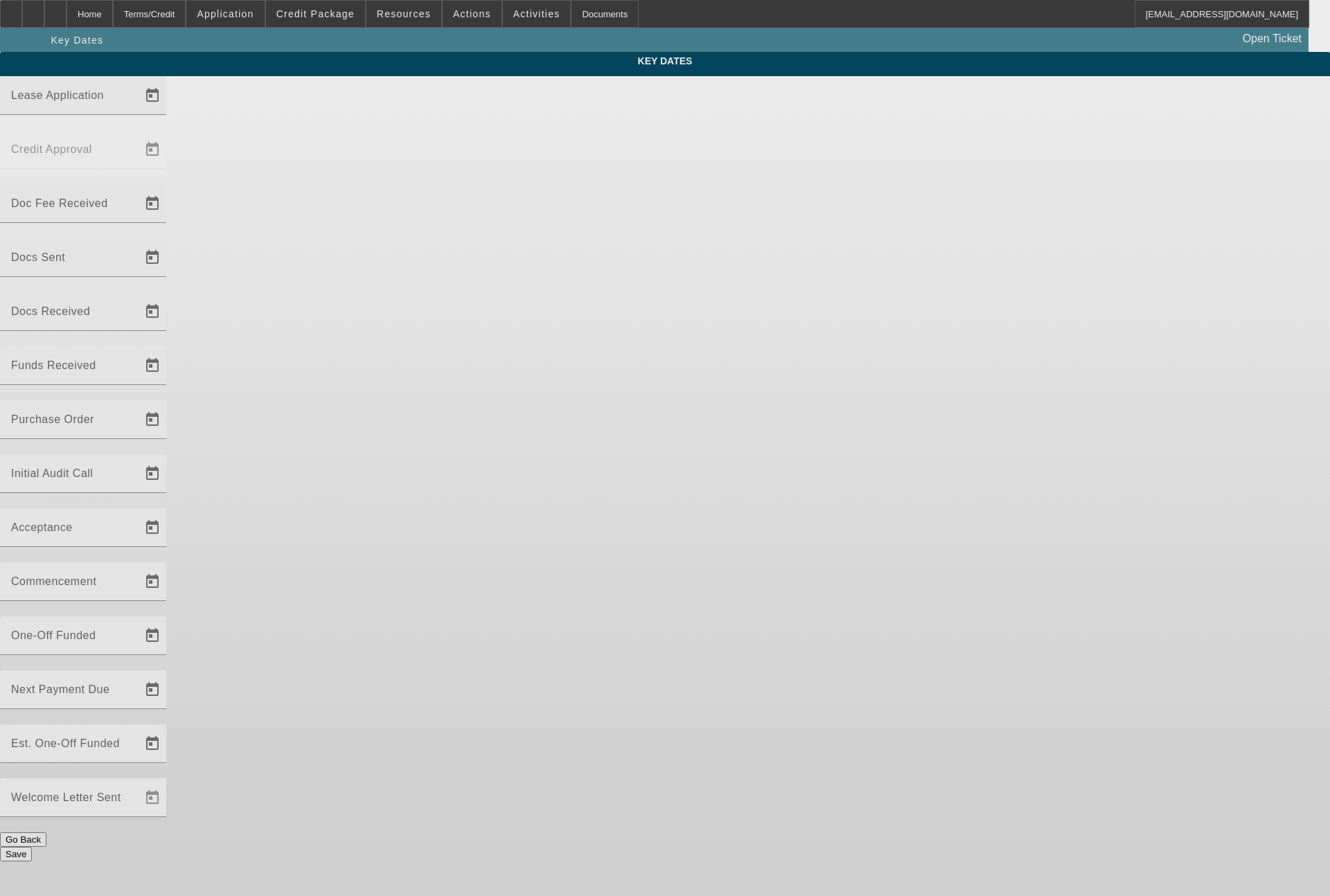
type input "1/8/2025"
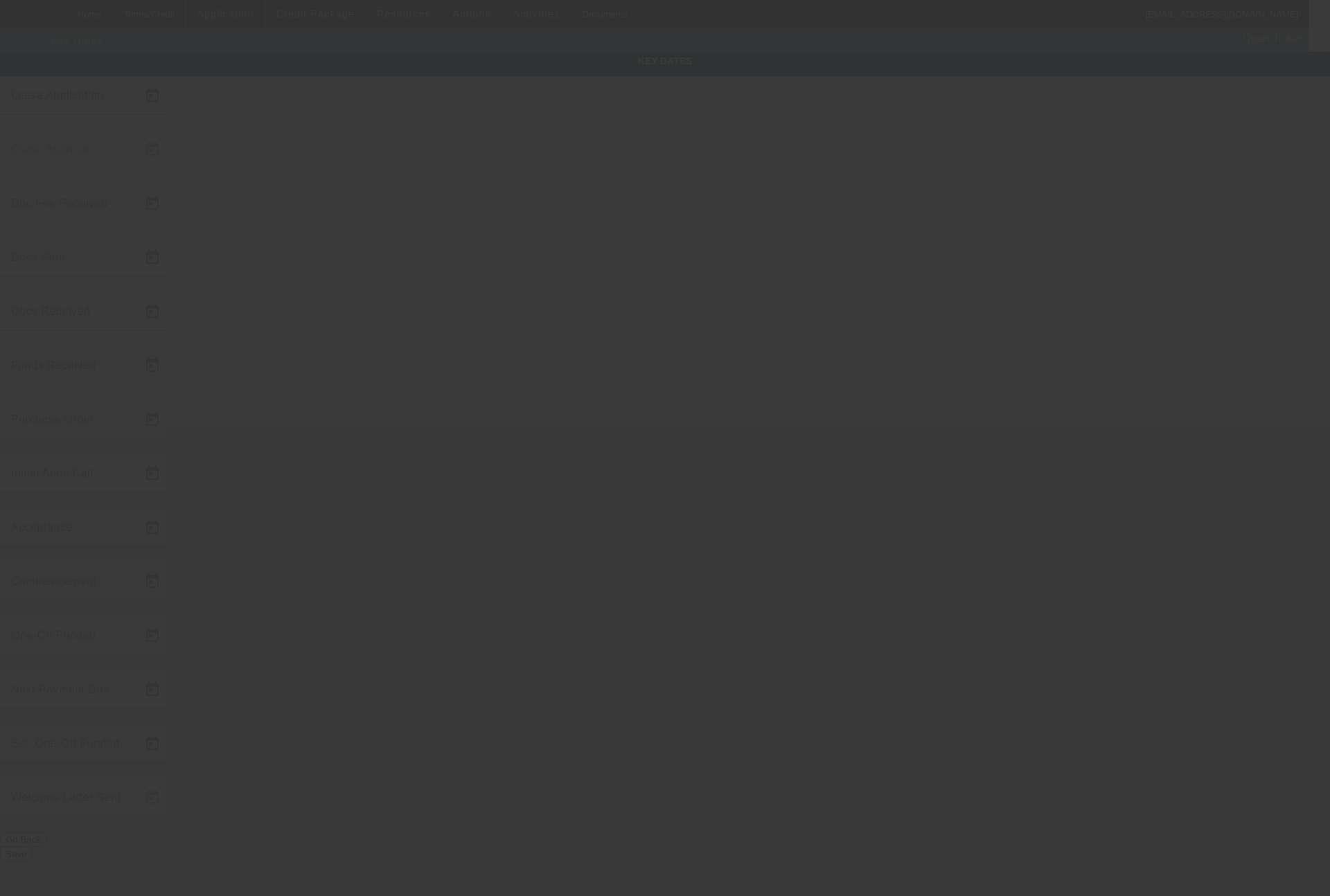
type input "1/8/2025"
type input "1/15/2025"
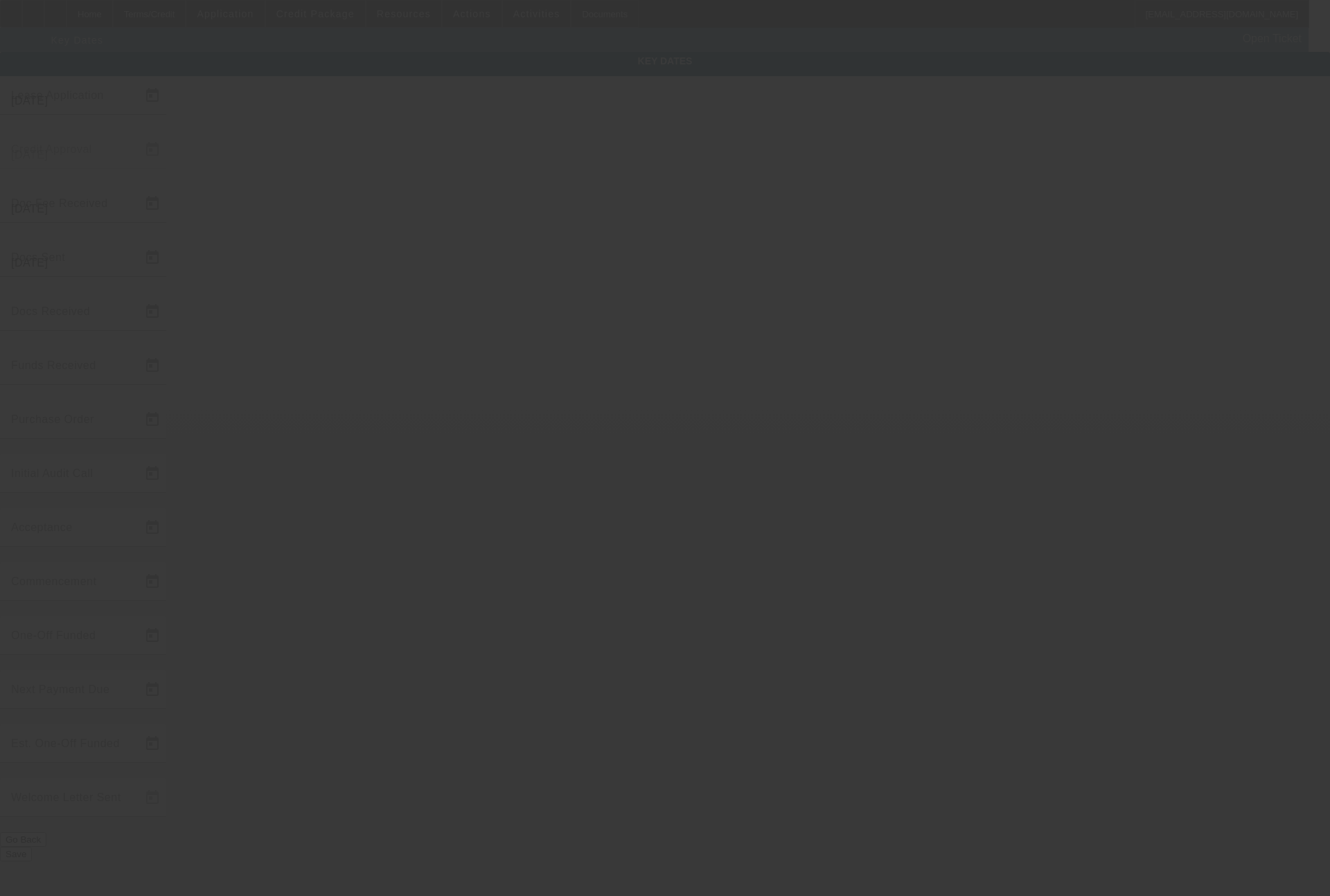
type input "1/16/2025"
type input "2/21/2025"
type input "3/1/2025"
type input "2/26/2025"
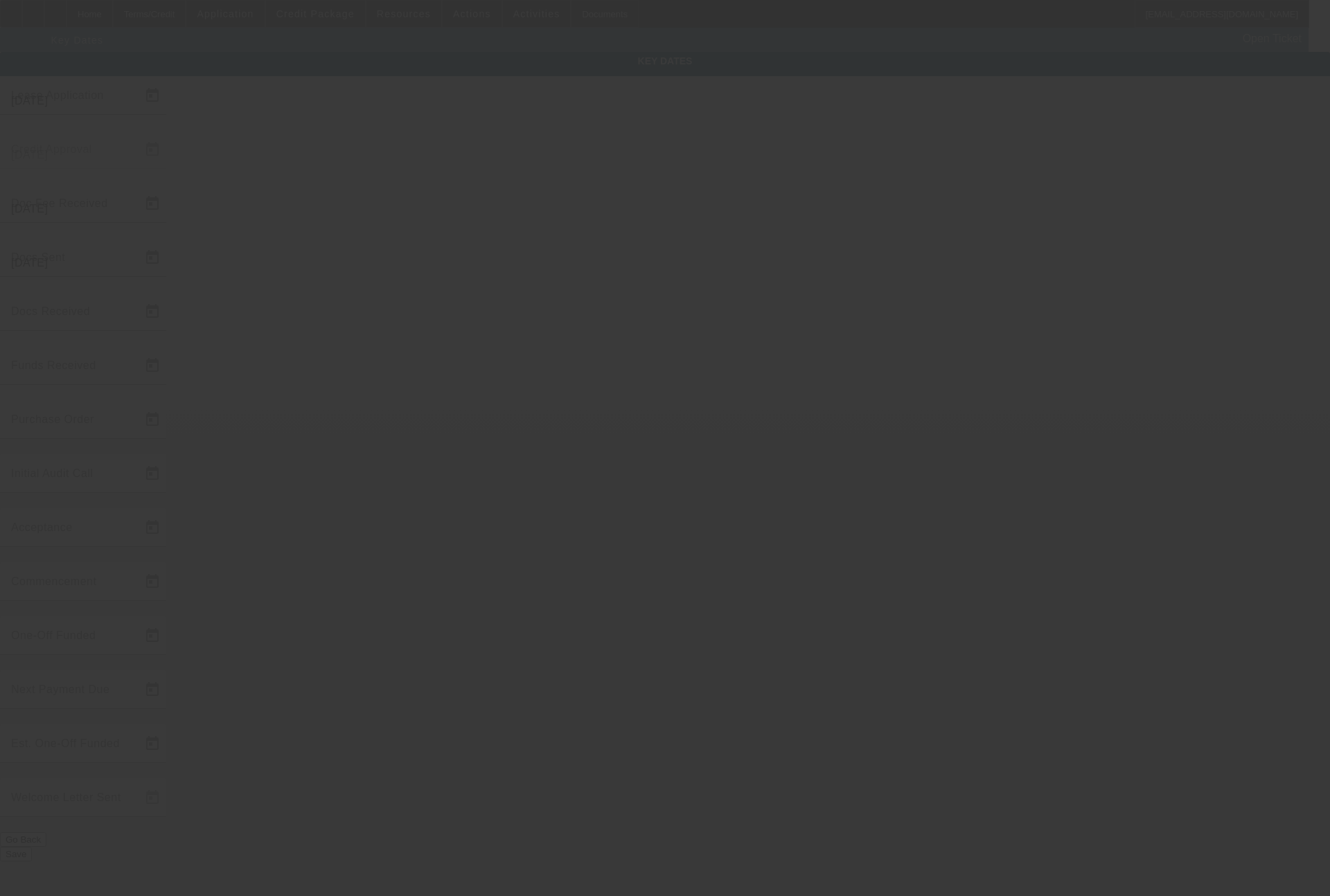
type input "4/1/2025"
type input "3/3/2025"
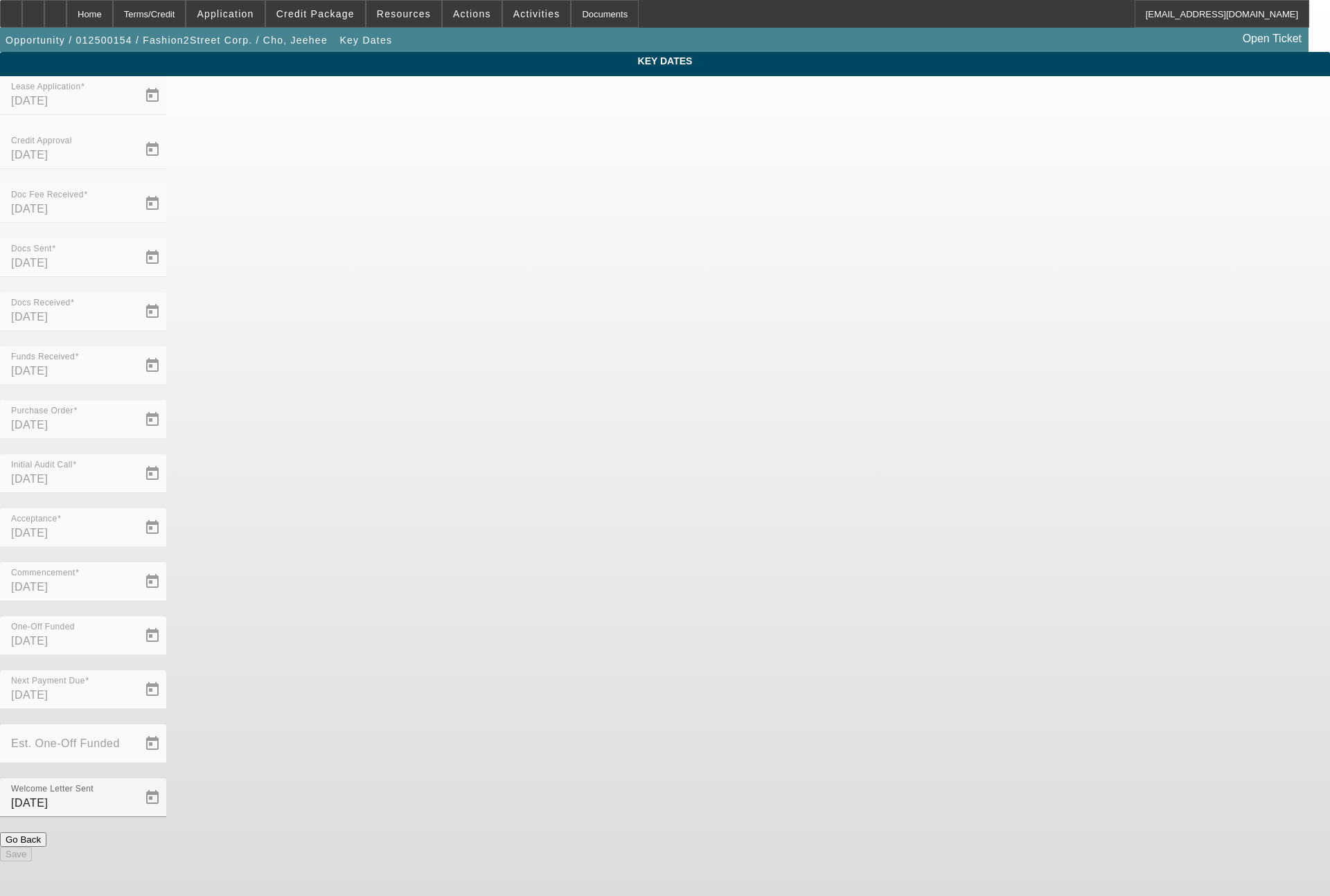
click at [186, 17] on div "Terms/Credit" at bounding box center [149, 14] width 74 height 28
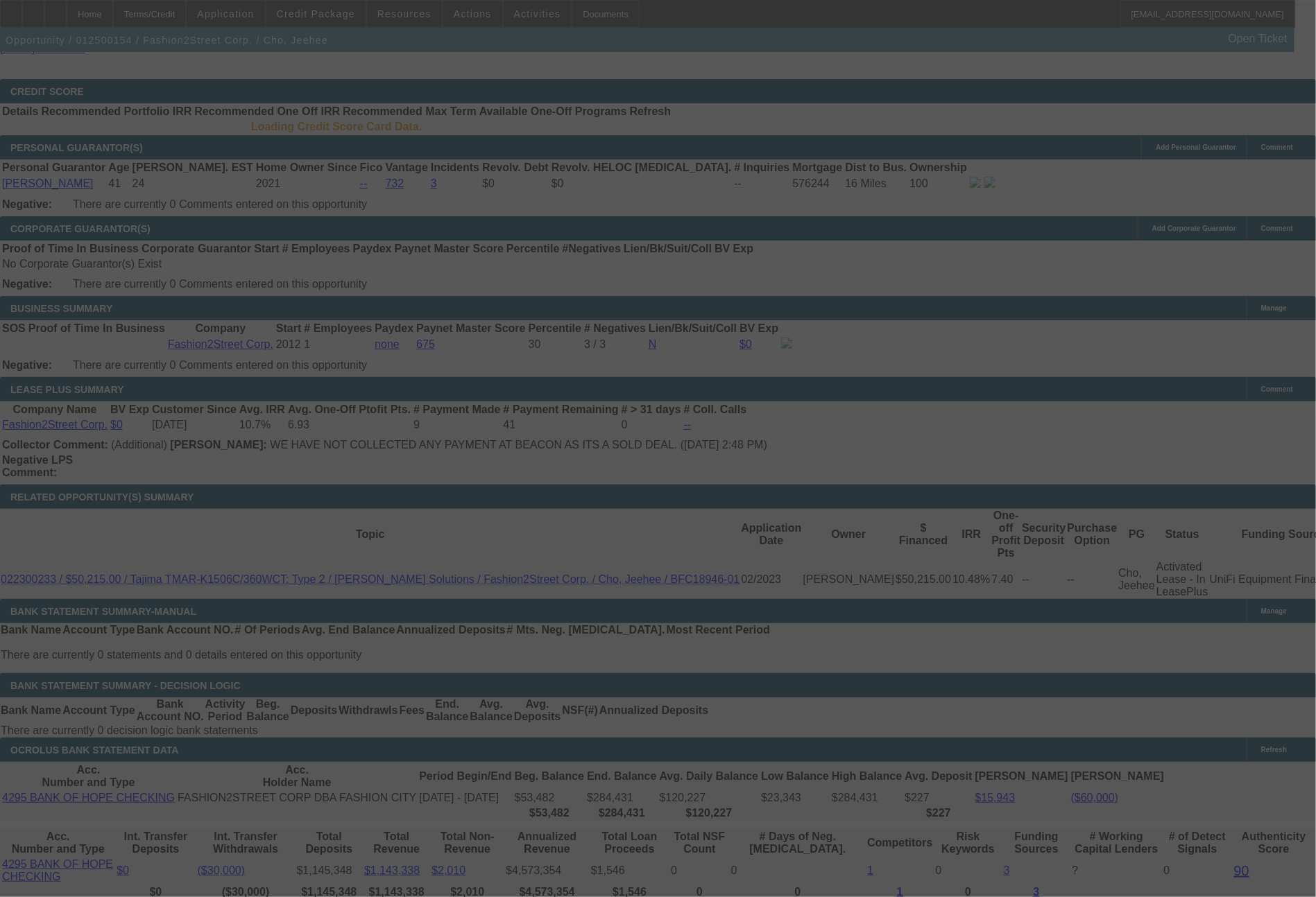
scroll to position [2106, 0]
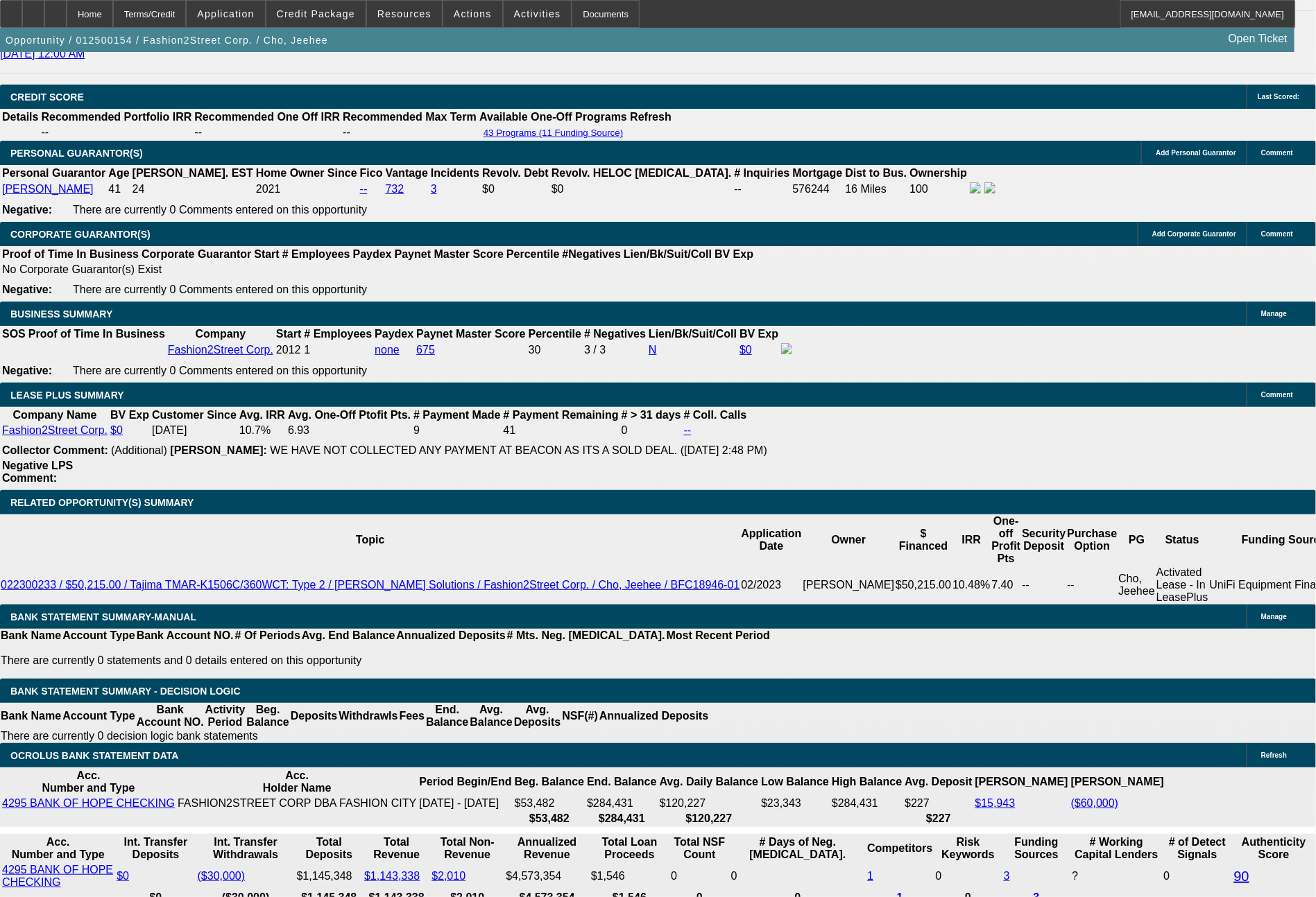
select select "0"
select select "2"
select select "0"
select select "6"
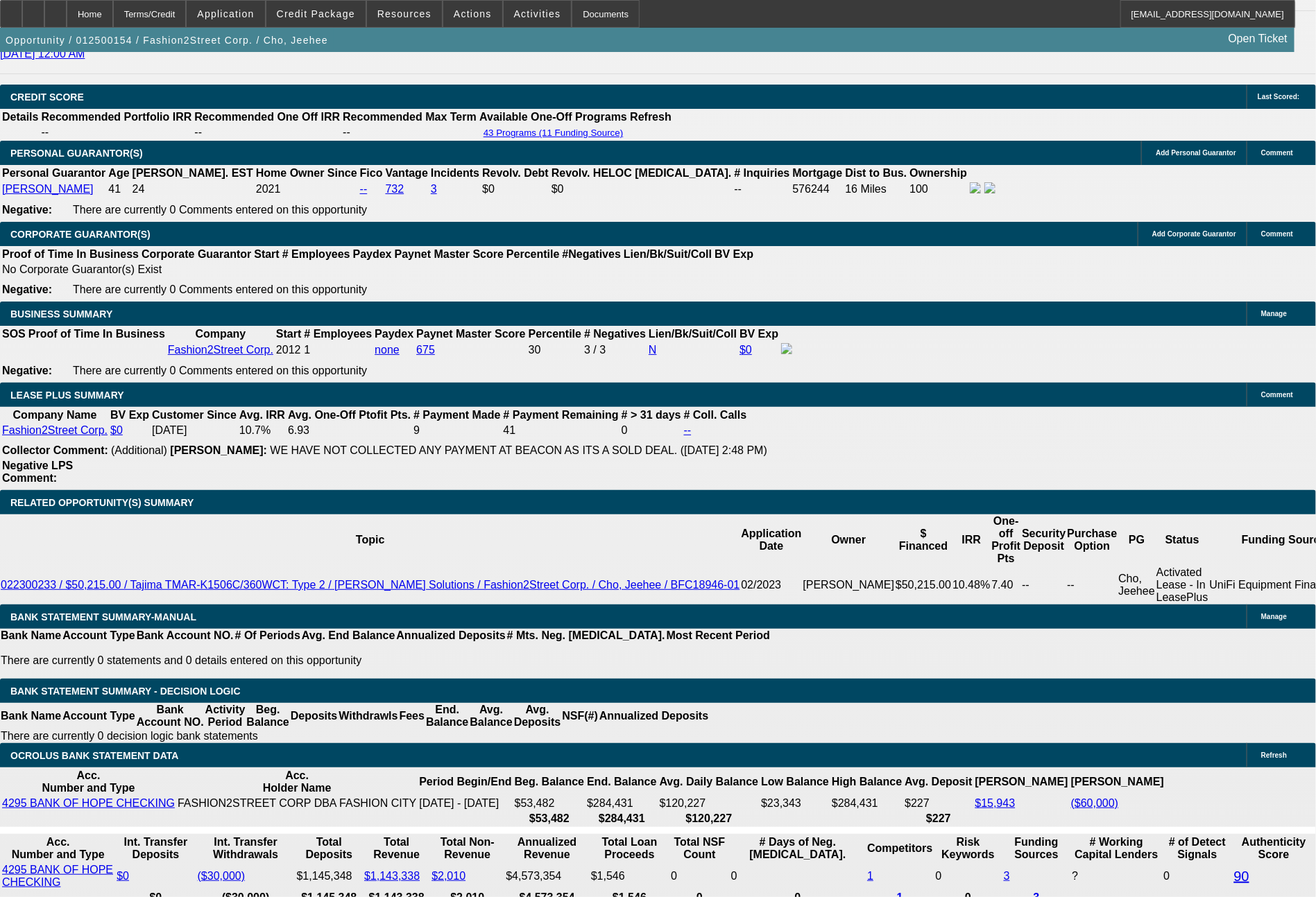
select select "0"
select select "2"
select select "0"
select select "6"
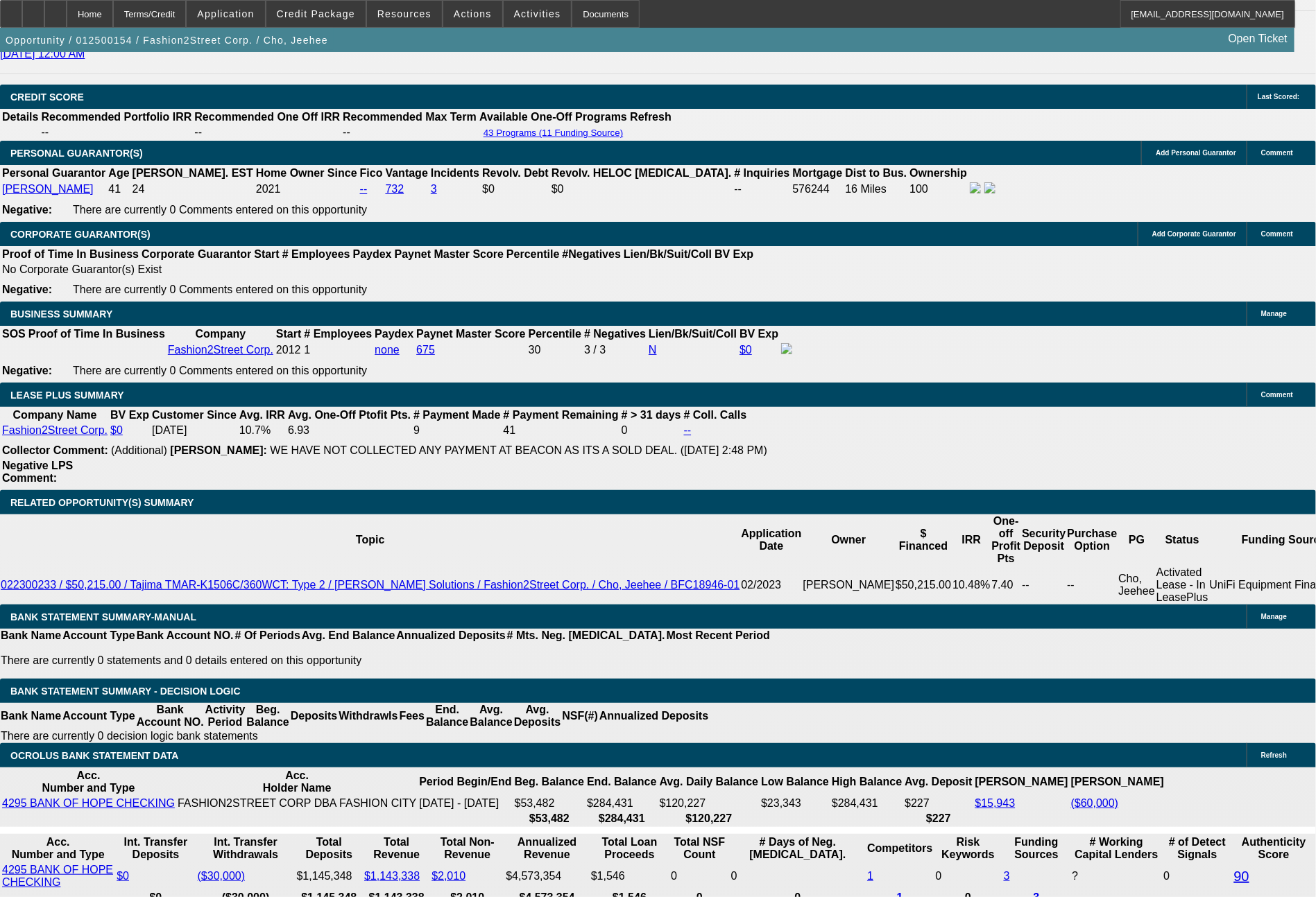
select select "0"
select select "2"
select select "0"
select select "6"
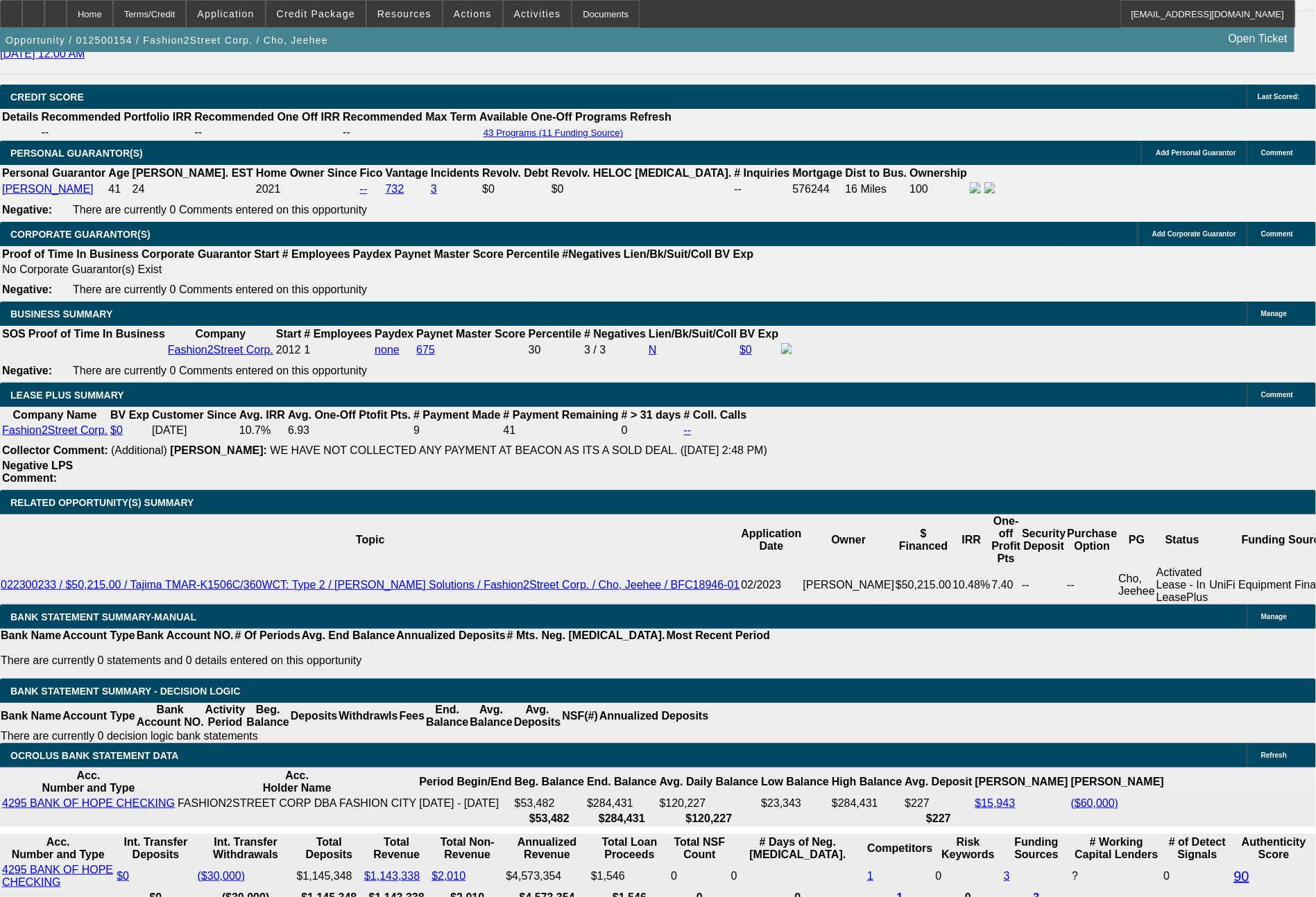
select select "0"
select select "2"
select select "0"
select select "6"
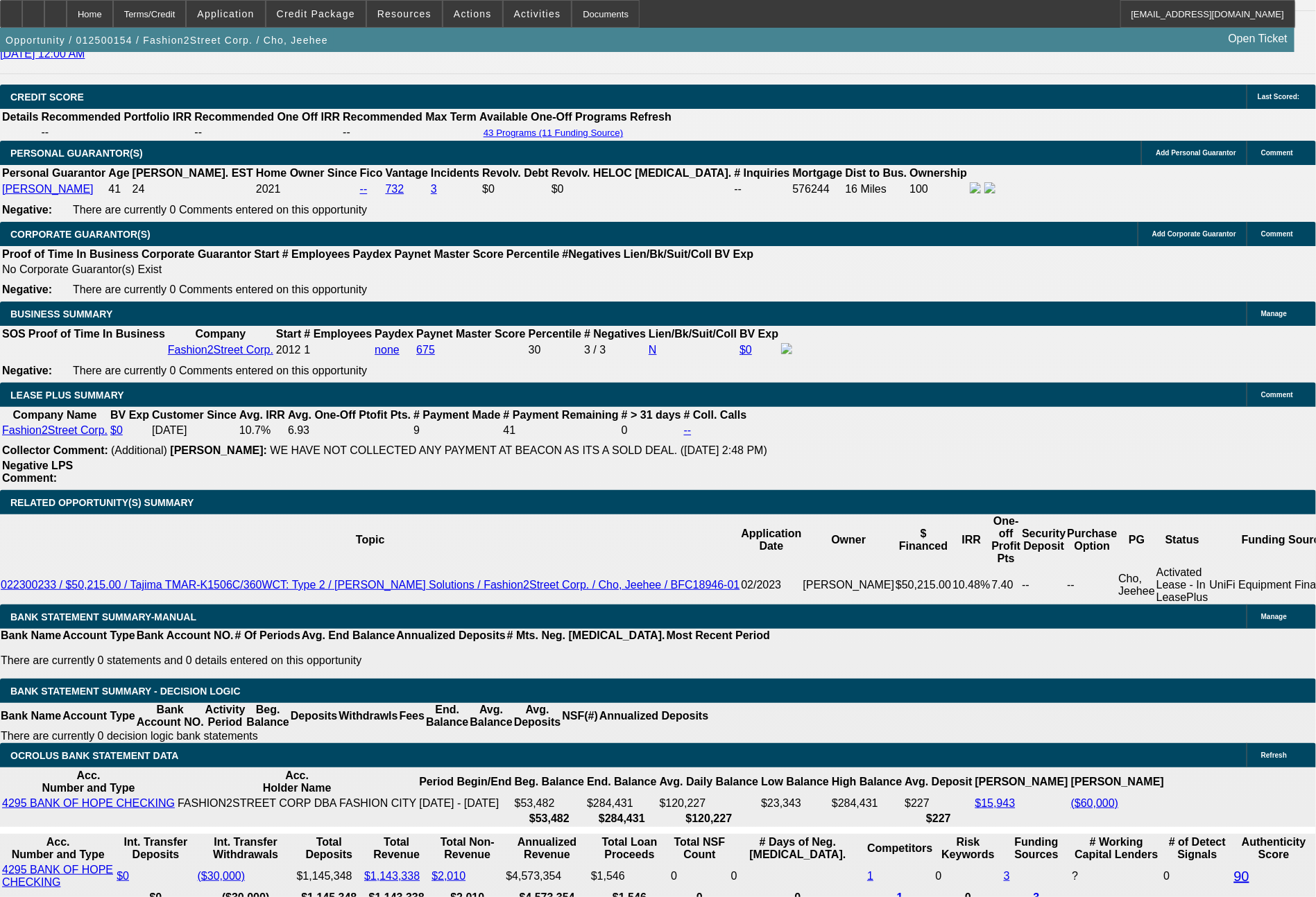
scroll to position [2186, 0]
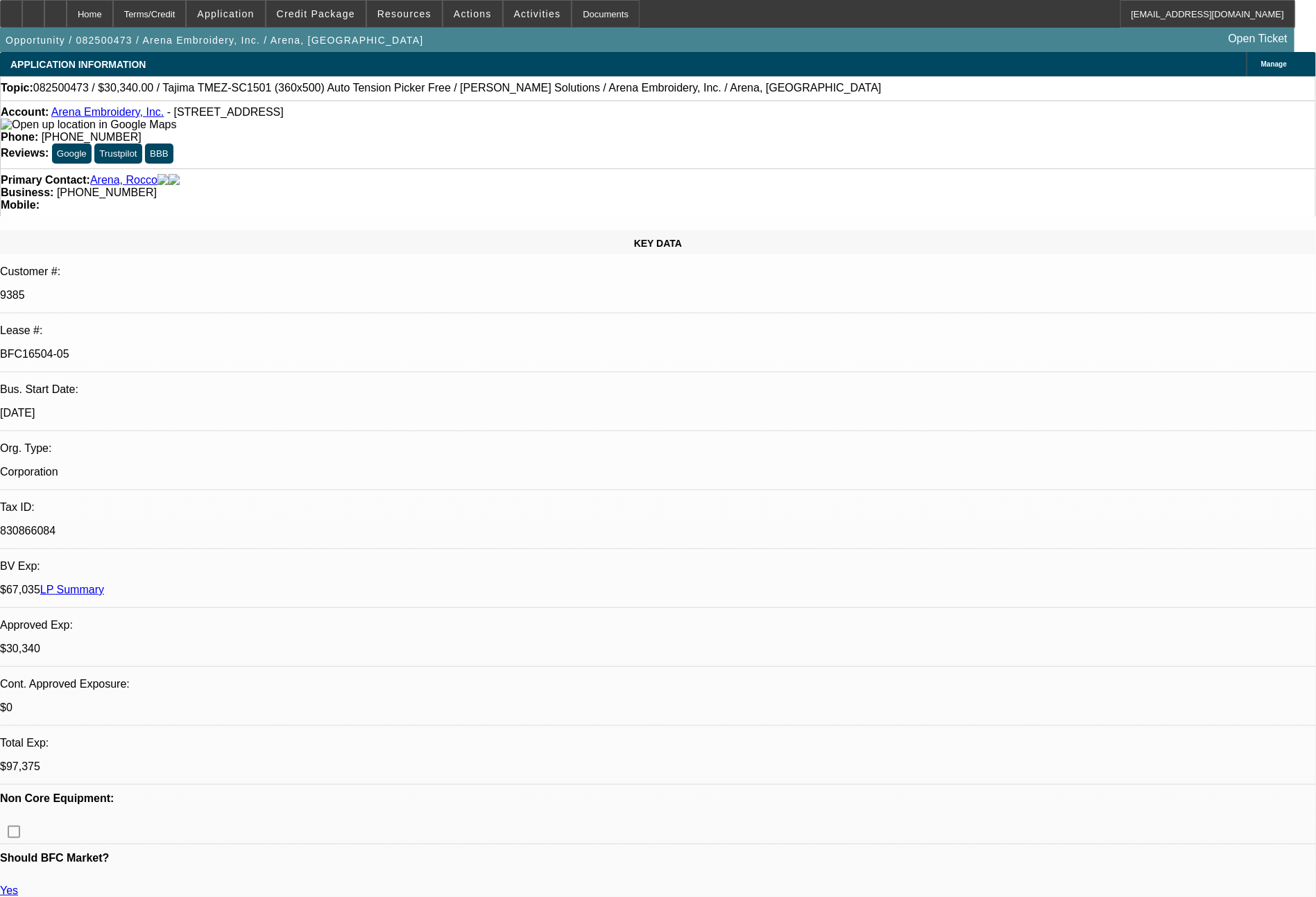
select select "0"
select select "2"
select select "0.1"
select select "4"
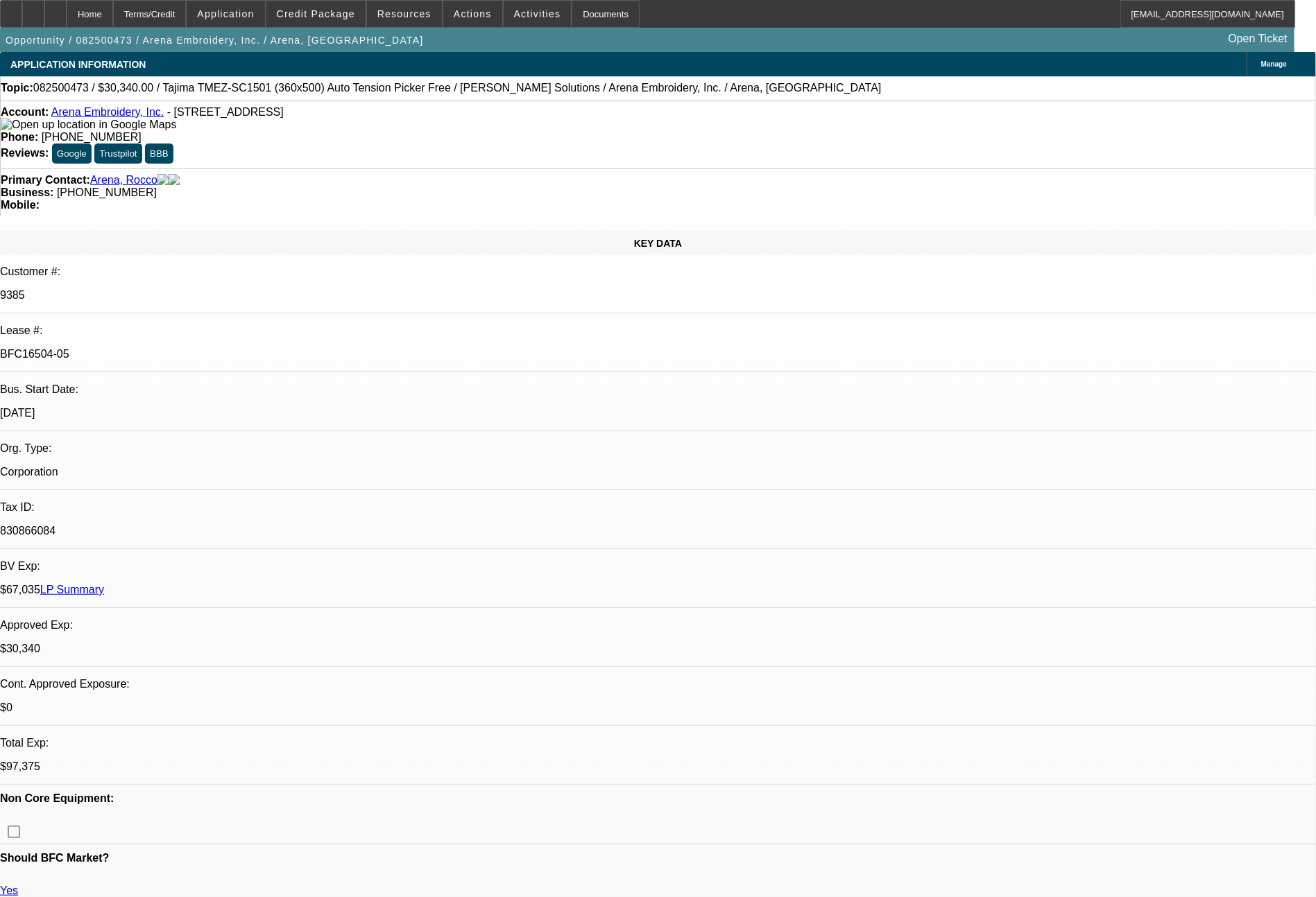
select select "0"
select select "2"
select select "0.1"
select select "4"
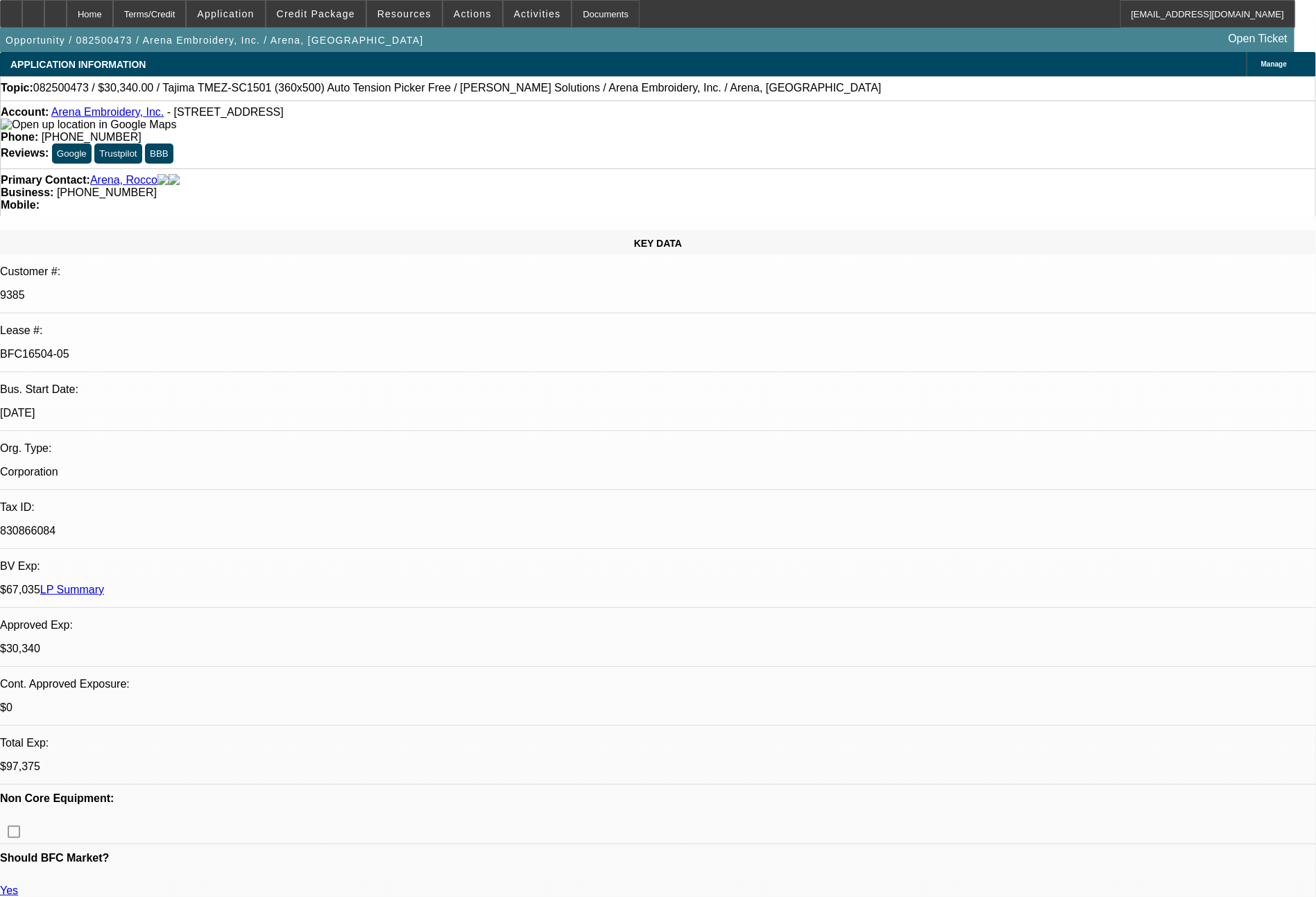
select select "0"
select select "2"
select select "0.1"
select select "4"
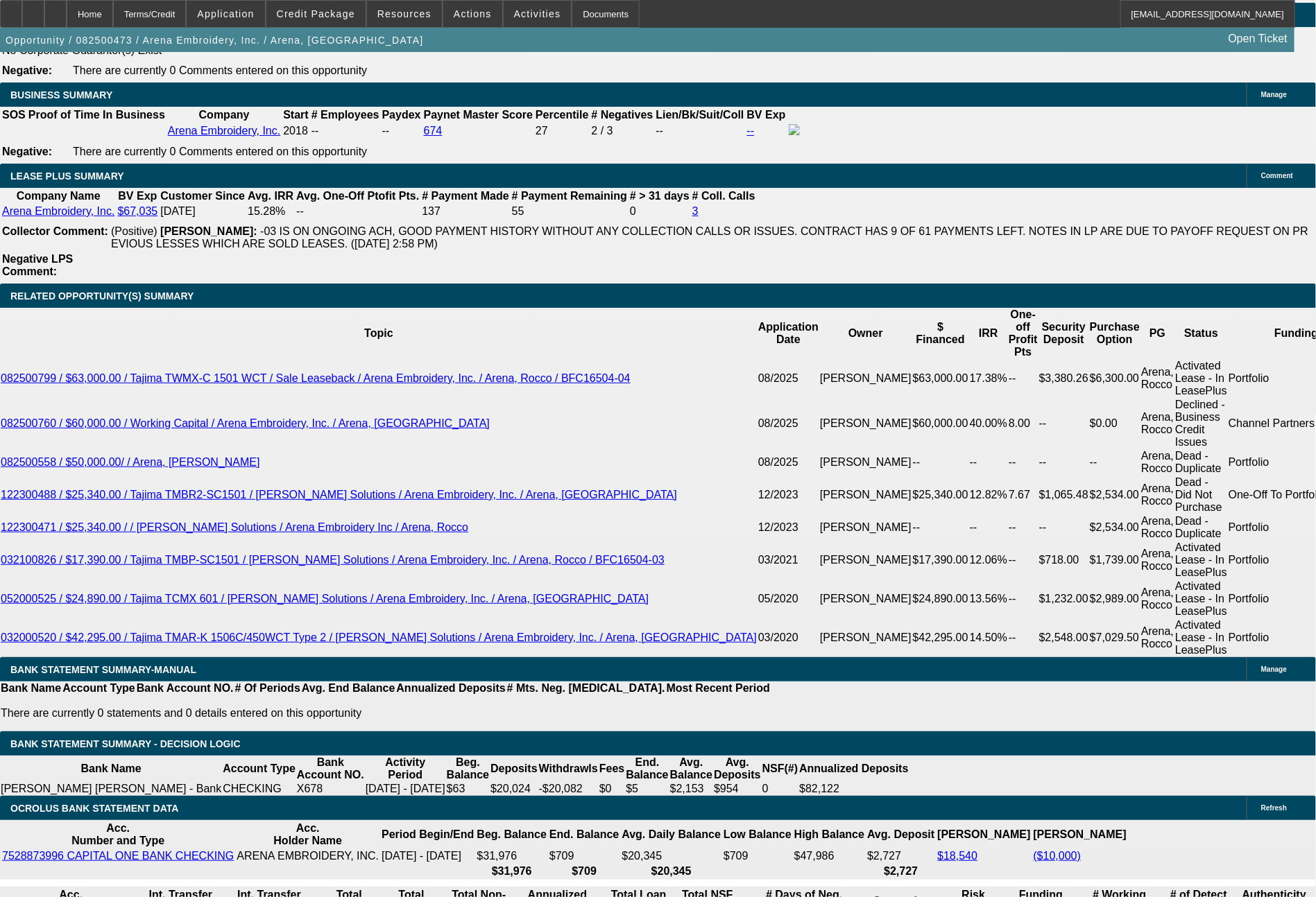
scroll to position [2360, 0]
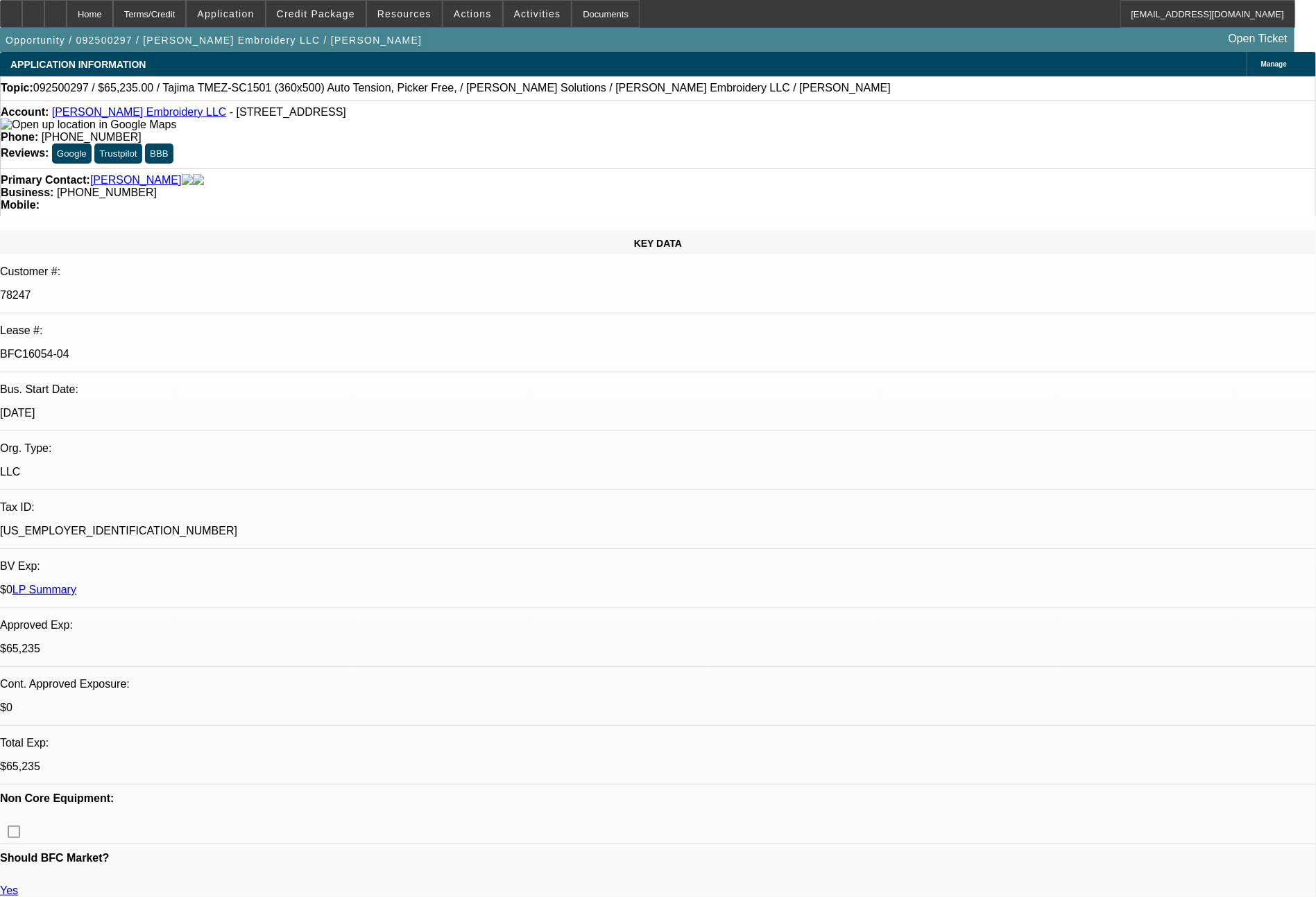
select select "0"
select select "2"
select select "0"
select select "6"
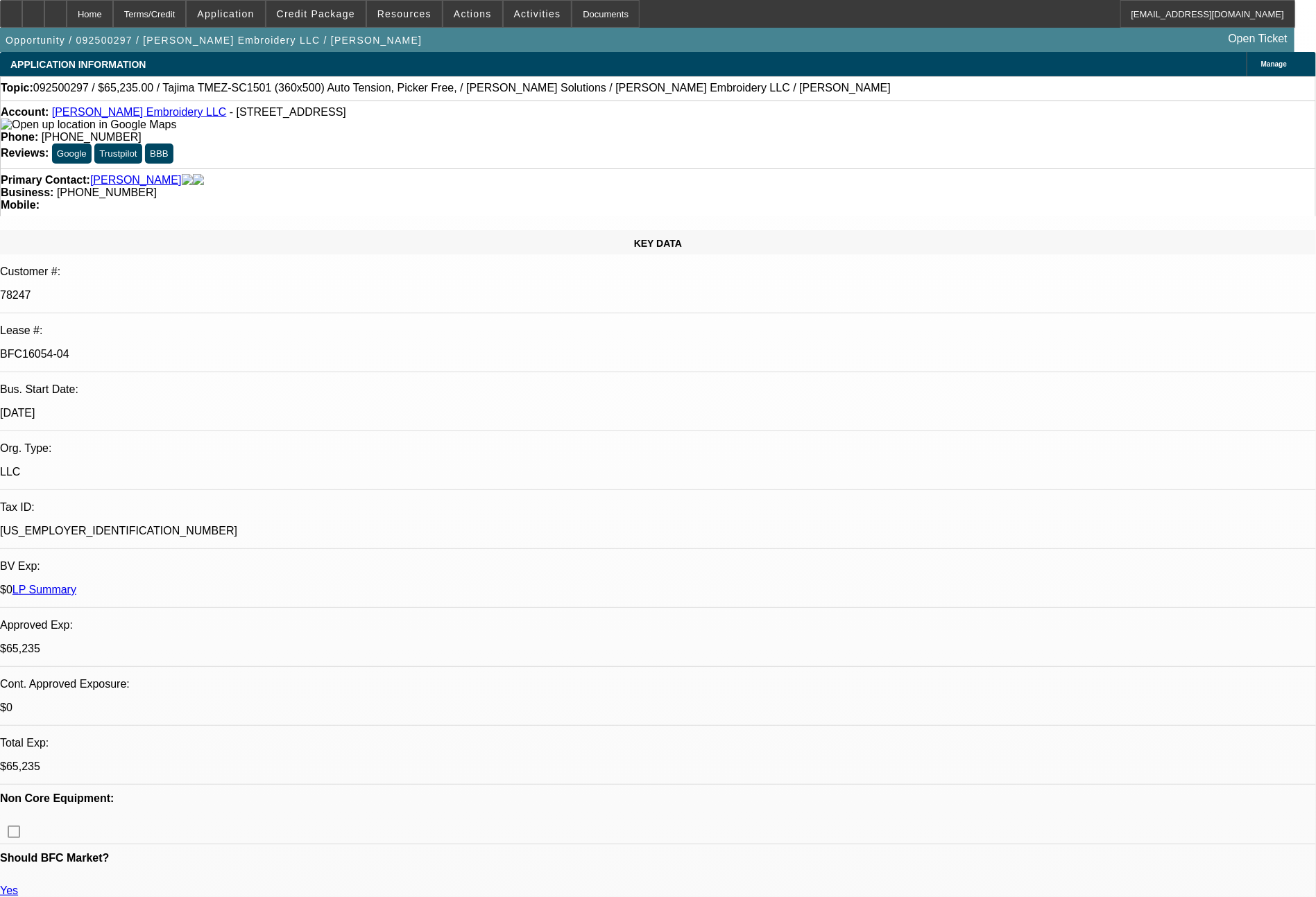
select select "0"
select select "2"
select select "0"
select select "6"
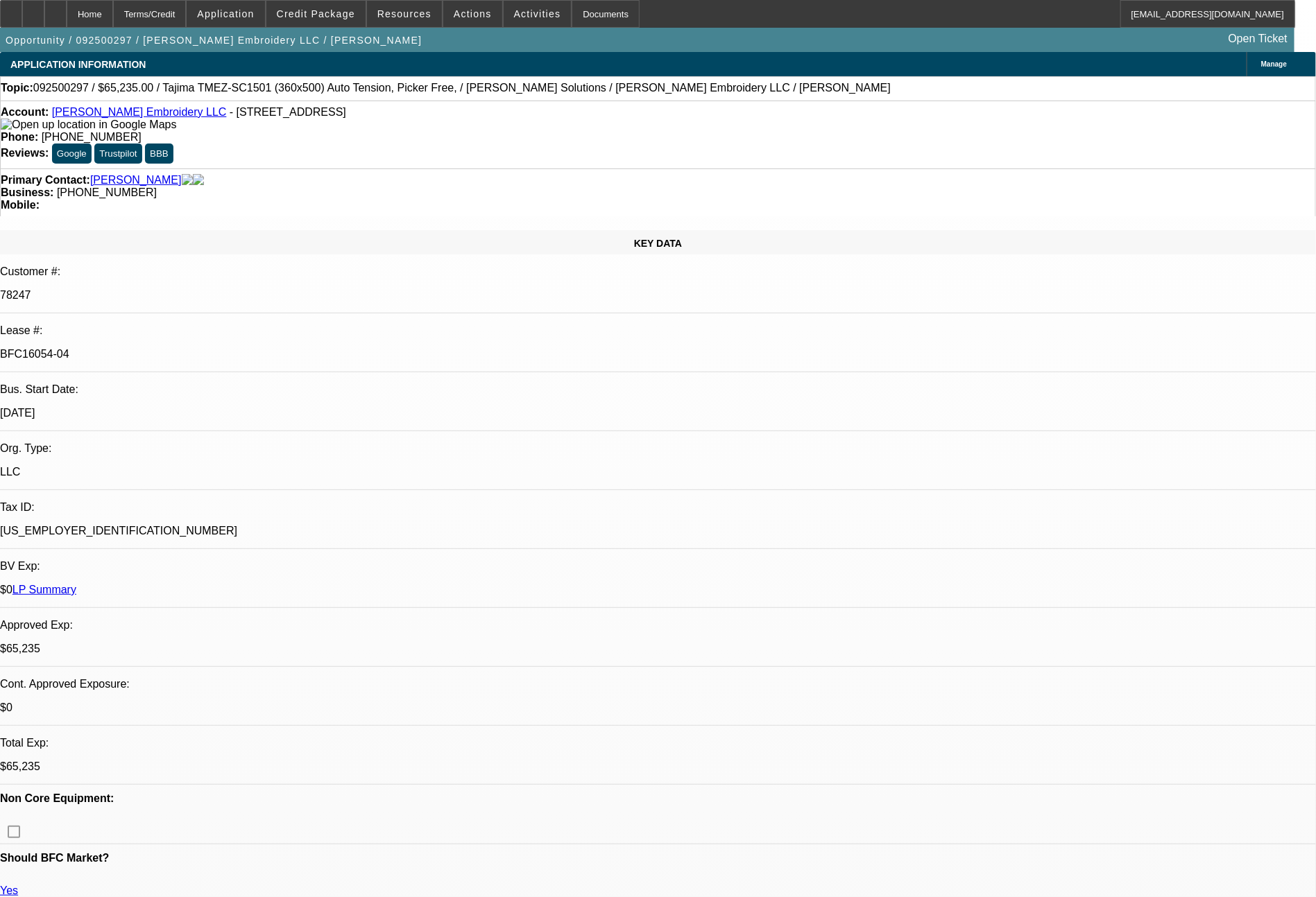
select select "0"
select select "2"
select select "0"
select select "6"
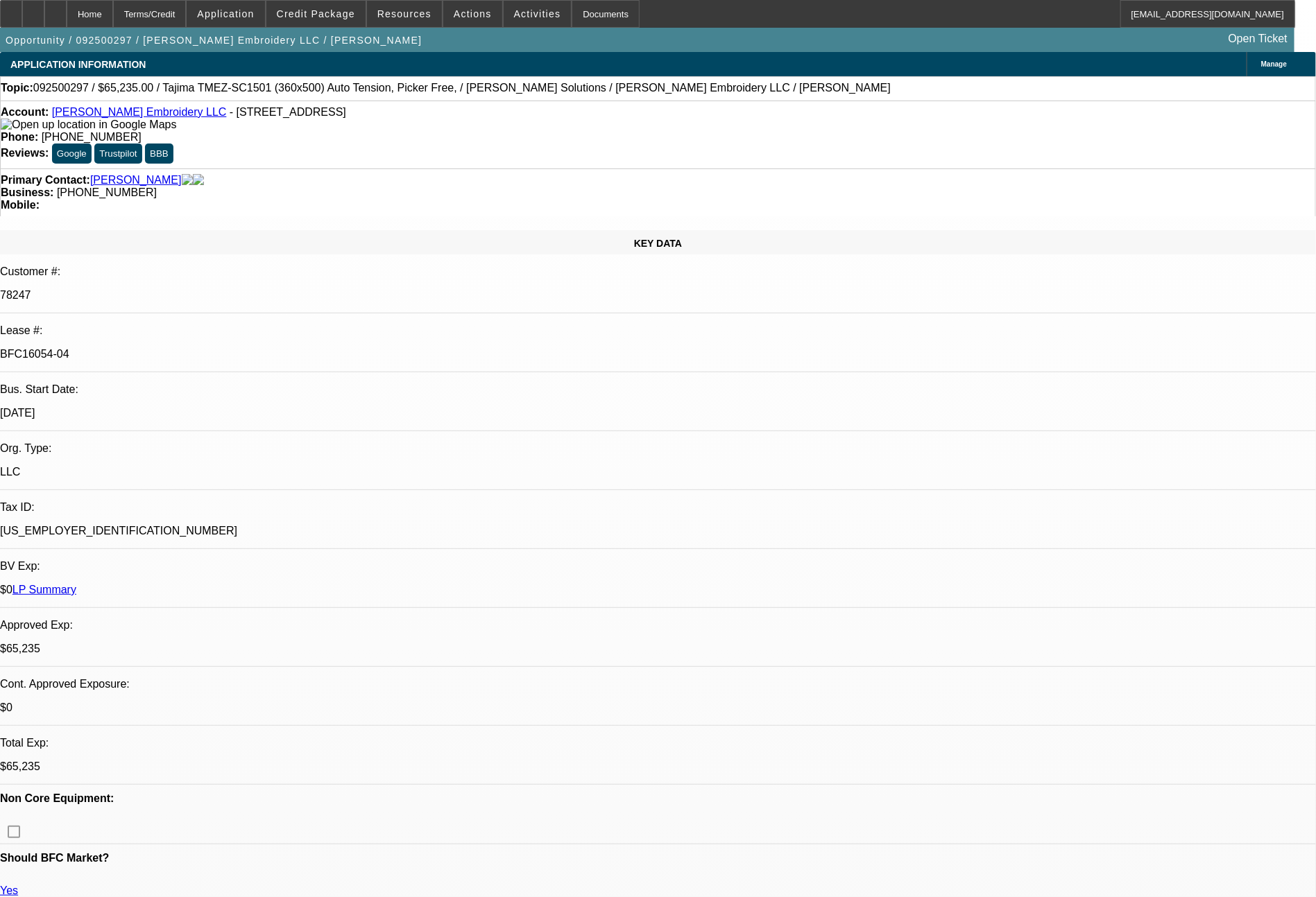
select select "0"
select select "2"
select select "0"
select select "6"
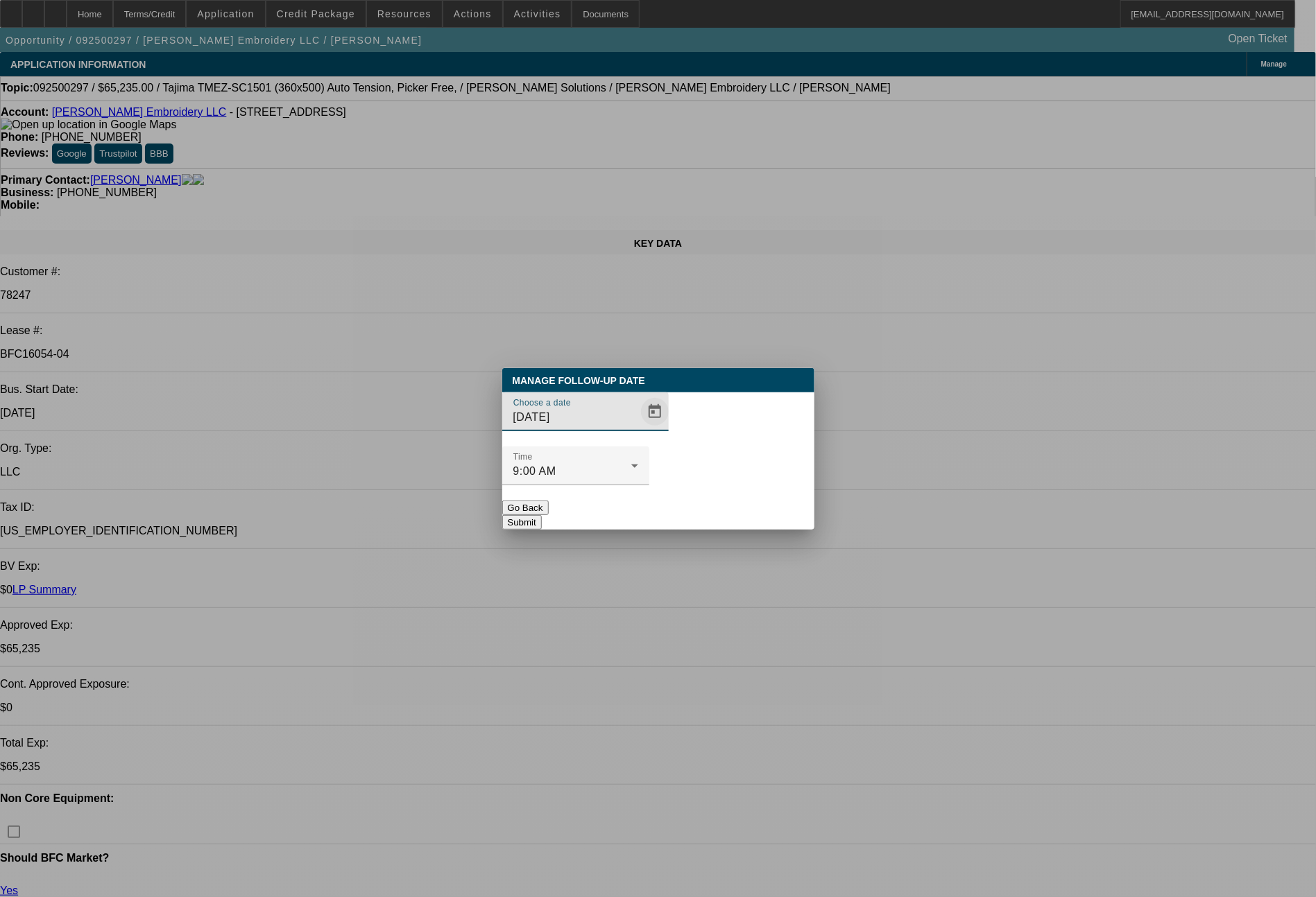
click at [638, 429] on span "Open calendar" at bounding box center [654, 412] width 33 height 33
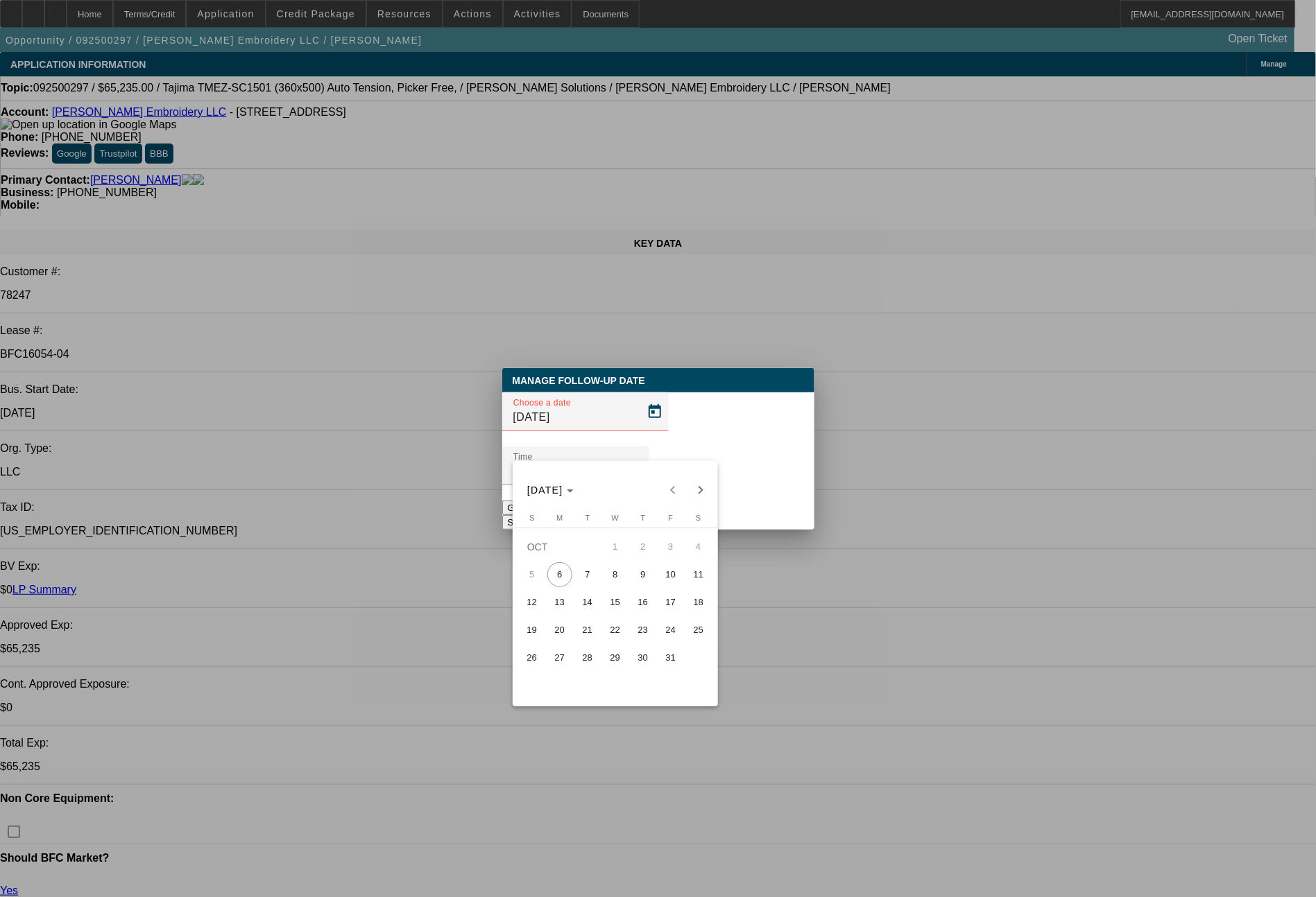
click at [618, 579] on span "8" at bounding box center [615, 575] width 25 height 25
type input "10/8/2025"
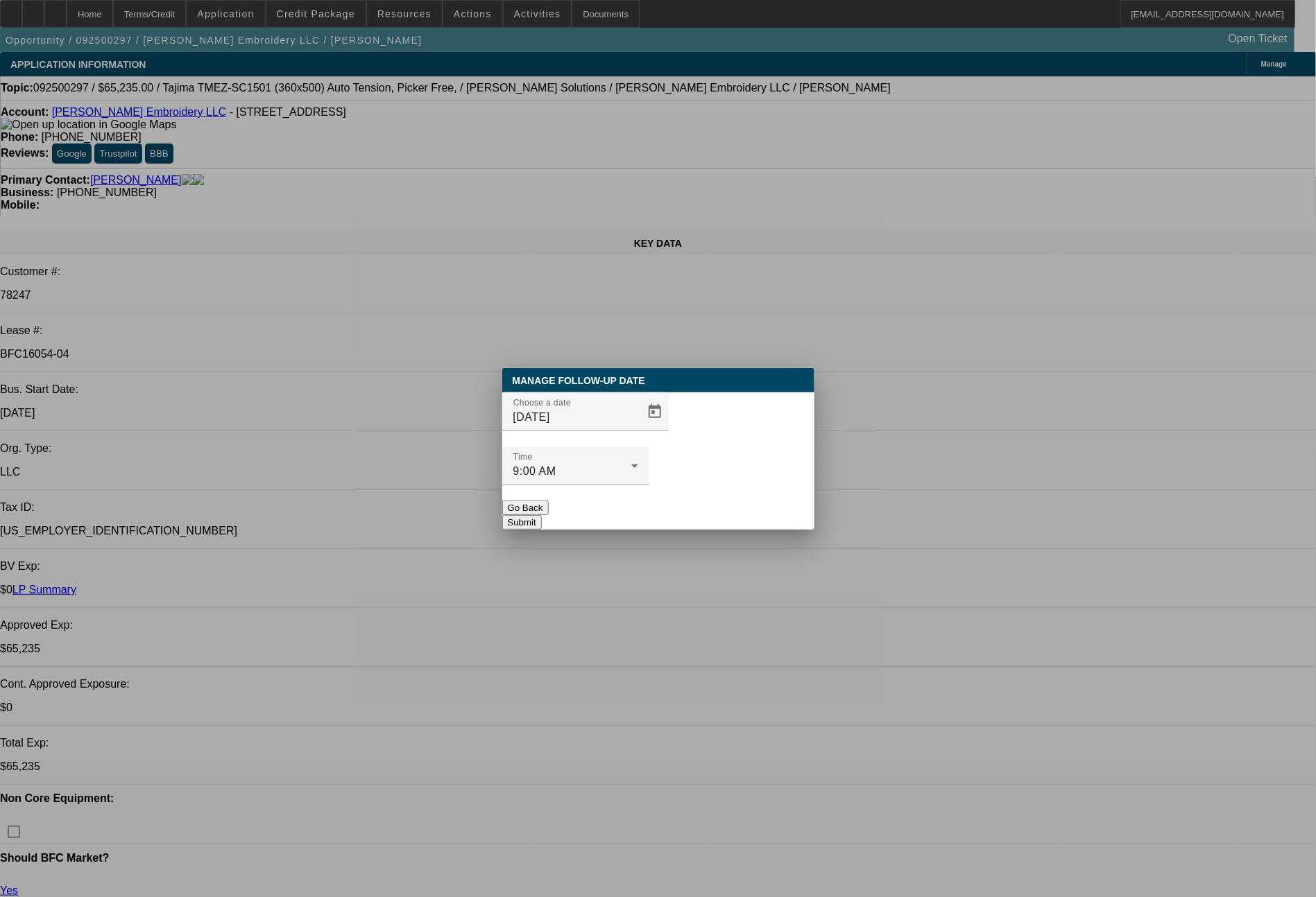
click at [541, 515] on button "Submit" at bounding box center [522, 523] width 40 height 15
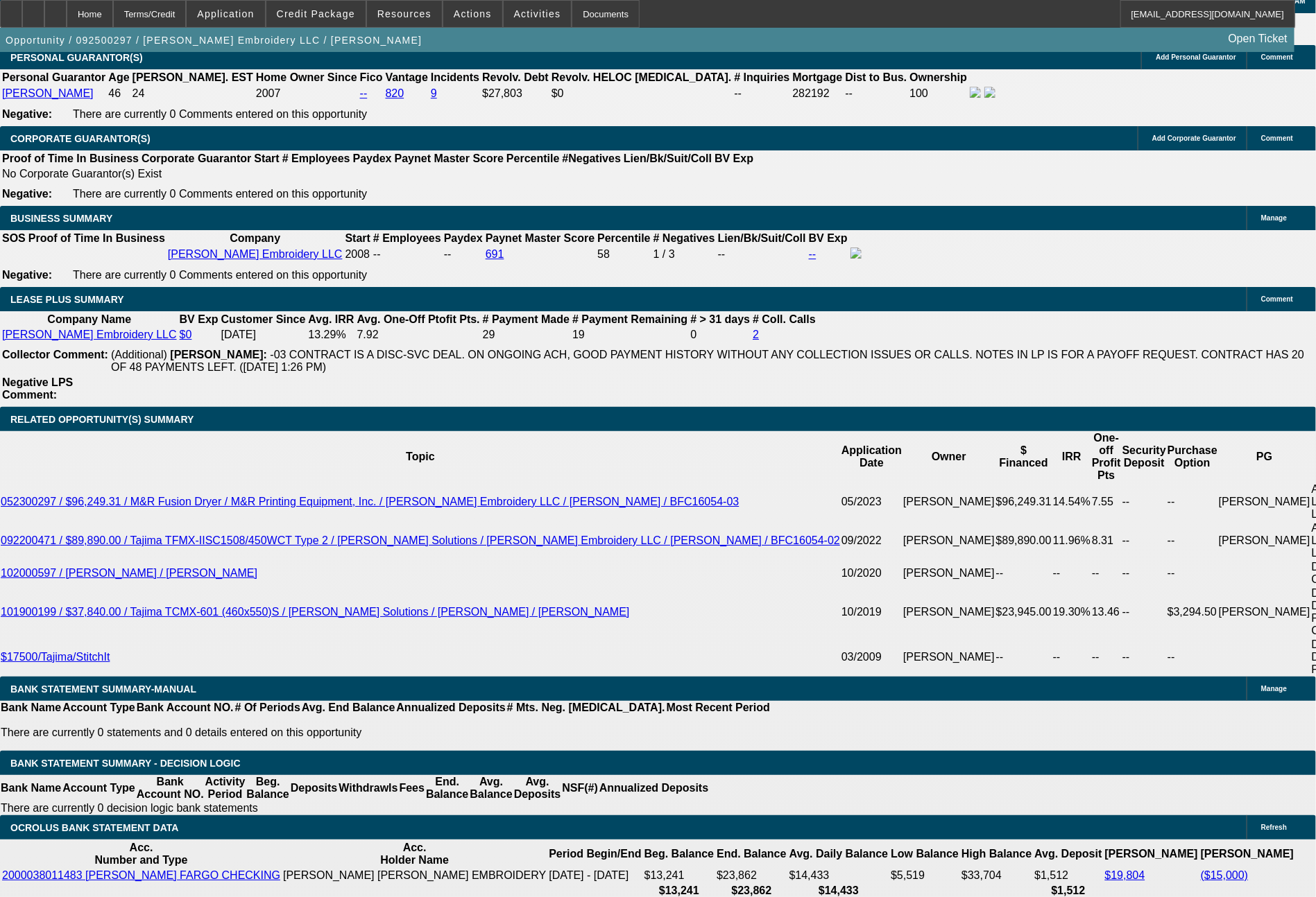
scroll to position [2207, 0]
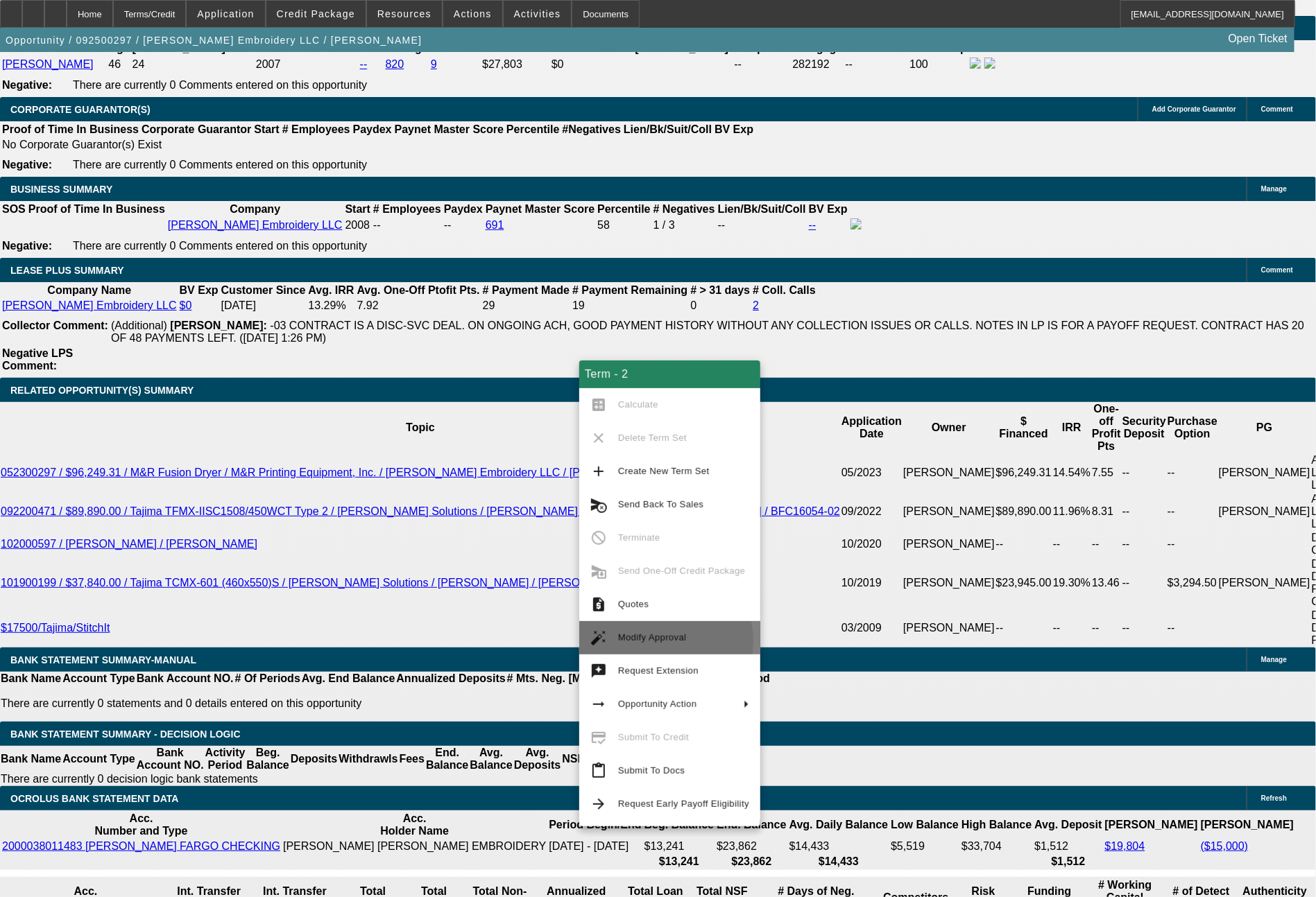
click at [649, 642] on span "Modify Approval" at bounding box center [652, 638] width 69 height 11
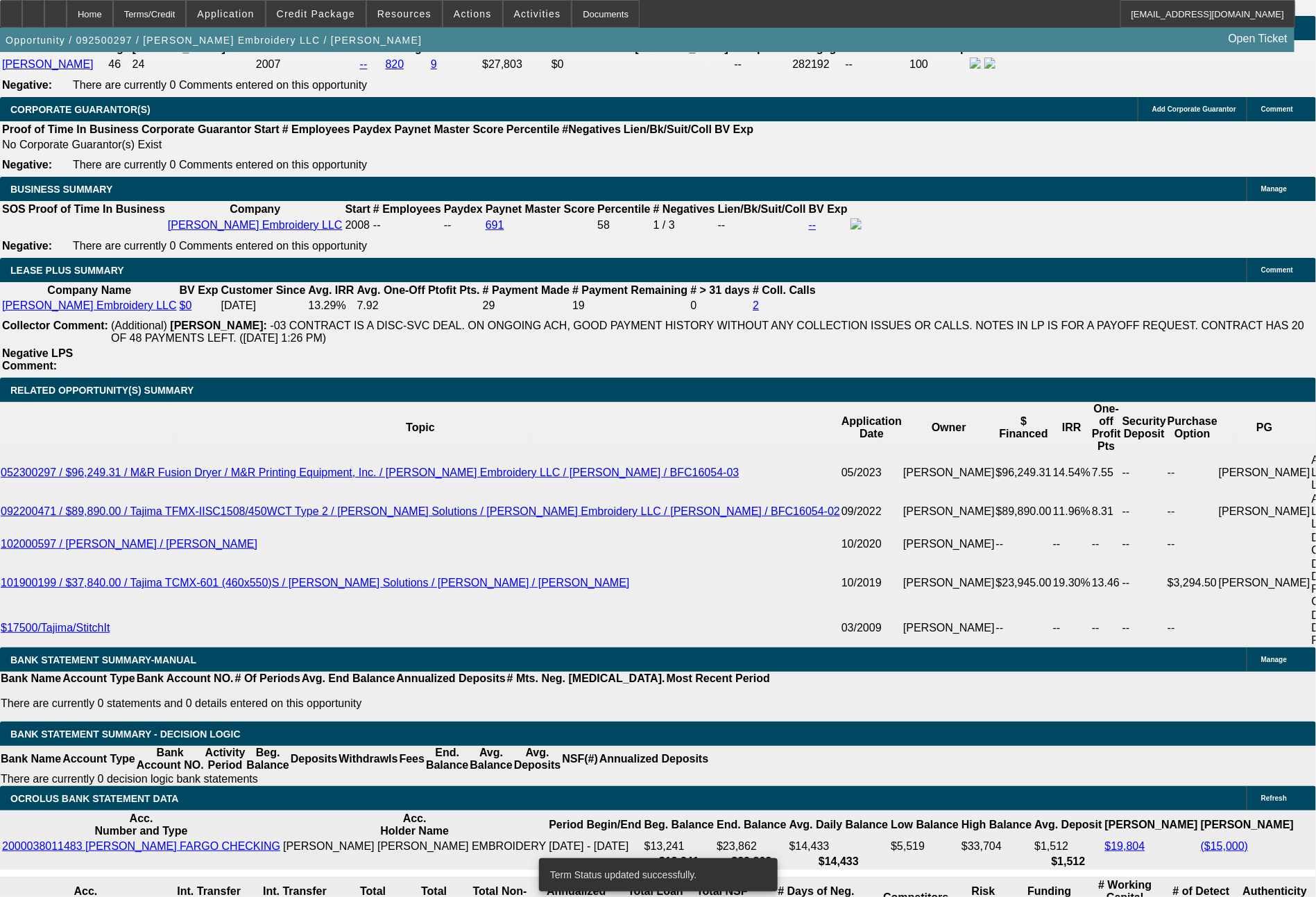
select select "0"
select select "2"
select select "0"
select select "6"
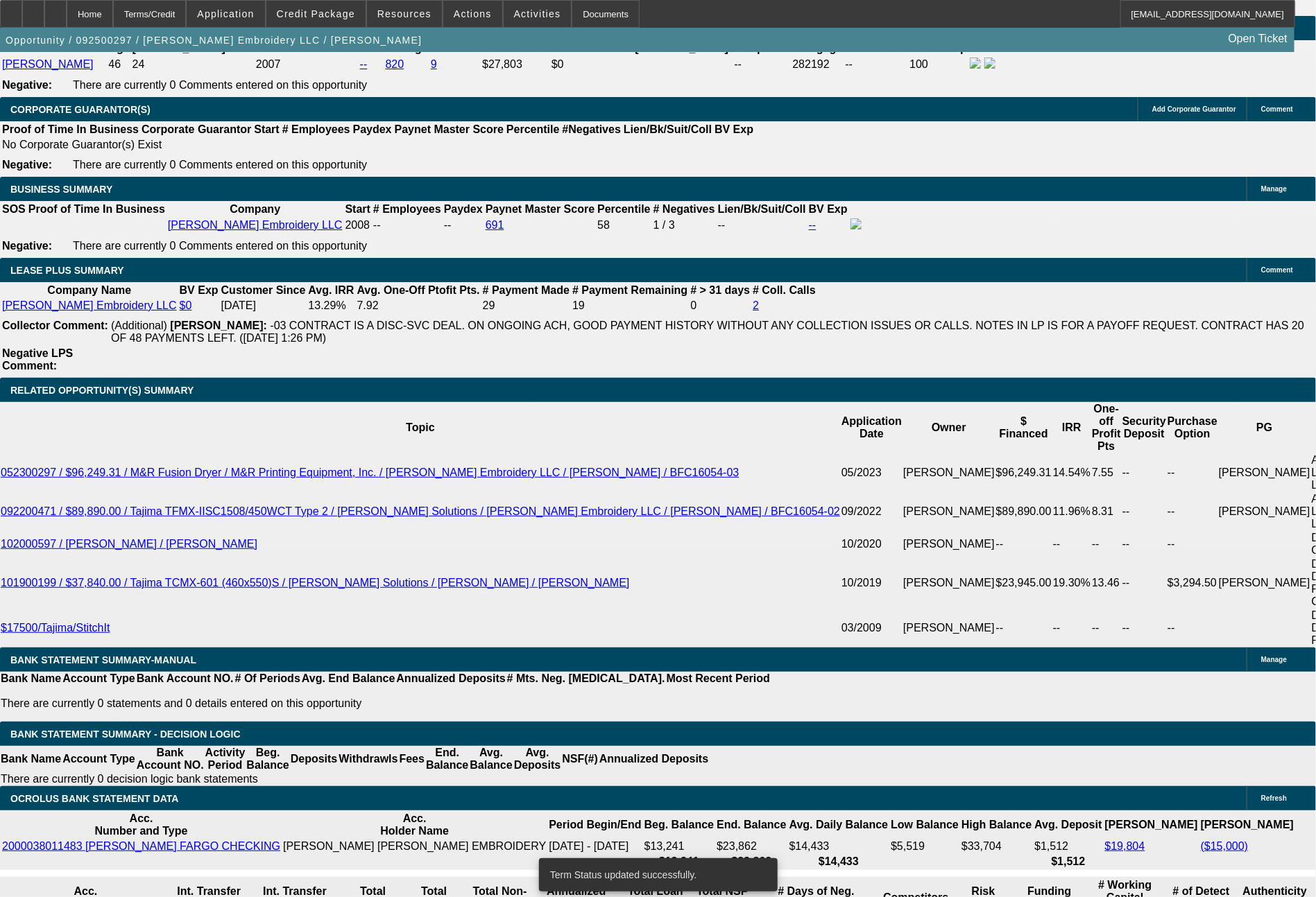
select select "0"
select select "2"
select select "0"
select select "6"
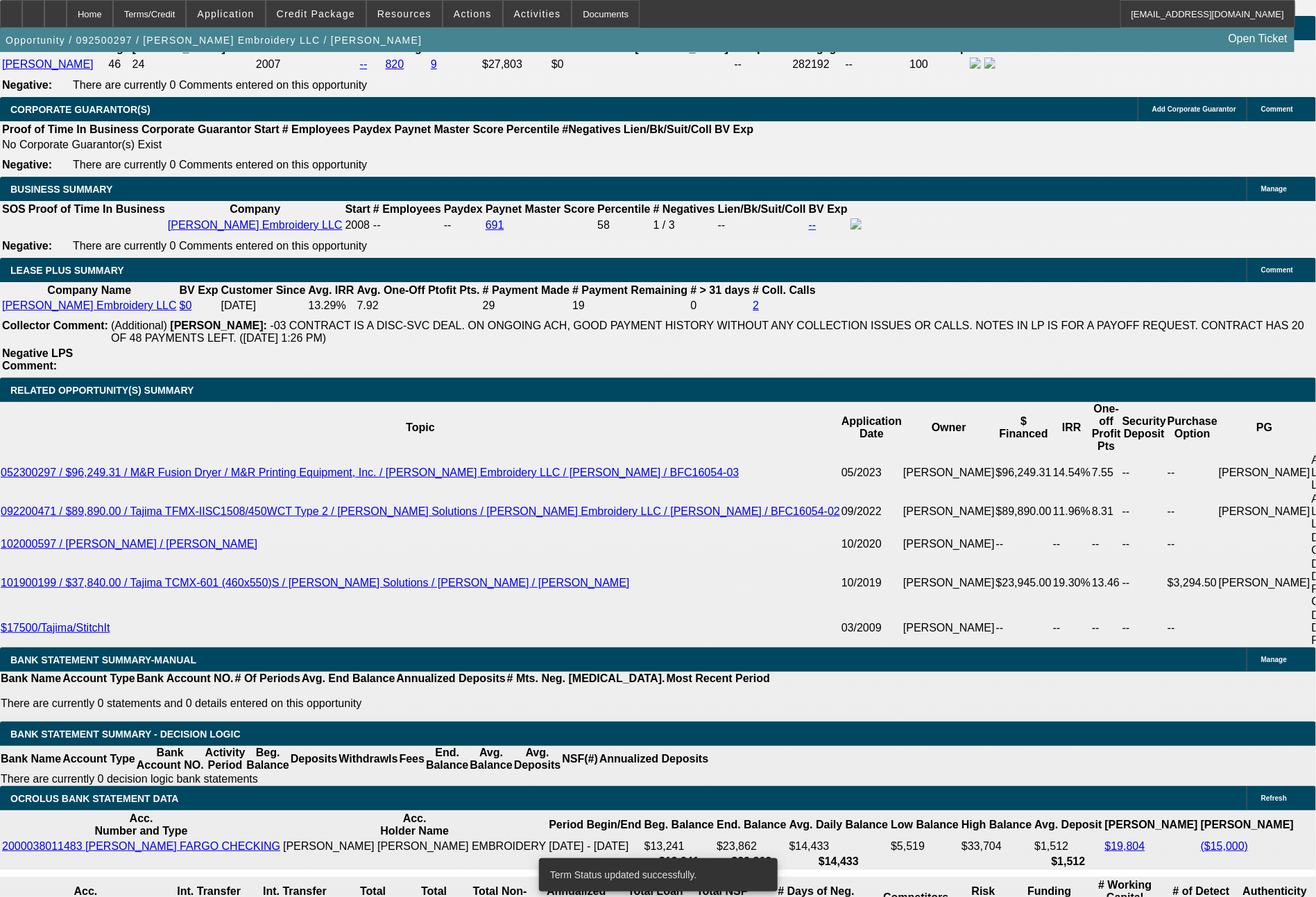
select select "0"
select select "2"
select select "0"
select select "6"
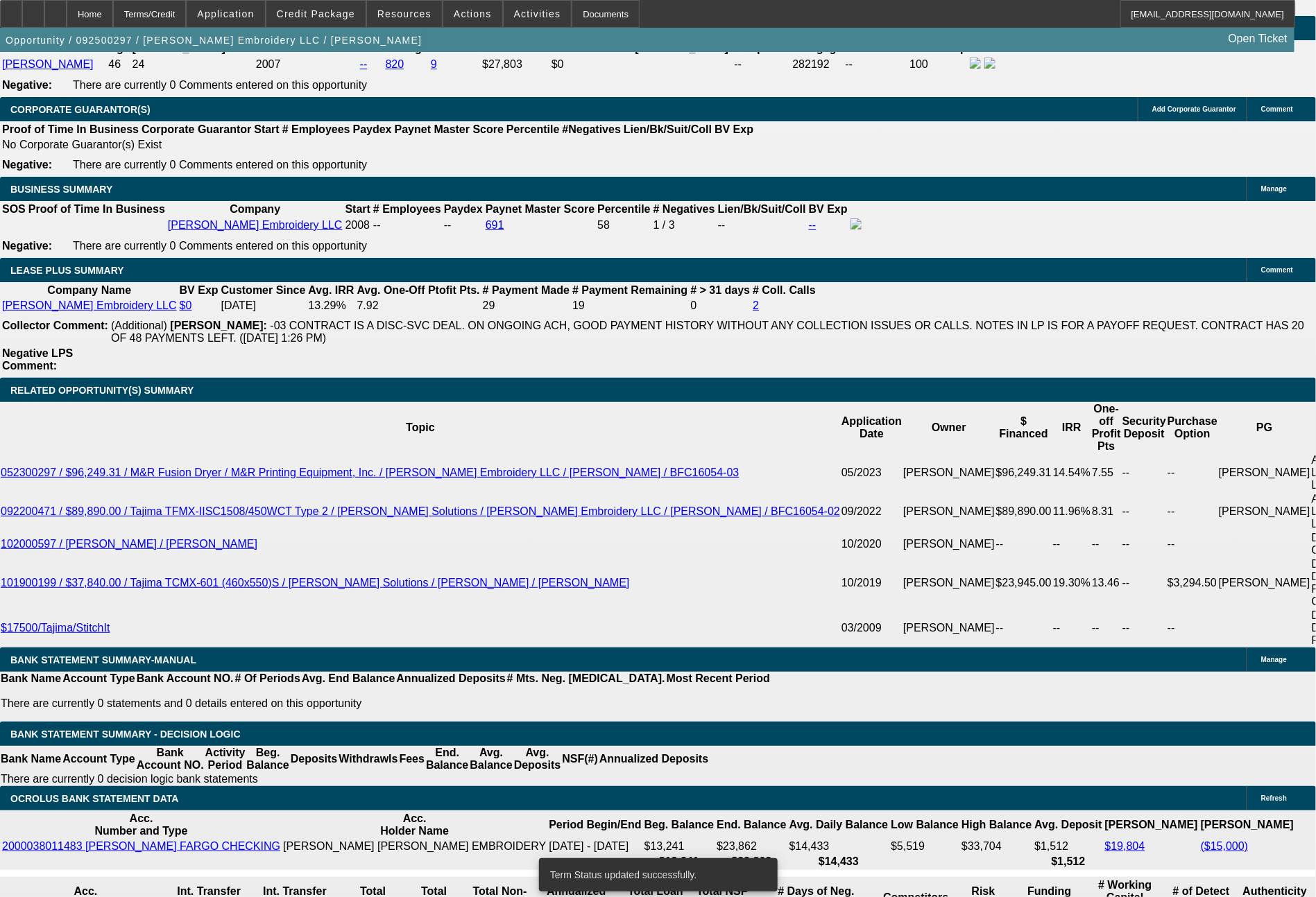
select select "0"
select select "2"
select select "0"
select select "6"
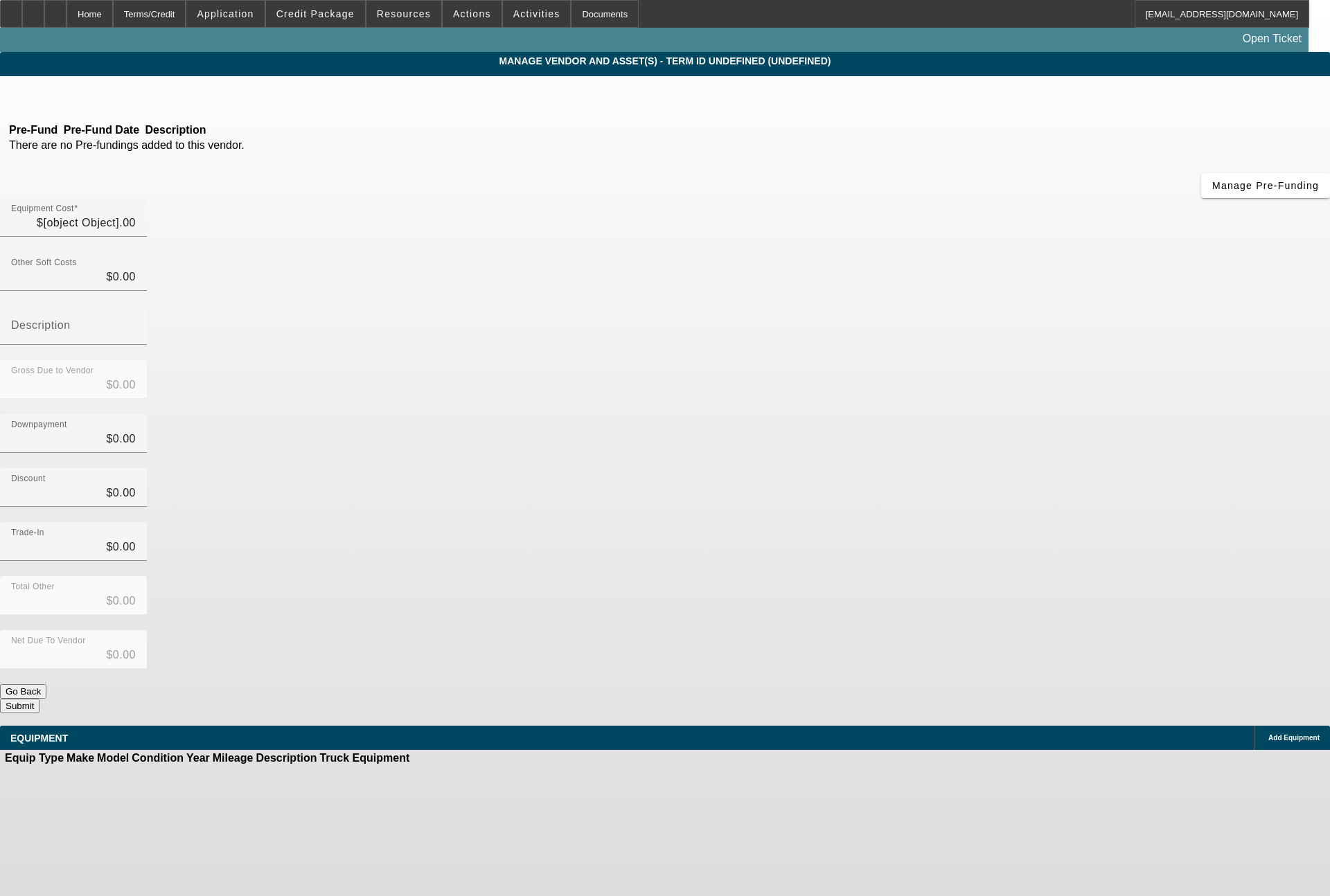
type input "$65,975.00"
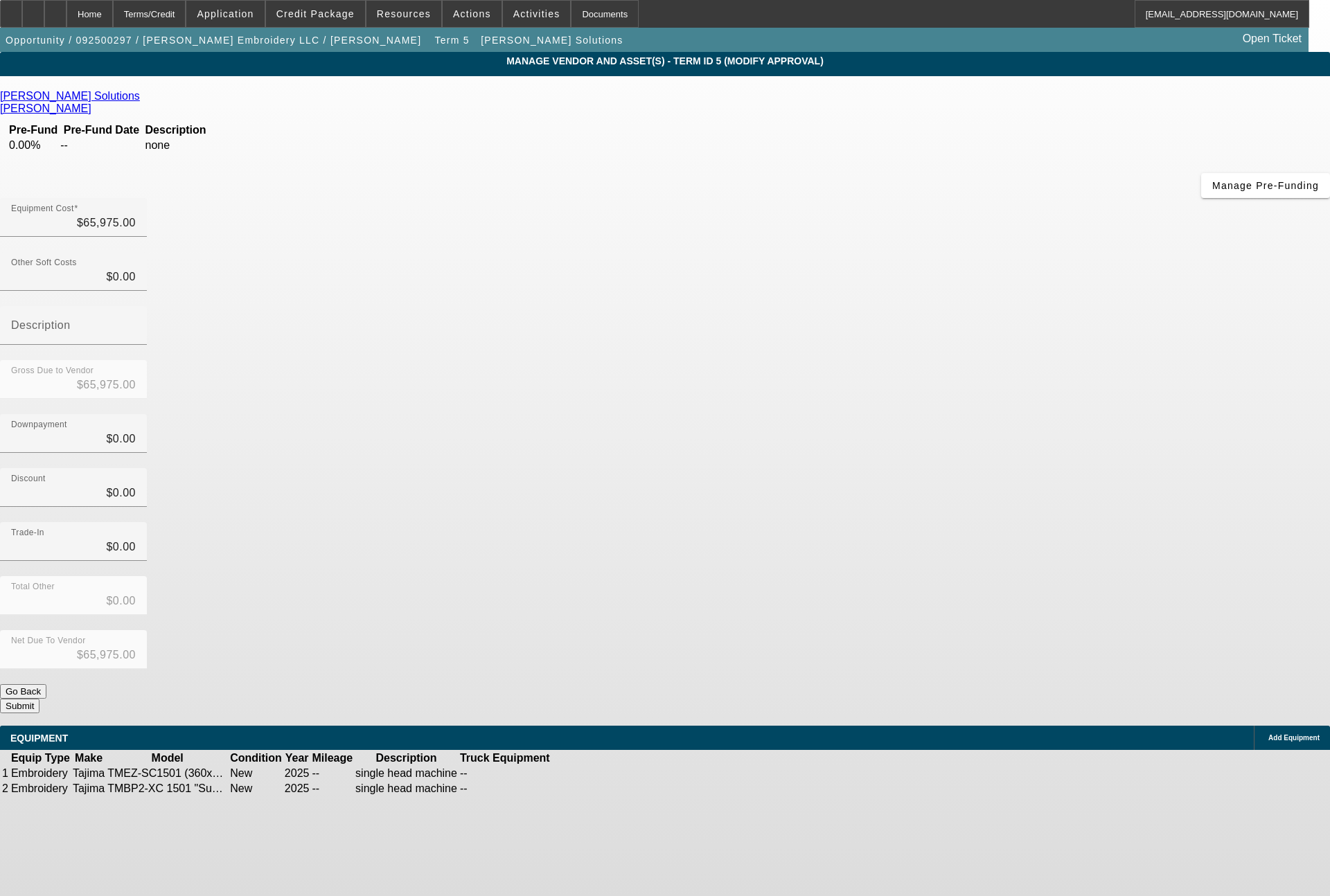
click at [593, 774] on icon at bounding box center [593, 774] width 0 height 0
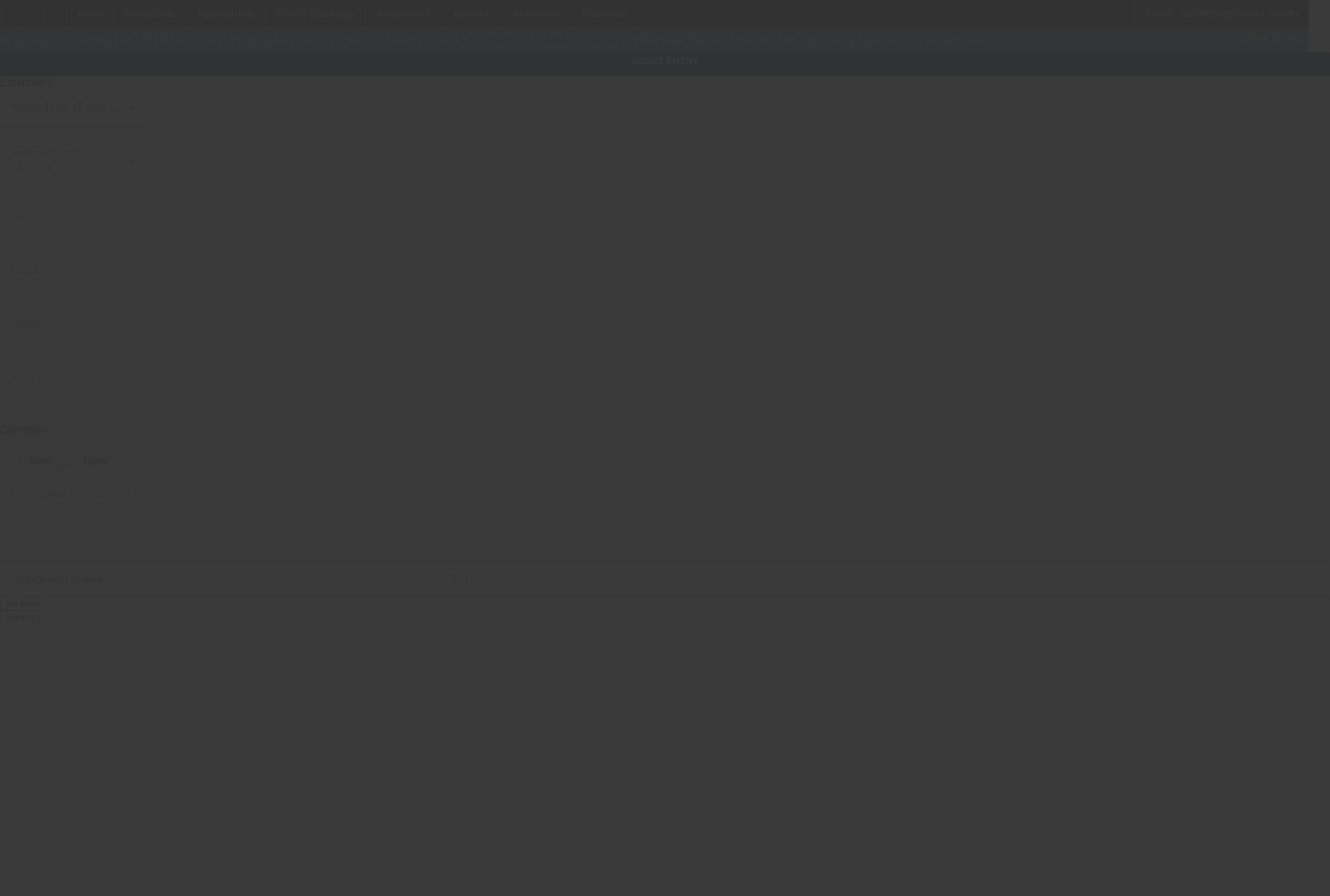
type input "Tajima"
type input "TMEZ-SC1501 (360x500) Auto Tension Picker Free"
radio input "true"
type textarea "single head machine"
type input "588 Park Ave"
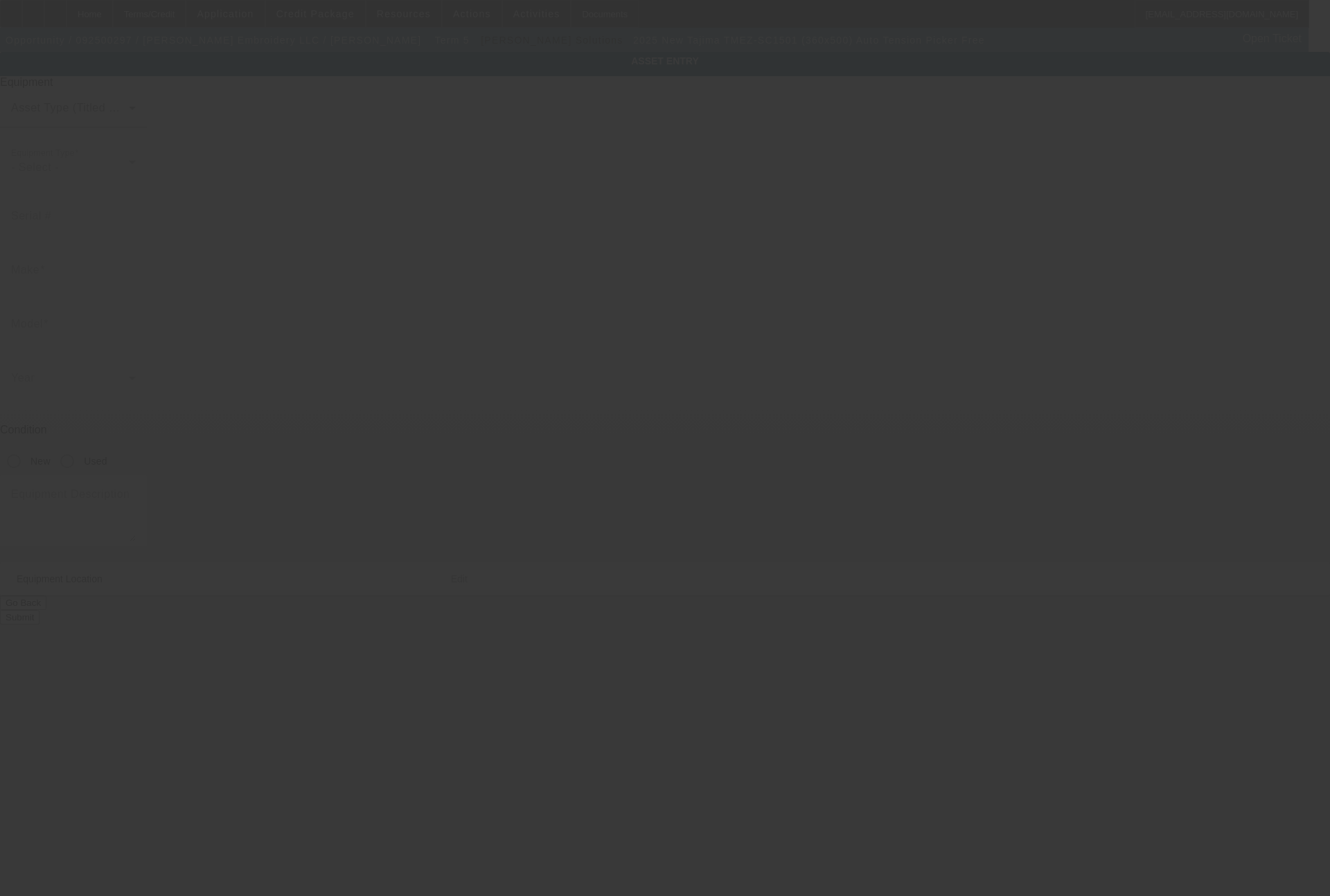
type input "Freehold"
type input "07728"
type input "Monmouth"
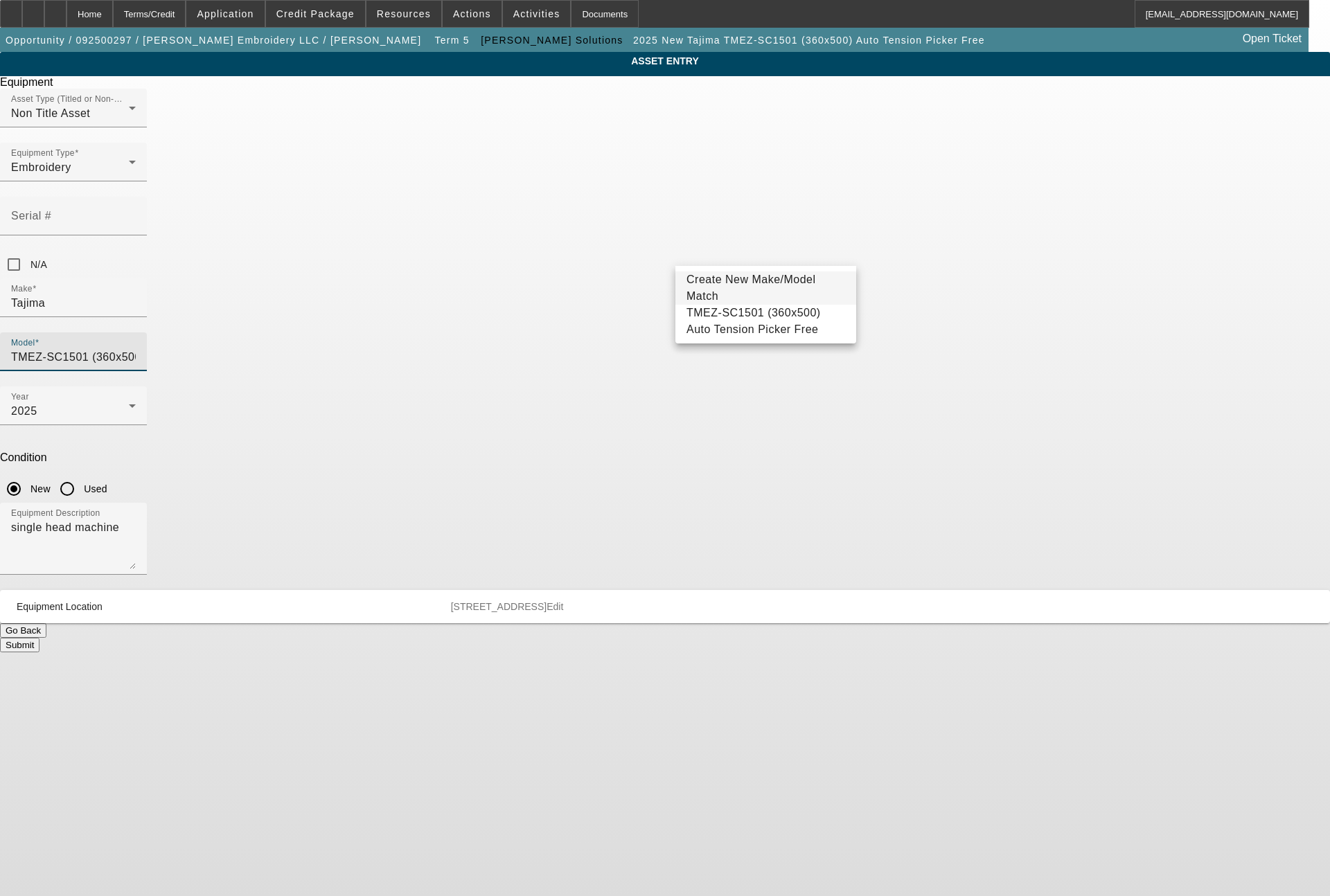
drag, startPoint x: 842, startPoint y: 254, endPoint x: 674, endPoint y: 254, distance: 168.0
click at [674, 333] on div "Model TMEZ-SC1501 (360x500) Auto Tension Picker Free" at bounding box center [665, 359] width 1330 height 54
type input "Picker Free"
drag, startPoint x: 741, startPoint y: 252, endPoint x: 669, endPoint y: 257, distance: 72.2
click at [669, 333] on div "Model Picker Free" at bounding box center [665, 359] width 1330 height 54
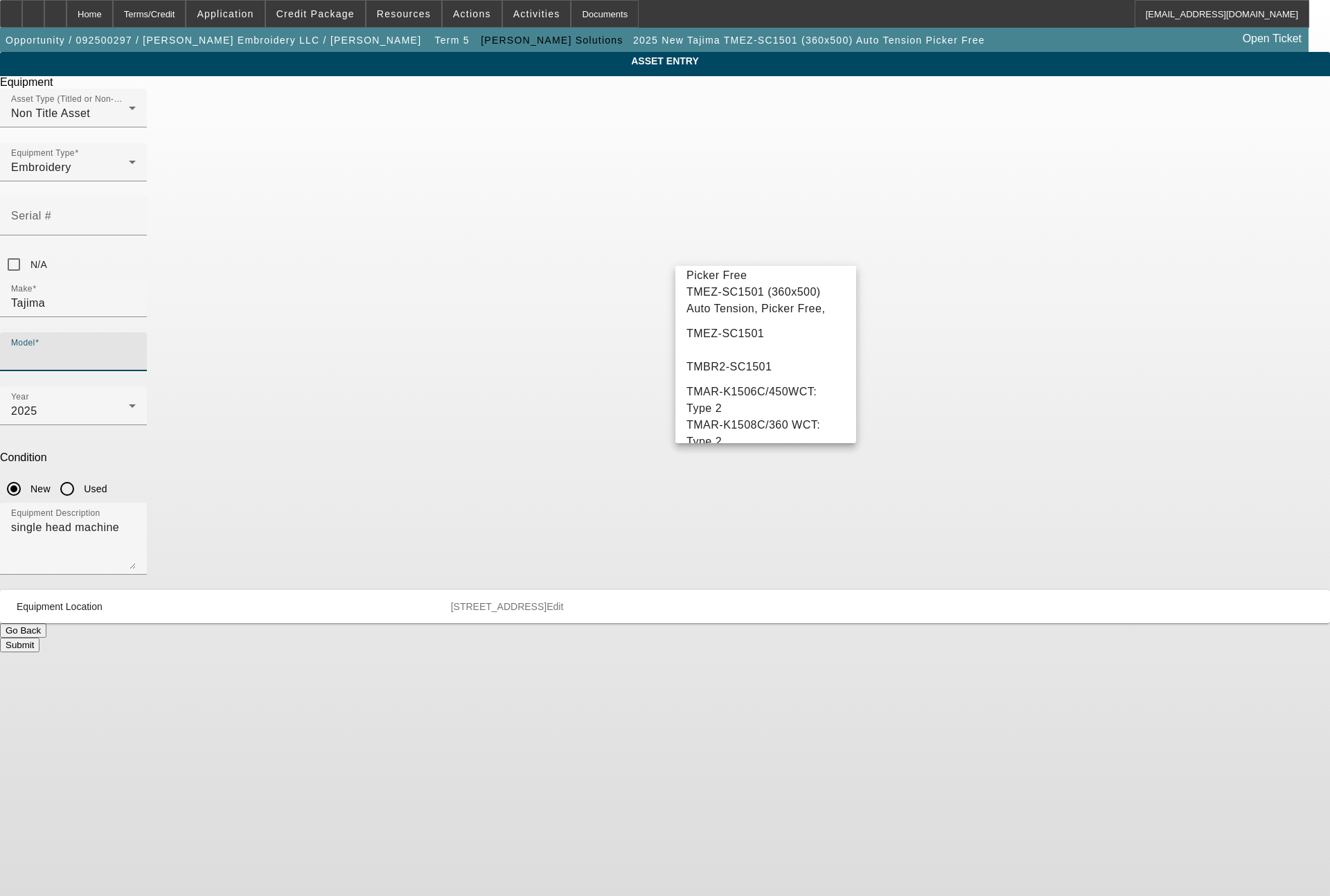
scroll to position [774, 0]
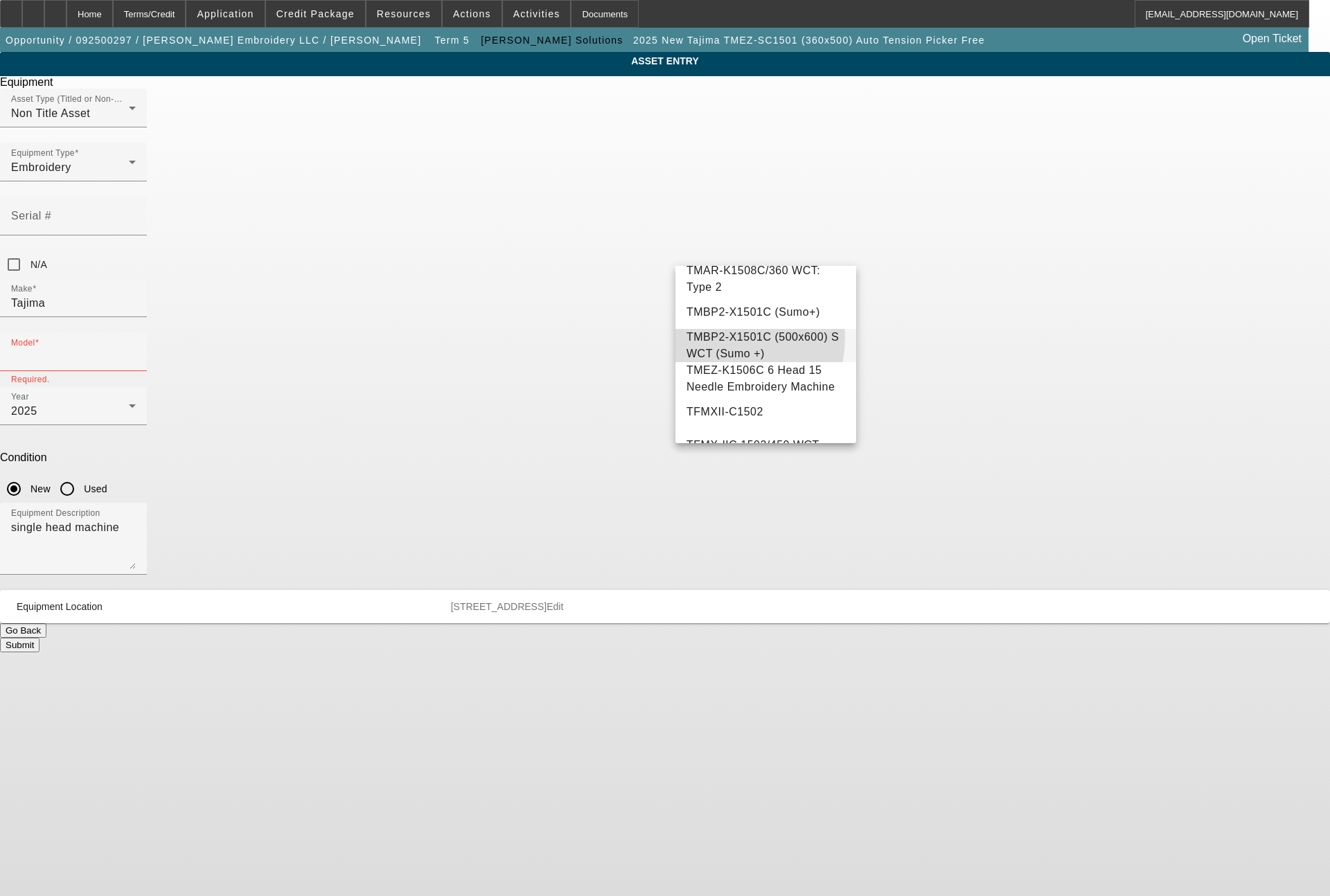
click at [718, 359] on span "TMBP2-X1501C (500x600) S WCT (Sumo +)" at bounding box center [763, 345] width 152 height 28
type input "TMBP2-X1501C (500x600) S WCT (Sumo +)"
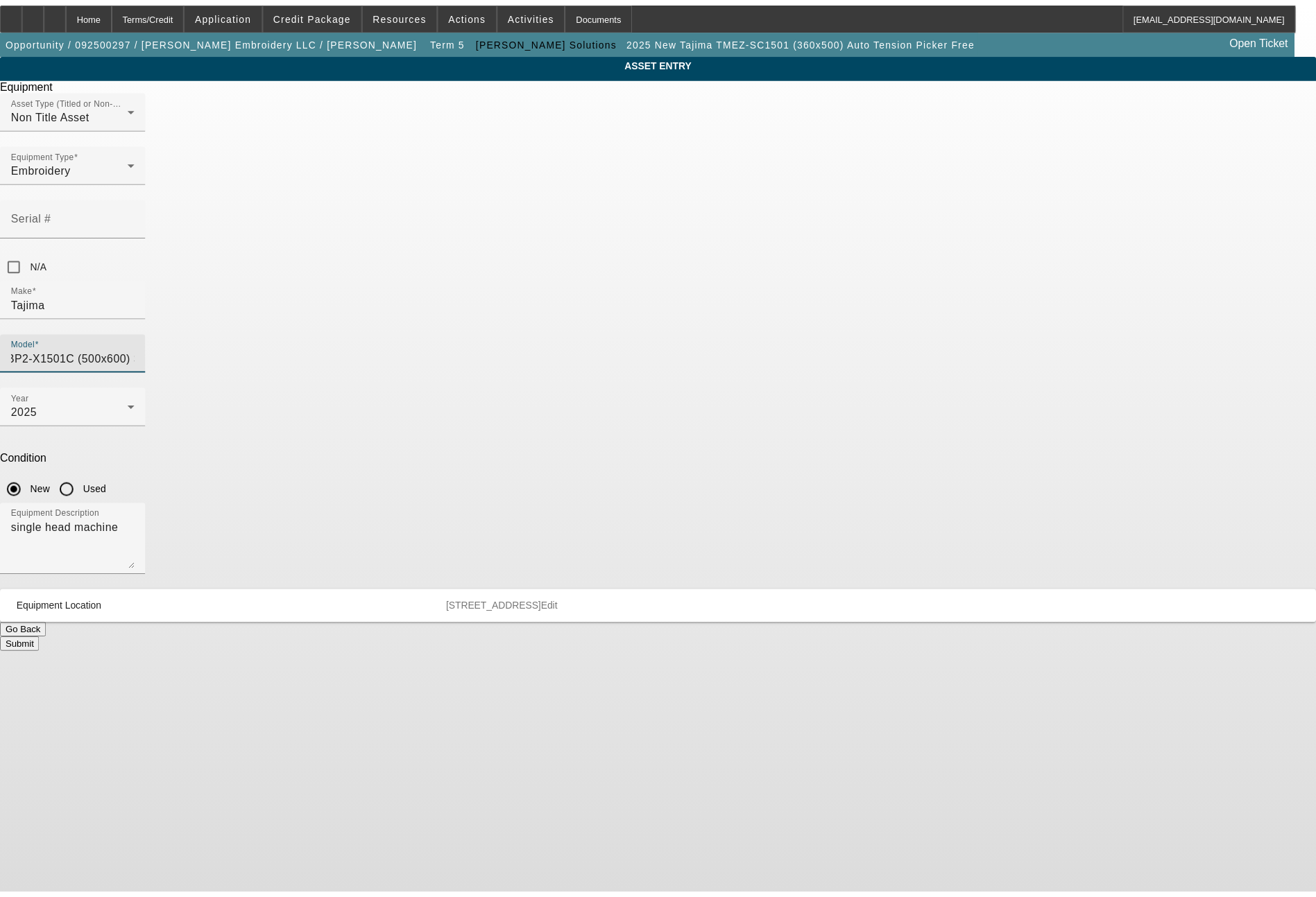
scroll to position [0, 0]
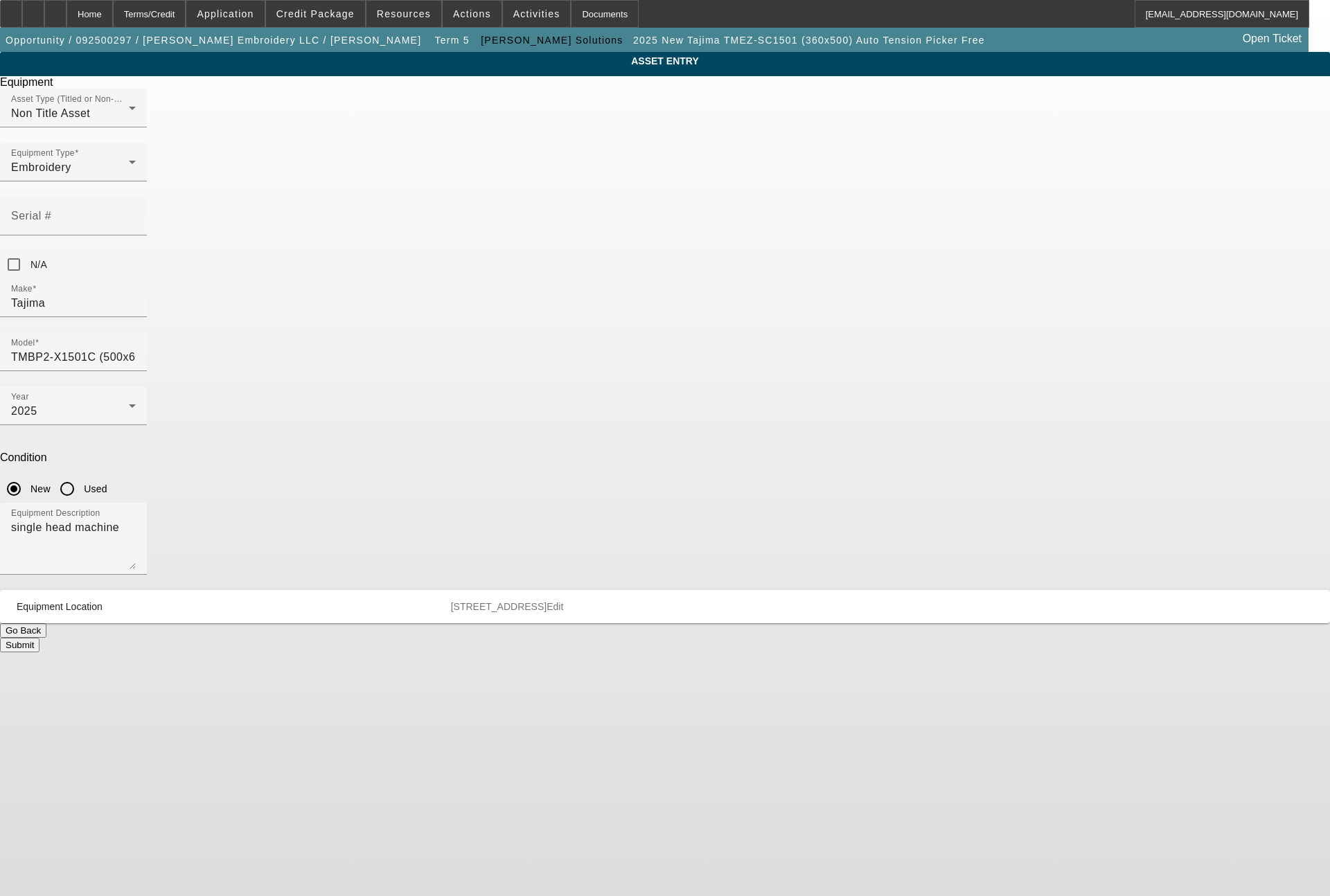
click at [40, 638] on button "Submit" at bounding box center [19, 645] width 40 height 15
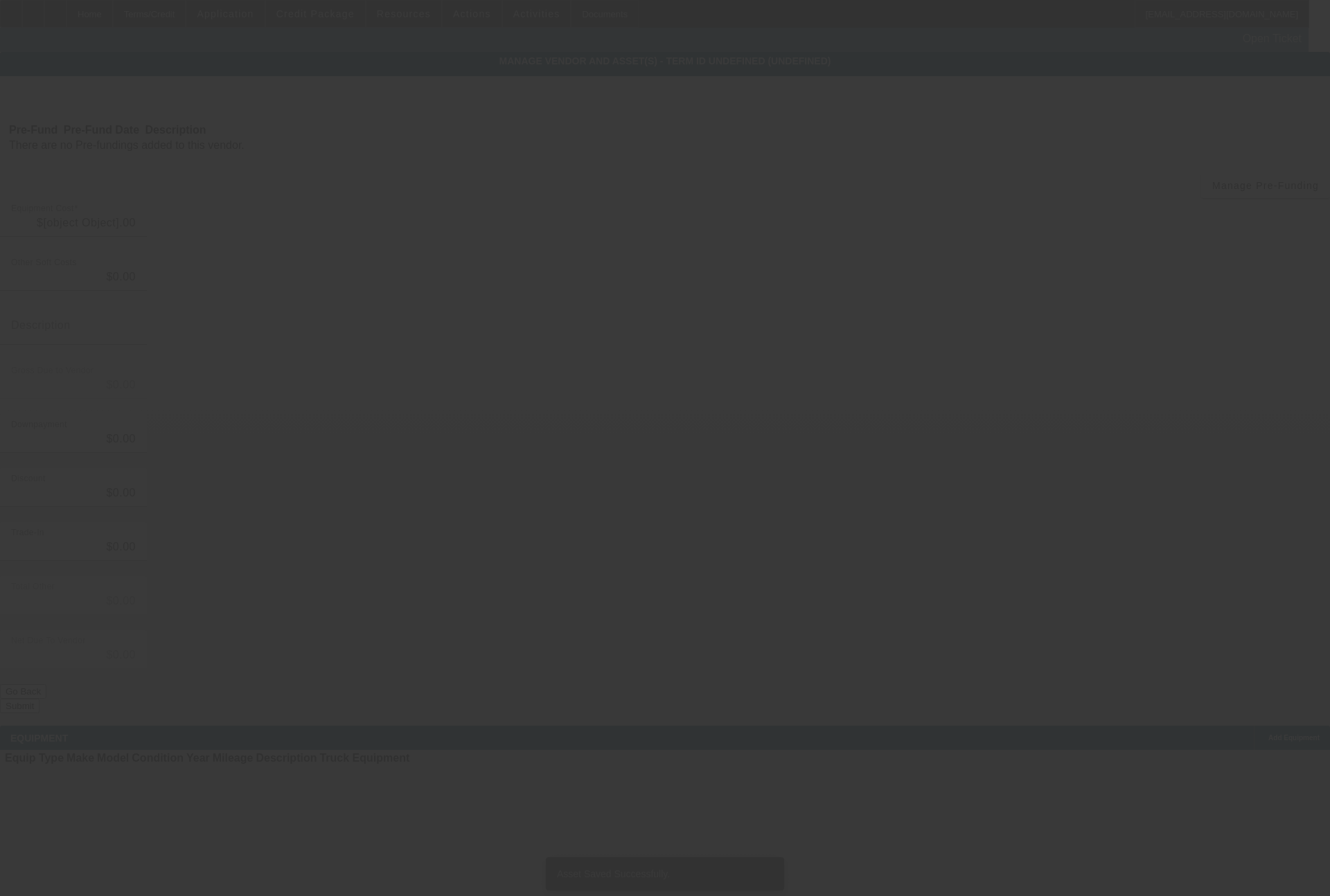
type input "$65,975.00"
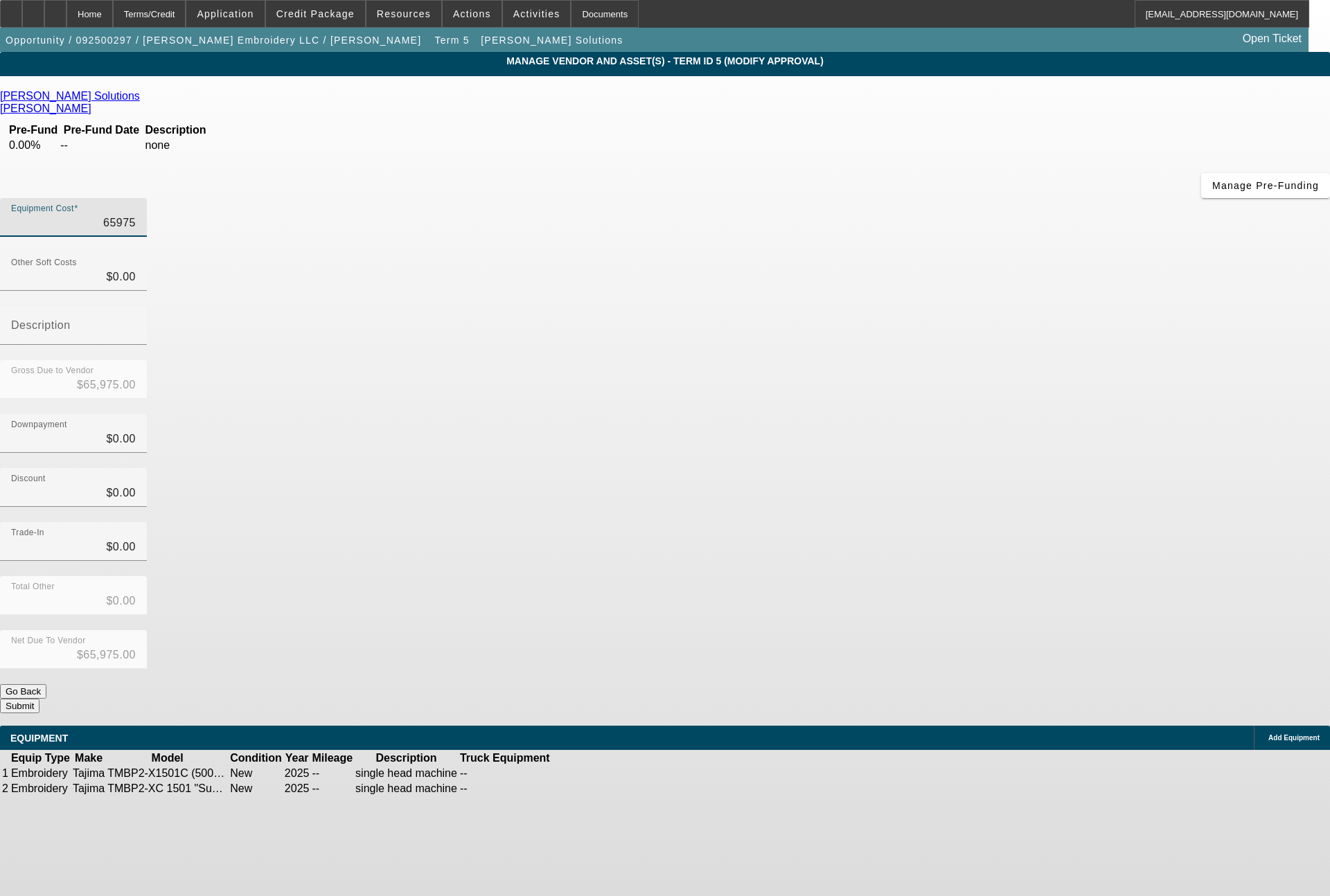
drag, startPoint x: 792, startPoint y: 111, endPoint x: 891, endPoint y: 114, distance: 99.0
click at [891, 198] on div "Equipment Cost 65975" at bounding box center [665, 225] width 1330 height 54
type input "6"
type input "$6.00"
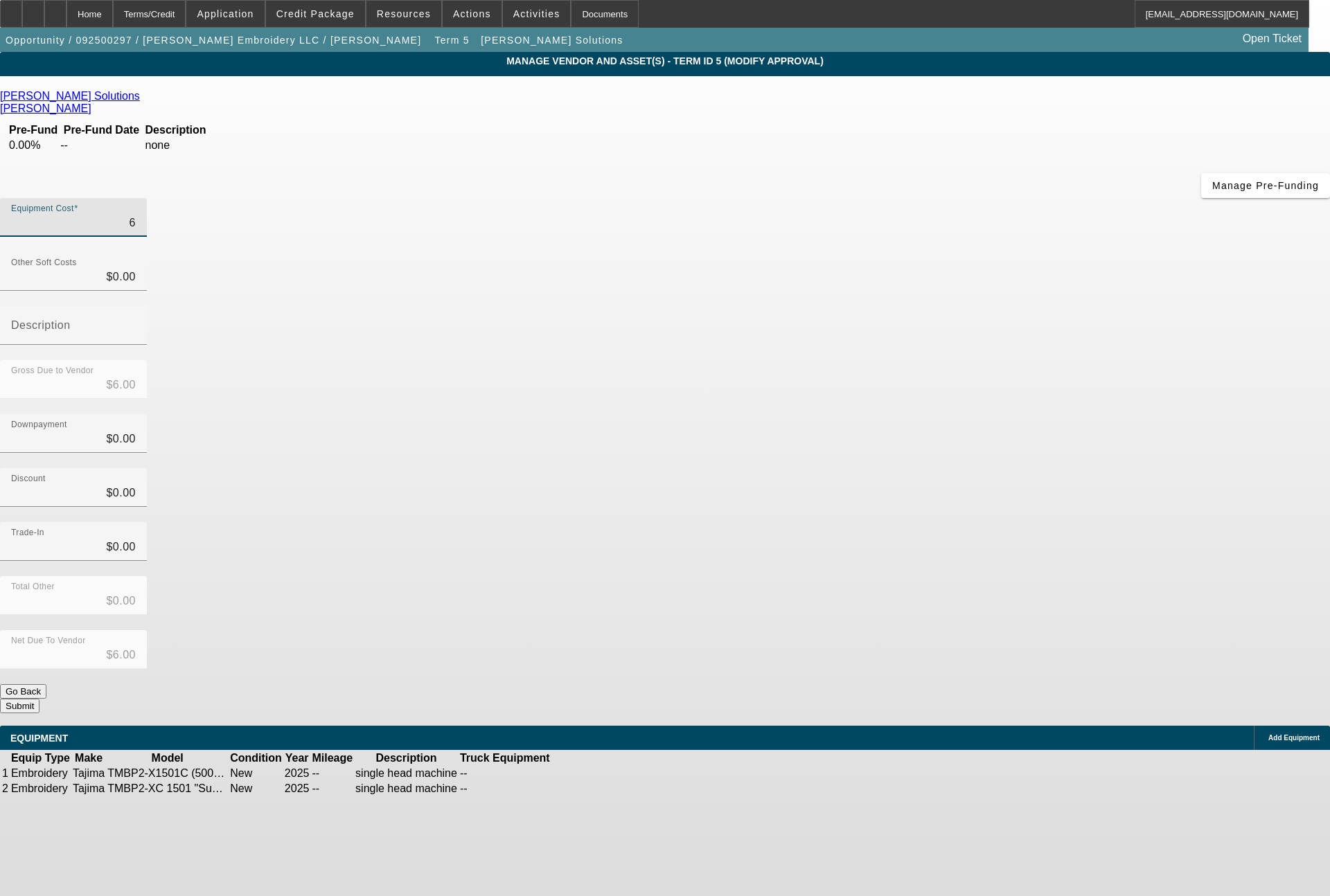
type input "65"
type input "$65.00"
type input "655"
type input "$655.00"
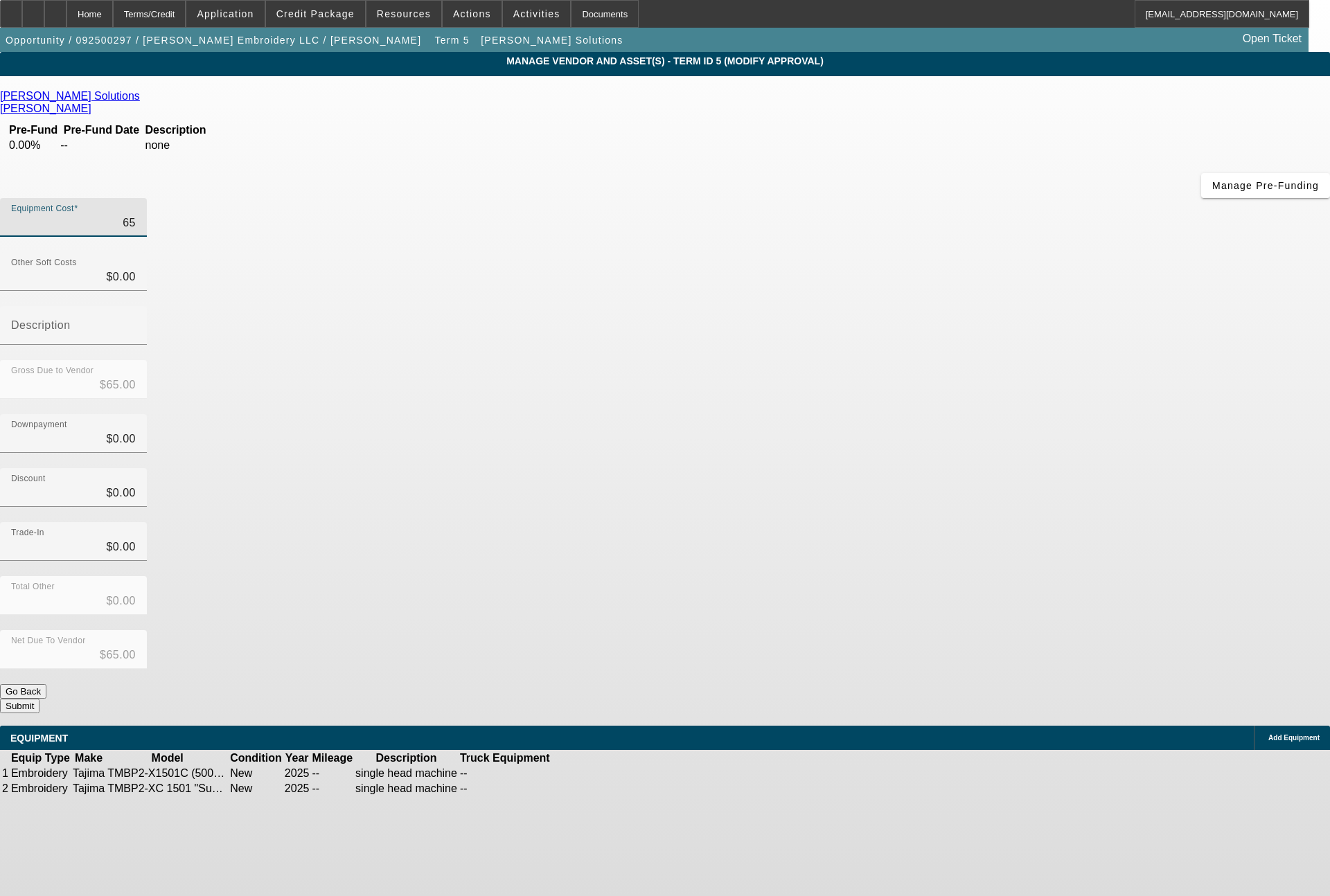
type input "$655.00"
type input "6558"
type input "$6,558.00"
type input "65585"
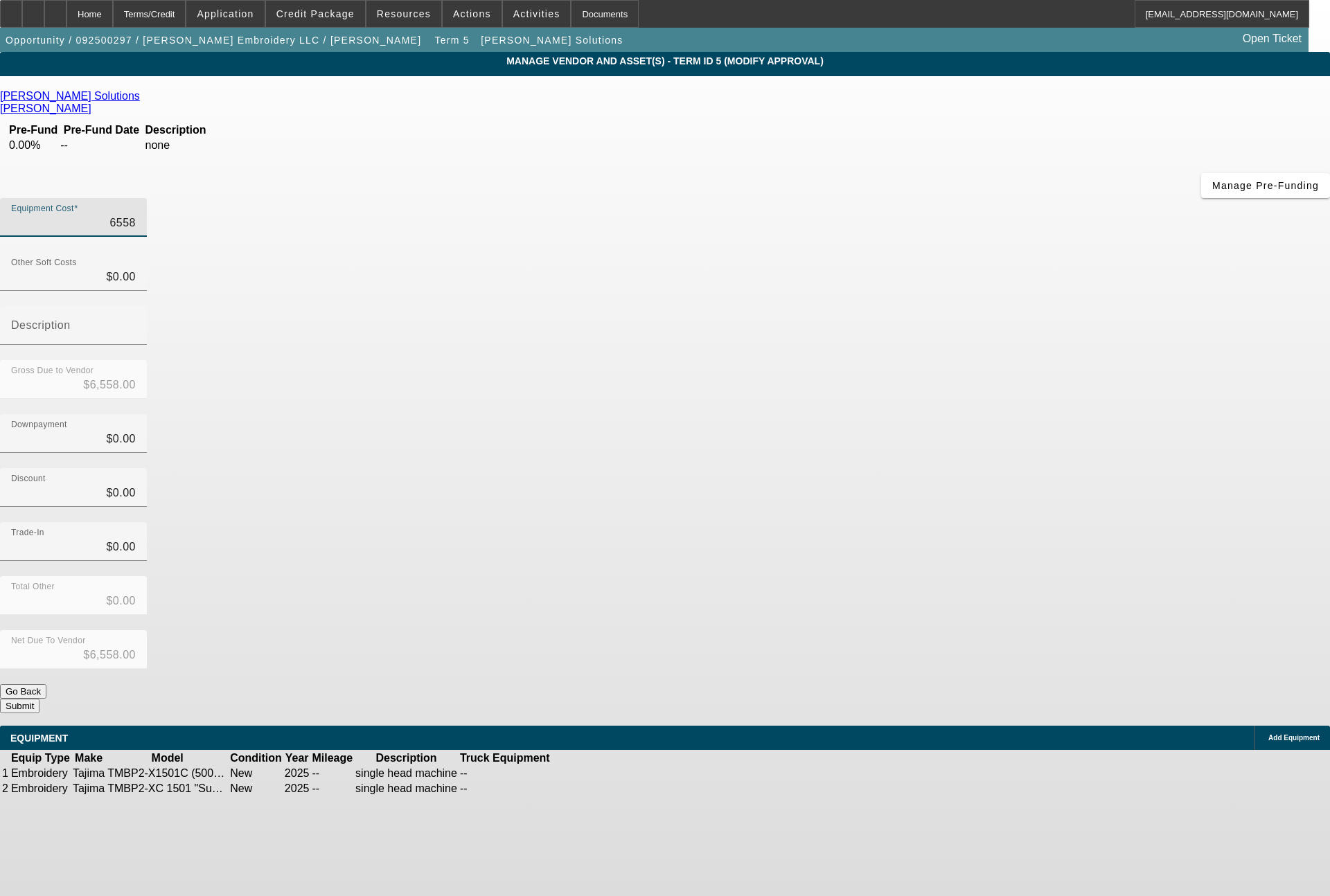
type input "$65,585.00"
click at [40, 699] on button "Submit" at bounding box center [19, 707] width 40 height 15
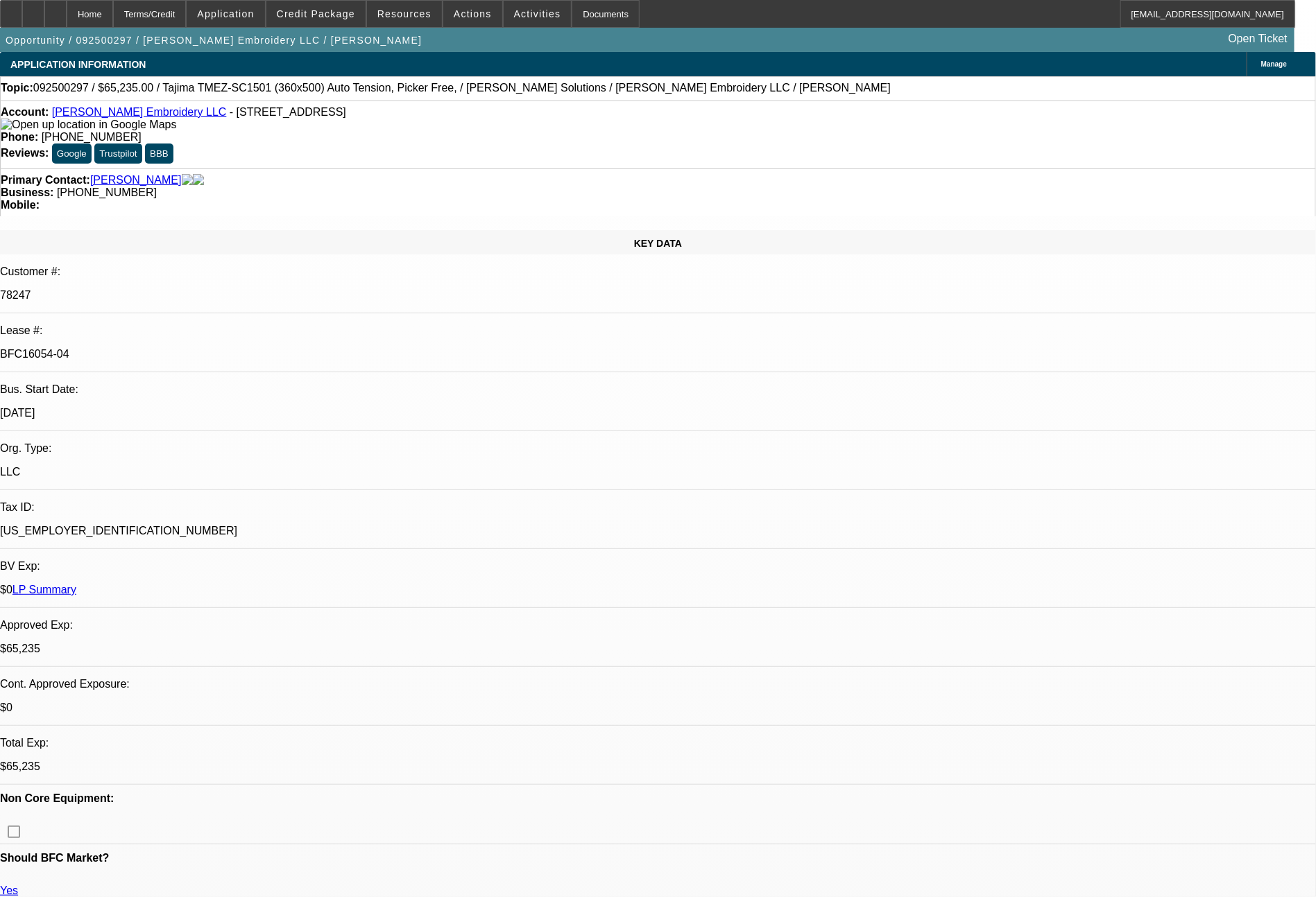
select select "0"
select select "2"
select select "0"
select select "6"
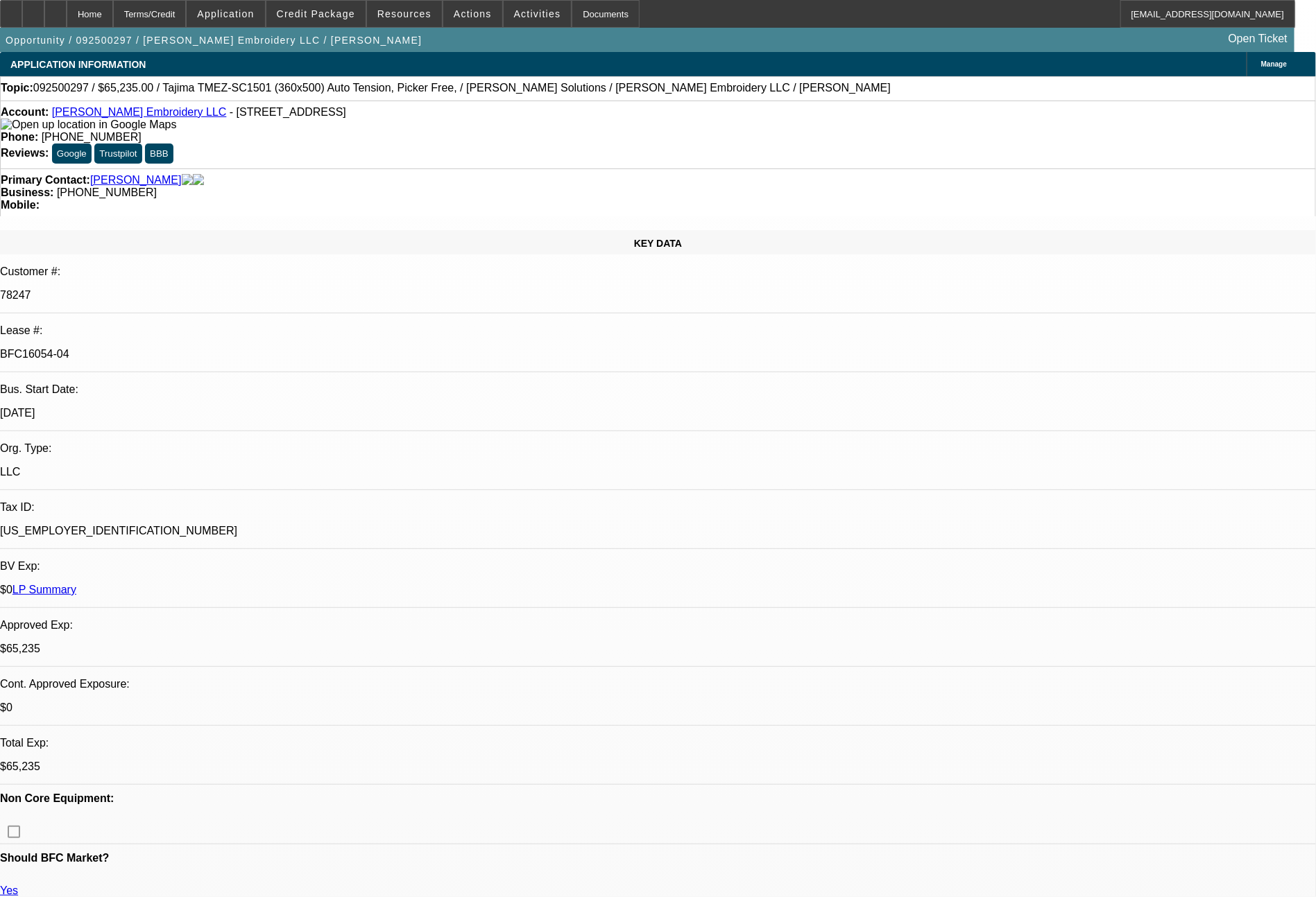
select select "0"
select select "2"
select select "0"
select select "6"
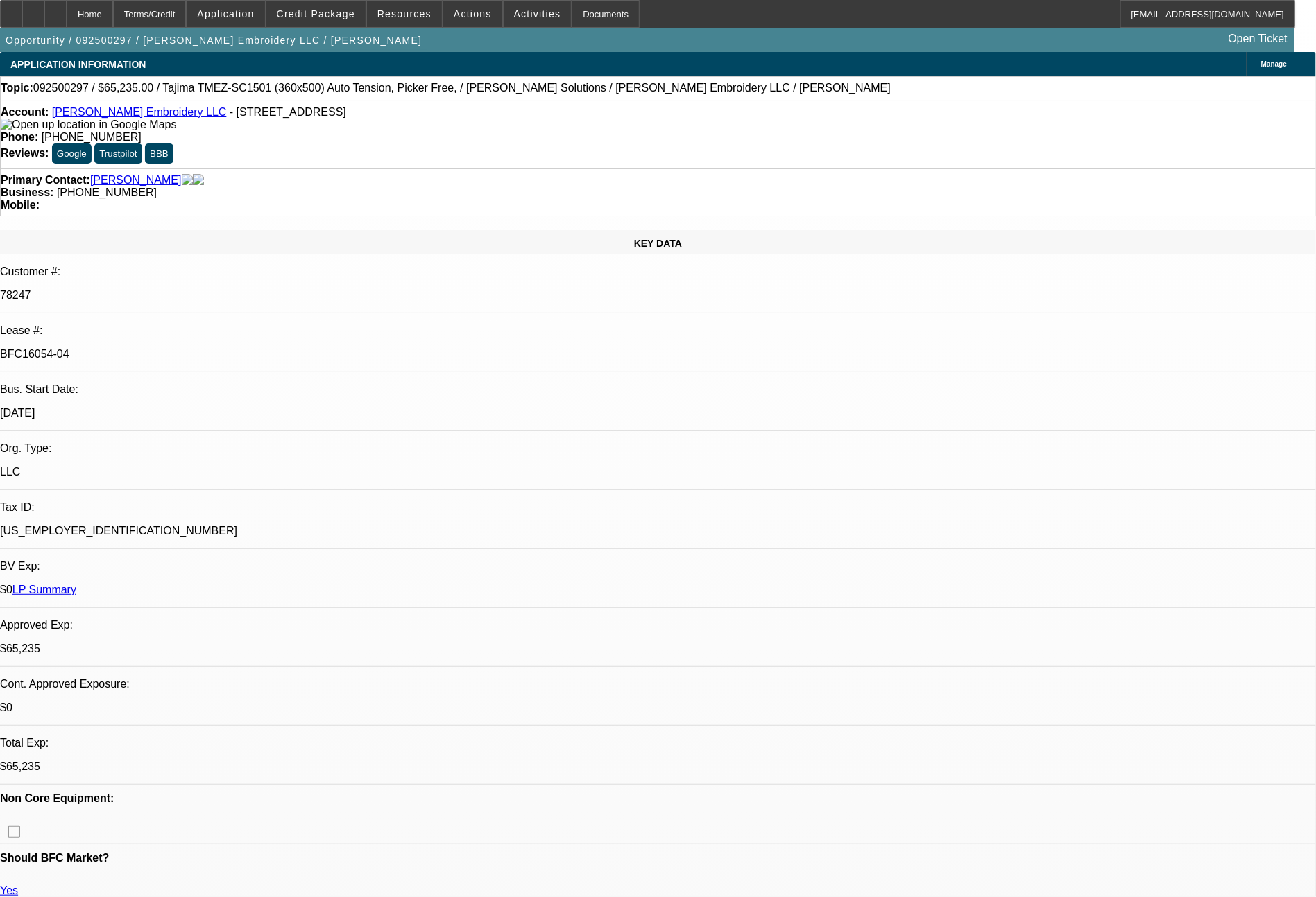
select select "0"
select select "2"
select select "0"
select select "6"
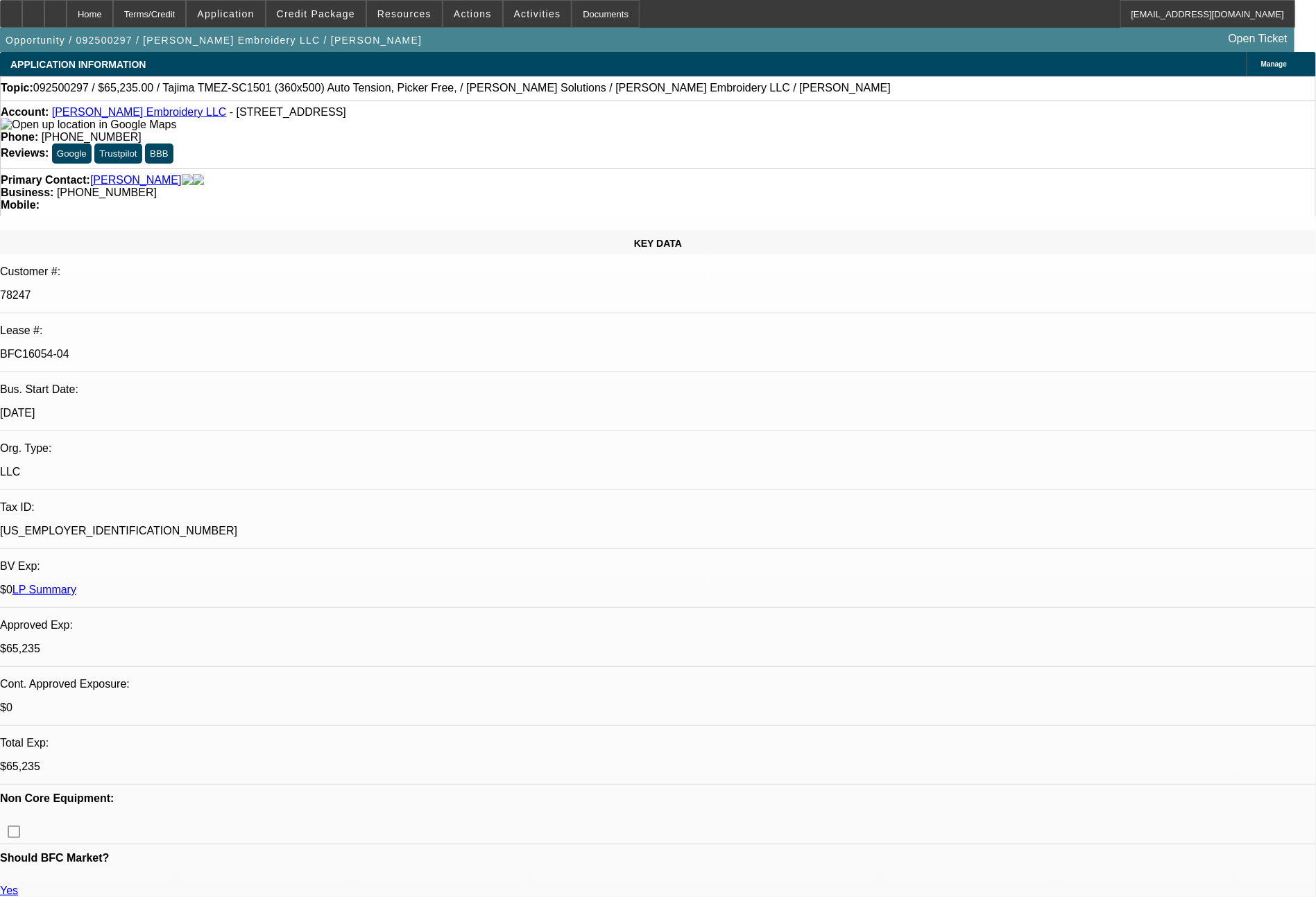
select select "0"
select select "2"
select select "0"
select select "6"
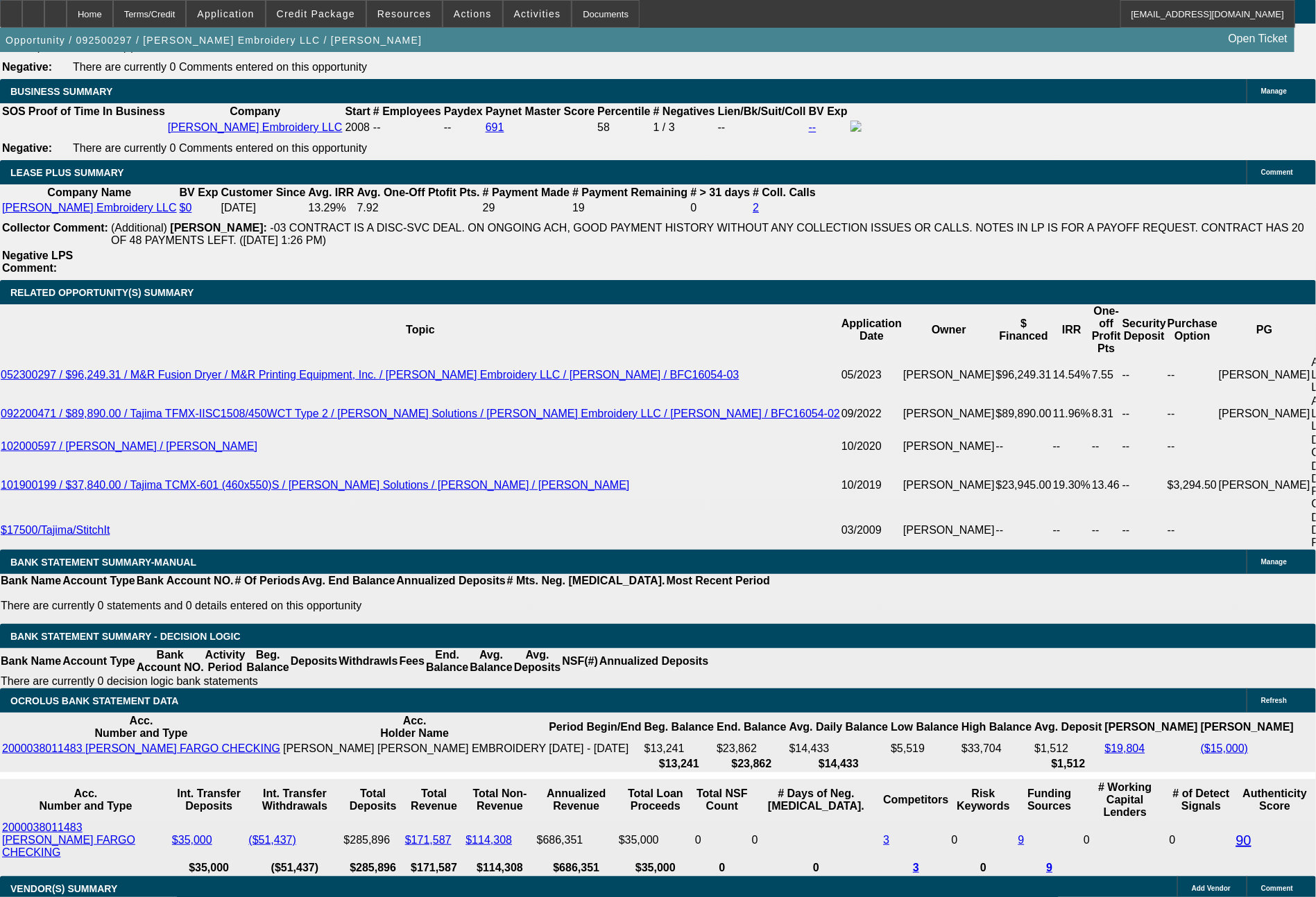
scroll to position [2333, 0]
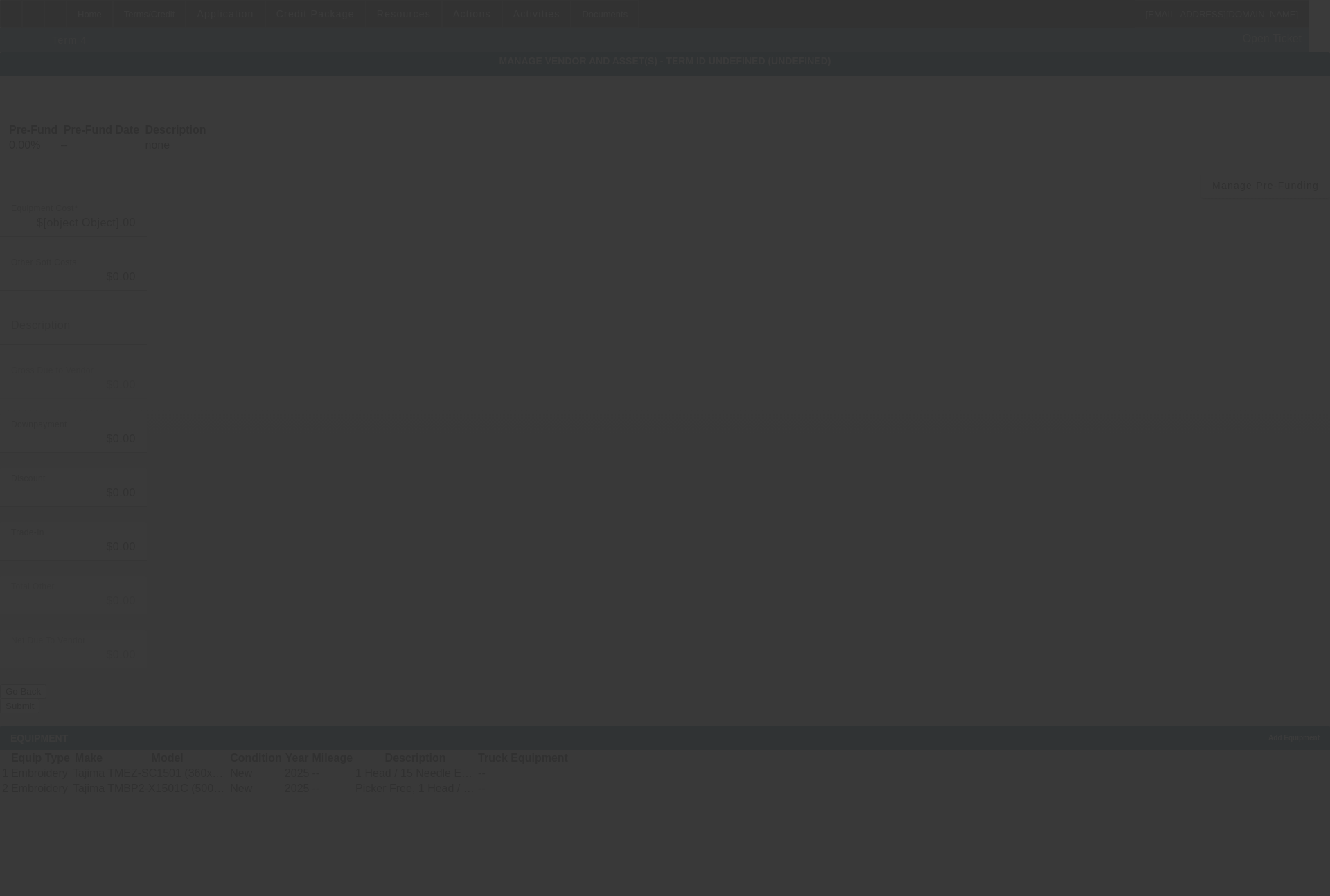
type input "$65,235.00"
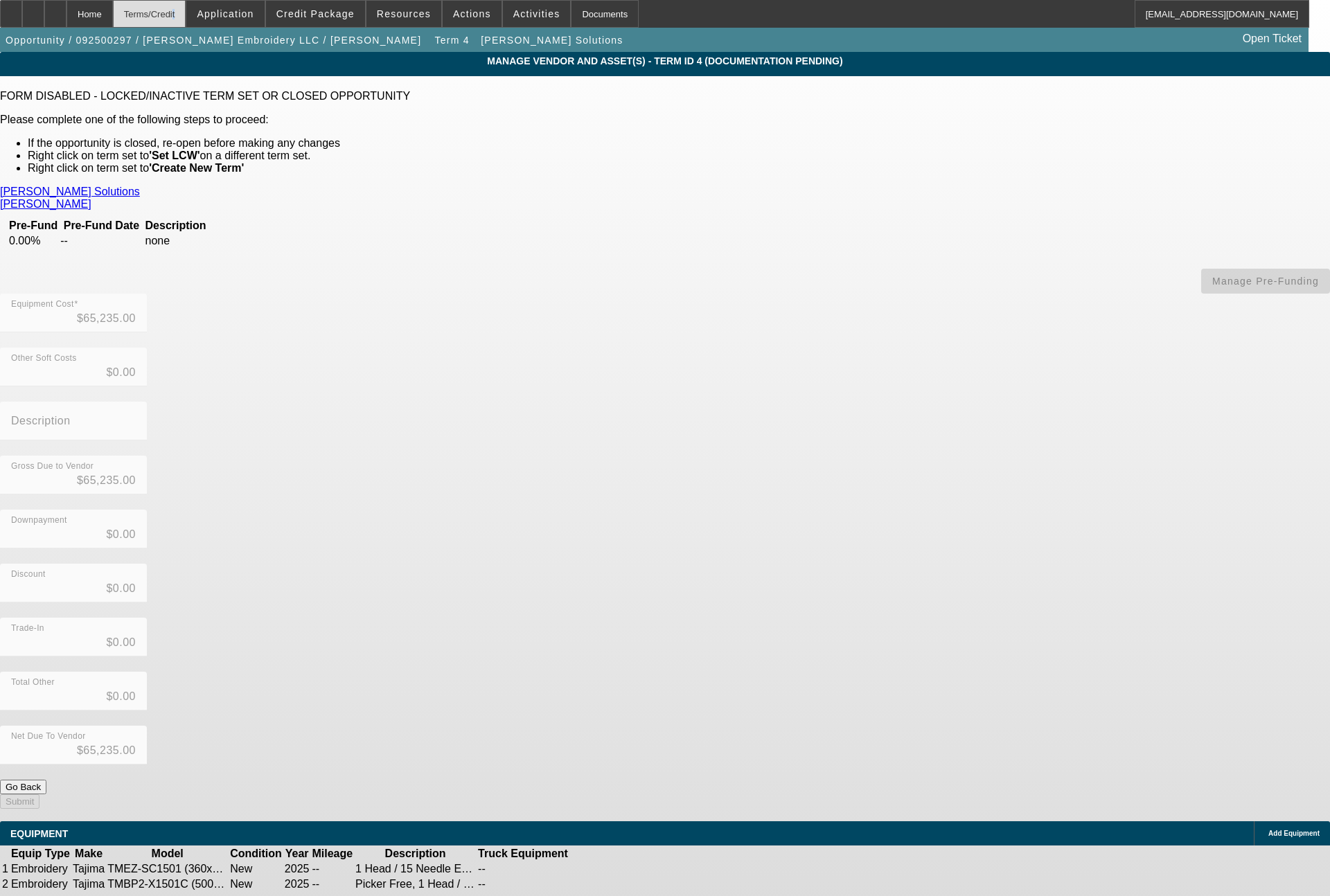
click at [184, 19] on div "Terms/Credit" at bounding box center [149, 14] width 74 height 28
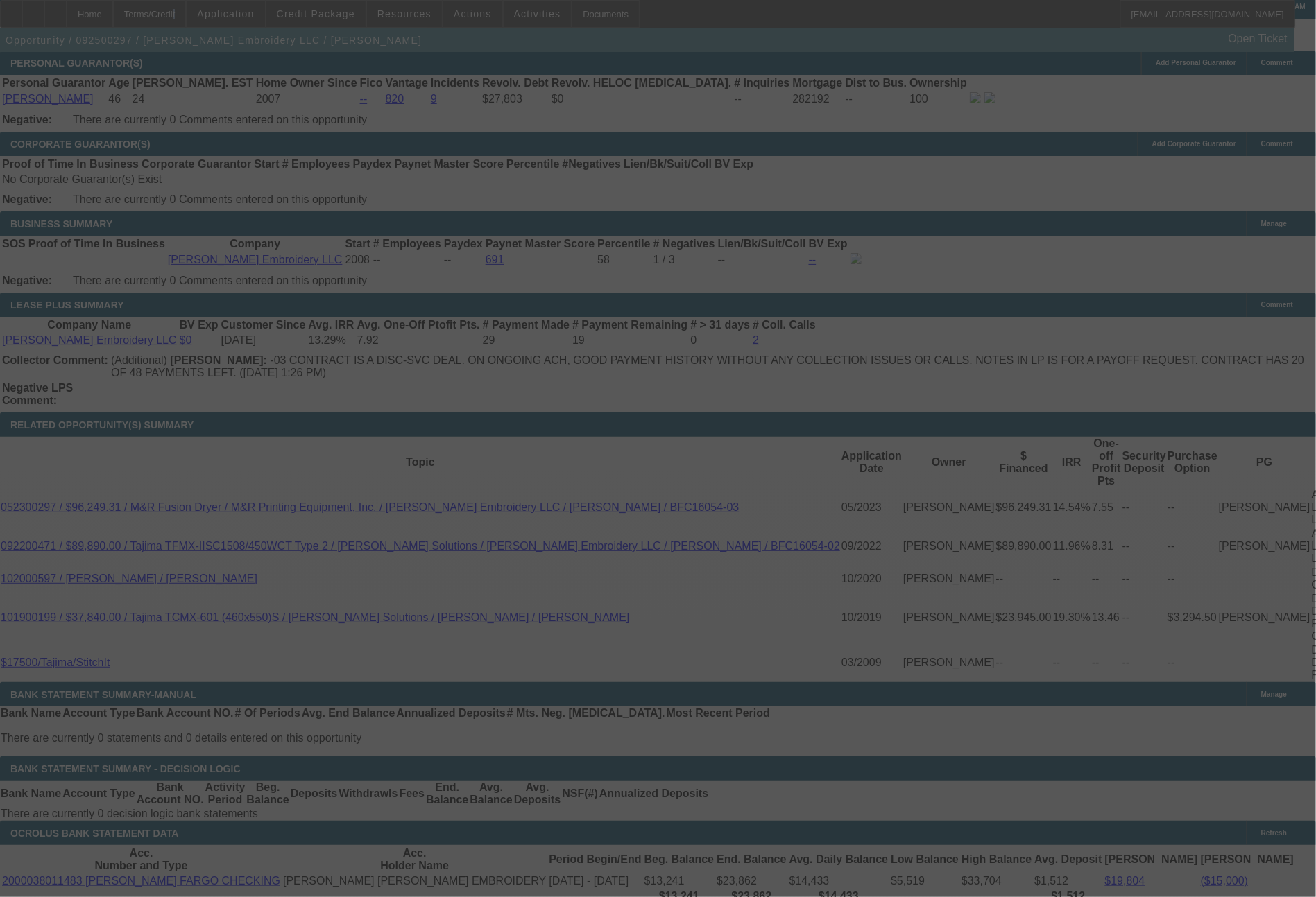
scroll to position [2073, 0]
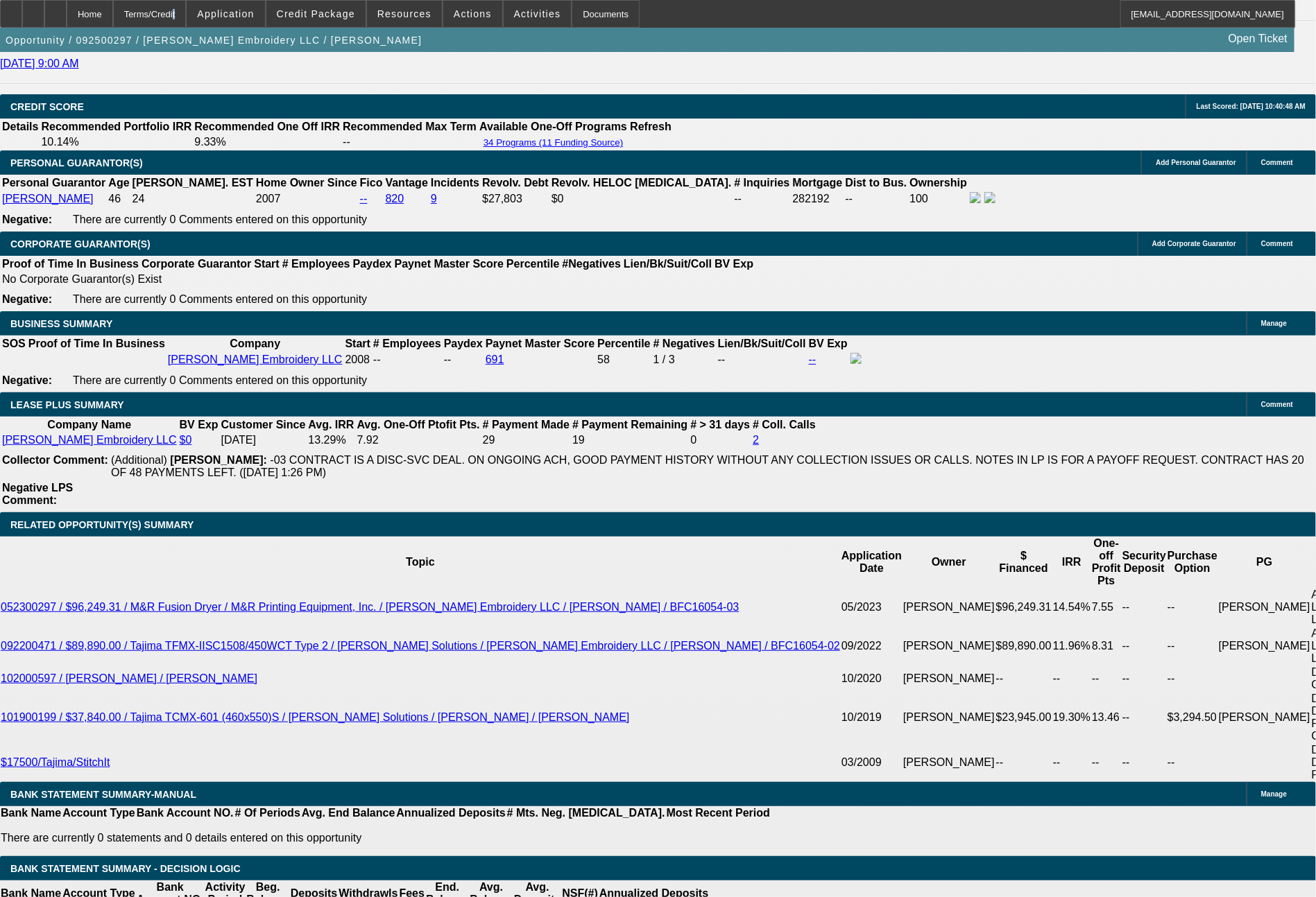
select select "0"
select select "2"
select select "0"
select select "6"
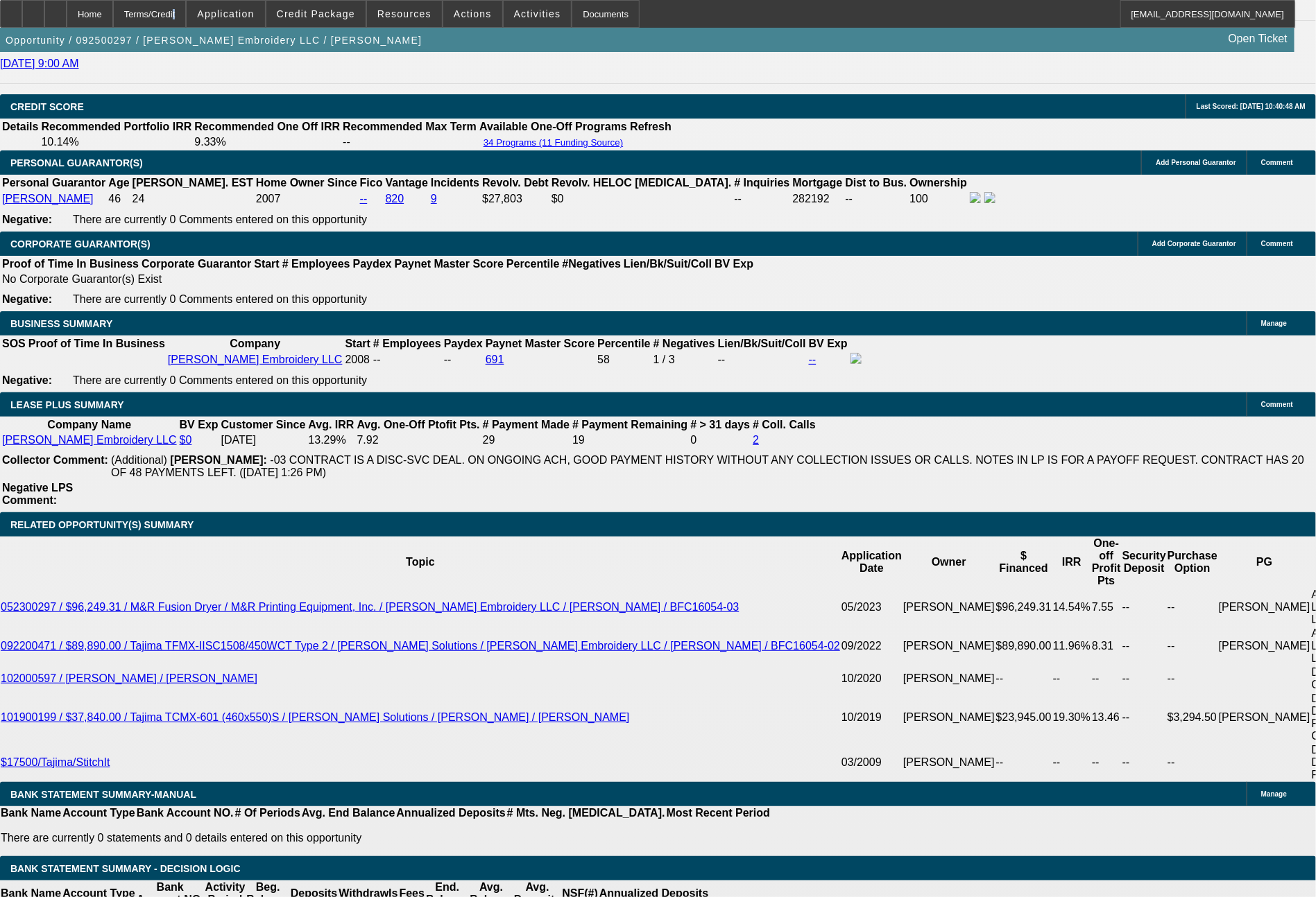
select select "0"
select select "2"
select select "0"
select select "6"
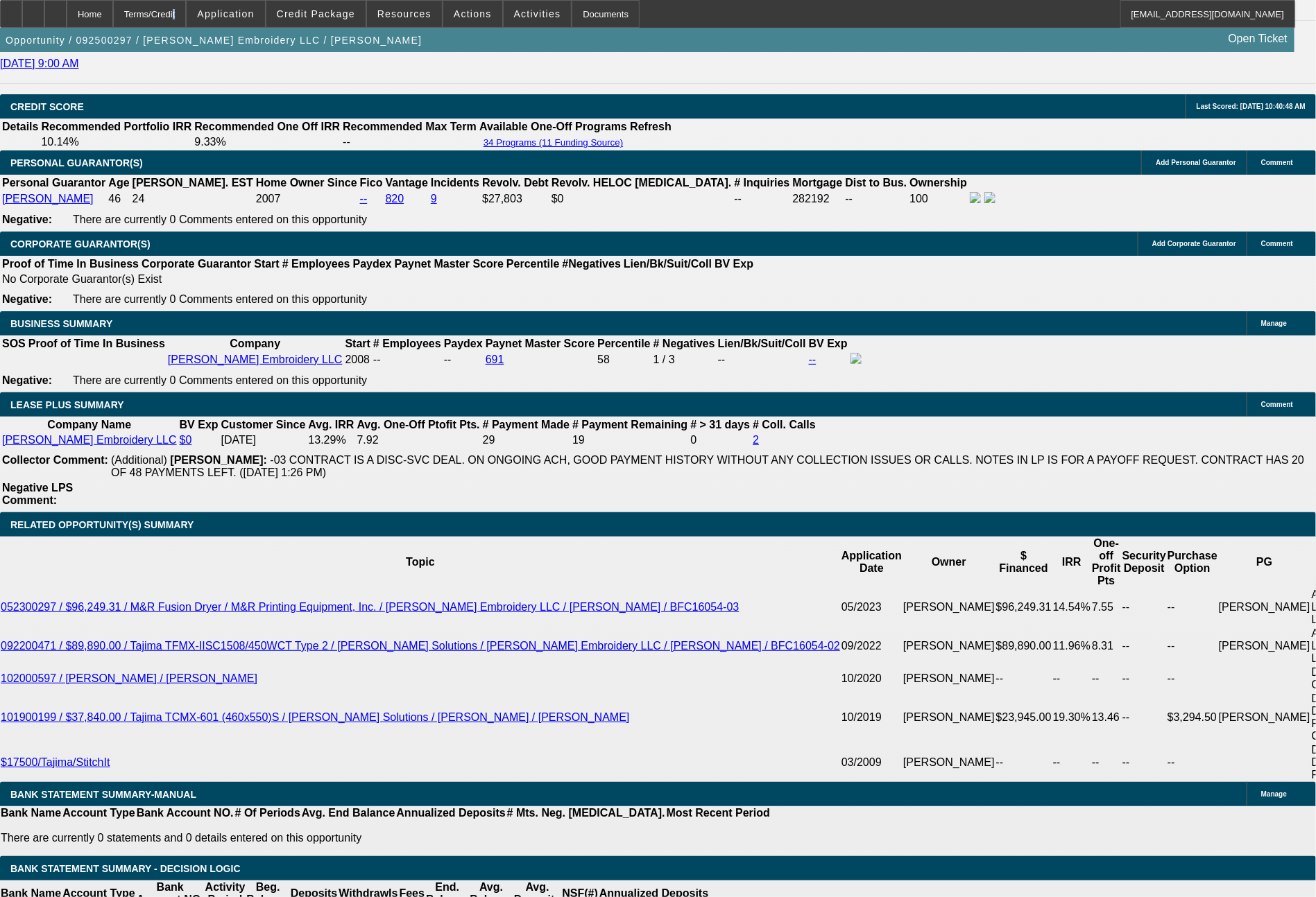
select select "0"
select select "2"
select select "0"
select select "6"
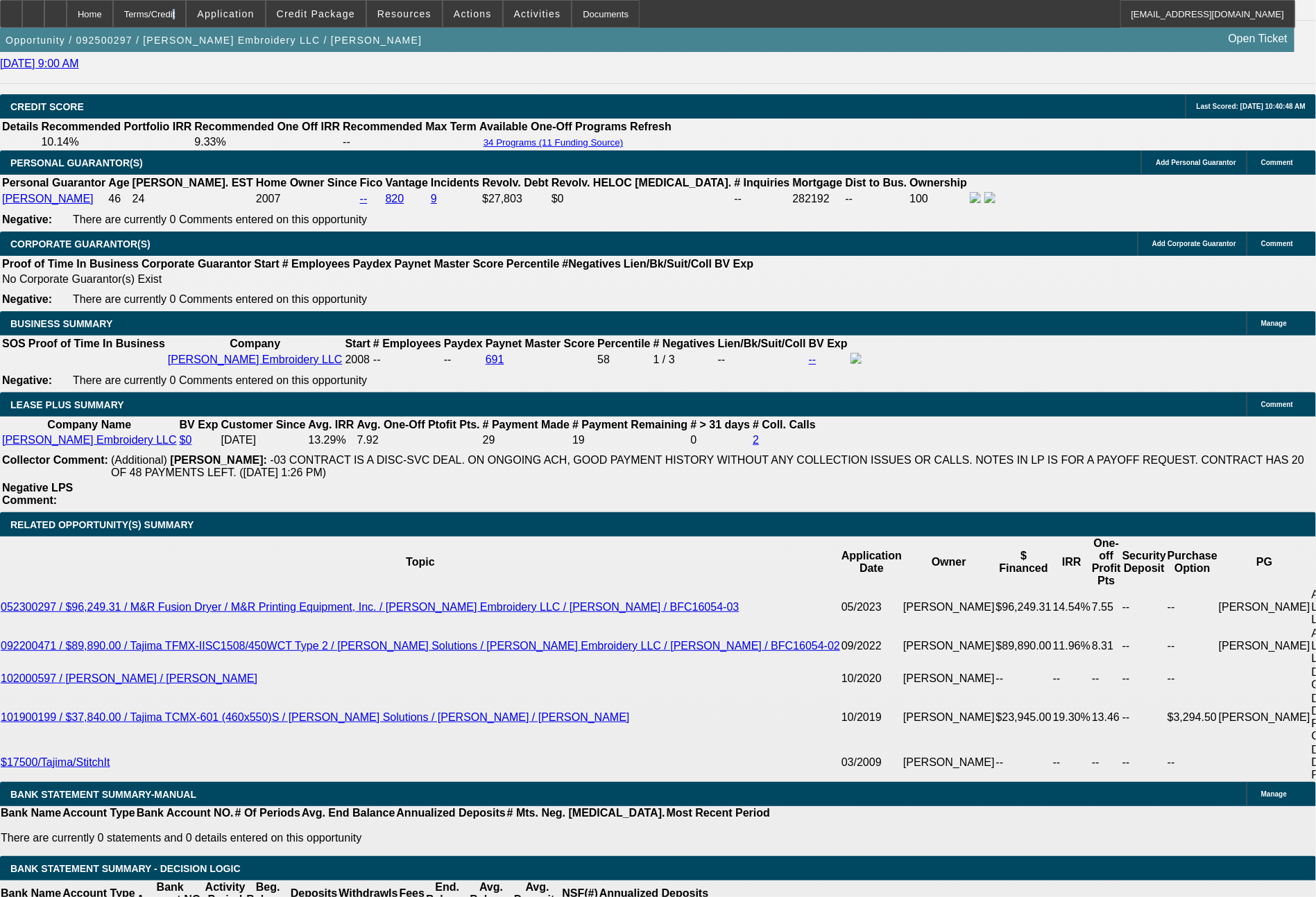
select select "0"
select select "2"
select select "0"
select select "6"
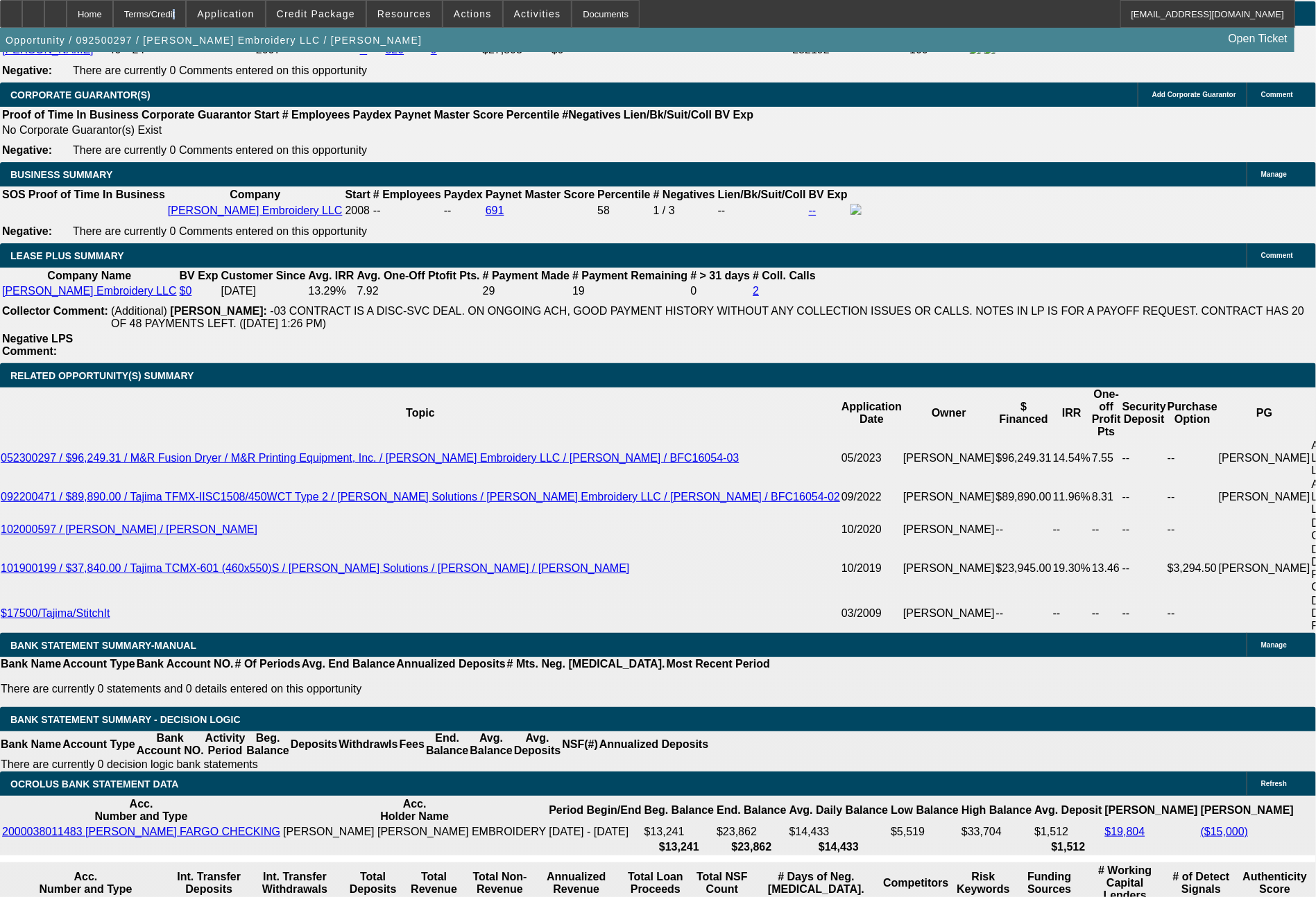
scroll to position [2301, 0]
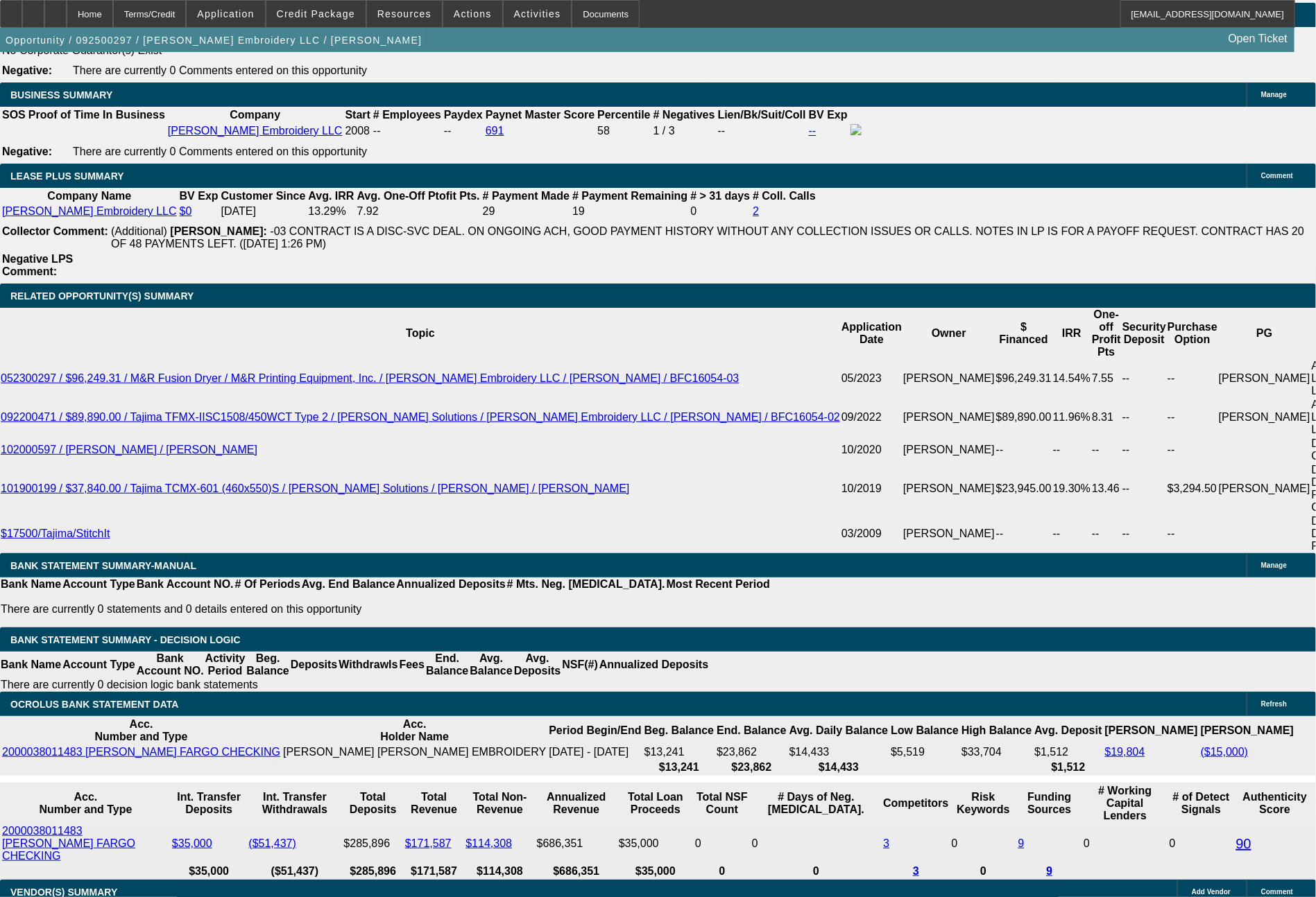
drag, startPoint x: 199, startPoint y: 467, endPoint x: 263, endPoint y: 467, distance: 64.0
type input "1483"
type input "12.7"
type input "UNKNOWN"
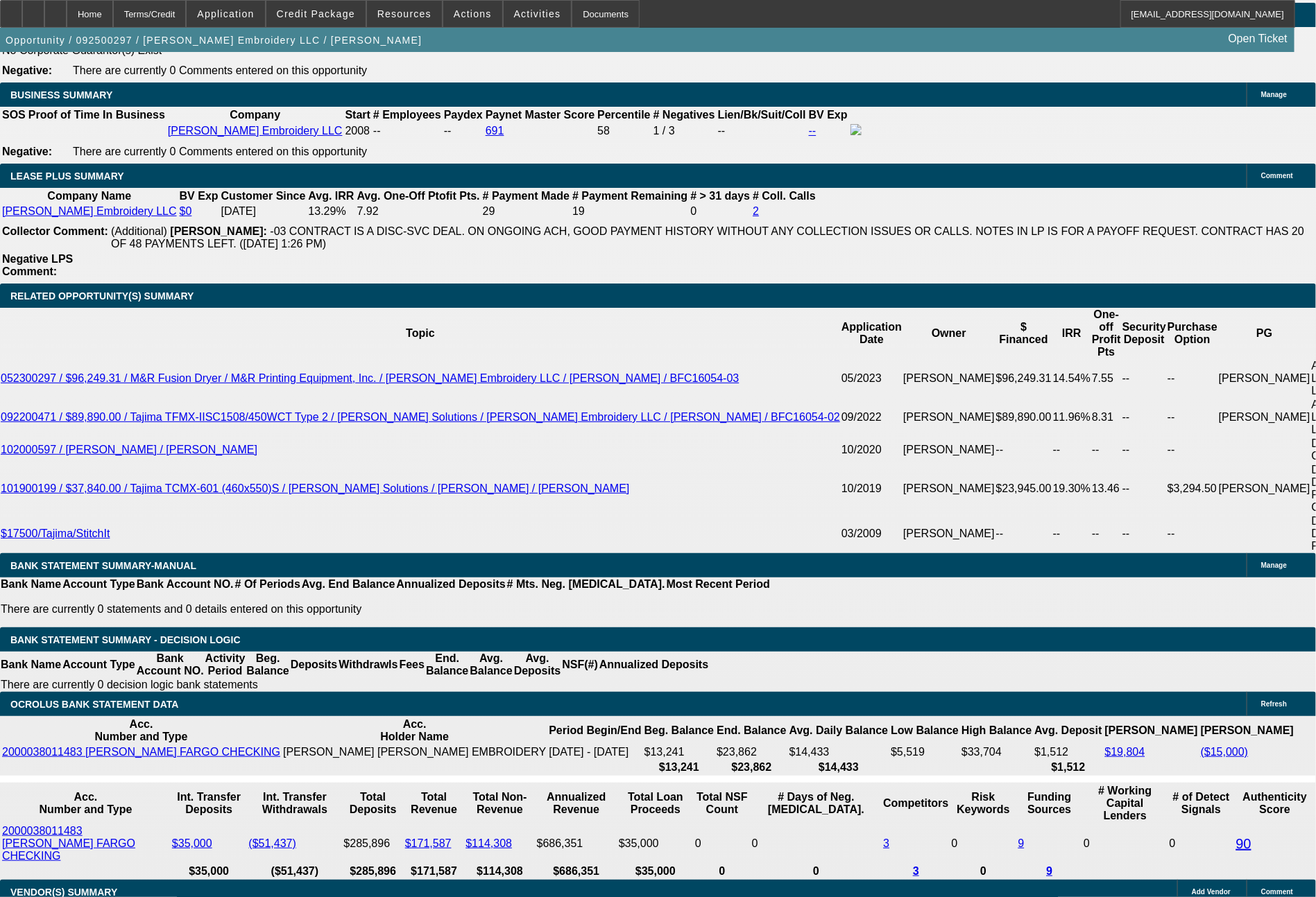
type input "1483.1"
type input "$2,966.20"
type input "1483.14"
type input "$2,966.28"
type input "$1,483.14"
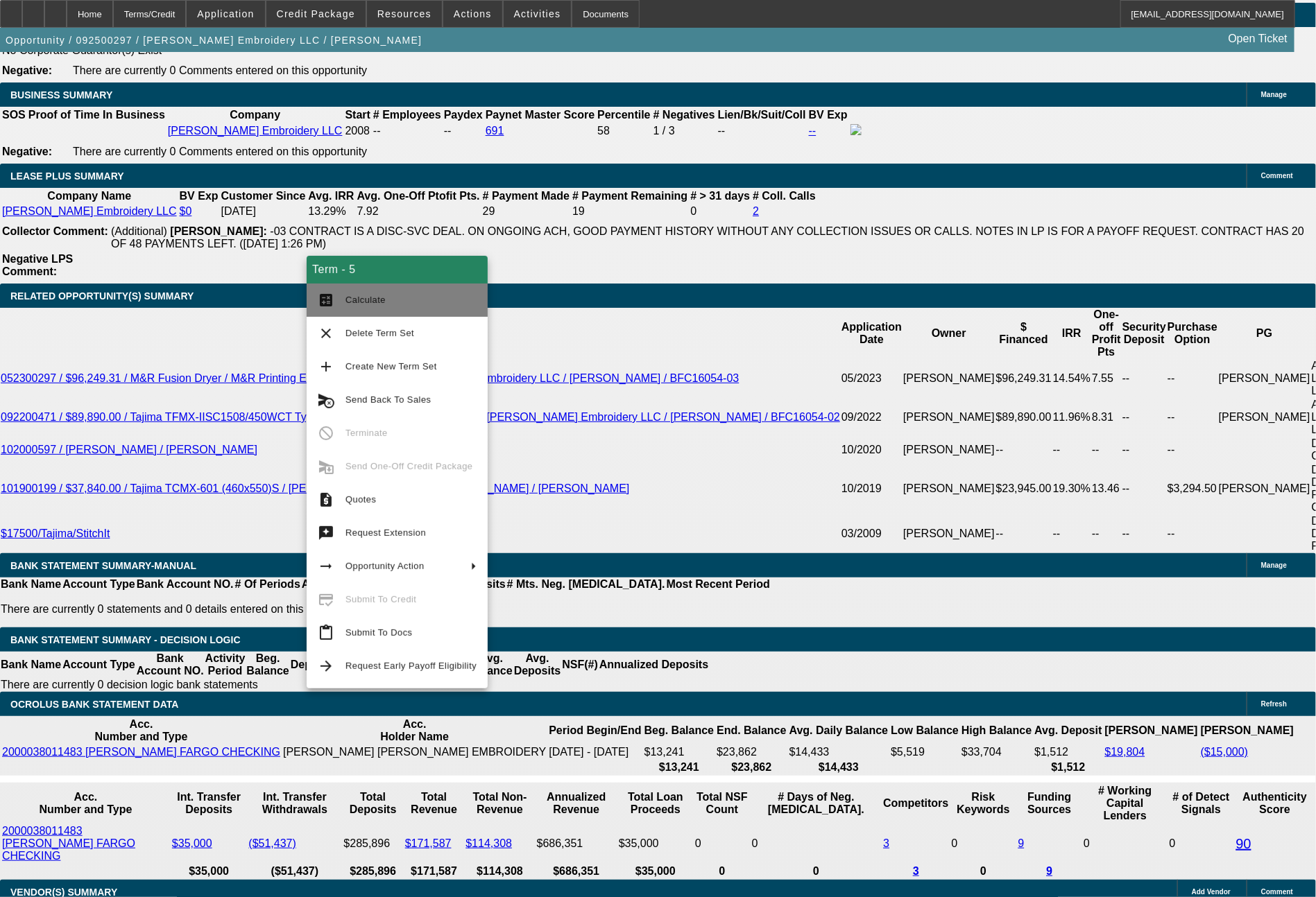
click at [365, 308] on span "Calculate" at bounding box center [411, 300] width 131 height 17
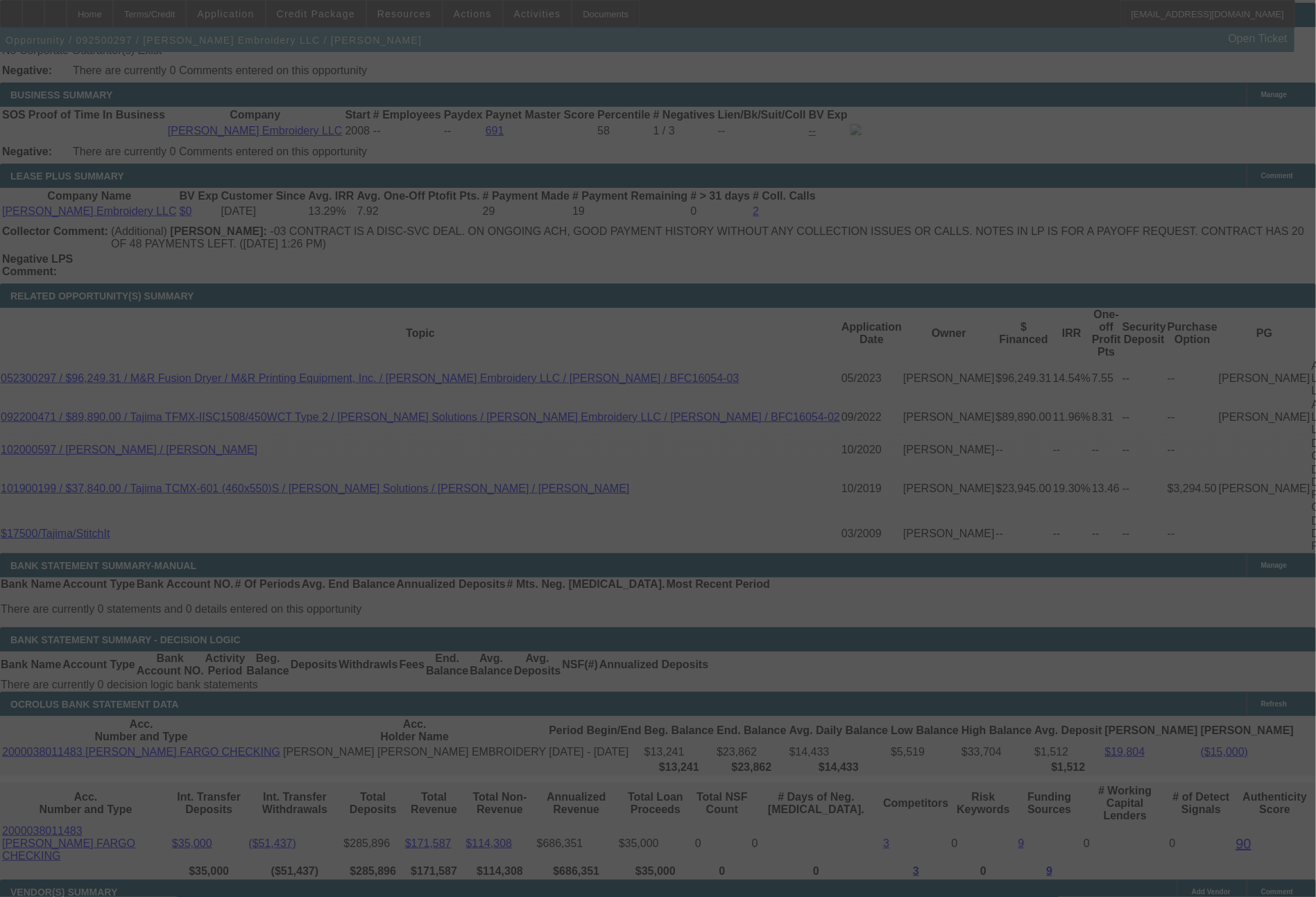
select select "0"
select select "2"
select select "0"
select select "6"
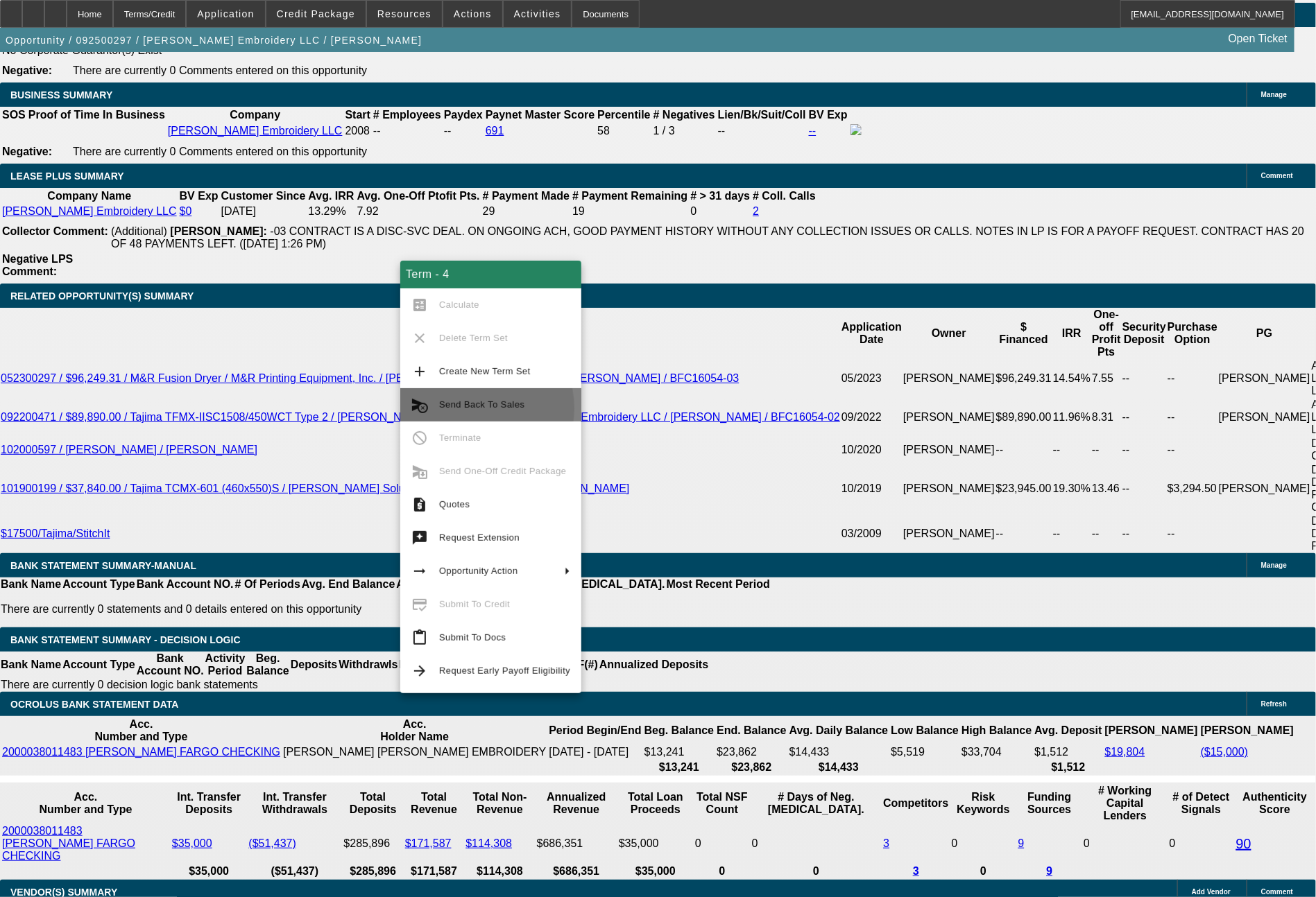
click at [469, 408] on span "Send Back To Sales" at bounding box center [481, 404] width 85 height 11
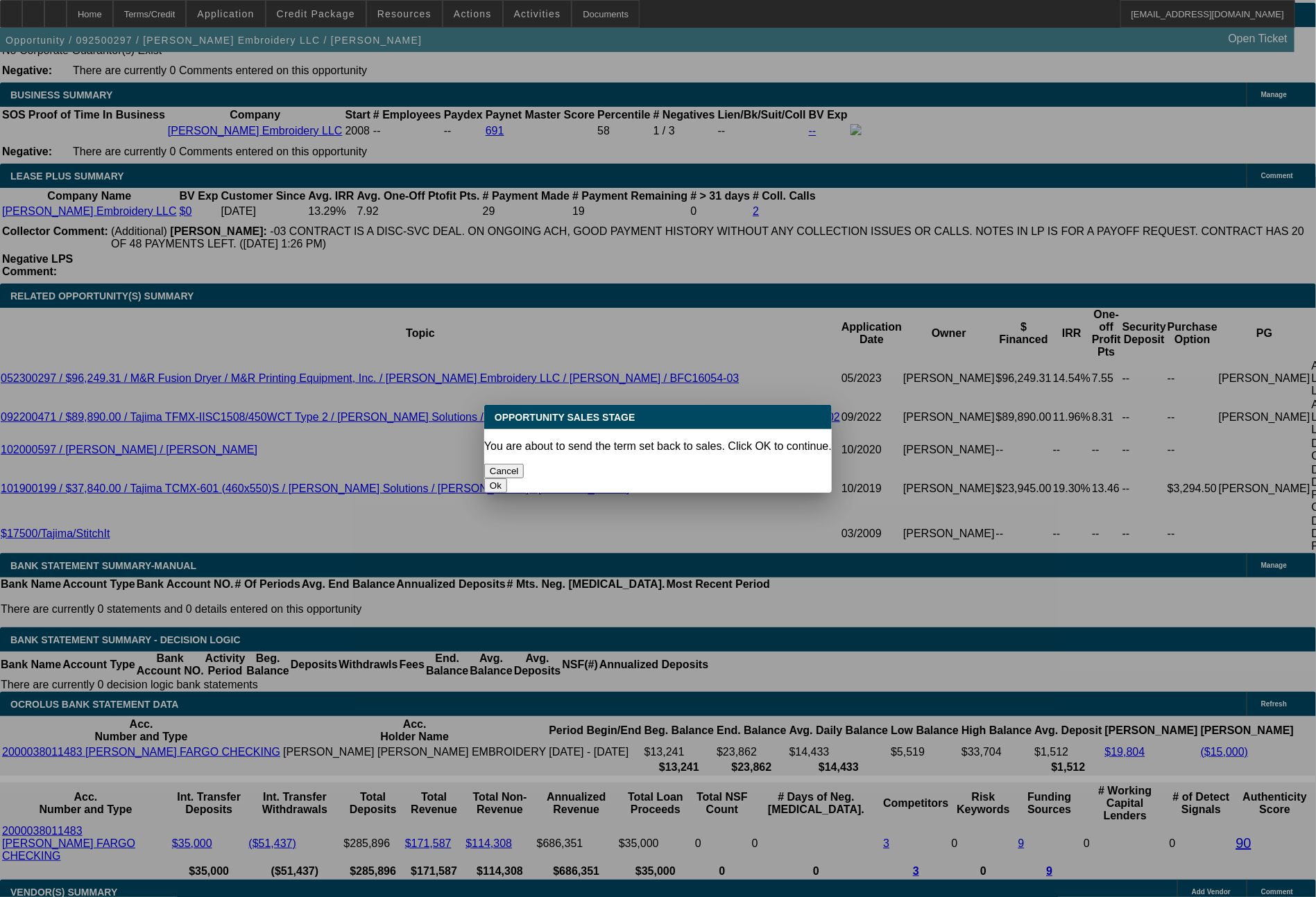
click at [507, 479] on button "Ok" at bounding box center [495, 486] width 23 height 15
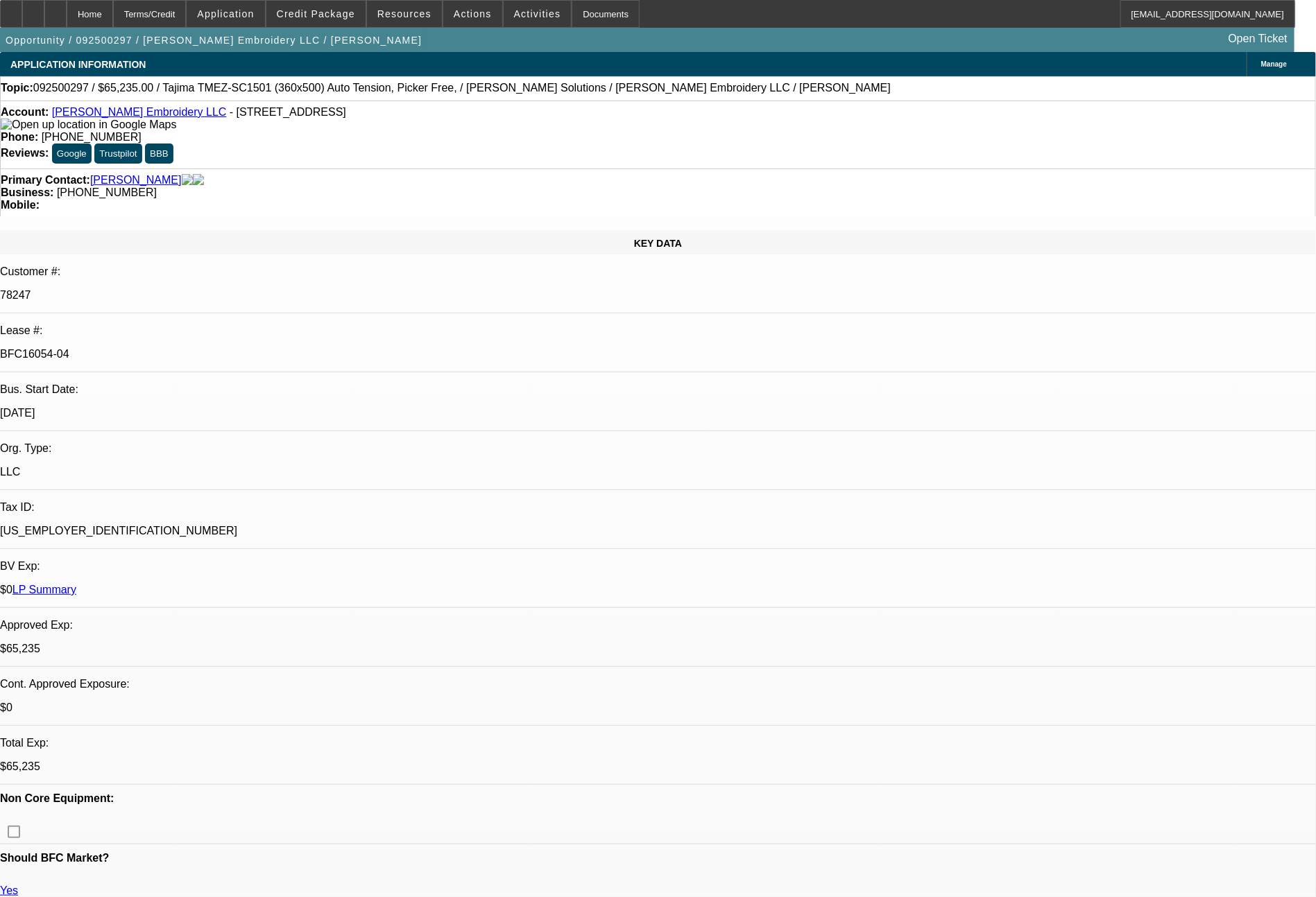
type textarea "c"
type textarea "equipment changing, adding $350 to the total price, so adjusting term set now a…"
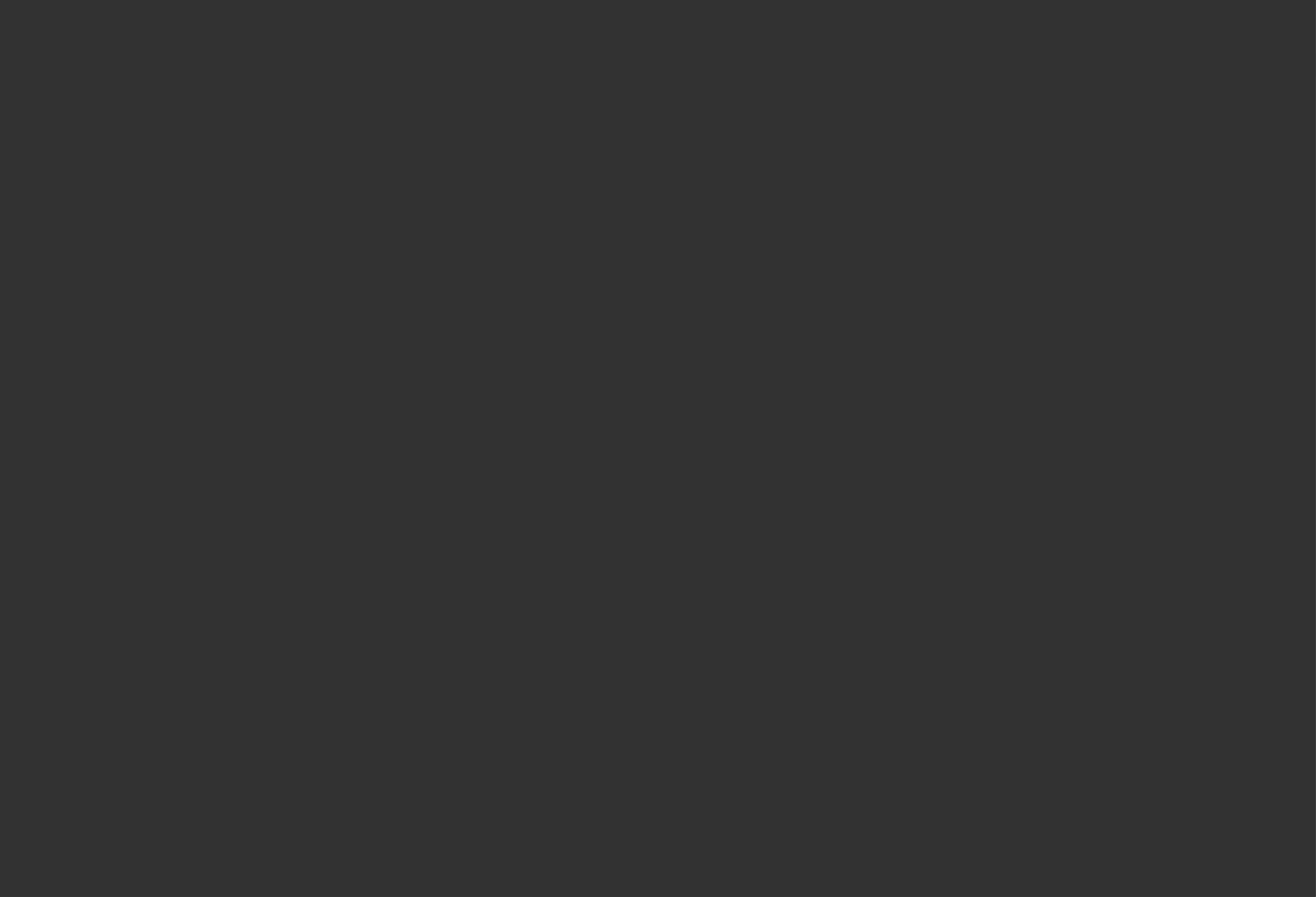
select select "0"
select select "2"
select select "0"
select select "6"
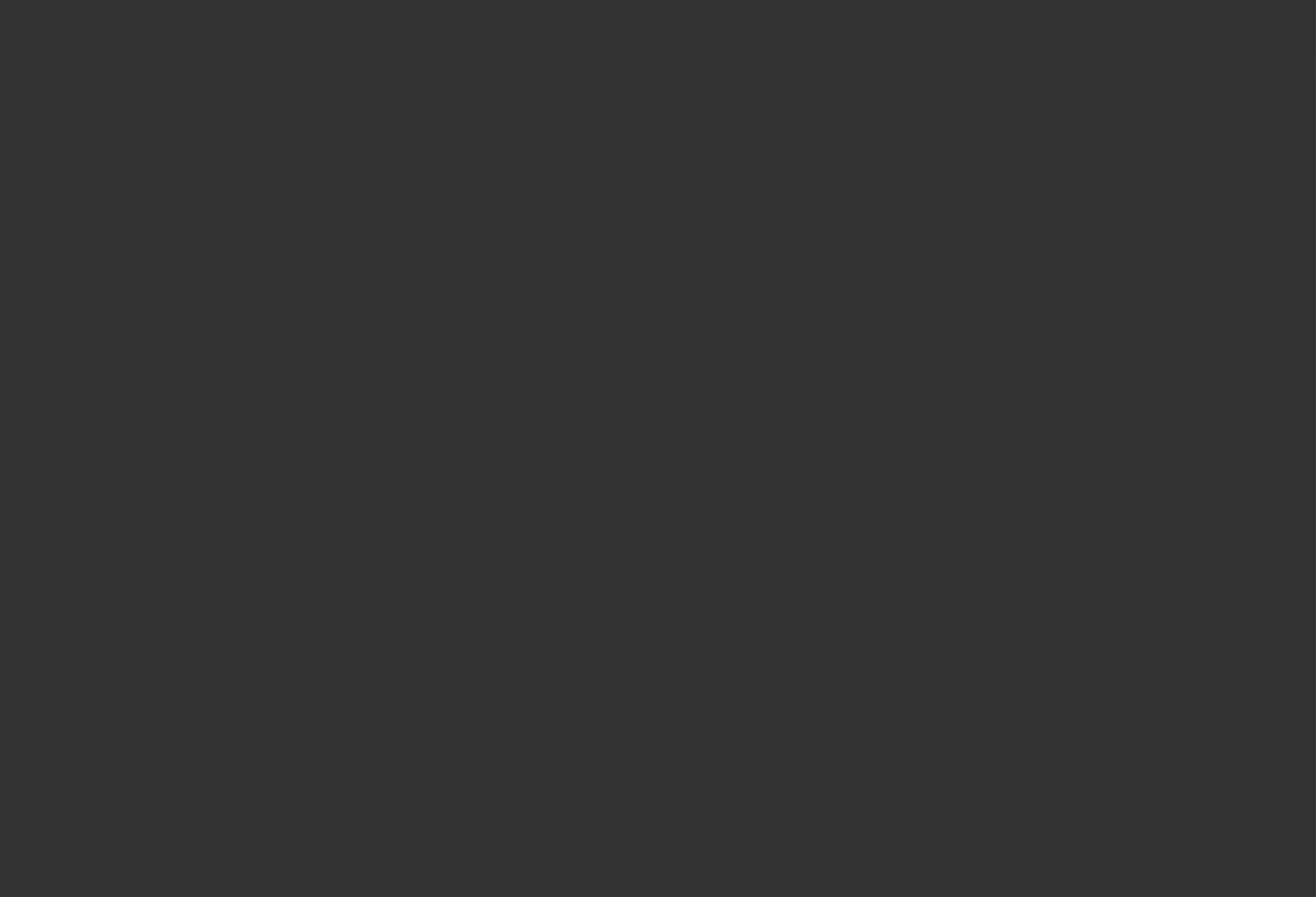
select select "0"
select select "2"
select select "0"
select select "6"
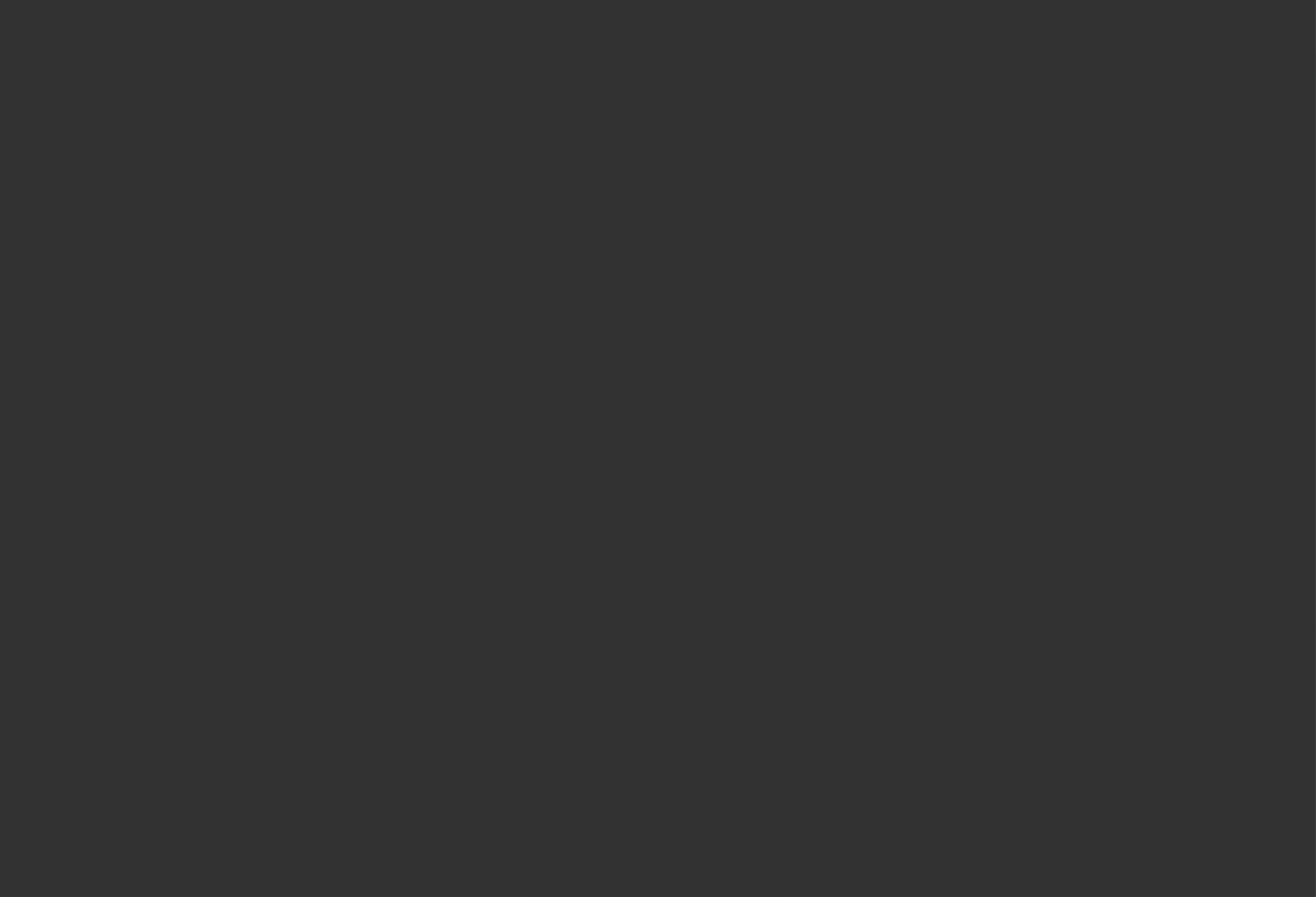
select select "0"
select select "2"
select select "0"
select select "6"
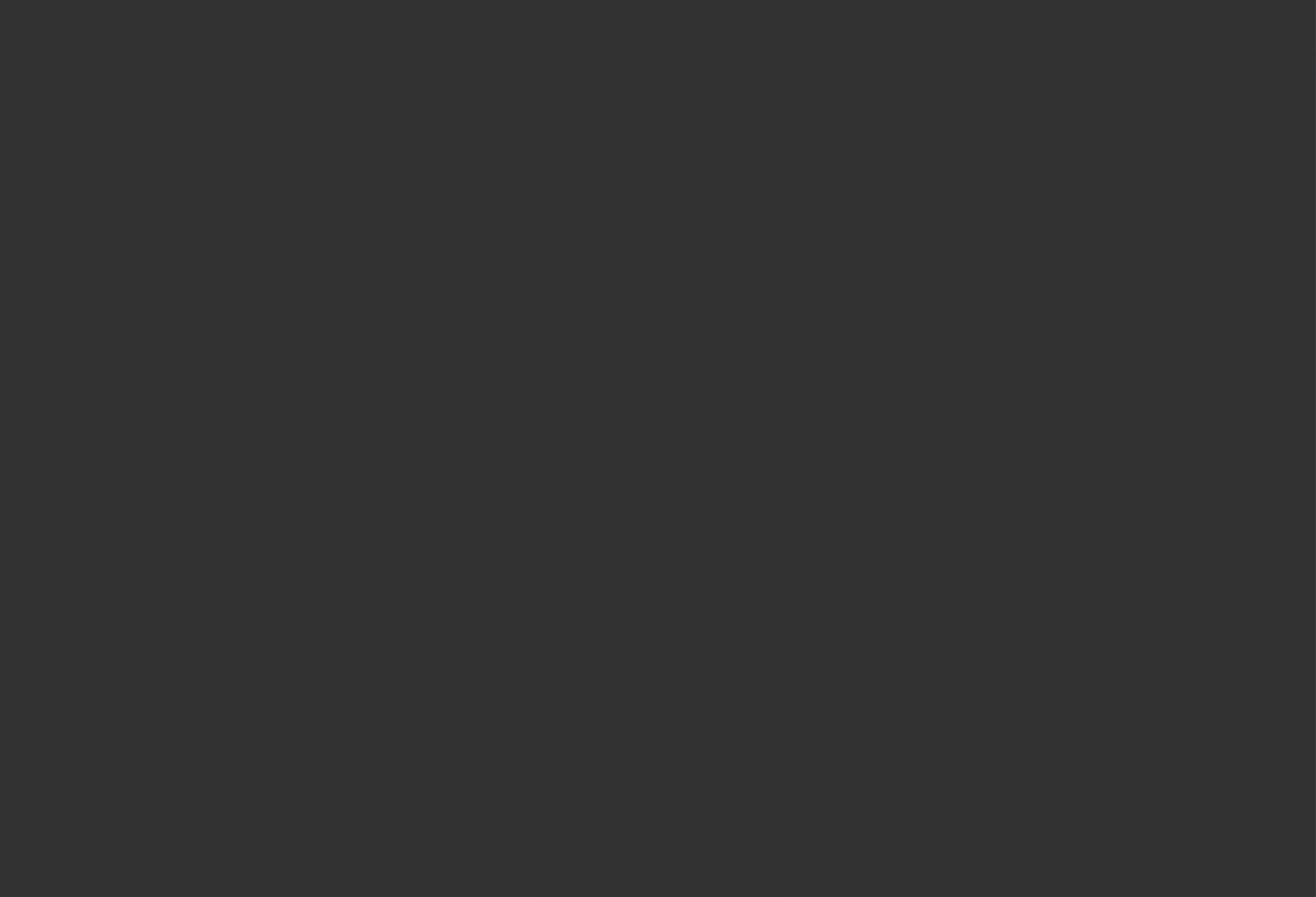
select select "0"
select select "2"
select select "0"
select select "6"
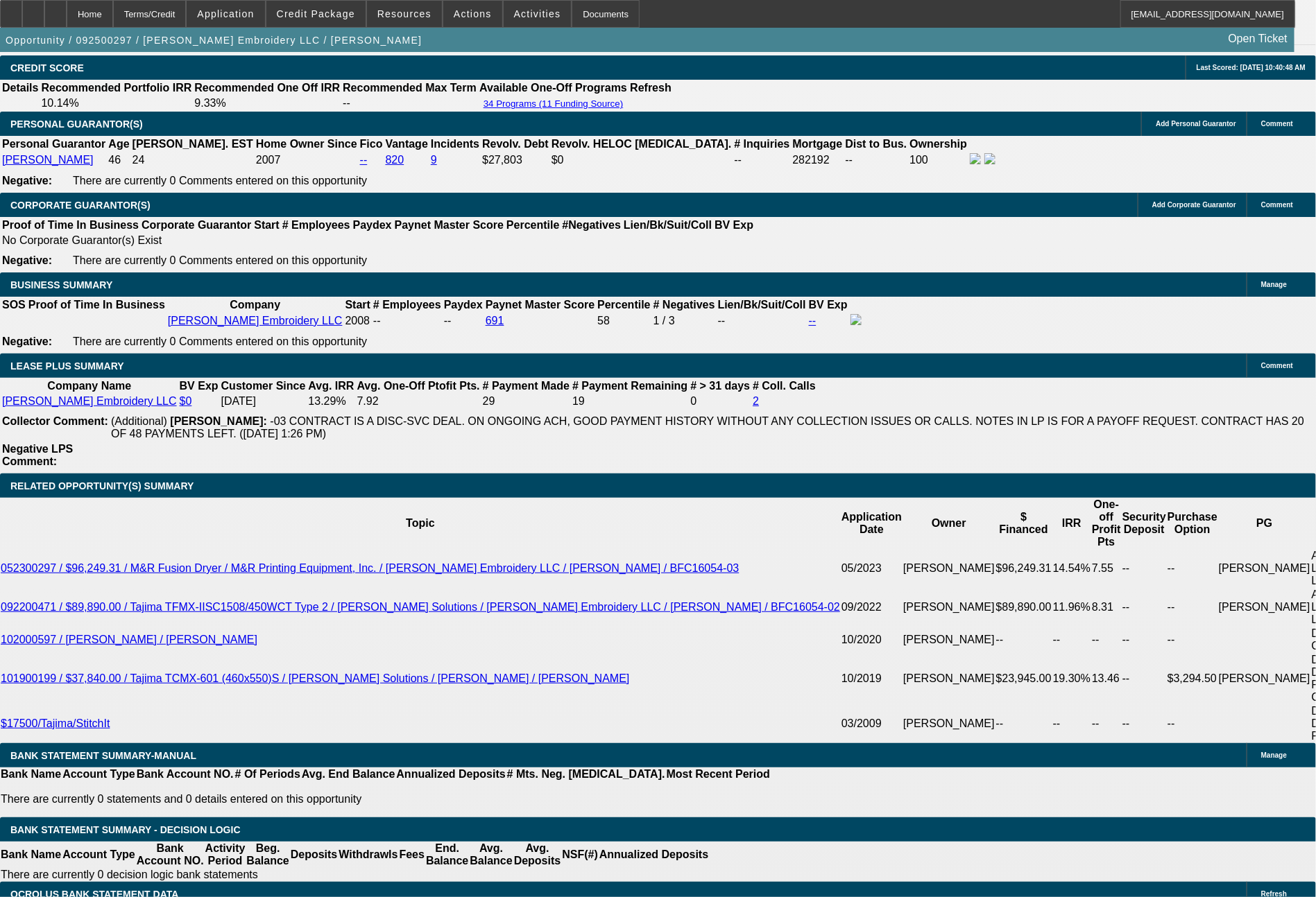
scroll to position [2153, 0]
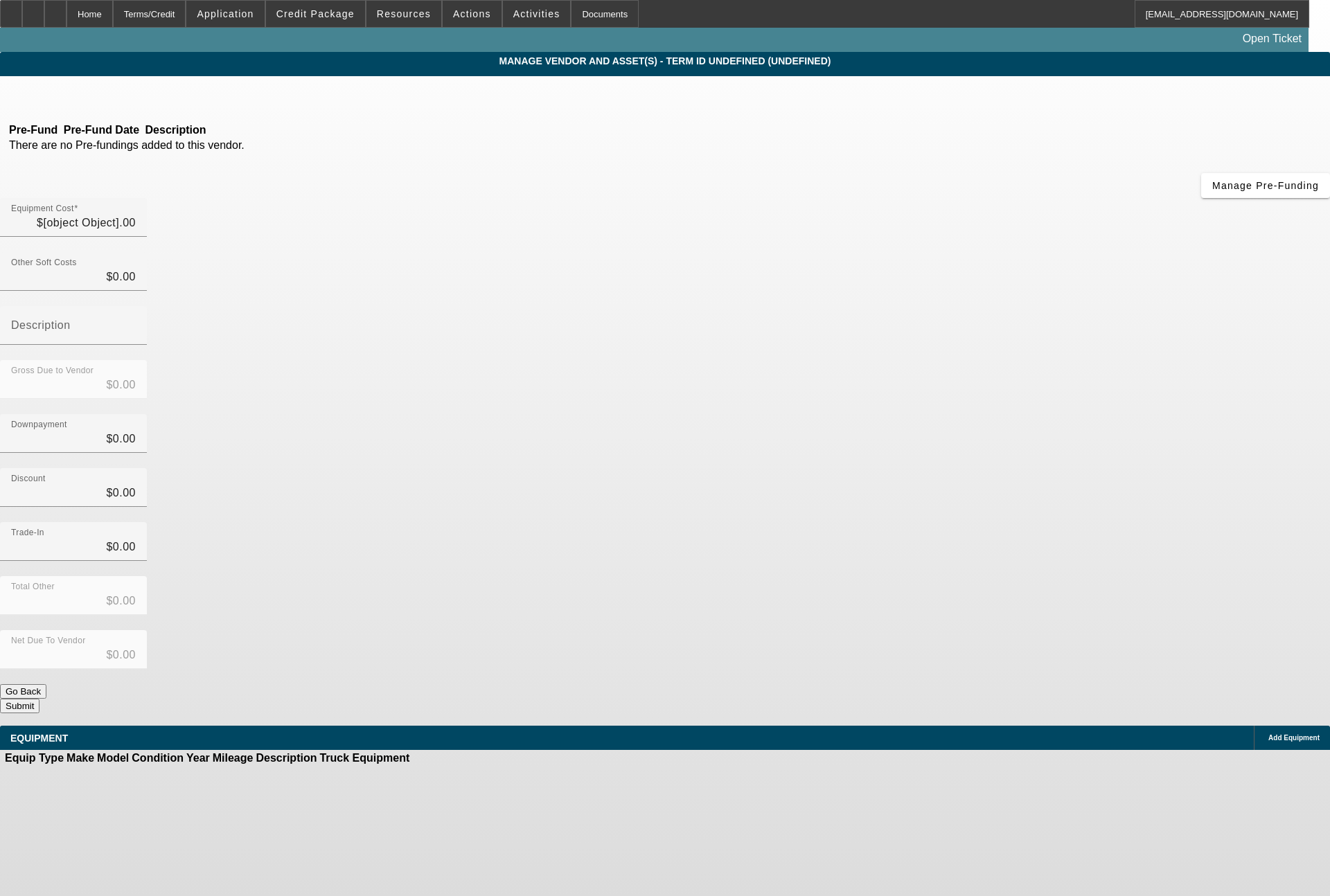
type input "$65,235.00"
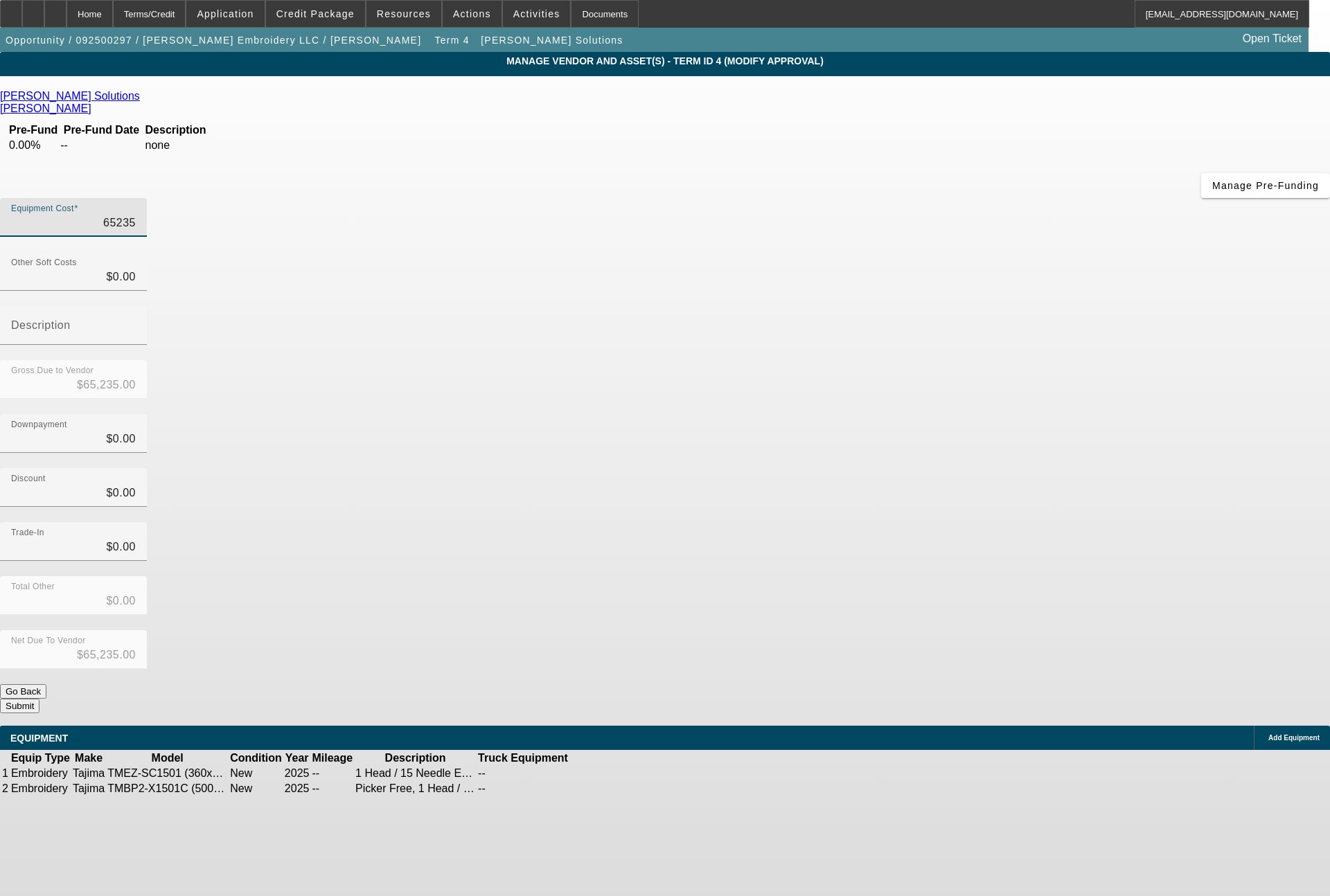
drag, startPoint x: 780, startPoint y: 117, endPoint x: 867, endPoint y: 122, distance: 87.1
click at [867, 198] on div "Equipment Cost 65235" at bounding box center [665, 225] width 1330 height 54
type input "6"
type input "$6.00"
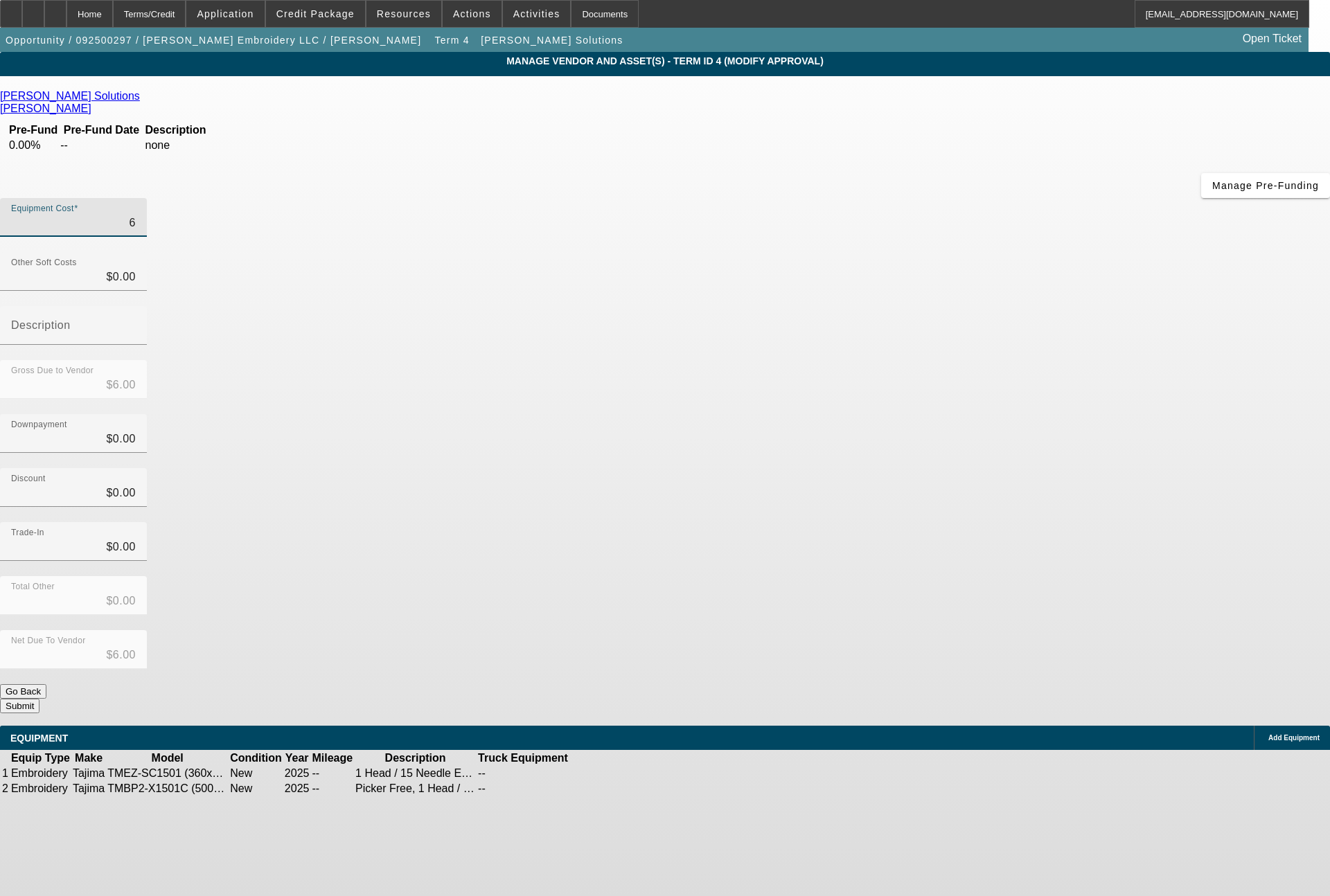
type input "65"
type input "$65.00"
type input "655"
type input "$655.00"
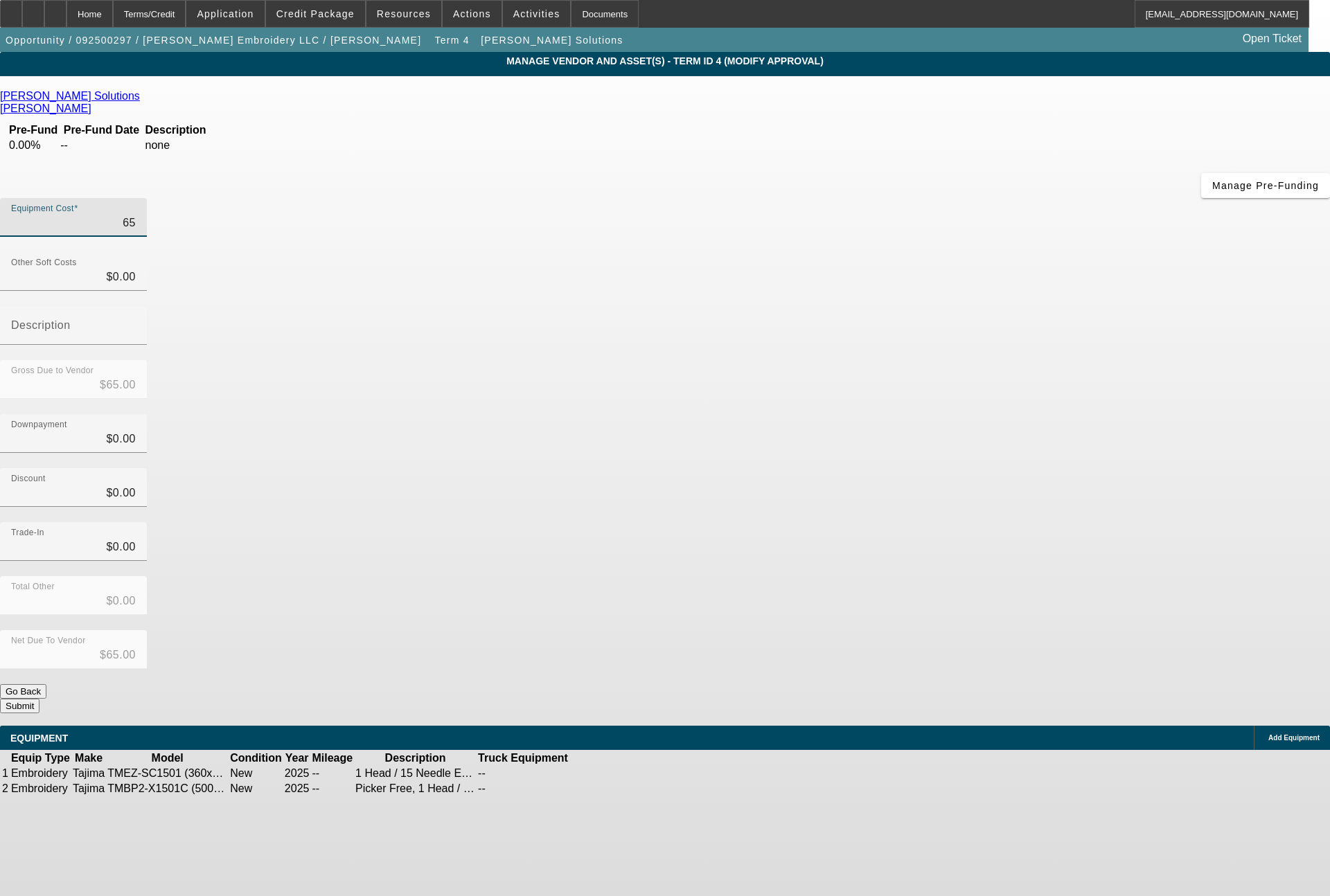
type input "$655.00"
type input "6558"
type input "$6,558.00"
type input "65585"
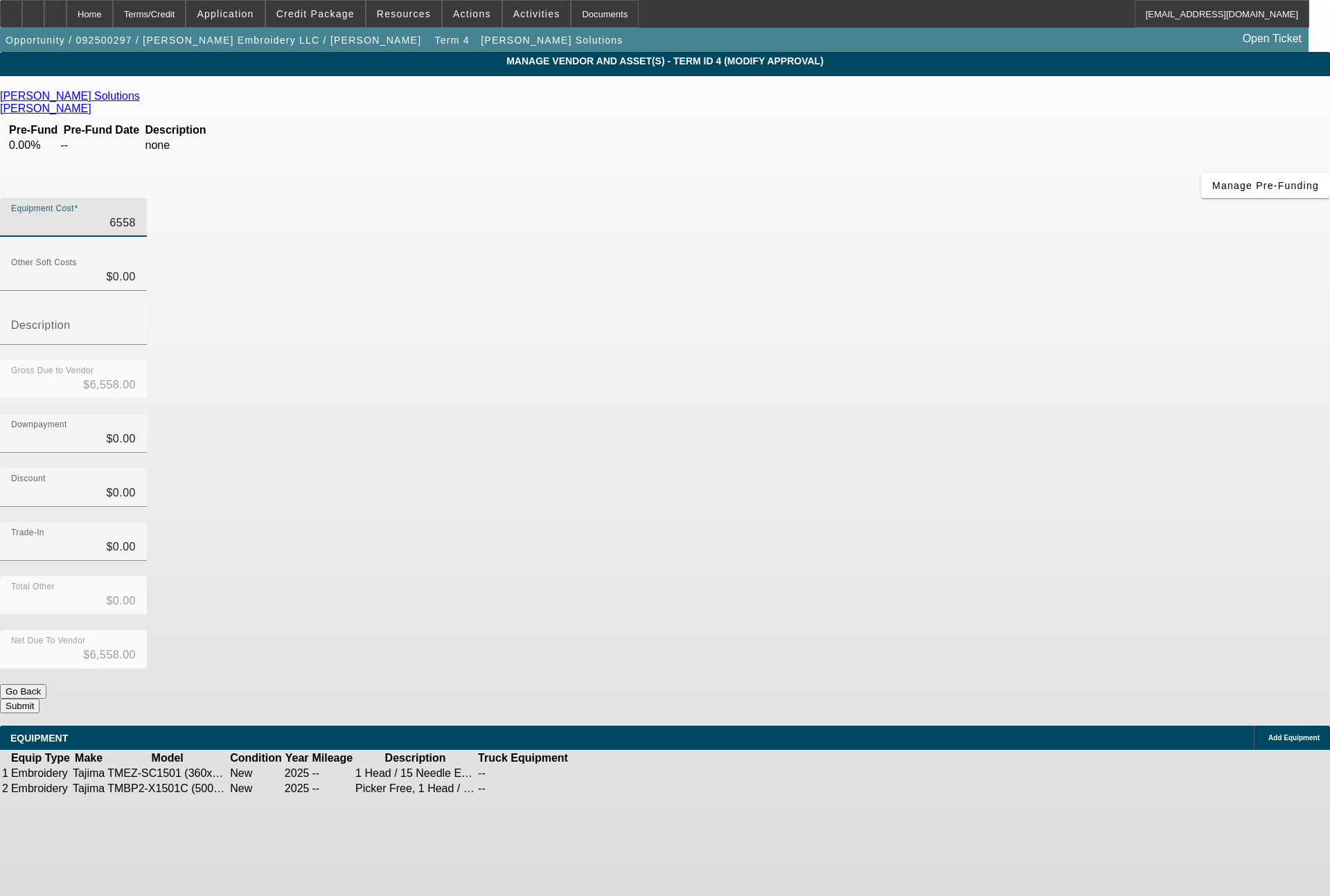
type input "$65,585.00"
click at [612, 774] on icon at bounding box center [612, 774] width 0 height 0
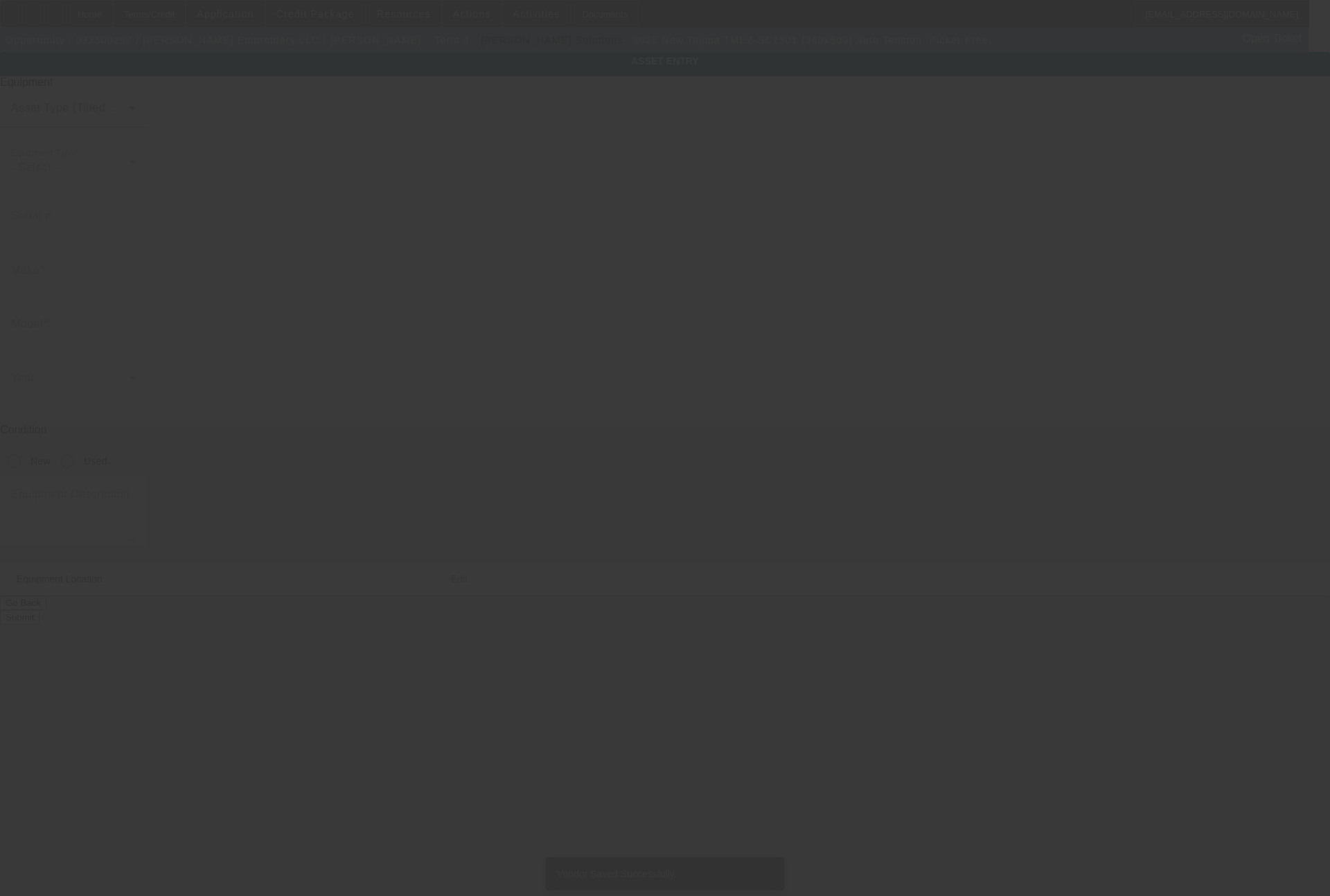
type input "Tajima"
type input "TMEZ-SC1501 (360x500) Auto Tension, Picker Free,"
radio input "true"
type textarea "1 Head / 15 Needle Embroidery Machine includes Stand, Supply Kit, Cap Driver wi…"
type input "588 Park Ave"
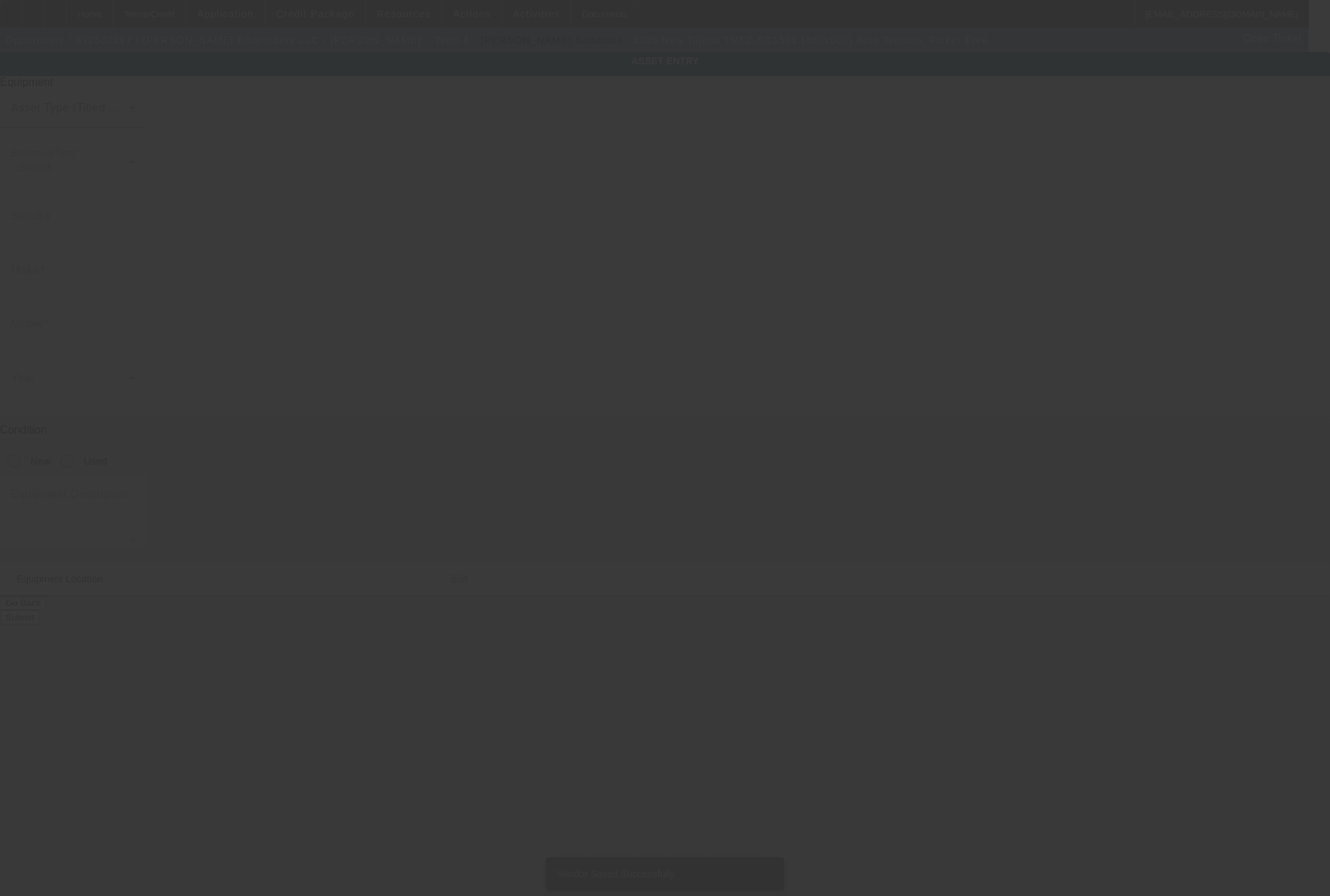
type input "Freehold"
type input "07728"
type input "Monmouth"
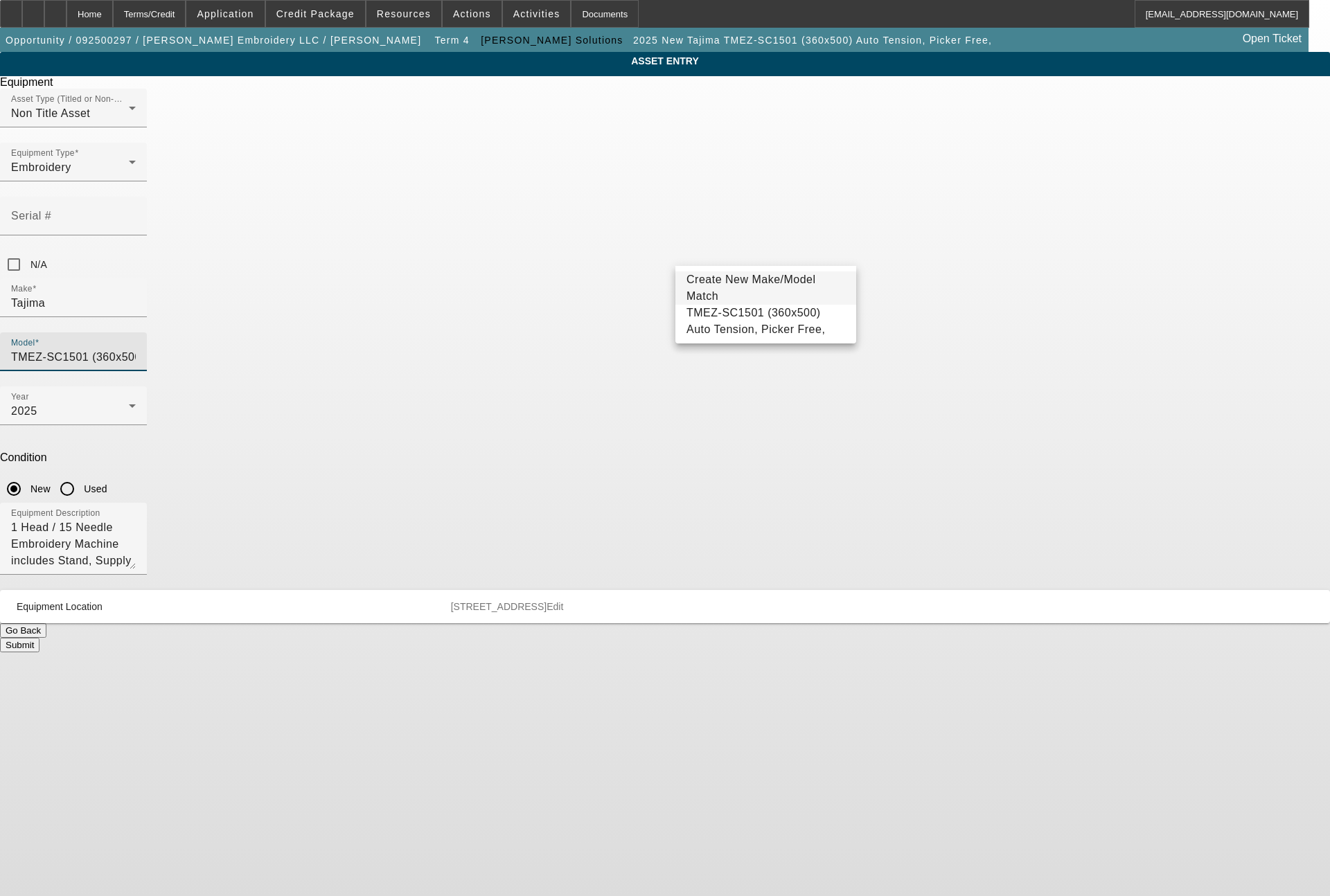
drag, startPoint x: 843, startPoint y: 256, endPoint x: 670, endPoint y: 239, distance: 173.8
click at [670, 333] on div "Model TMEZ-SC1501 (360x500) Auto Tension, Picker Free," at bounding box center [665, 359] width 1330 height 54
type input ", Picker Free,"
drag, startPoint x: 767, startPoint y: 249, endPoint x: 610, endPoint y: 249, distance: 157.0
click at [610, 278] on div "Make Tajima Model , Picker Free," at bounding box center [665, 333] width 1330 height 108
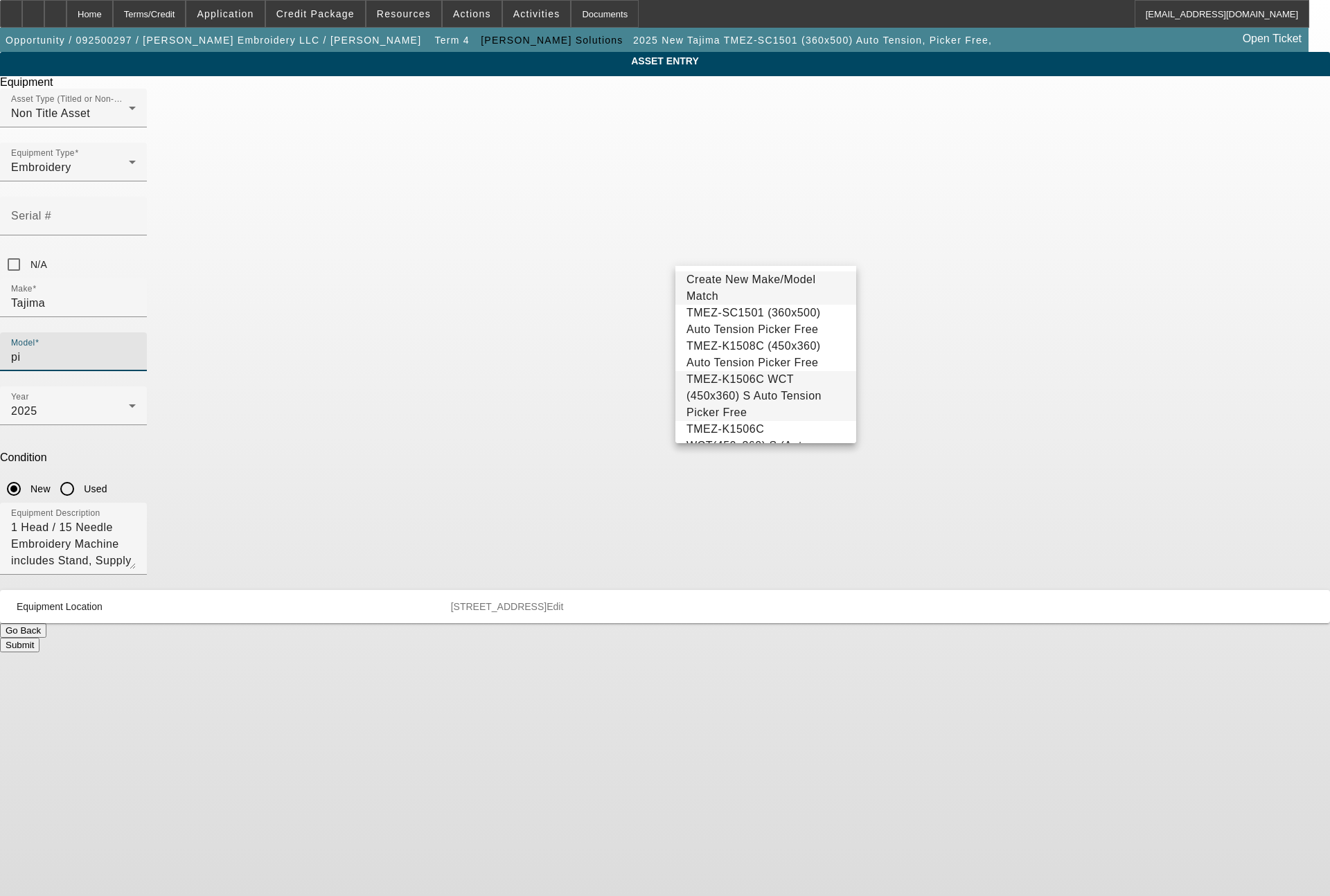
type input "p"
click at [737, 320] on span "TMBP2-X1501C (500x600) S WCT (Sumo +)" at bounding box center [763, 321] width 152 height 28
type input "TMBP2-X1501C (500x600) S WCT (Sumo +)"
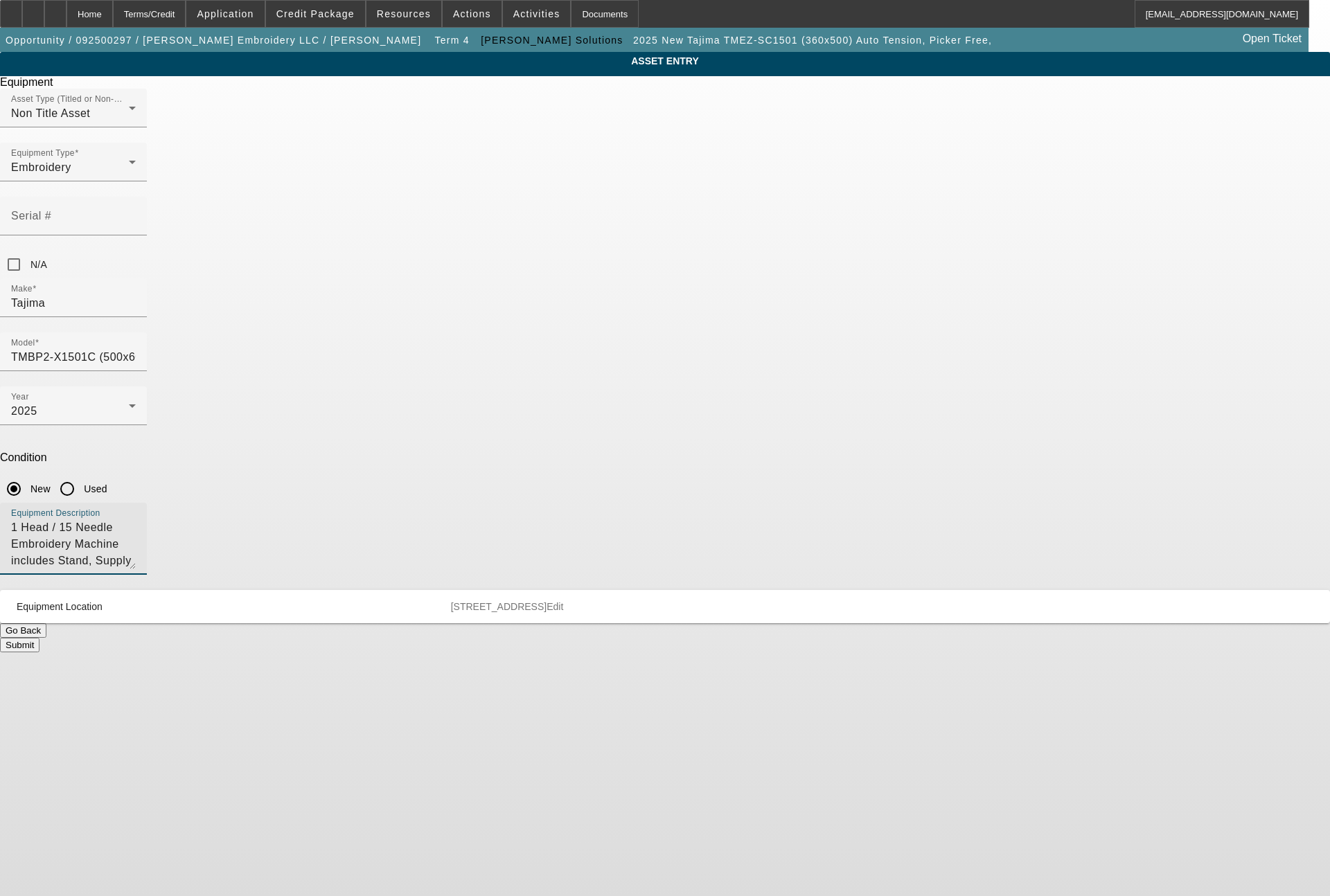
drag, startPoint x: 746, startPoint y: 392, endPoint x: 466, endPoint y: 343, distance: 284.3
click at [466, 503] on div "Equipment Description 1 Head / 15 Needle Embroidery Machine includes Stand, Sup…" at bounding box center [665, 546] width 1330 height 87
type textarea "single head machine"
click at [40, 638] on button "Submit" at bounding box center [19, 645] width 40 height 15
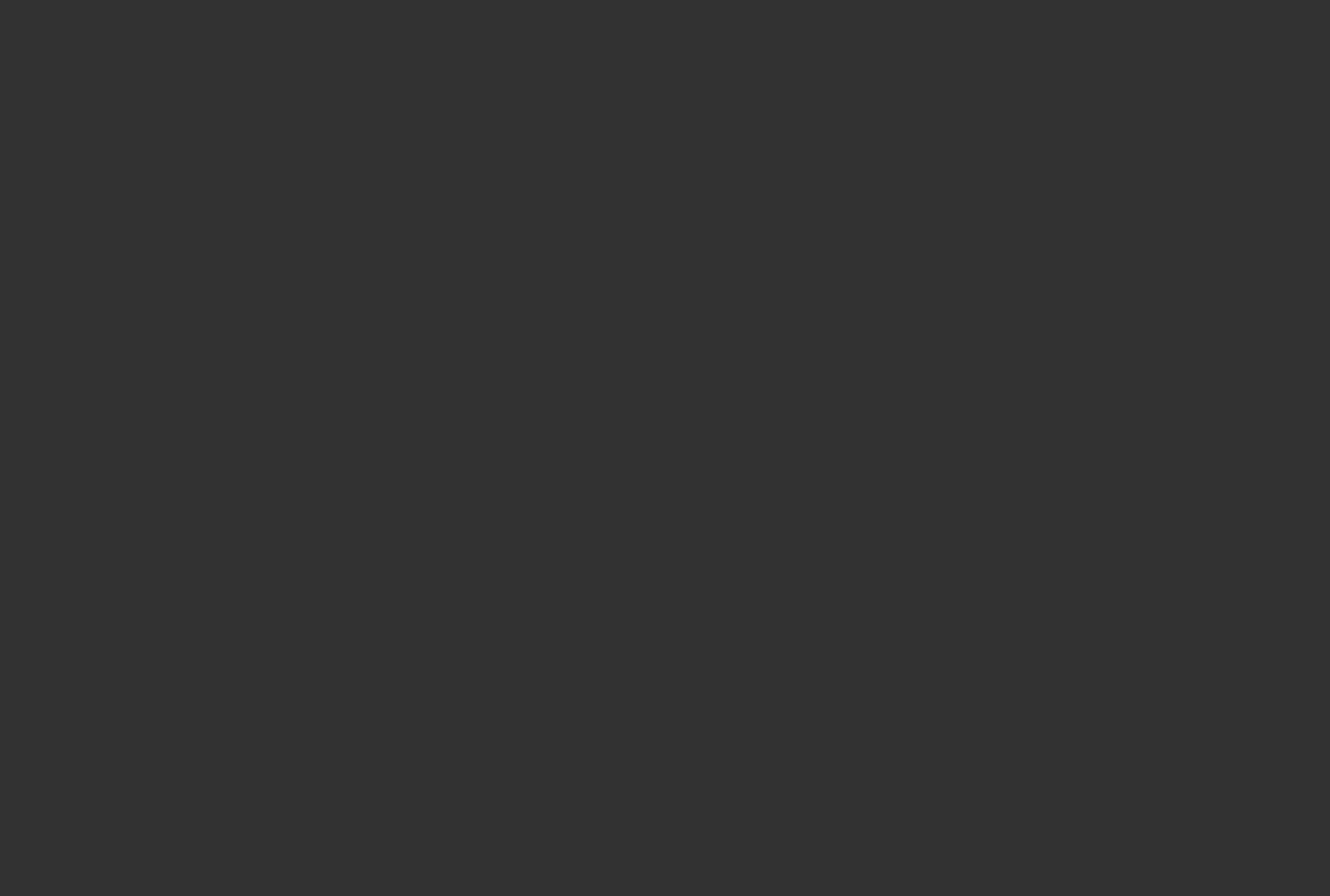
type input "$65,585.00"
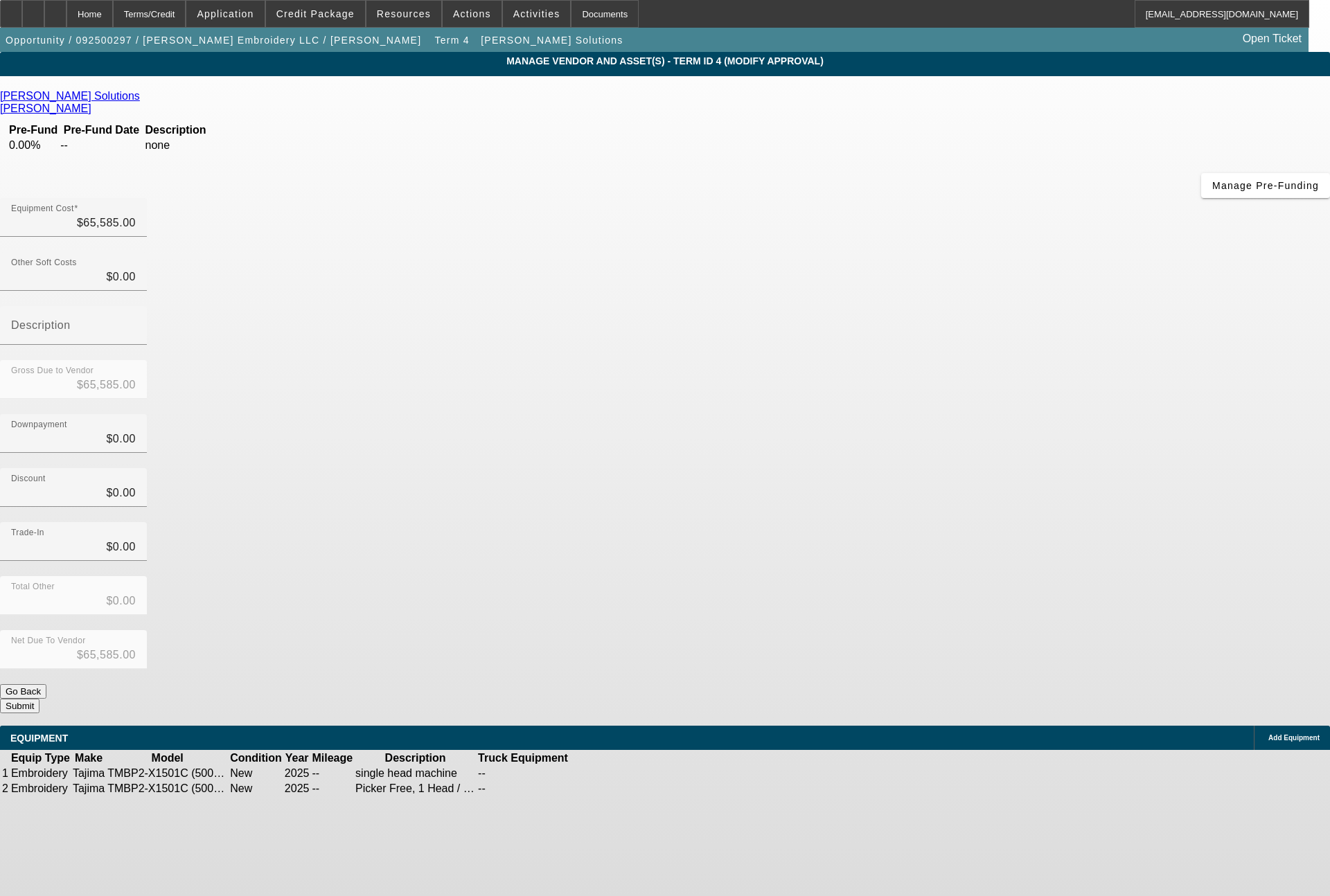
click at [40, 699] on button "Submit" at bounding box center [19, 707] width 40 height 15
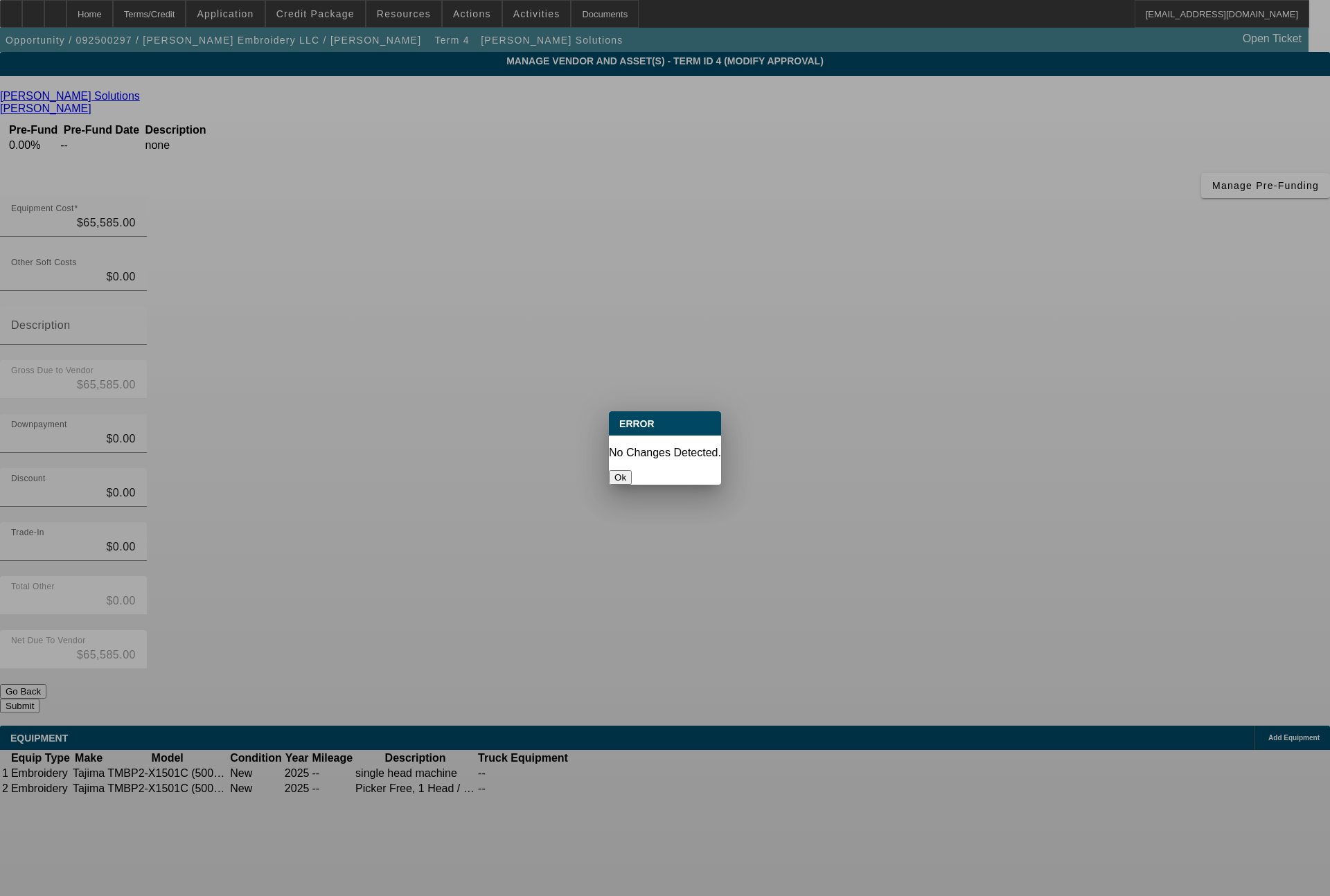
click at [632, 470] on button "Ok" at bounding box center [620, 478] width 23 height 15
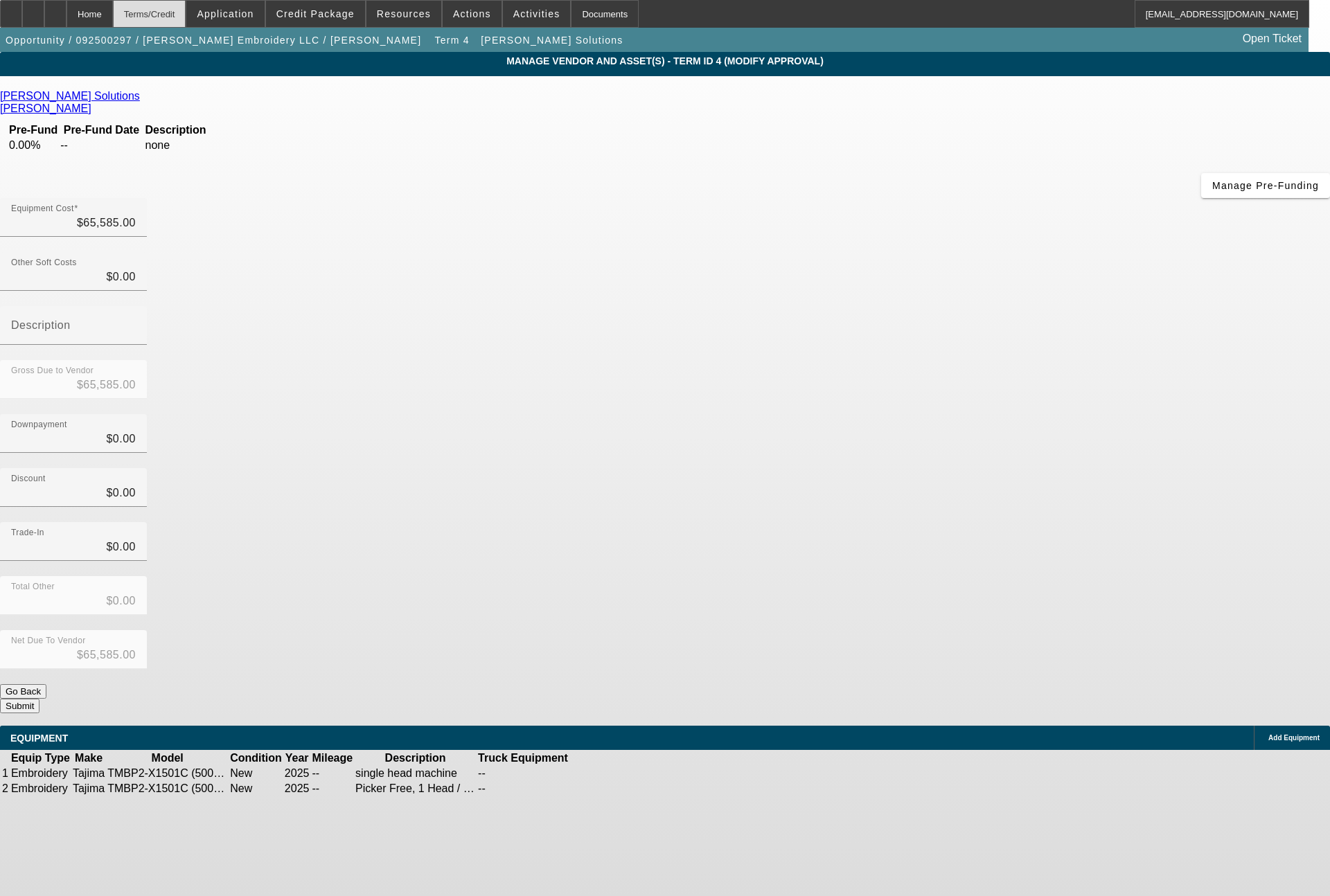
click at [186, 15] on div "Terms/Credit" at bounding box center [149, 14] width 74 height 28
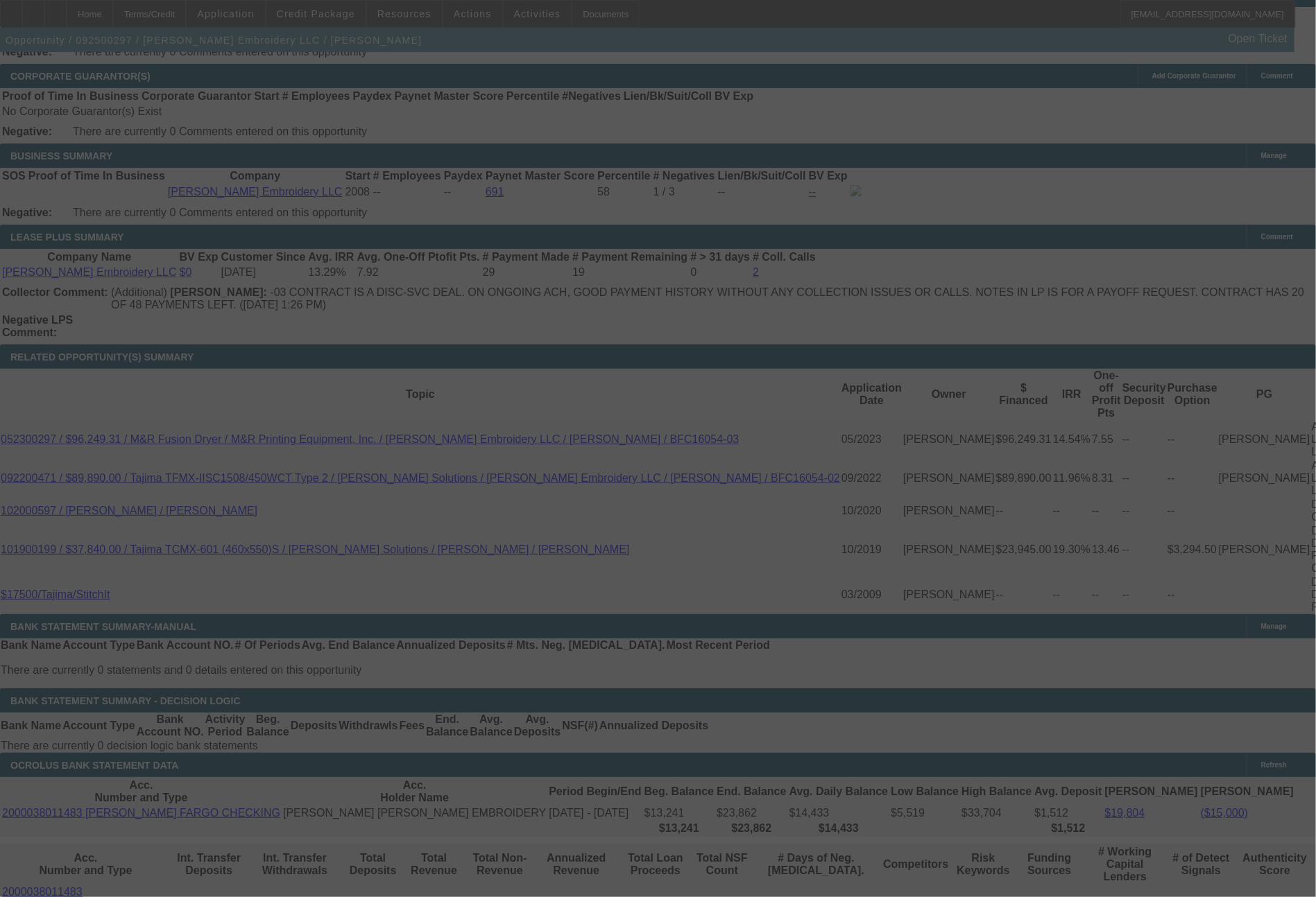
scroll to position [2235, 0]
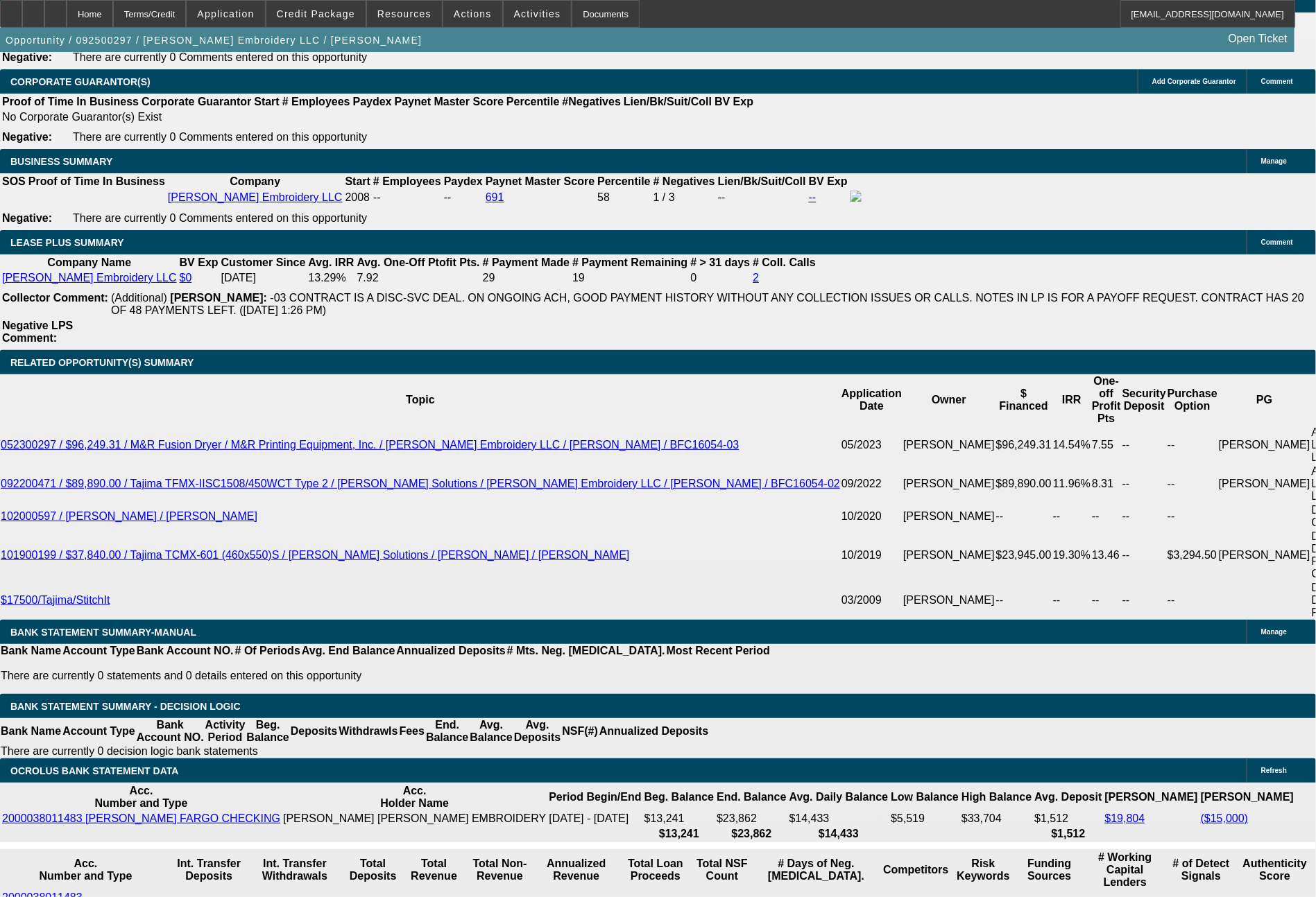
select select "0"
select select "2"
select select "0"
select select "6"
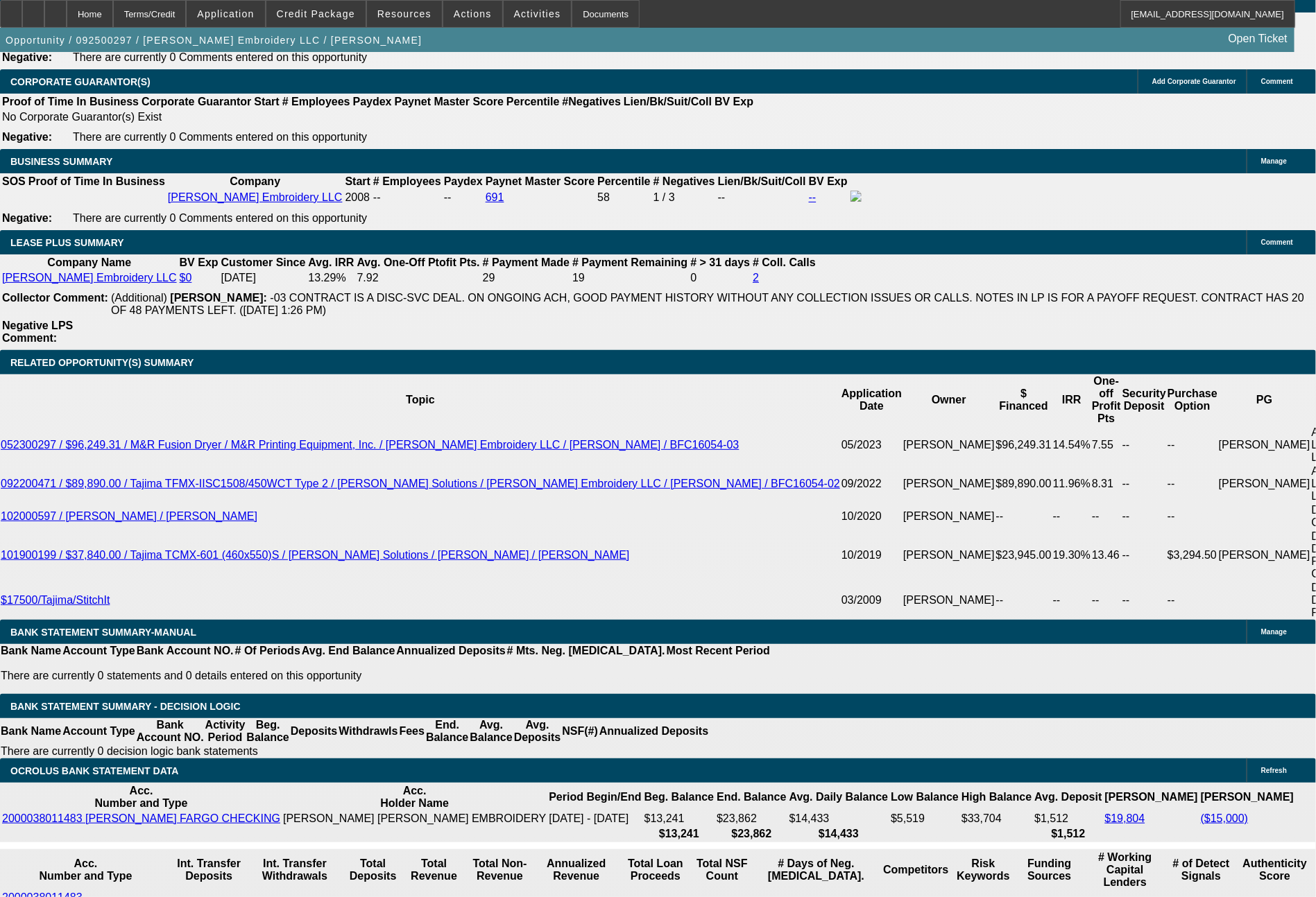
select select "0"
select select "2"
select select "0"
select select "6"
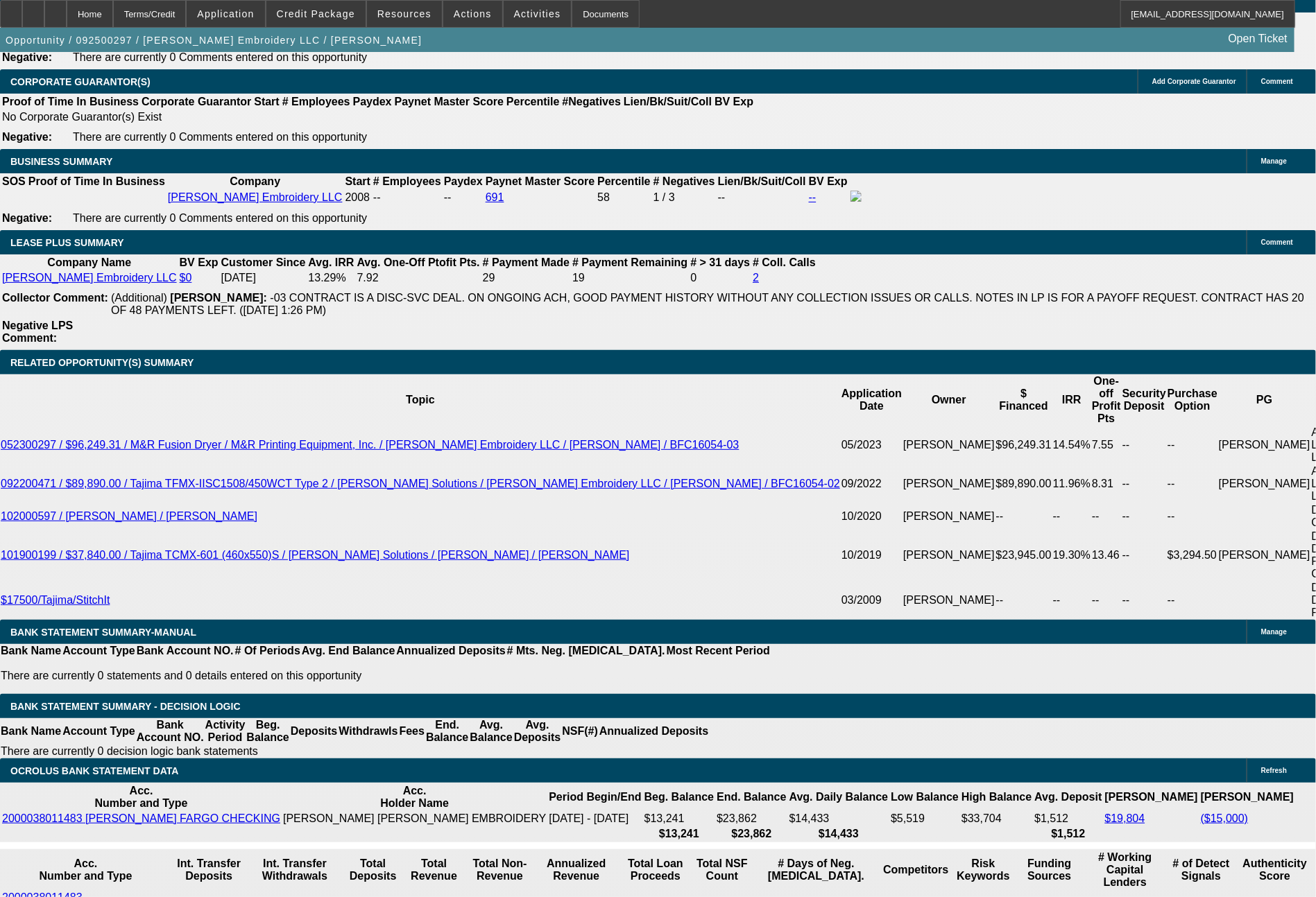
select select "0"
select select "2"
select select "0"
select select "6"
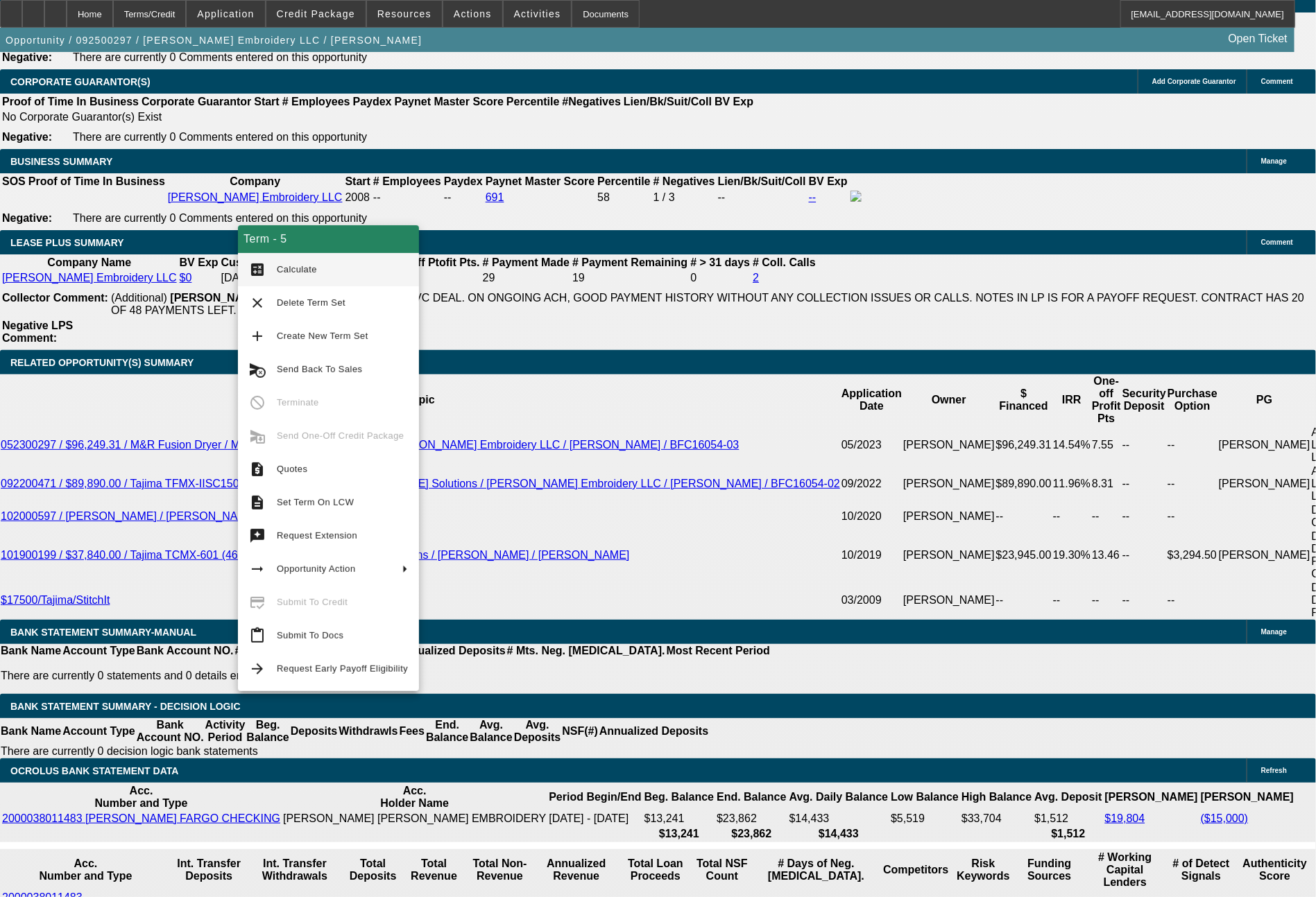
scroll to position [2316, 0]
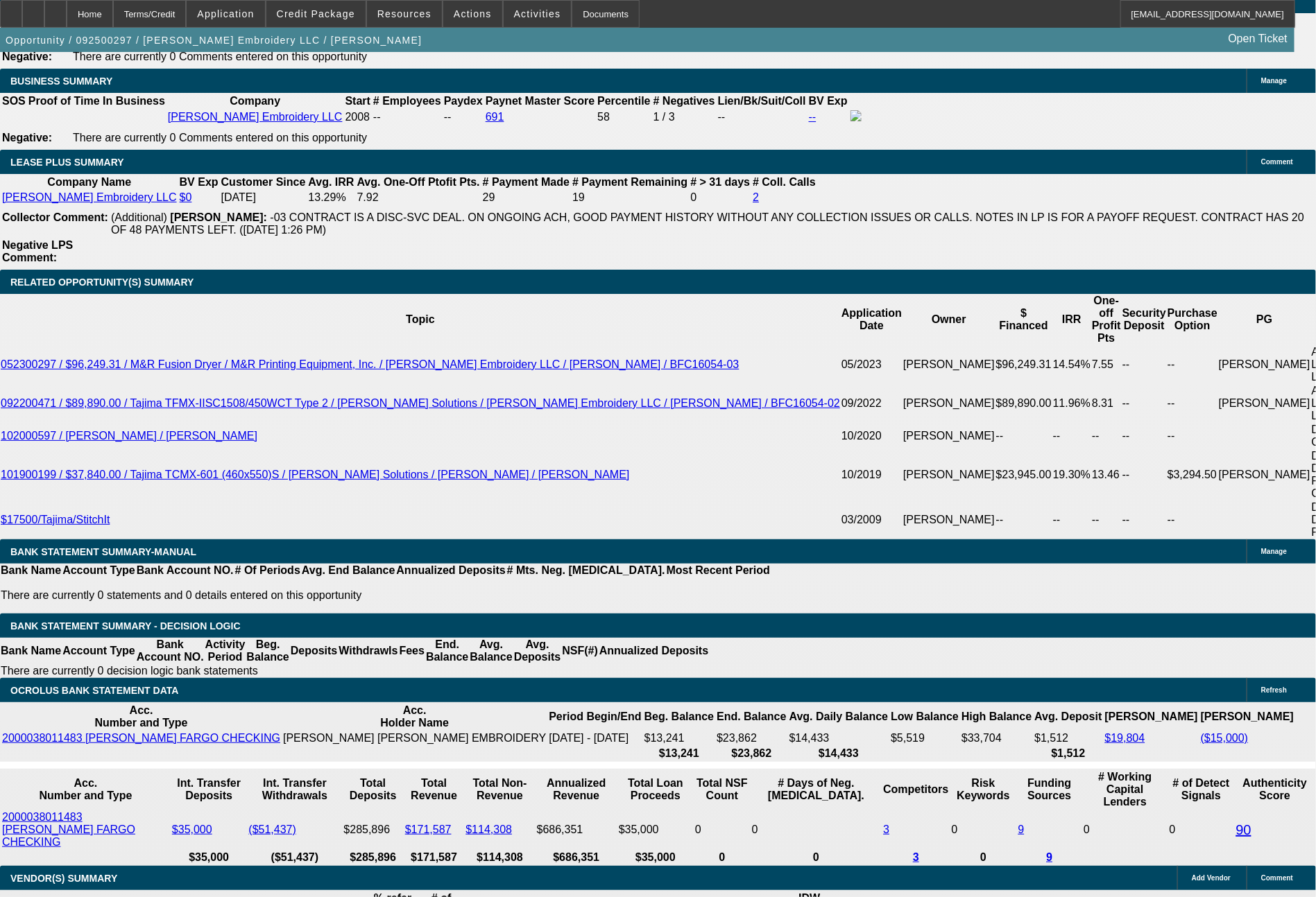
drag, startPoint x: 378, startPoint y: 455, endPoint x: 454, endPoint y: 448, distance: 76.3
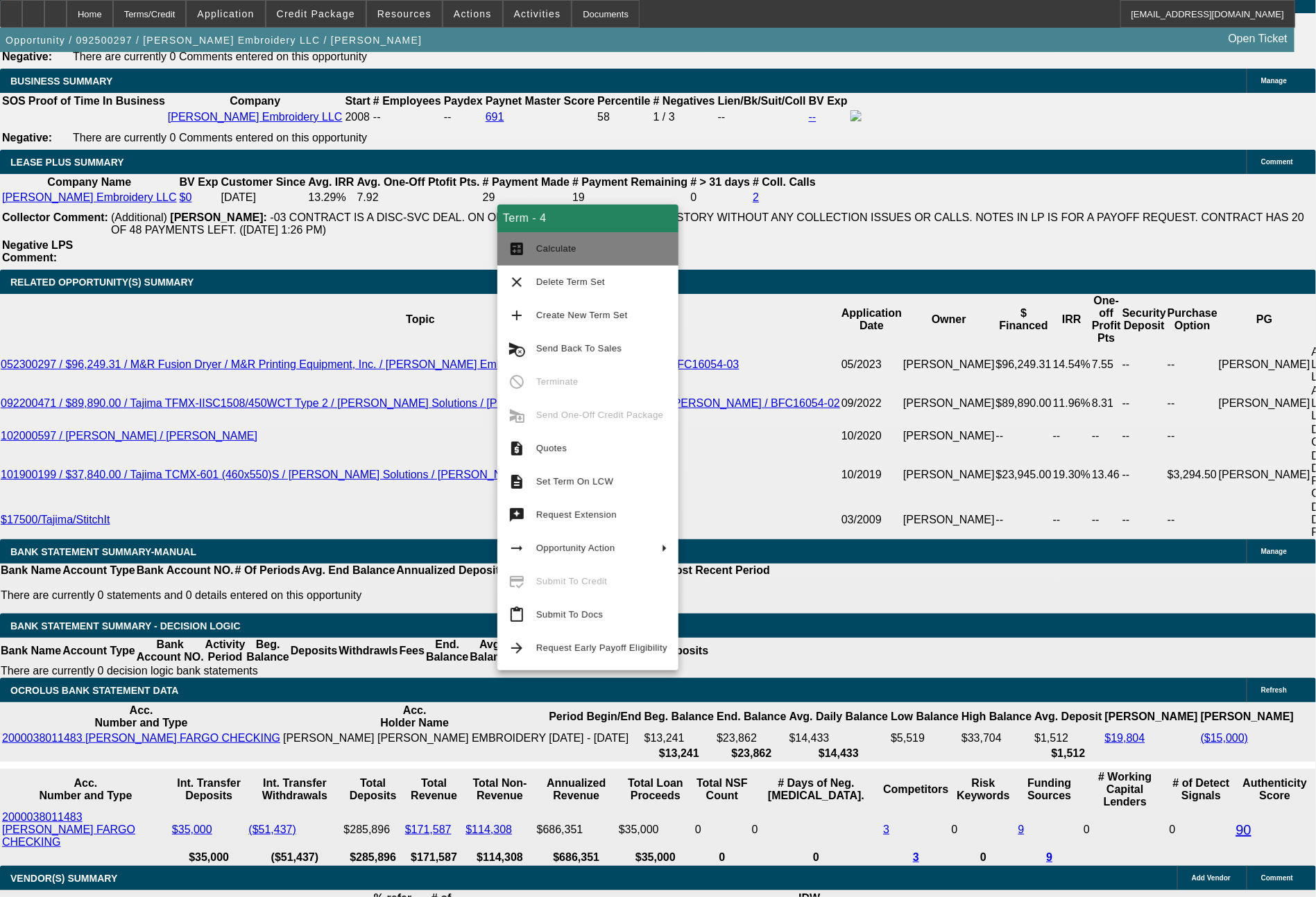
click at [570, 250] on span "Calculate" at bounding box center [557, 248] width 41 height 11
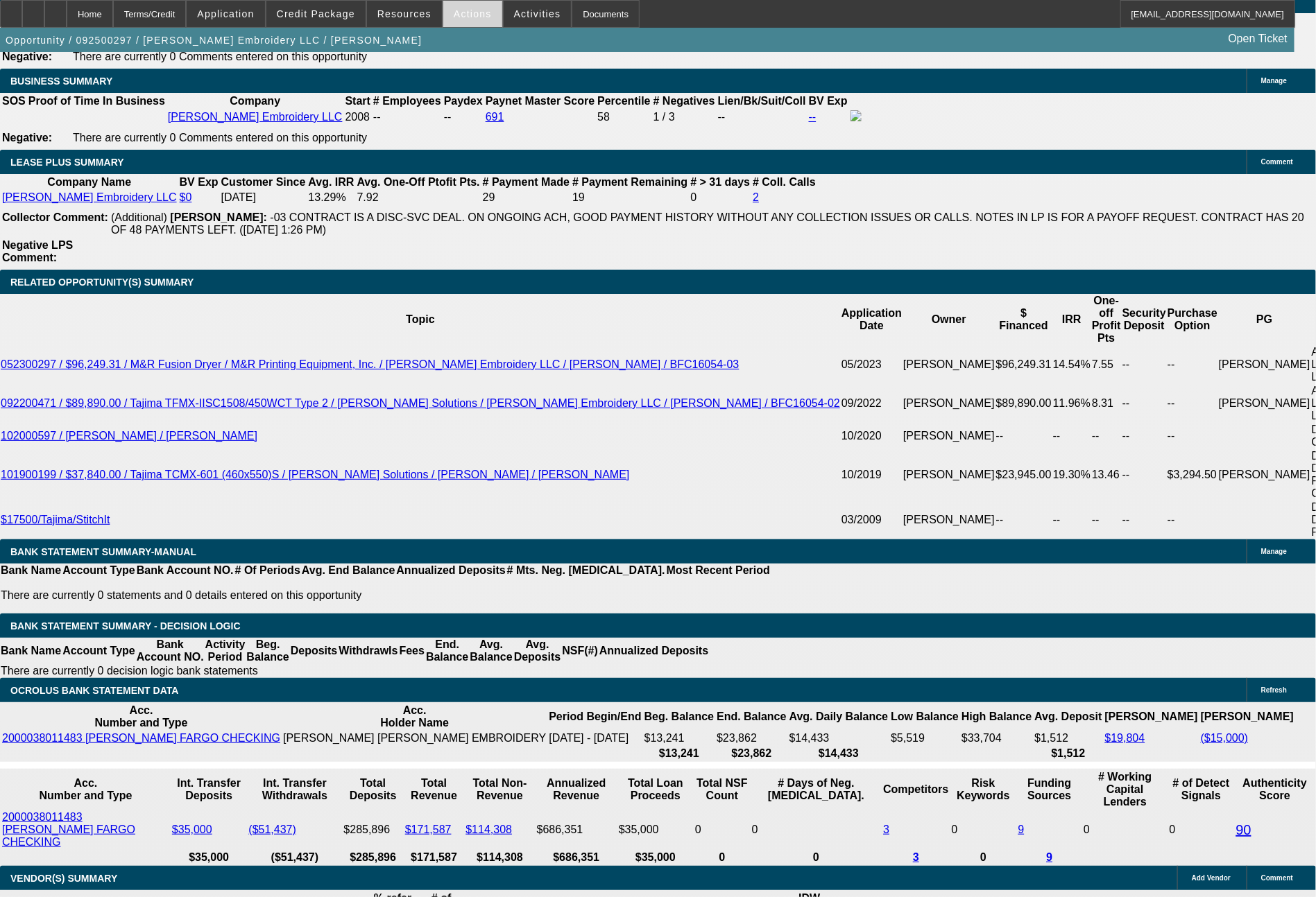
click at [459, 21] on span at bounding box center [472, 14] width 59 height 33
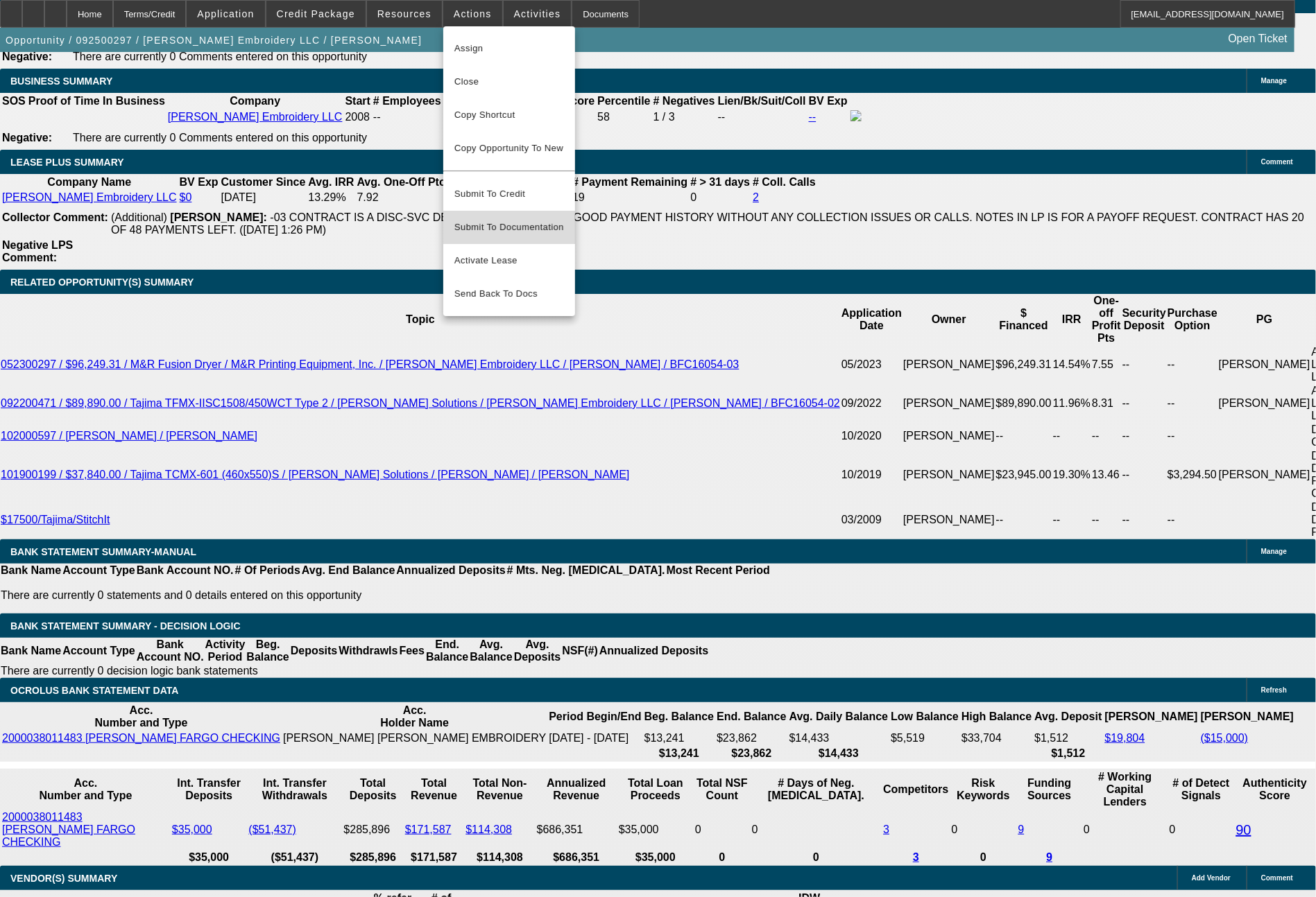
click at [500, 219] on span "Submit To Documentation" at bounding box center [509, 227] width 109 height 17
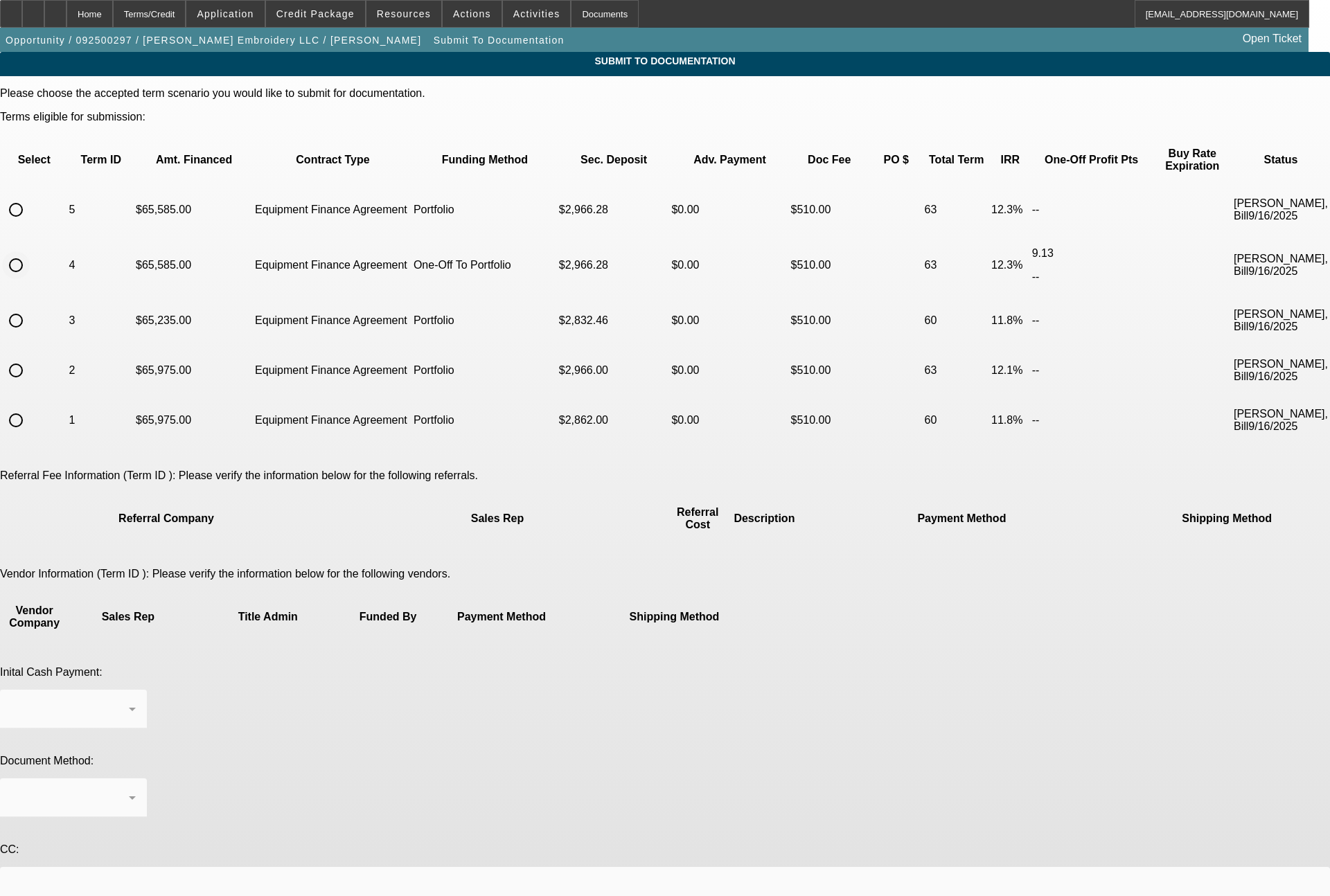
click at [30, 252] on input "radio" at bounding box center [16, 265] width 28 height 28
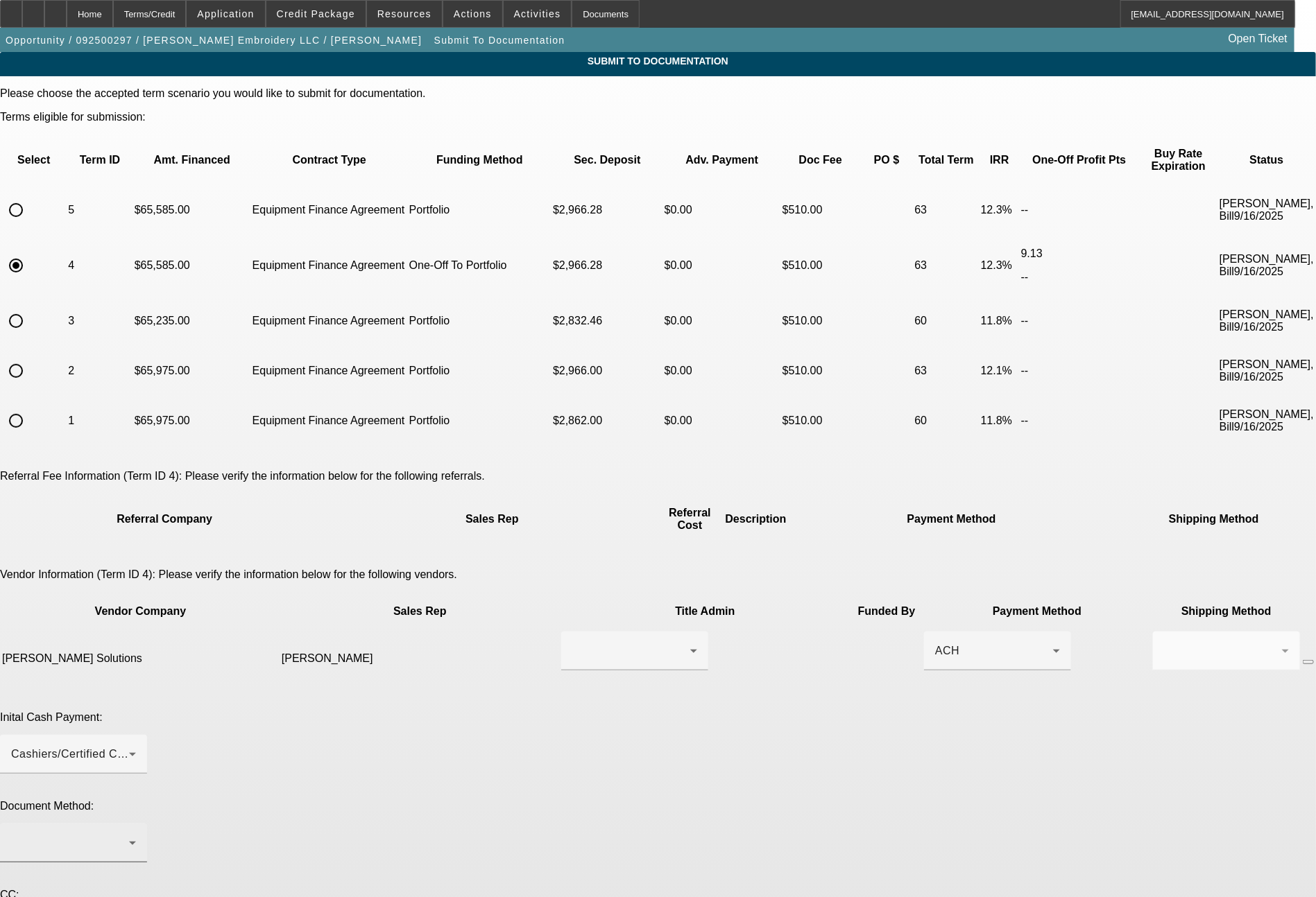
click at [129, 835] on div at bounding box center [70, 843] width 118 height 17
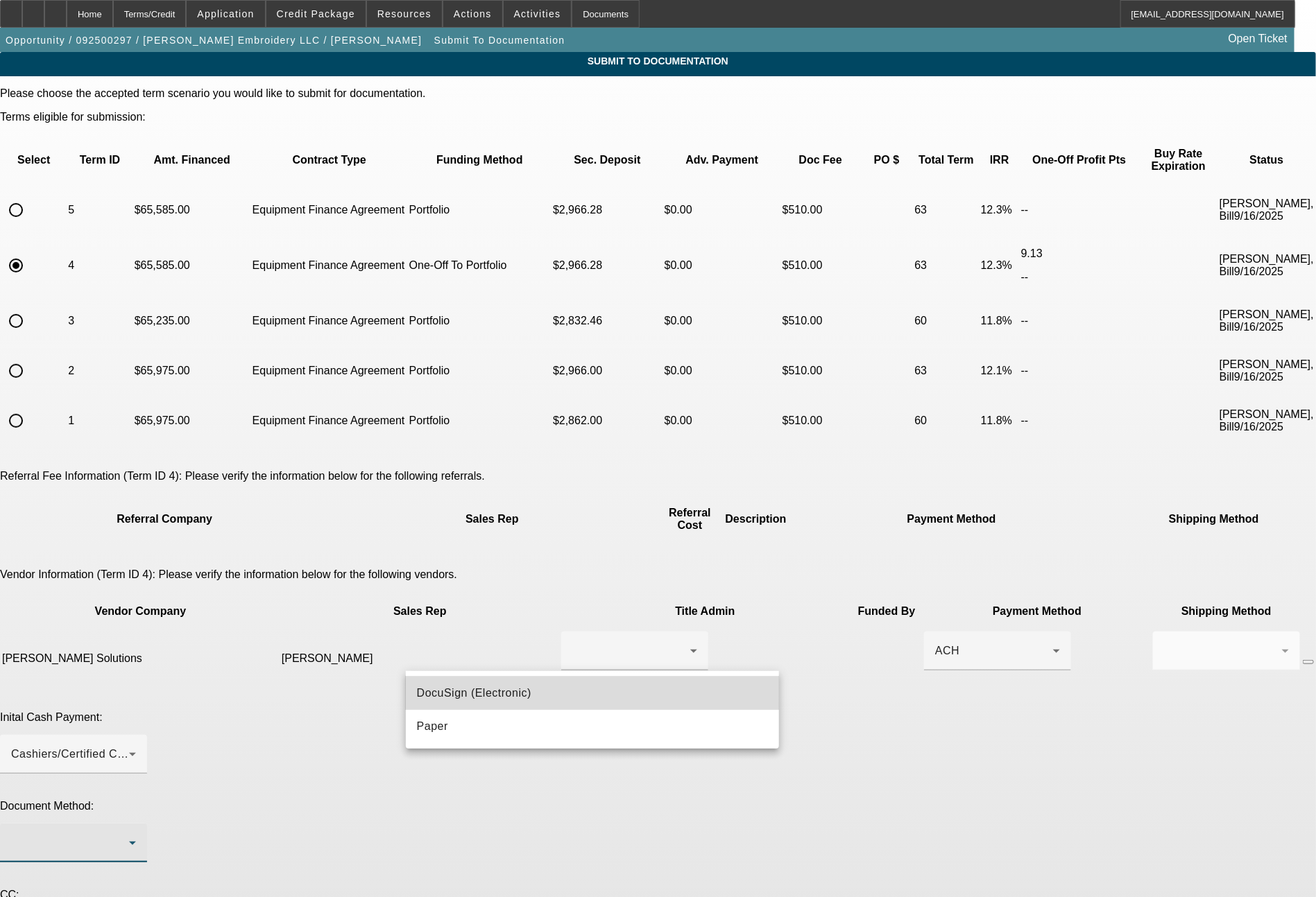
click at [445, 683] on mat-option "DocuSign (Electronic)" at bounding box center [592, 693] width 374 height 33
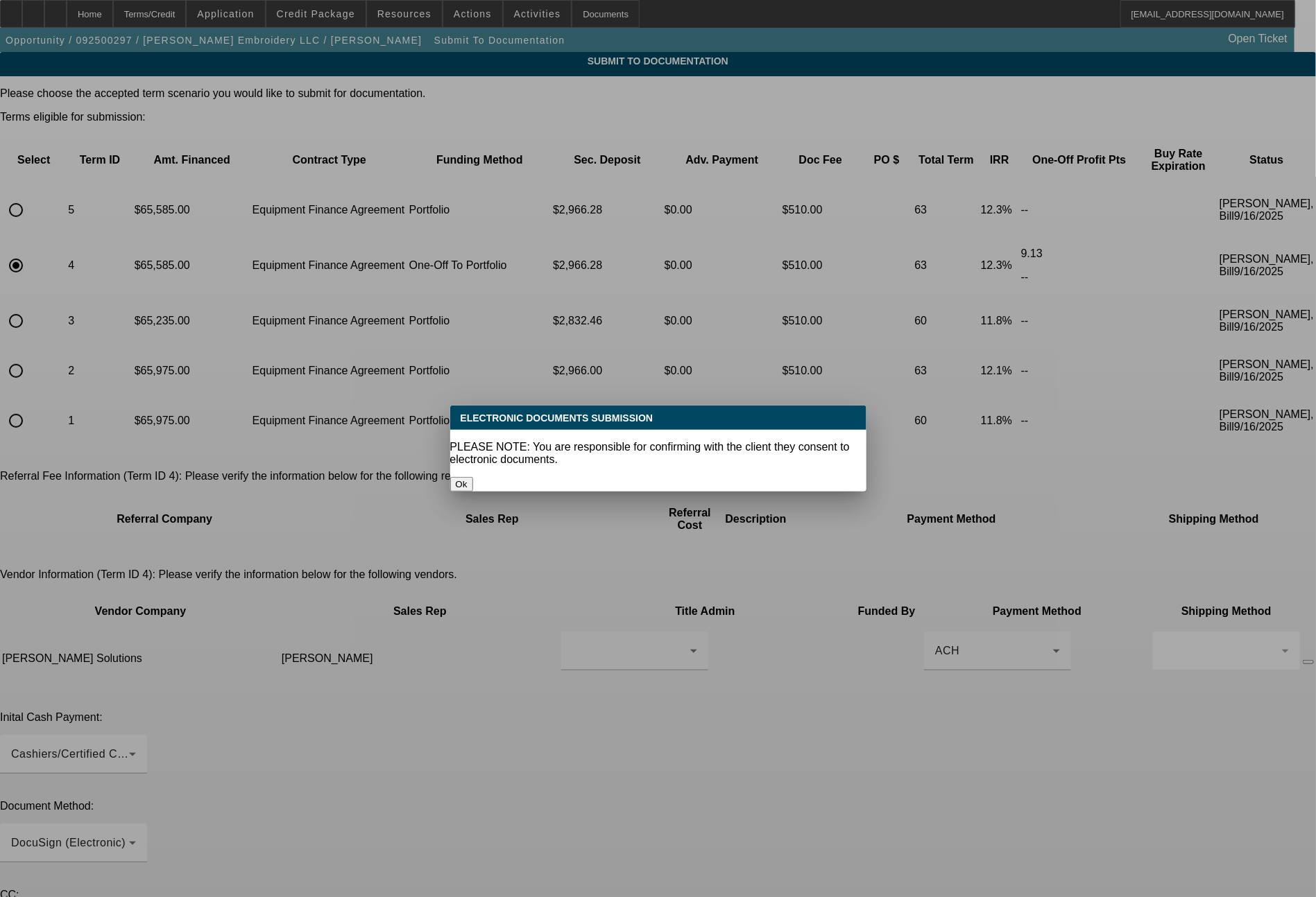
click at [473, 477] on button "Ok" at bounding box center [461, 485] width 23 height 15
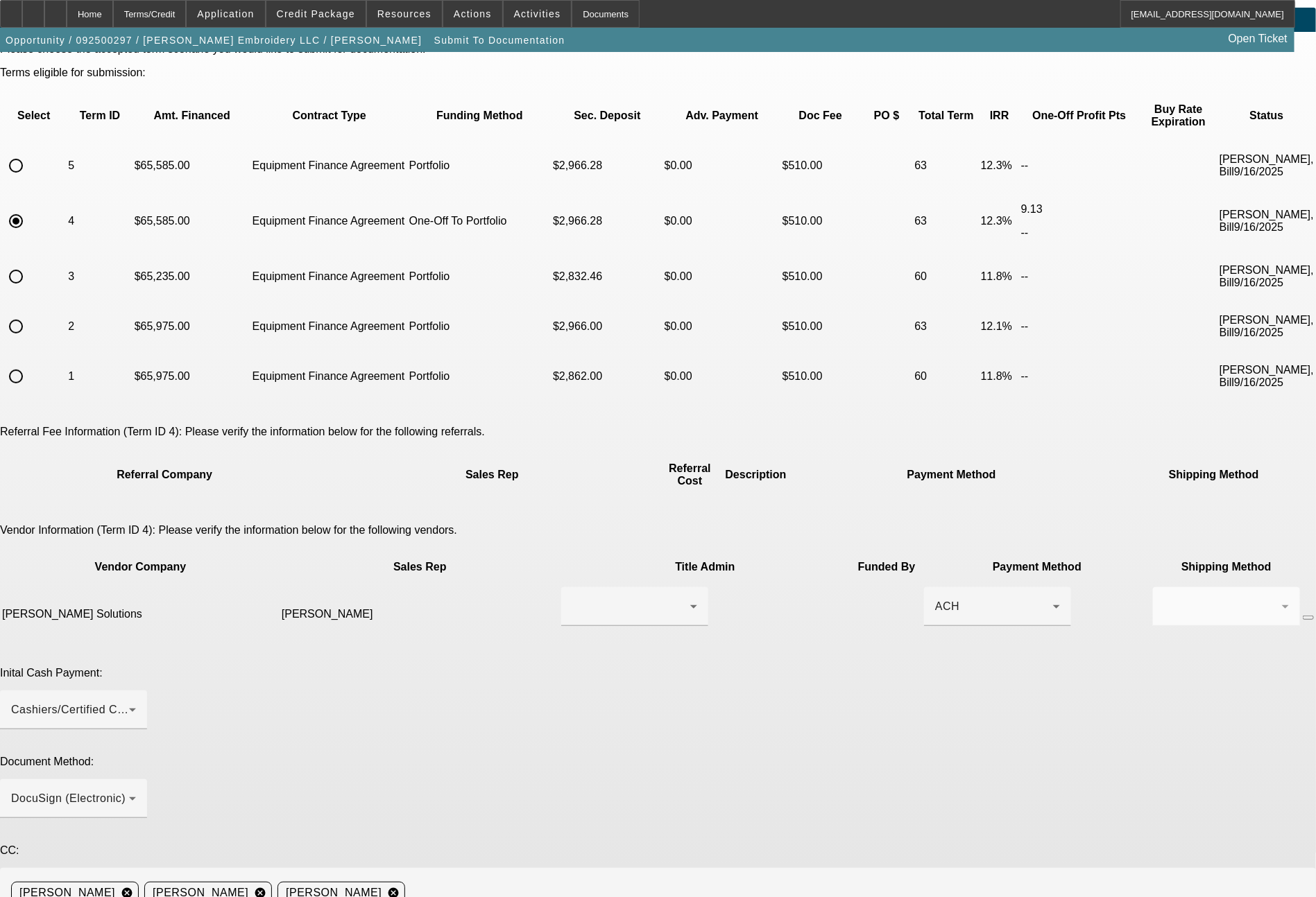
scroll to position [81, 0]
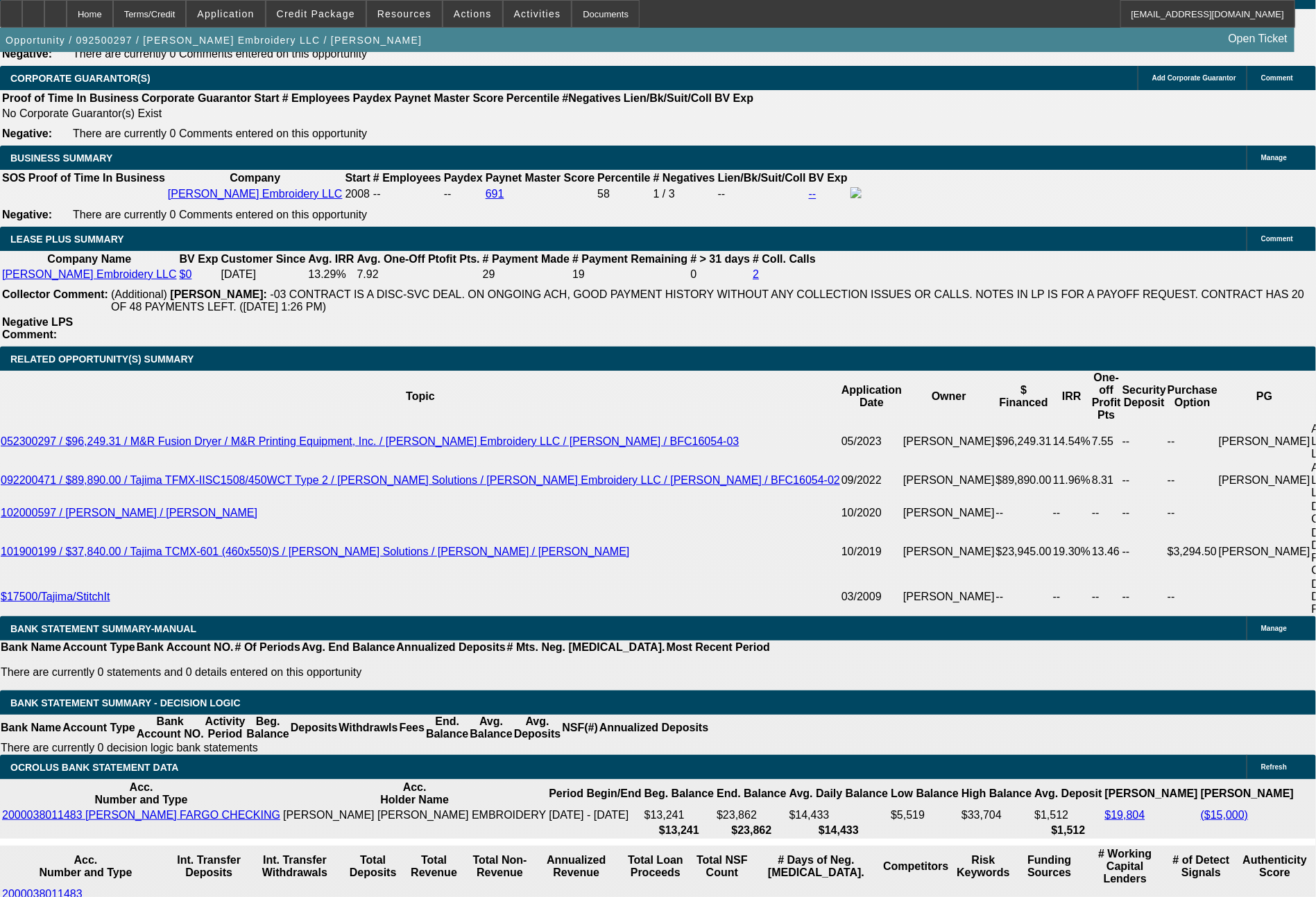
scroll to position [2259, 0]
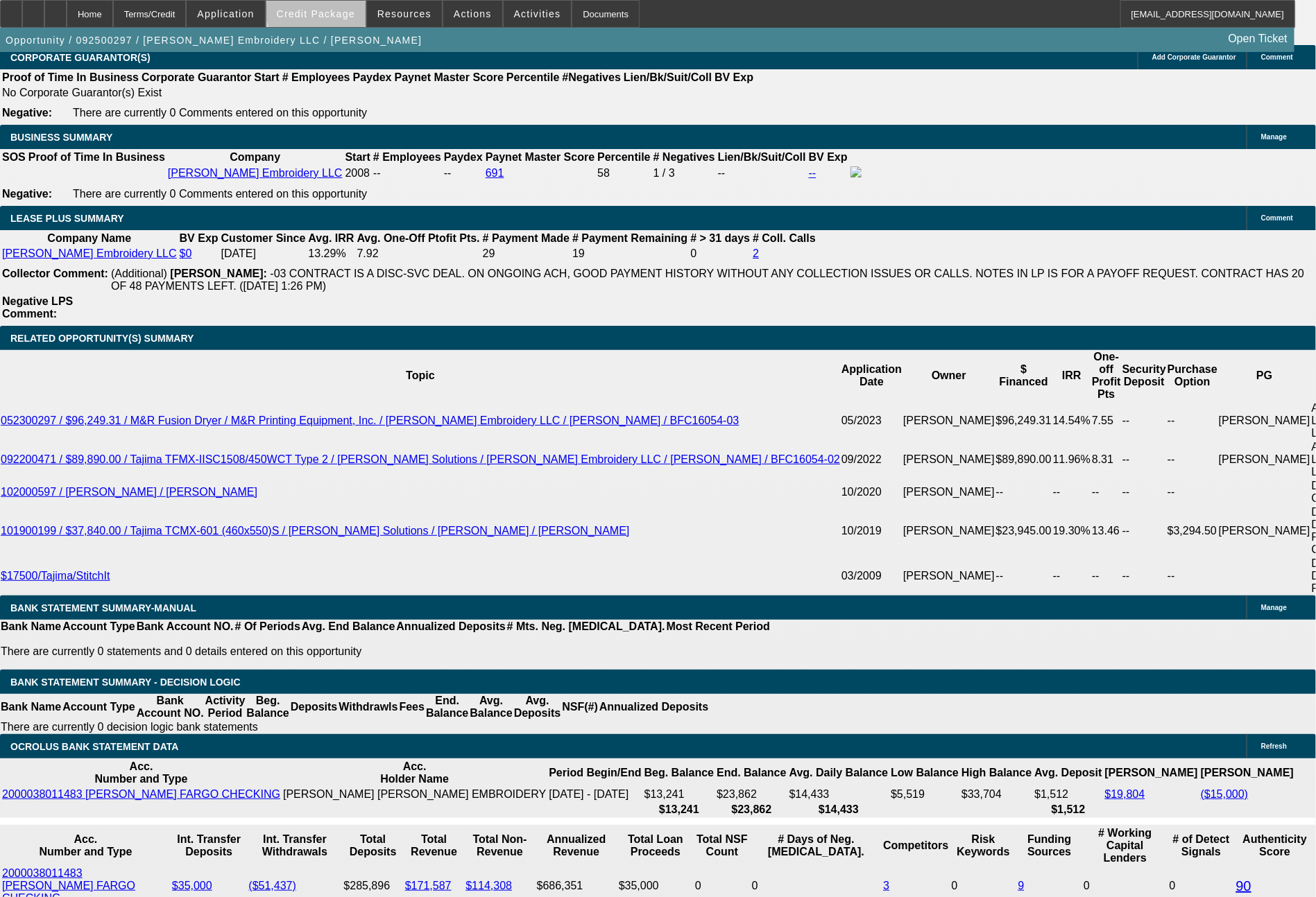
click at [352, 4] on span at bounding box center [316, 14] width 99 height 33
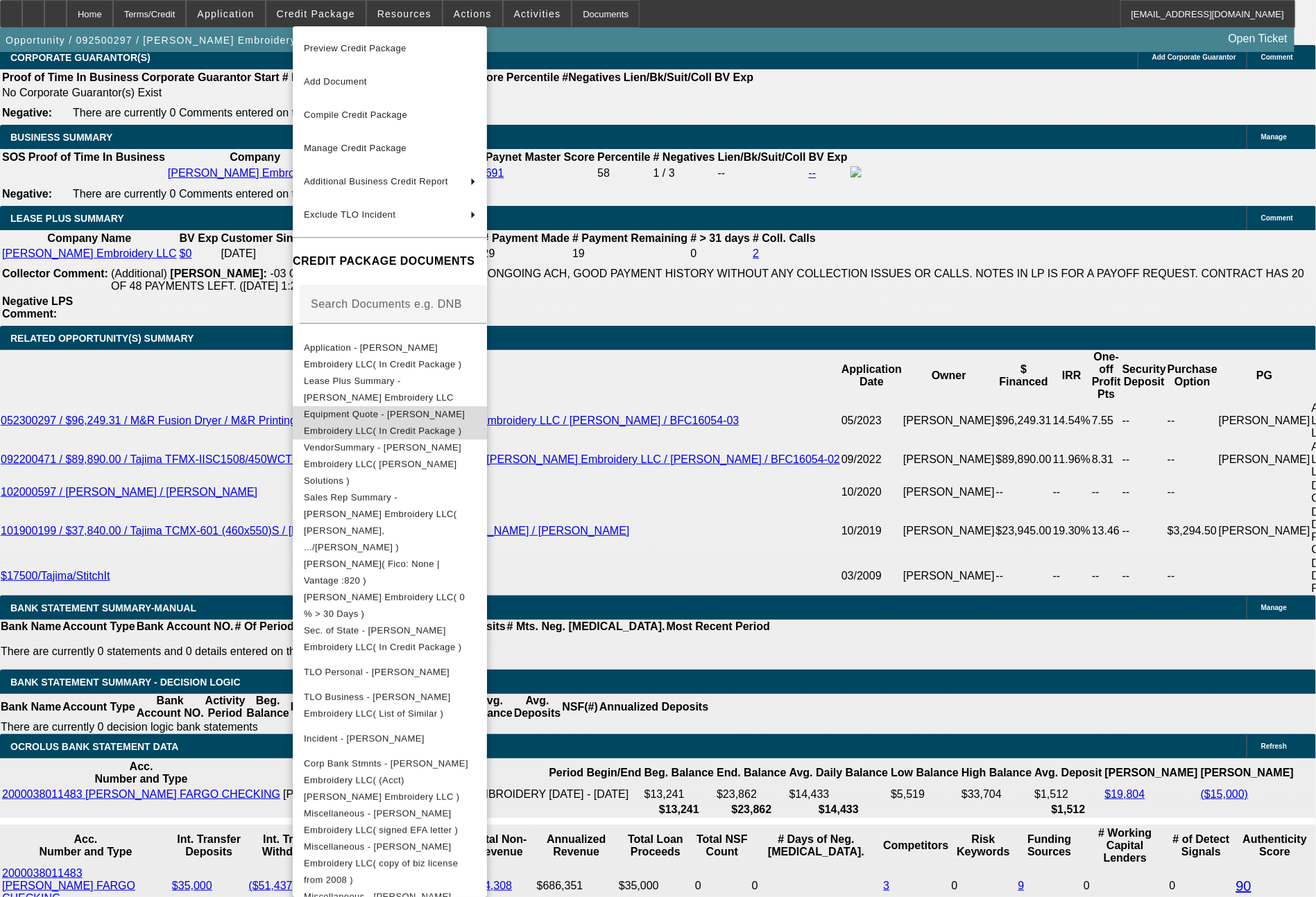
click at [416, 412] on span "Equipment Quote - Morales Embroidery LLC( In Credit Package )" at bounding box center [390, 423] width 172 height 33
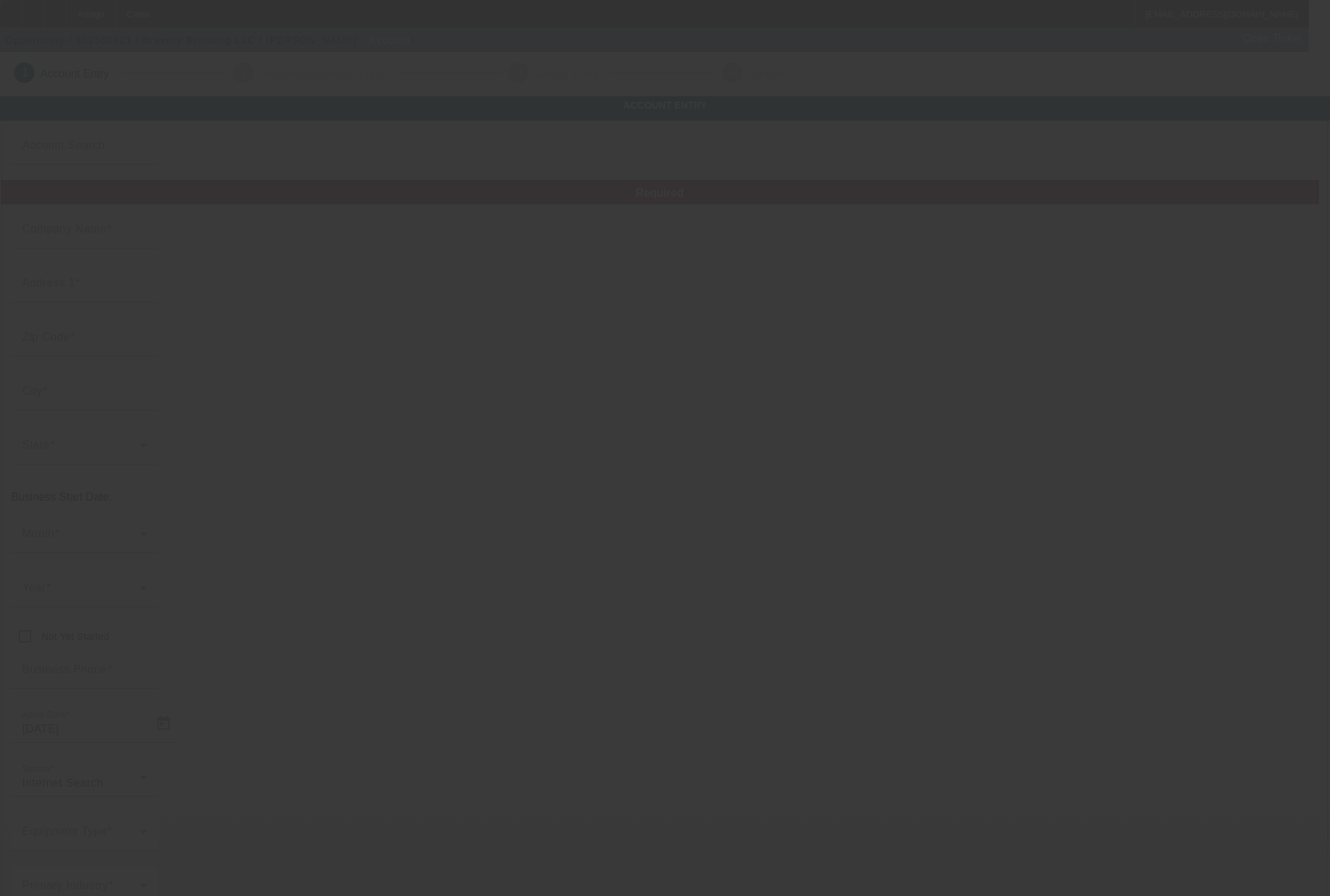
type input "Bravery Branding LLC"
type input "[STREET_ADDRESS]"
type input "46783"
type input "Roanoke"
type input "[PHONE_NUMBER]"
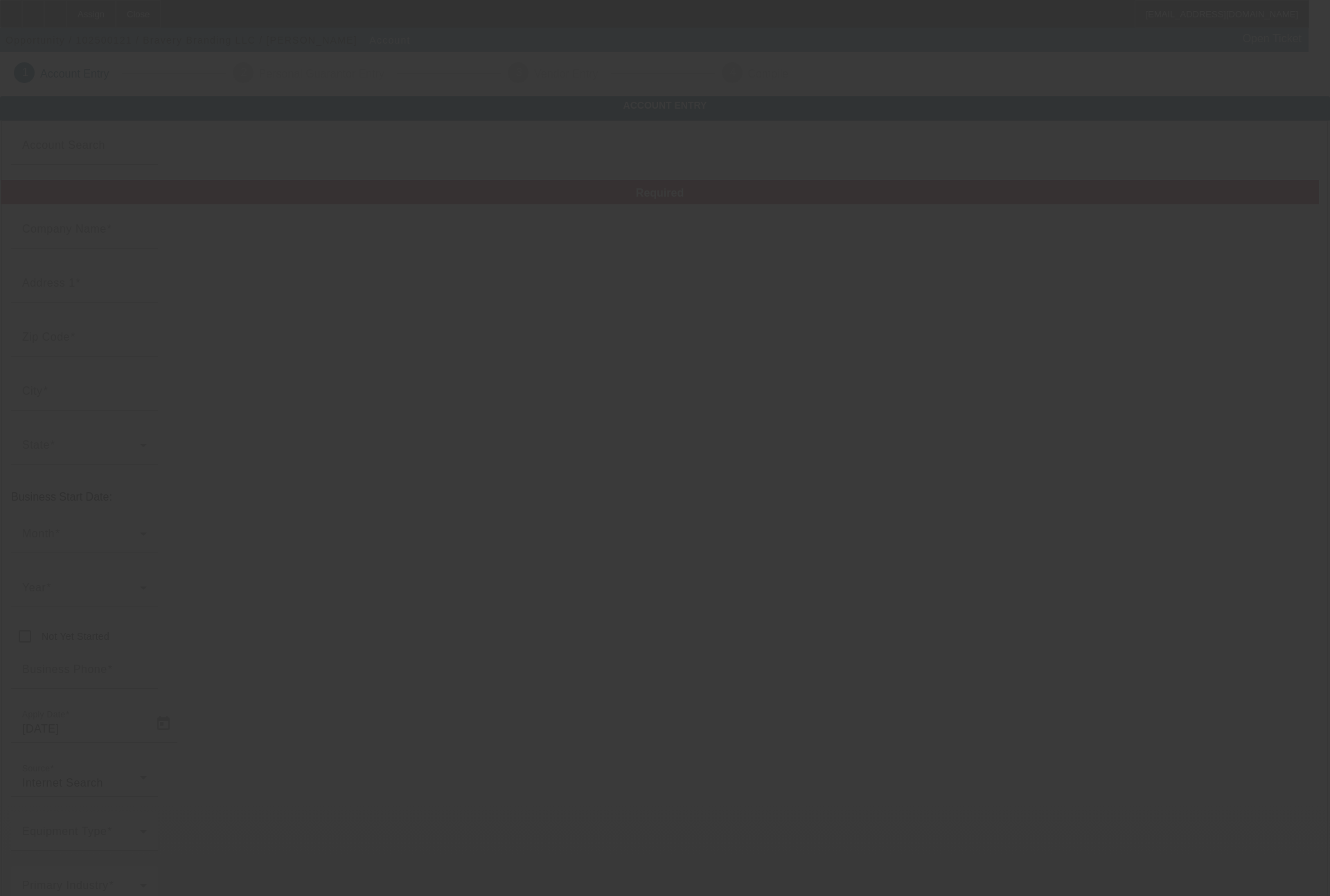
type input "[EMAIL_ADDRESS][DOMAIN_NAME]"
type input "[US_EMPLOYER_IDENTIFICATION_NUMBER]"
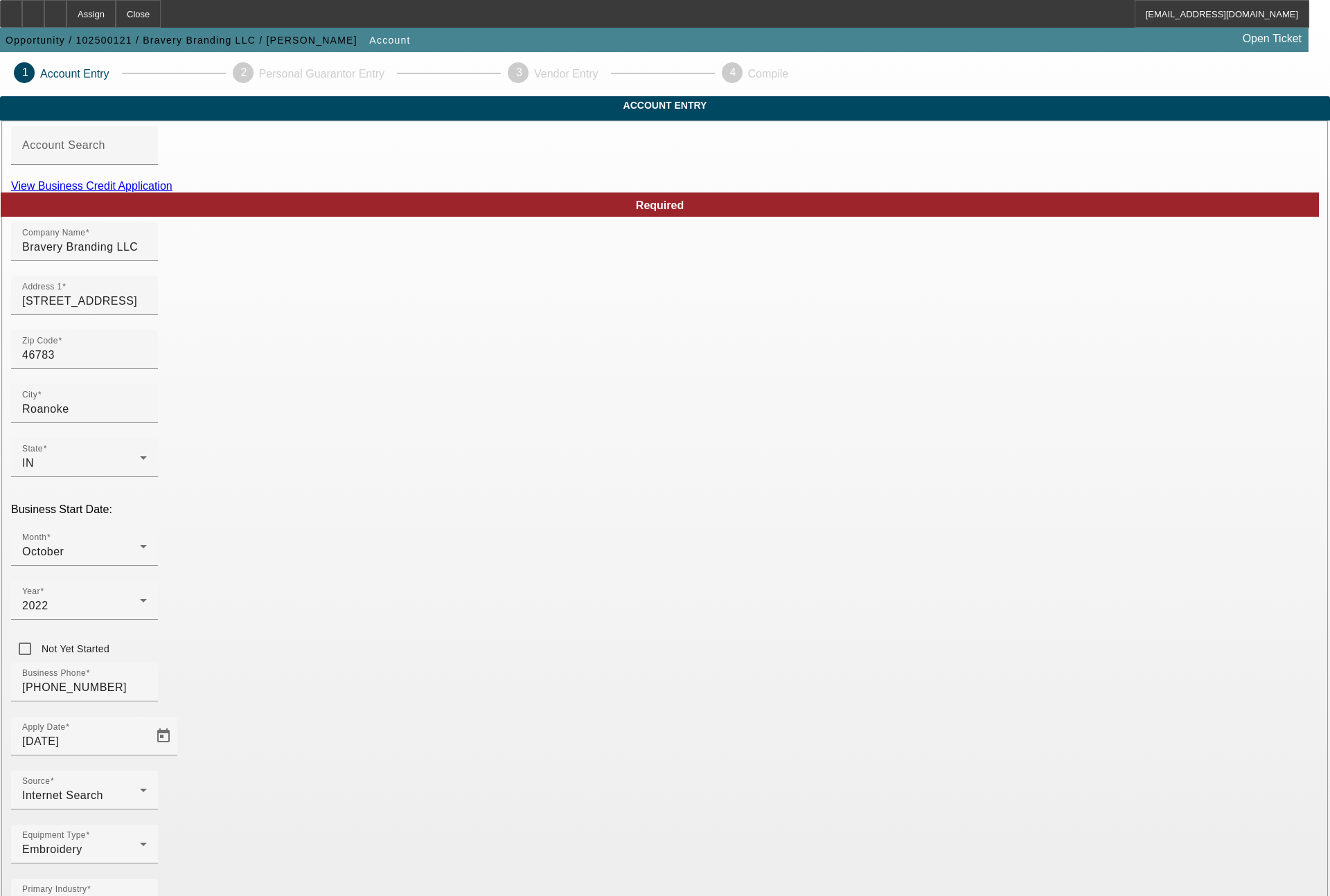
click at [172, 192] on link "View Business Credit Application" at bounding box center [91, 186] width 161 height 12
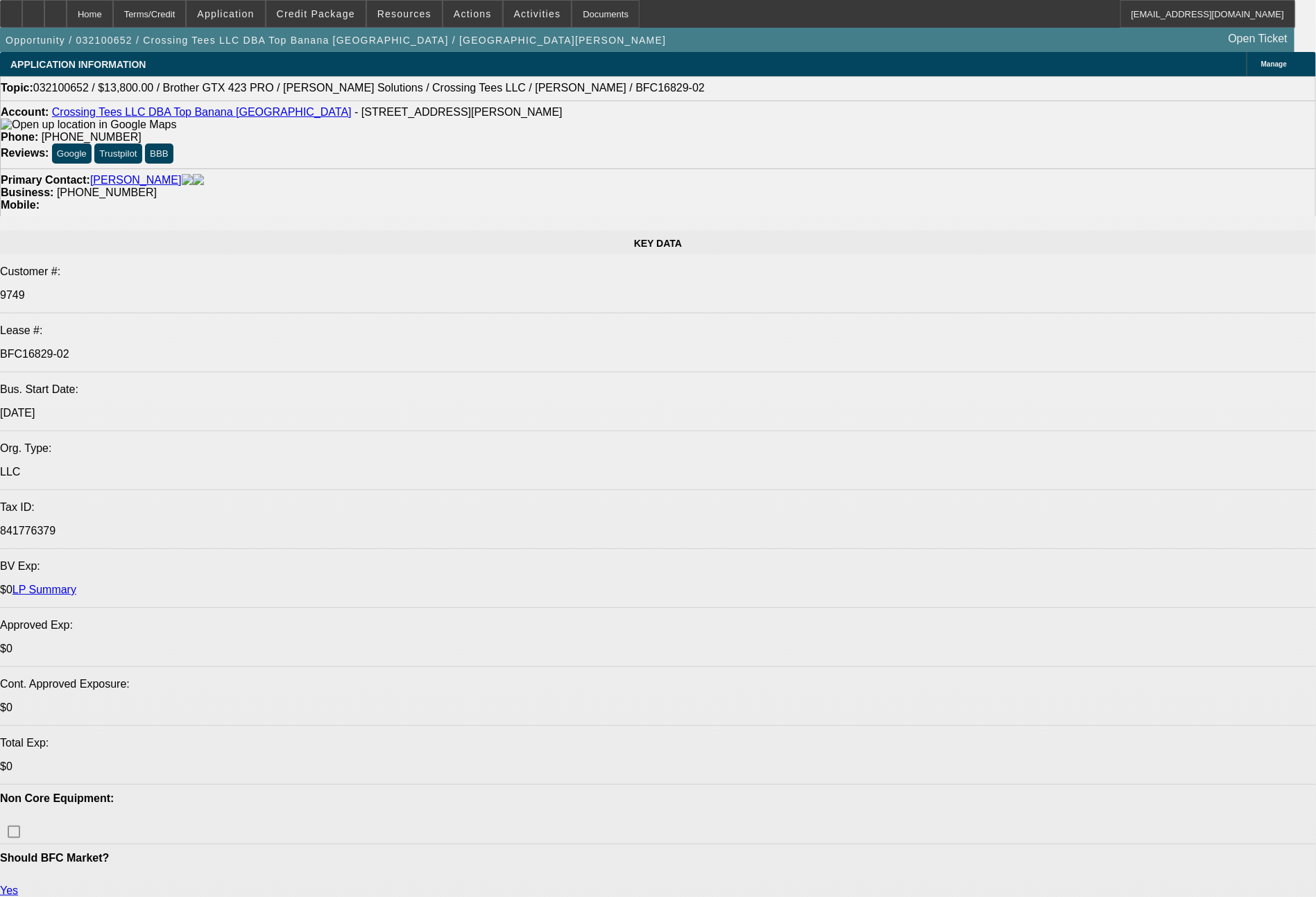
select select "0"
select select "2"
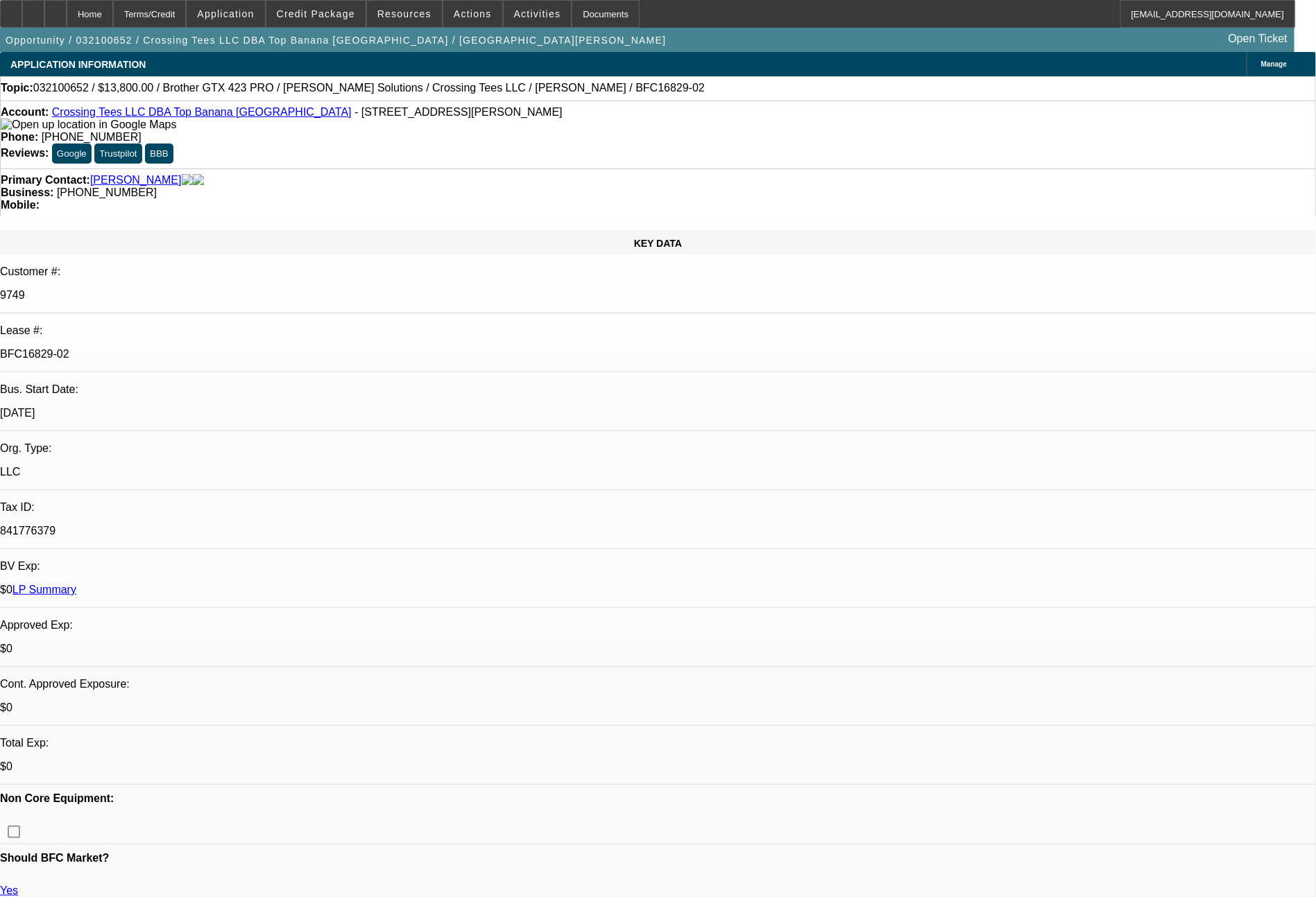
select select "0.1"
select select "4"
select select "0"
select select "2"
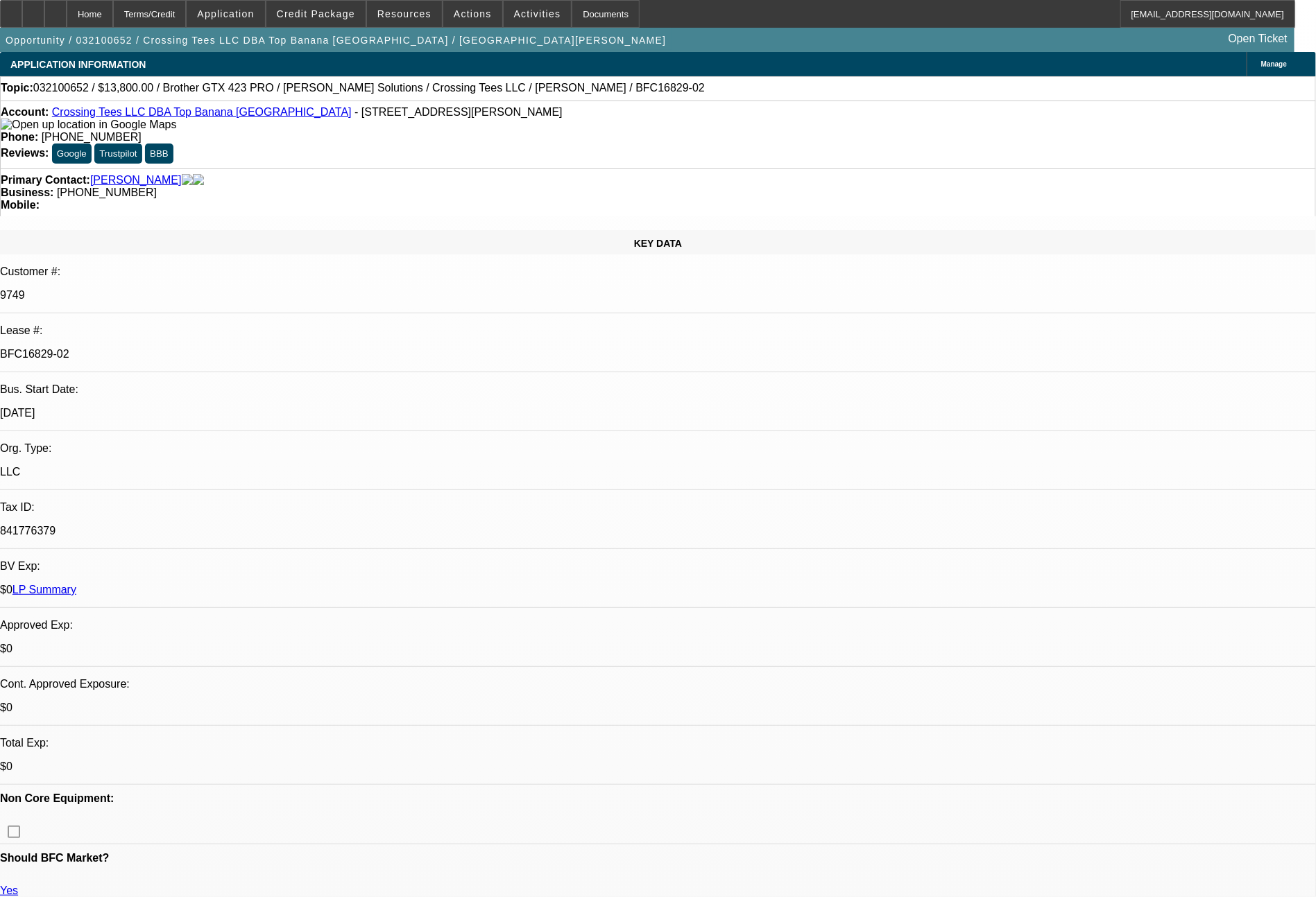
select select "0.1"
select select "4"
select select "0"
select select "2"
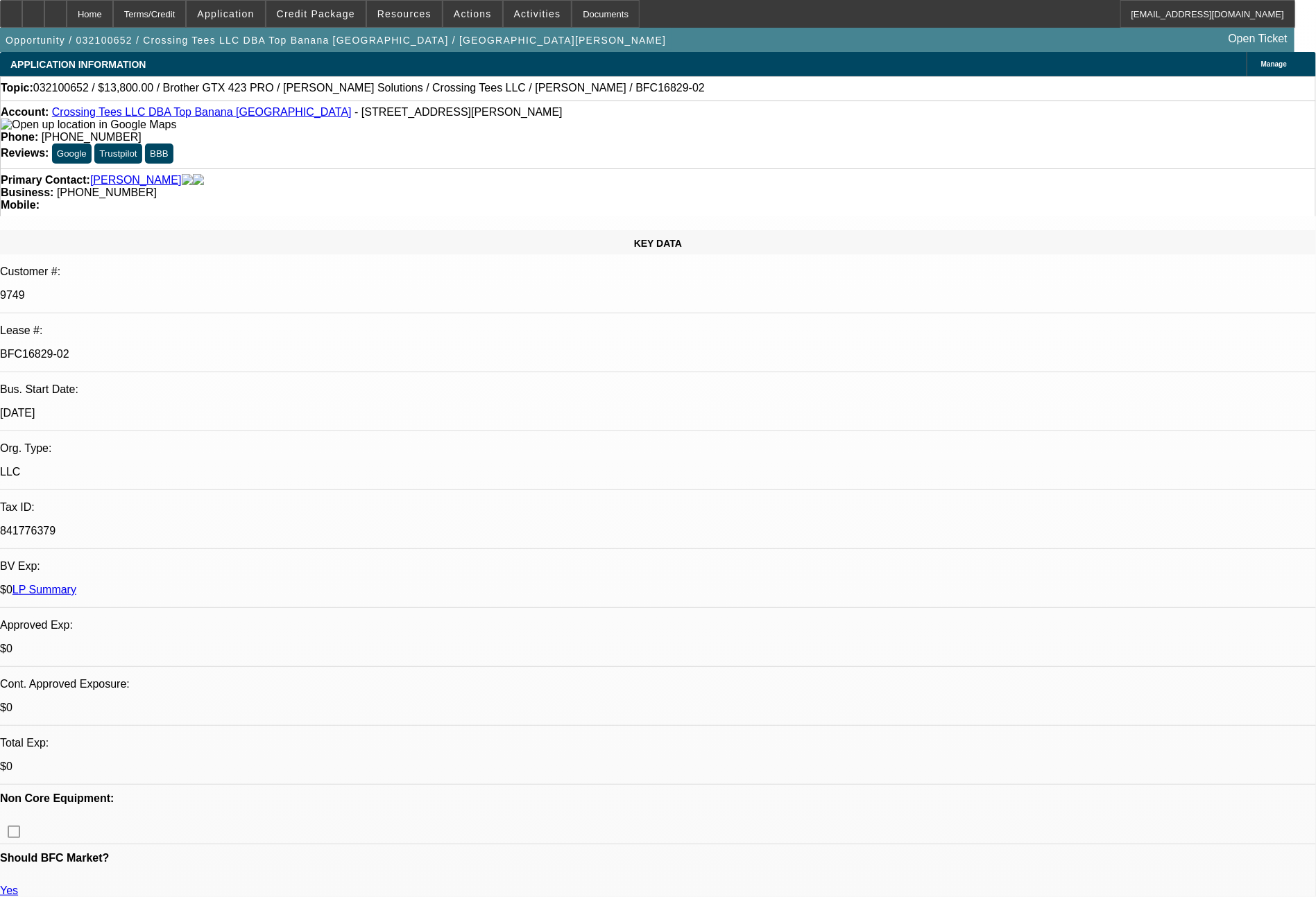
select select "0.1"
select select "4"
select select "0"
select select "2"
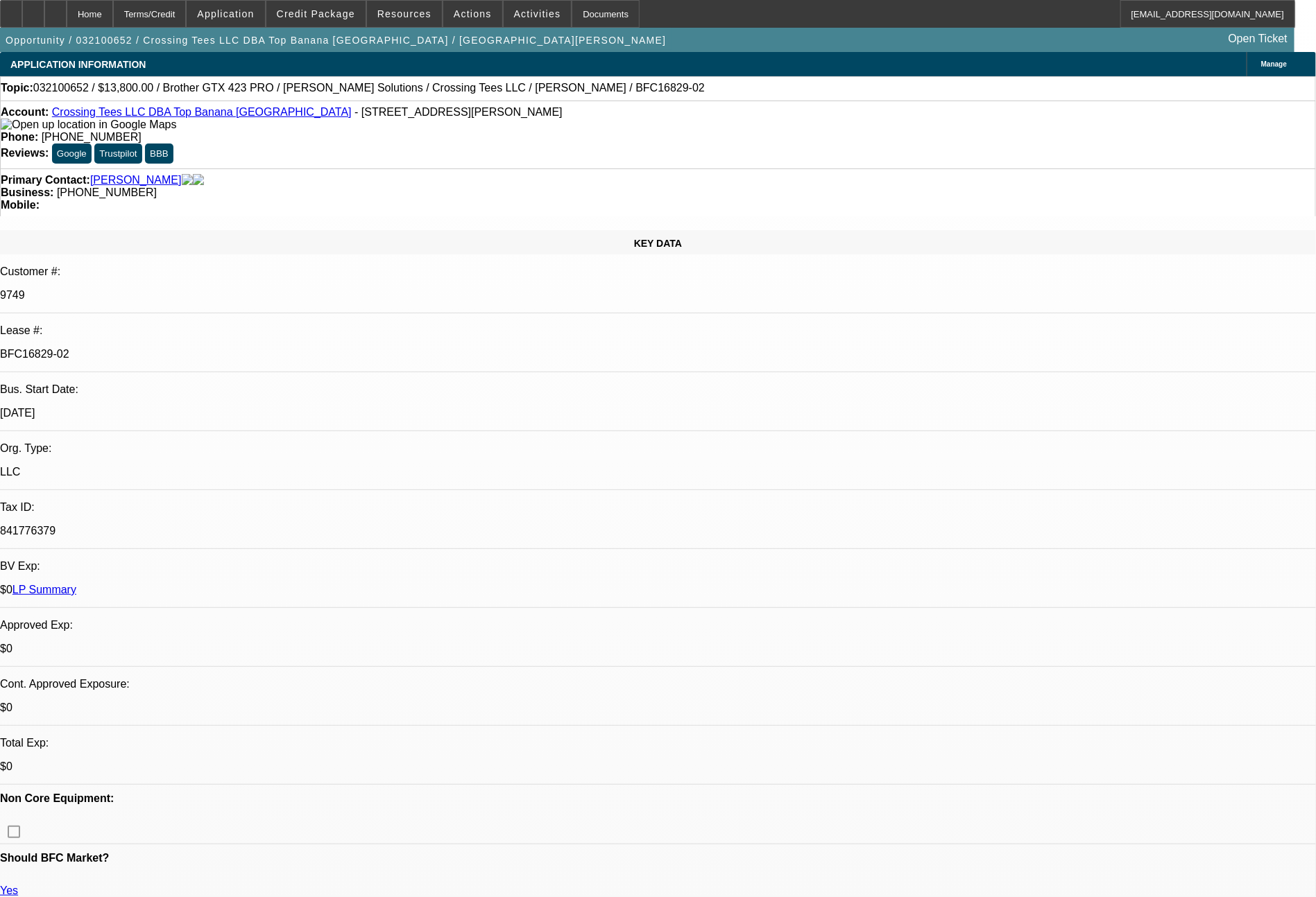
select select "0.1"
select select "4"
click at [76, 584] on link "LP Summary" at bounding box center [44, 590] width 64 height 12
click at [313, 15] on span "Credit Package" at bounding box center [315, 14] width 79 height 11
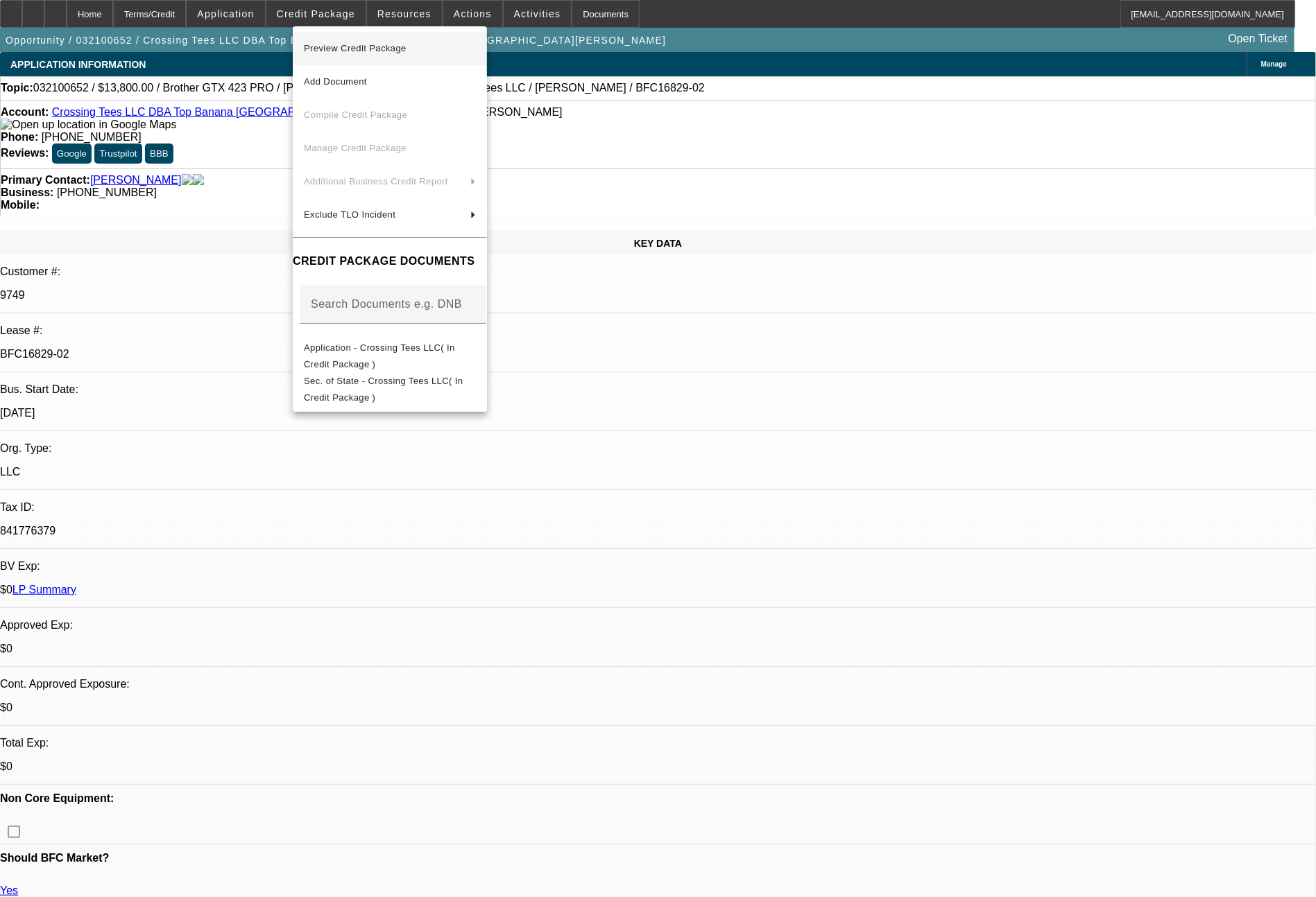
click at [377, 54] on span "Preview Credit Package" at bounding box center [390, 49] width 172 height 17
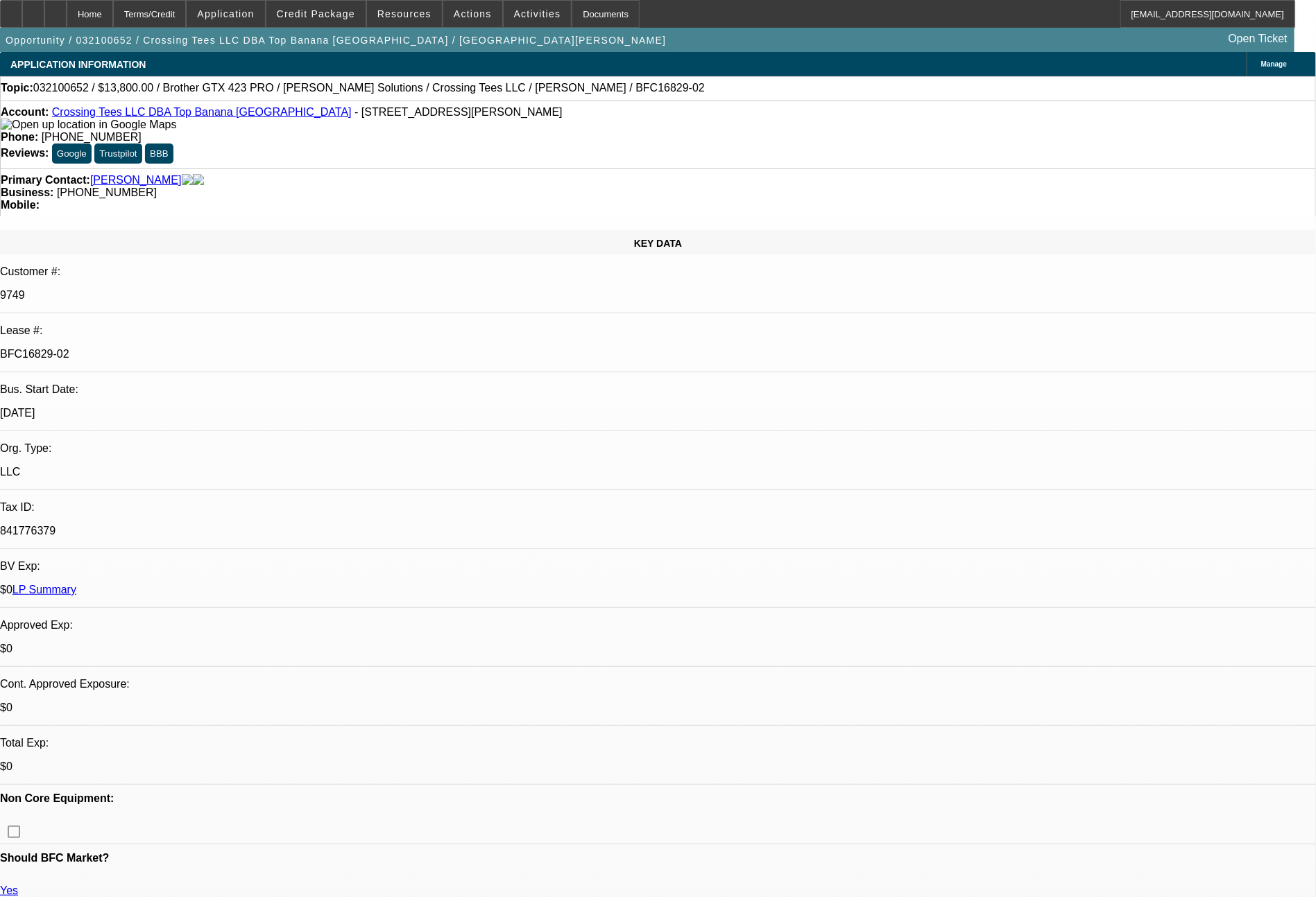
click at [76, 584] on link "LP Summary" at bounding box center [44, 590] width 64 height 12
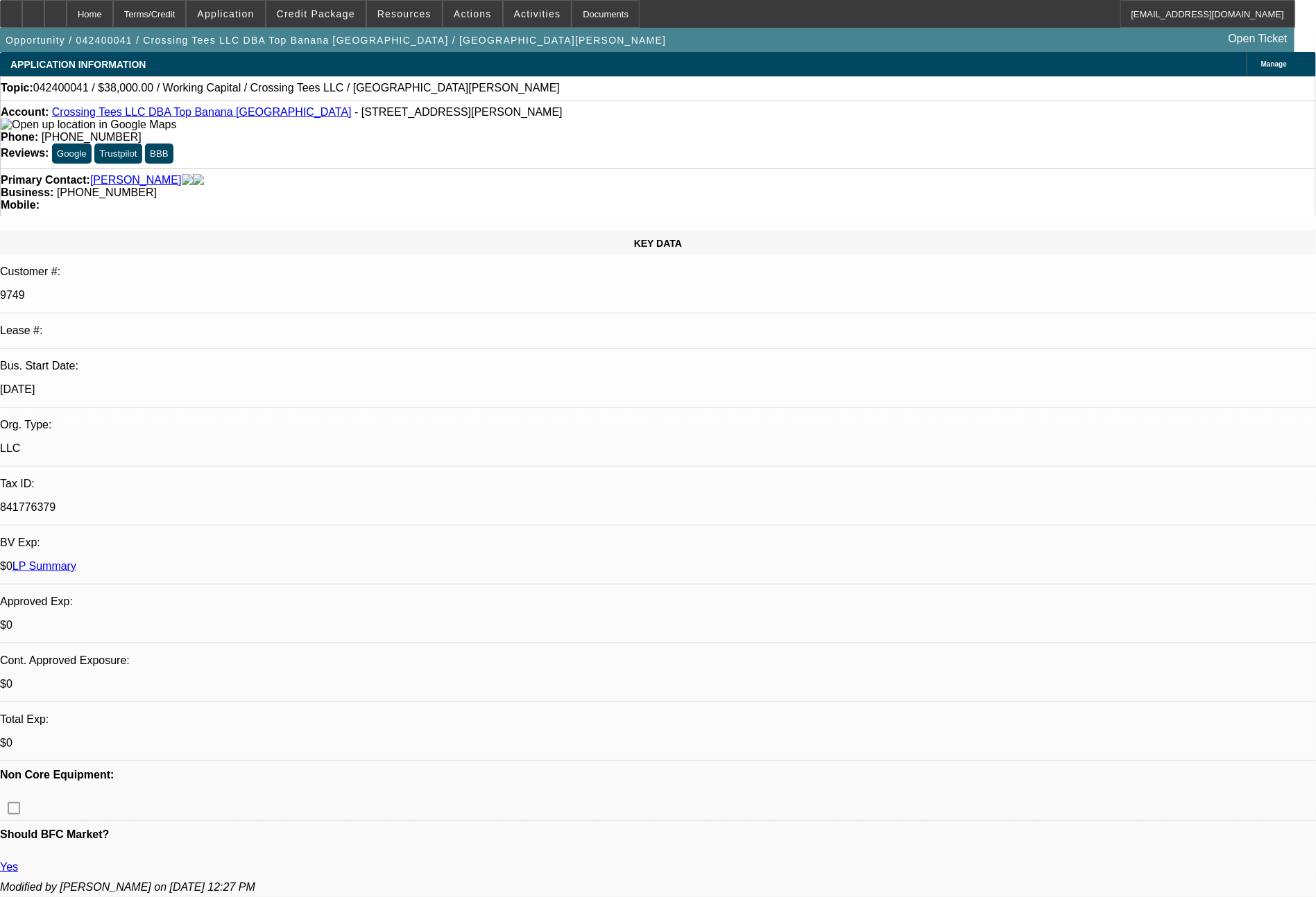
select select "0"
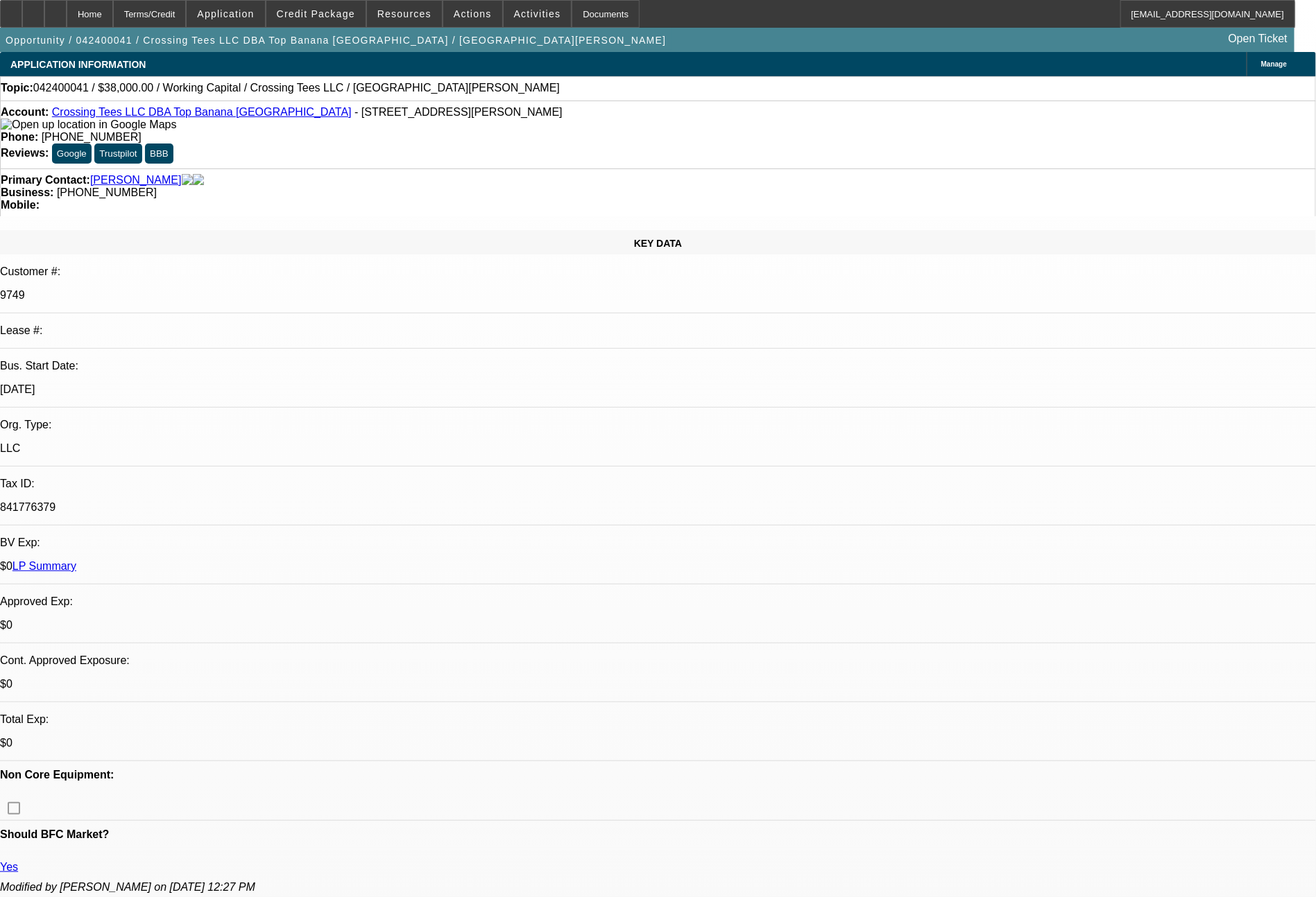
select select "0"
select select "2"
select select "0.1"
select select "1"
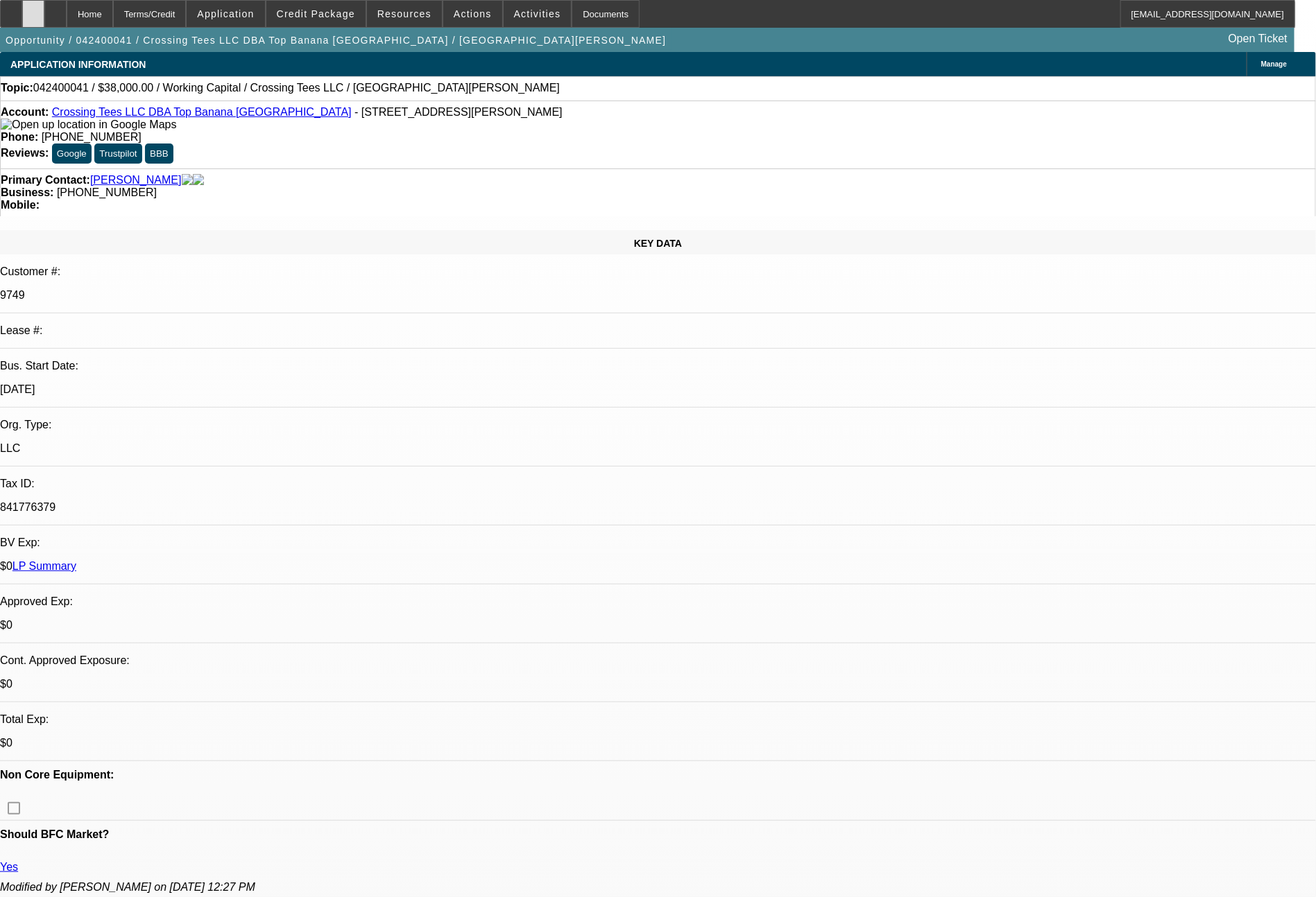
select select "2"
select select "6"
select select "1"
select select "2"
select select "6"
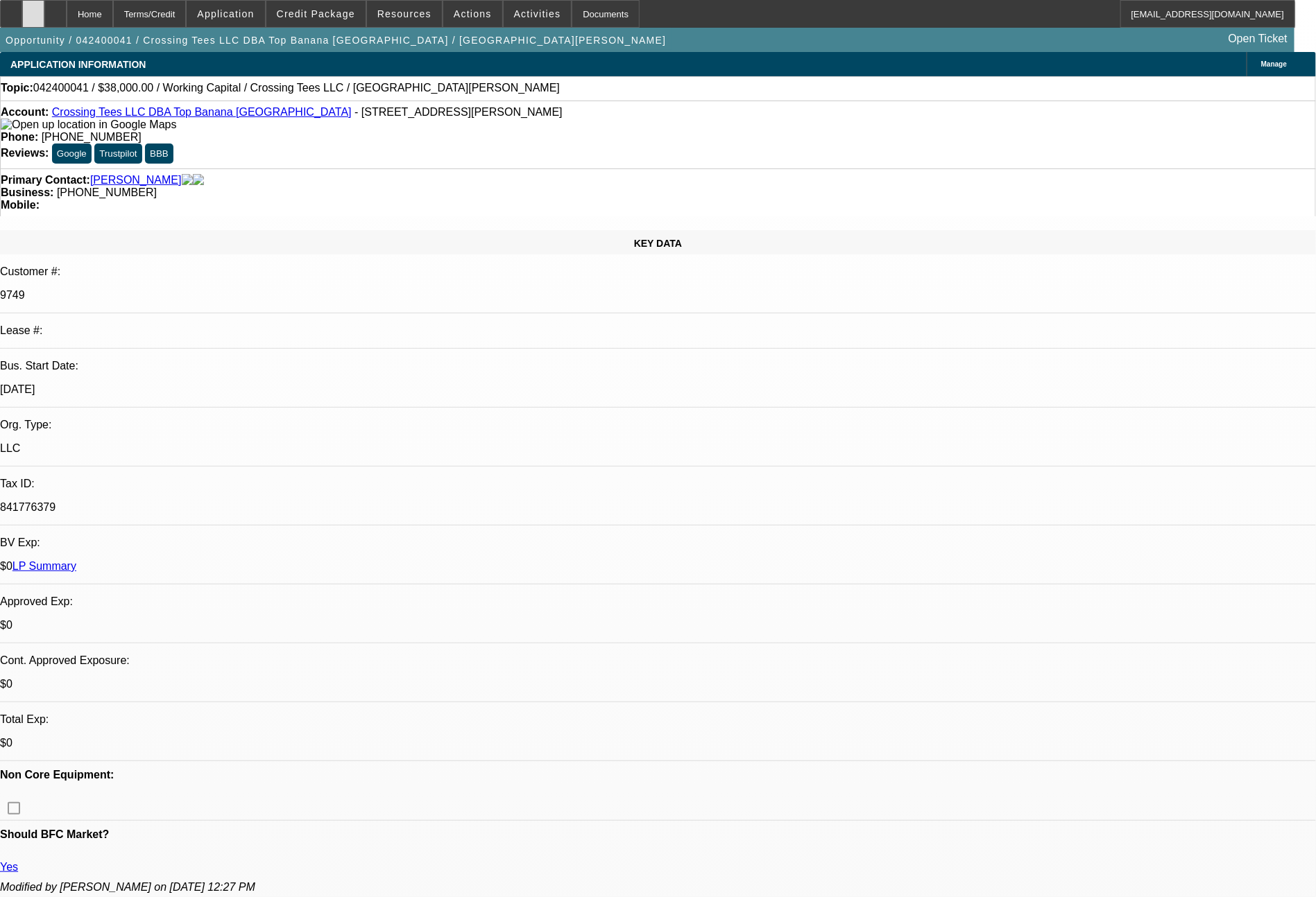
select select "1"
select select "2"
select select "4"
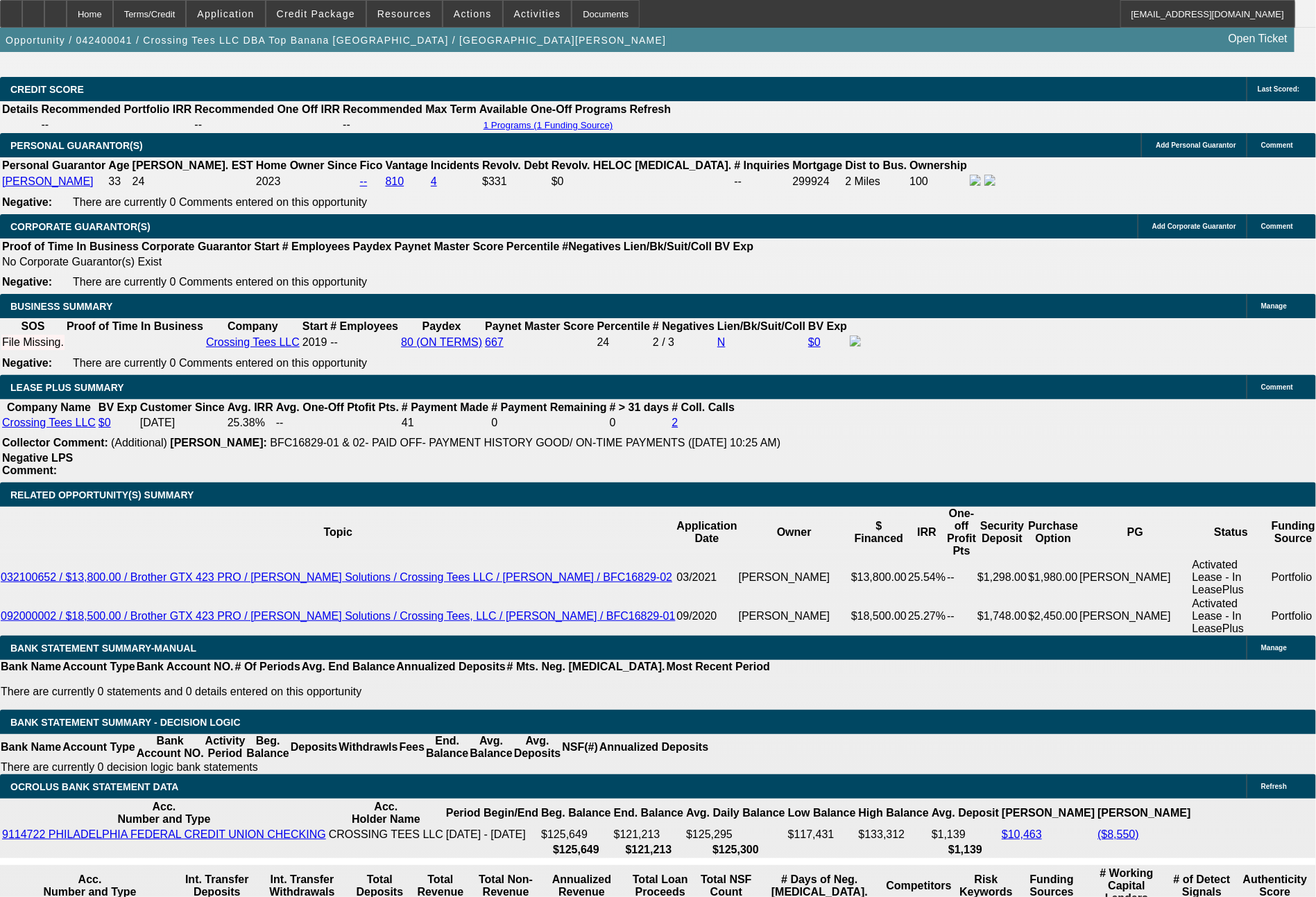
scroll to position [1072, 0]
